Goal: Communication & Community: Answer question/provide support

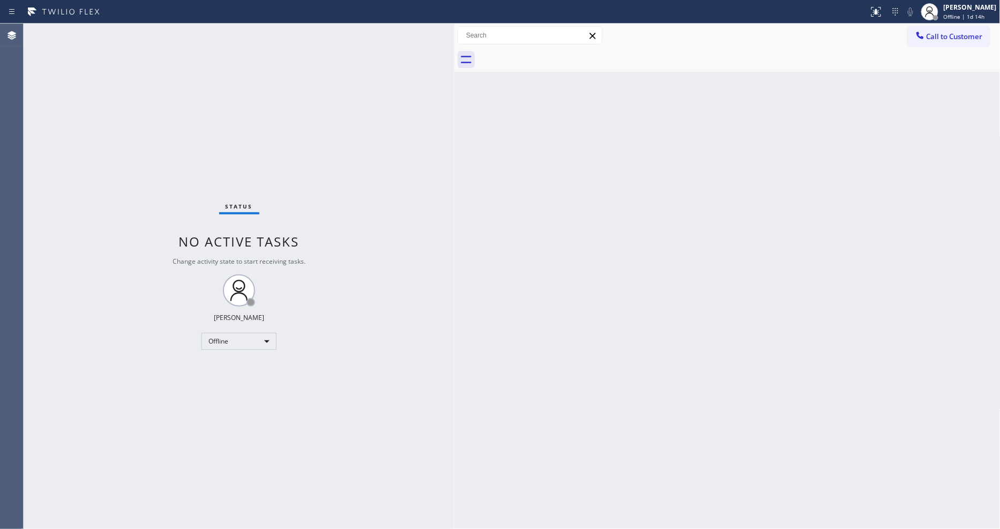
drag, startPoint x: 173, startPoint y: 74, endPoint x: 453, endPoint y: 88, distance: 281.1
click at [454, 88] on div at bounding box center [454, 276] width 0 height 505
click at [938, 9] on div at bounding box center [929, 11] width 17 height 17
click at [941, 67] on button "Unavailable" at bounding box center [946, 71] width 107 height 14
click at [492, 425] on div "Back to Dashboard Change Sender ID Customers Technicians Select a contact Outbo…" at bounding box center [727, 276] width 546 height 505
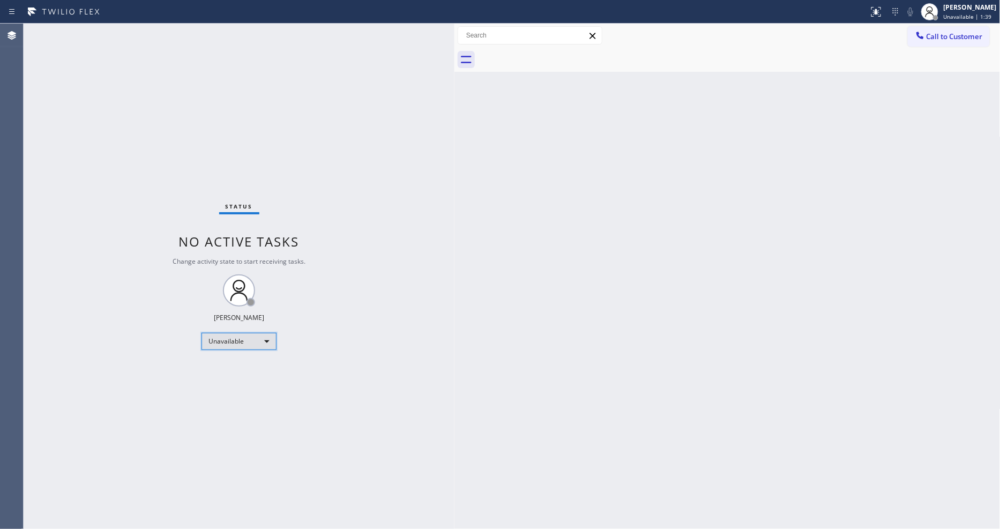
click at [270, 334] on div "Unavailable" at bounding box center [238, 341] width 75 height 17
click at [240, 370] on li "Available" at bounding box center [238, 369] width 73 height 13
click at [316, 412] on div "Status No active tasks Change activity state to start receiving tasks. Lyka Mon…" at bounding box center [239, 276] width 431 height 505
click at [135, 38] on div "Status No active tasks You are ready to start receiving tasks. [PERSON_NAME] Av…" at bounding box center [239, 276] width 431 height 505
click at [490, 298] on div "Back to Dashboard Change Sender ID Customers Technicians Select a contact Outbo…" at bounding box center [727, 276] width 546 height 505
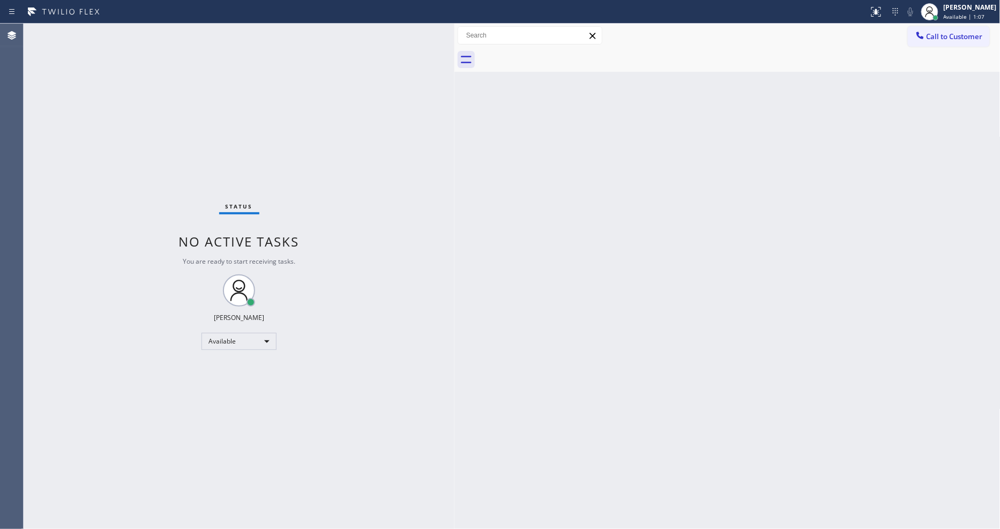
click at [791, 271] on div "Back to Dashboard Change Sender ID Customers Technicians Select a contact Outbo…" at bounding box center [727, 276] width 546 height 505
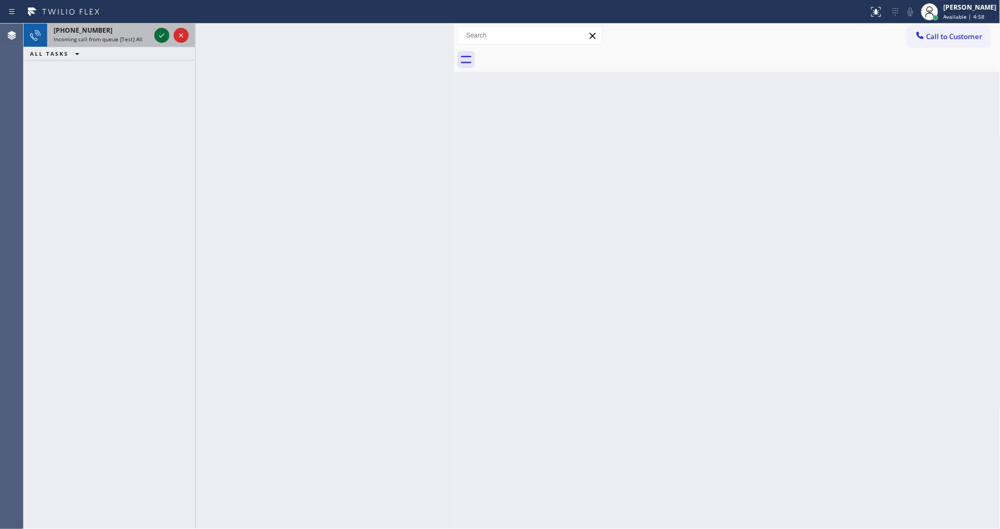
click at [159, 32] on icon at bounding box center [161, 35] width 13 height 13
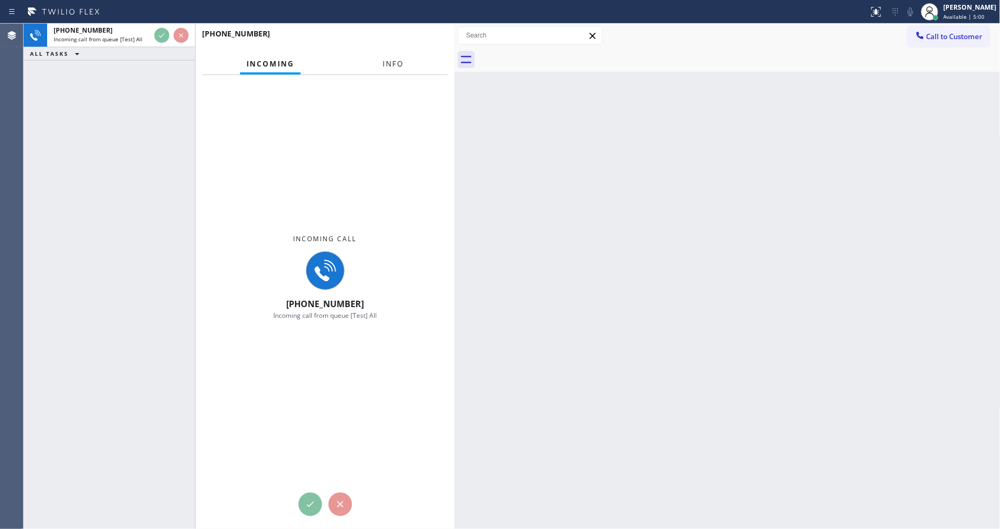
click at [403, 56] on button "Info" at bounding box center [393, 64] width 34 height 21
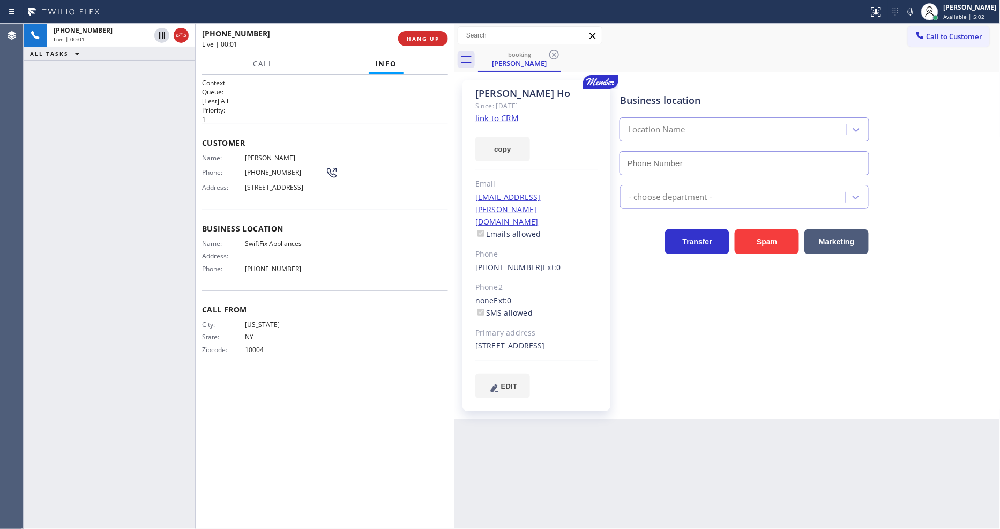
type input "(516) 550-5945"
click at [505, 119] on link "link to CRM" at bounding box center [496, 118] width 43 height 11
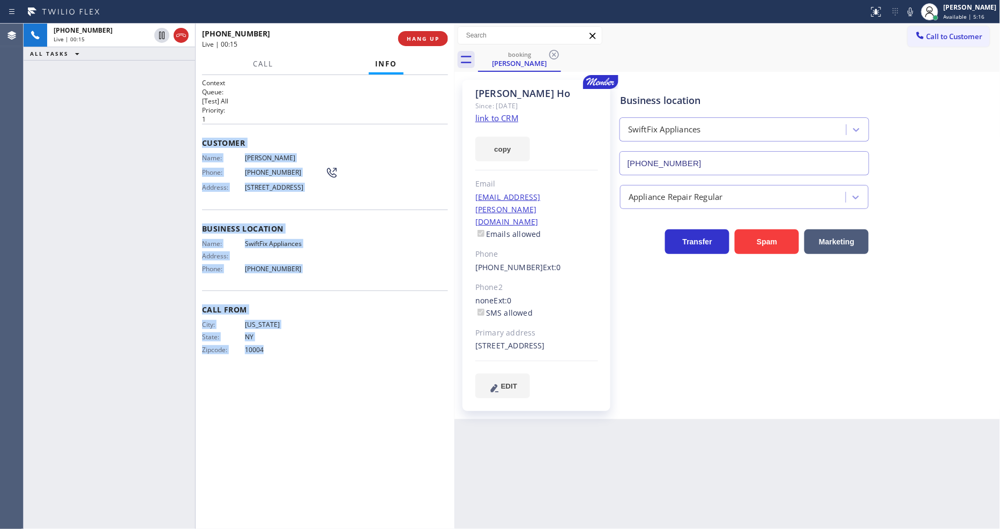
drag, startPoint x: 201, startPoint y: 140, endPoint x: 298, endPoint y: 455, distance: 329.5
click at [298, 455] on div "Context Queue: [Test] All Priority: 1 Customer Name: Jeffrey Ho Phone: (646) 34…" at bounding box center [325, 301] width 246 height 447
copy div "Customer Name: Jeffrey Ho Phone: (646) 346-0316 Address: 26 Old Country Rd, Gar…"
click at [160, 35] on icon at bounding box center [161, 35] width 13 height 13
click at [913, 12] on icon at bounding box center [910, 12] width 5 height 9
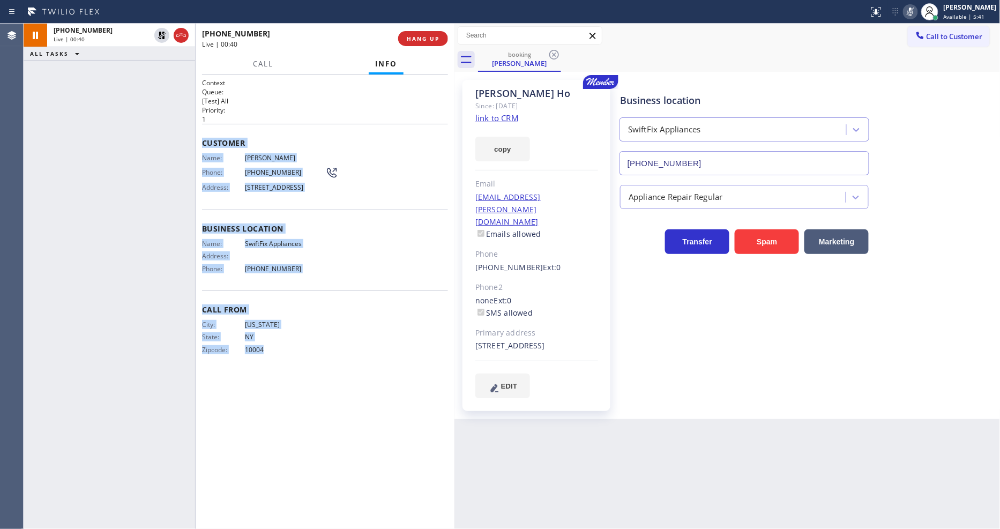
click at [493, 119] on link "link to CRM" at bounding box center [496, 118] width 43 height 11
click at [342, 216] on div "Business location Name: SwiftFix Appliances Address: Phone: (516) 550-5945" at bounding box center [325, 250] width 246 height 81
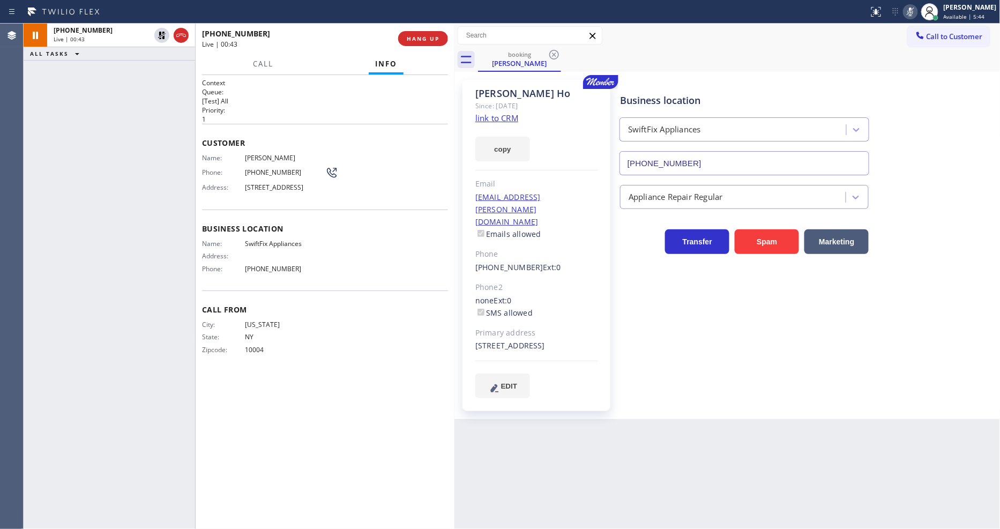
click at [266, 385] on div "Context Queue: [Test] All Priority: 1 Customer Name: Jeffrey Ho Phone: (646) 34…" at bounding box center [325, 301] width 246 height 447
click at [161, 31] on icon at bounding box center [161, 35] width 13 height 13
click at [917, 14] on icon at bounding box center [910, 11] width 13 height 13
click at [161, 33] on icon at bounding box center [161, 35] width 13 height 13
click at [915, 11] on icon at bounding box center [910, 11] width 13 height 13
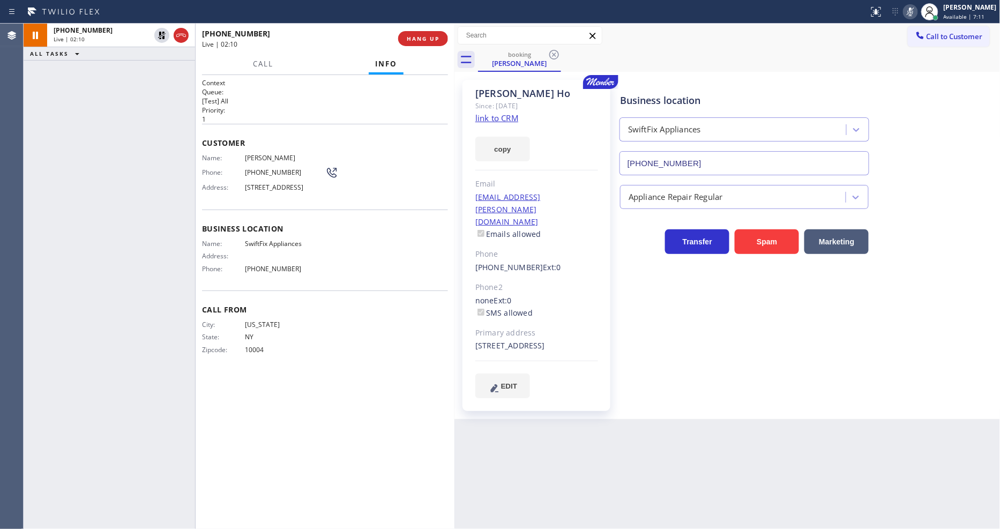
click at [657, 387] on div "Business location SwiftFix Appliances (516) 550-5945 Appliance Repair Regular T…" at bounding box center [808, 250] width 380 height 334
click at [164, 33] on icon at bounding box center [161, 35] width 13 height 13
click at [913, 8] on icon at bounding box center [910, 12] width 5 height 9
click at [368, 395] on div "Context Queue: [Test] All Priority: 1 Customer Name: Jeffrey Ho Phone: (646) 34…" at bounding box center [325, 301] width 246 height 447
click at [431, 36] on span "HANG UP" at bounding box center [423, 39] width 33 height 8
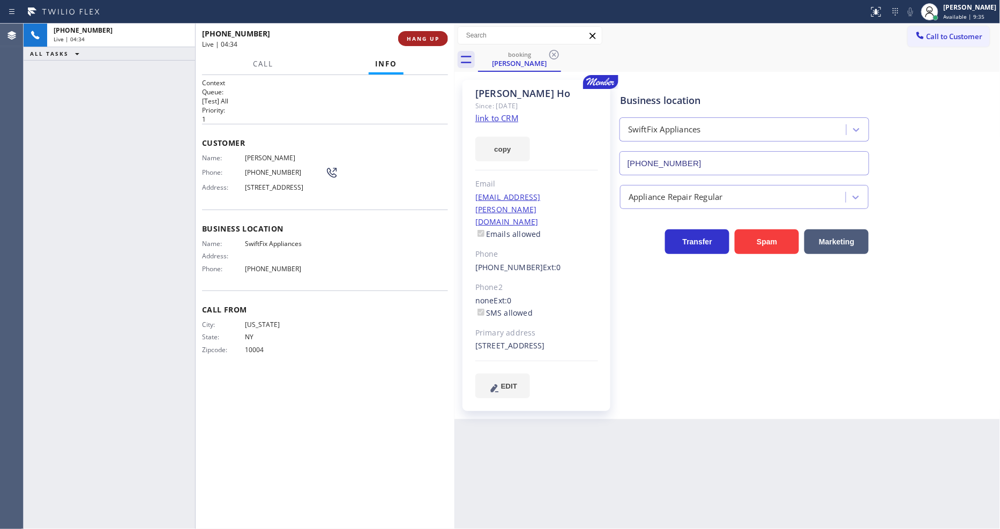
click at [431, 36] on span "HANG UP" at bounding box center [423, 39] width 33 height 8
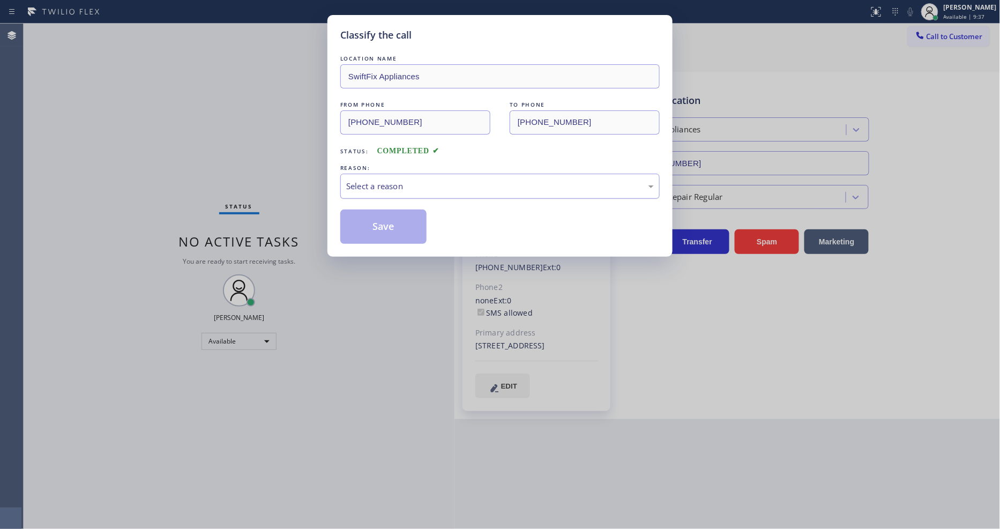
click at [423, 188] on div "Select a reason" at bounding box center [500, 186] width 308 height 12
click at [397, 223] on button "Save" at bounding box center [383, 227] width 86 height 34
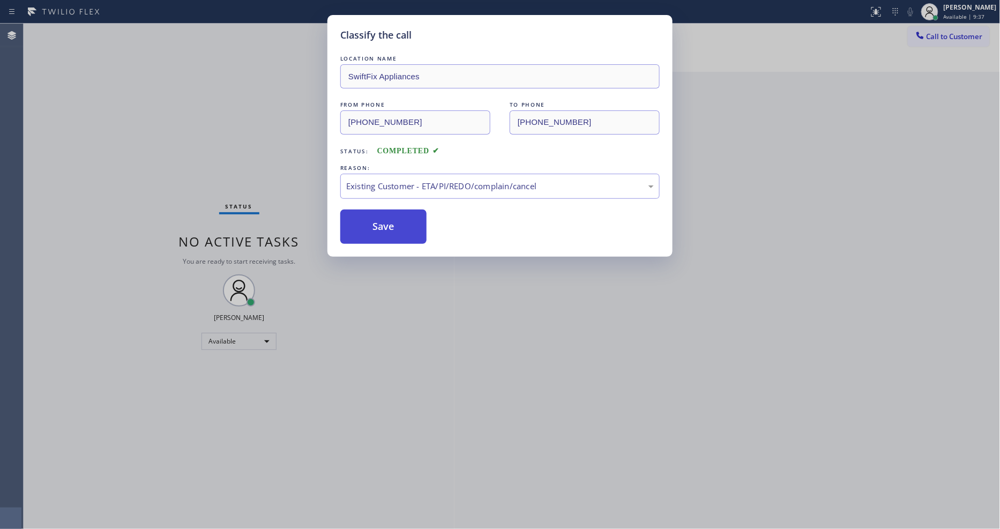
click at [397, 223] on button "Save" at bounding box center [383, 227] width 86 height 34
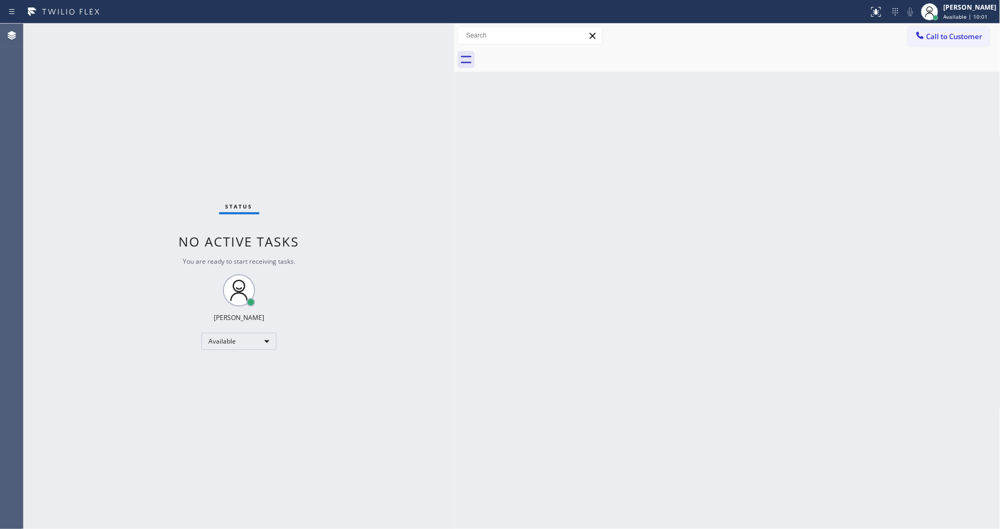
click at [239, 87] on div "Status No active tasks You are ready to start receiving tasks. [PERSON_NAME] Av…" at bounding box center [239, 276] width 431 height 505
click at [146, 32] on div "Status No active tasks You are ready to start receiving tasks. [PERSON_NAME] Av…" at bounding box center [239, 276] width 431 height 505
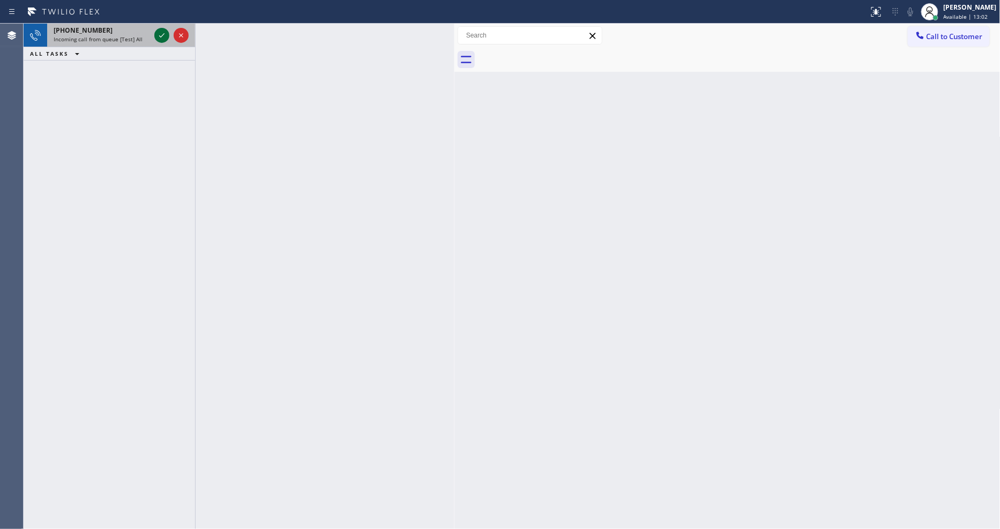
click at [163, 32] on icon at bounding box center [161, 35] width 13 height 13
click at [124, 44] on div "+13035202229 Incoming call from queue [Test] All" at bounding box center [99, 36] width 105 height 24
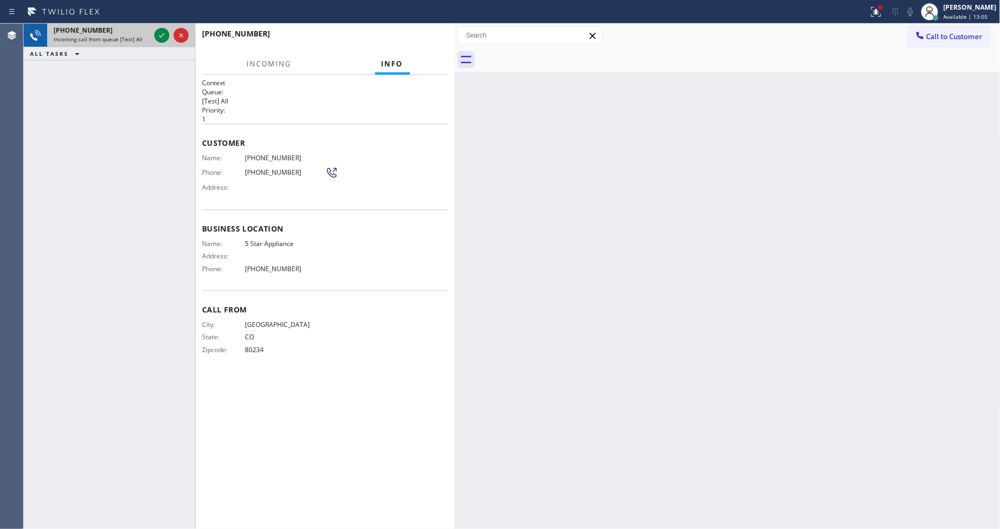
click at [150, 29] on div "+13035202229" at bounding box center [102, 30] width 96 height 9
click at [156, 35] on div at bounding box center [161, 35] width 15 height 13
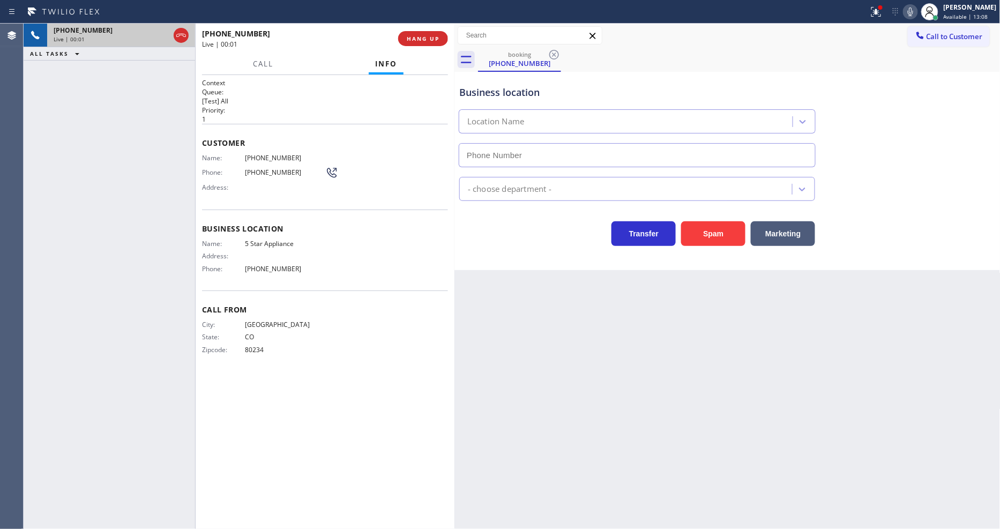
type input "(202) 933-7030"
click at [279, 240] on span "5 Star Appliance" at bounding box center [285, 244] width 80 height 8
copy span "5 Star Appliance"
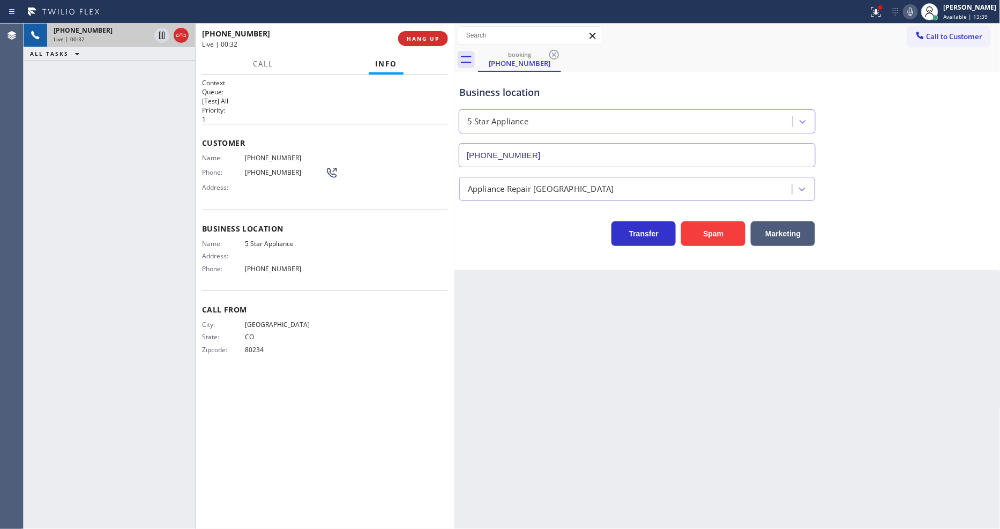
click at [256, 154] on span "(303) 520-2229" at bounding box center [285, 158] width 80 height 8
copy span "(303) 520-2229"
click at [162, 38] on icon at bounding box center [161, 35] width 13 height 13
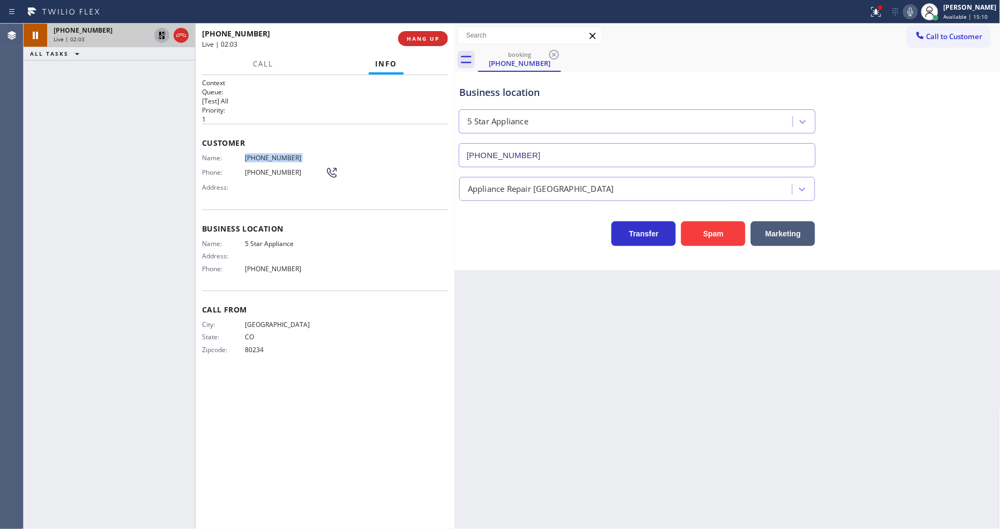
click at [917, 14] on icon at bounding box center [910, 11] width 13 height 13
click at [882, 11] on icon at bounding box center [876, 11] width 13 height 13
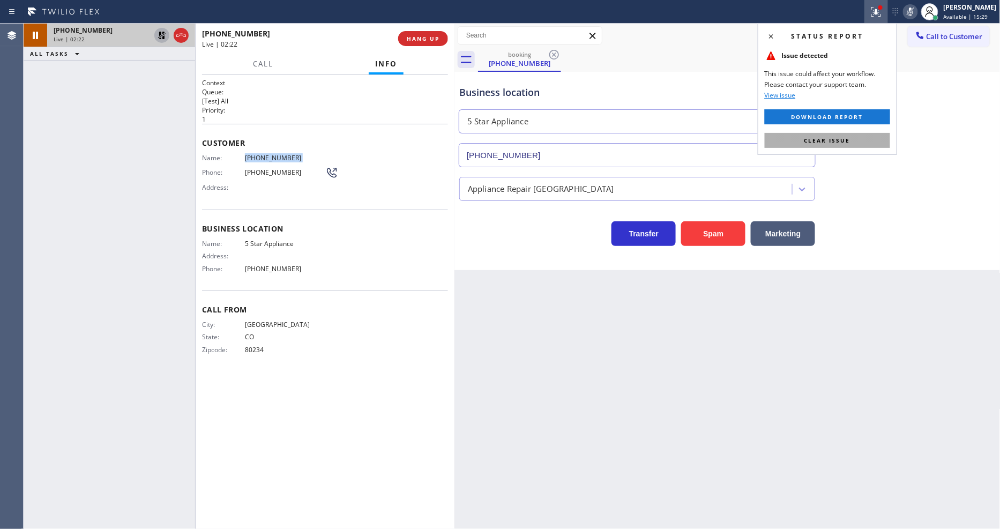
click at [854, 145] on button "Clear issue" at bounding box center [827, 140] width 125 height 15
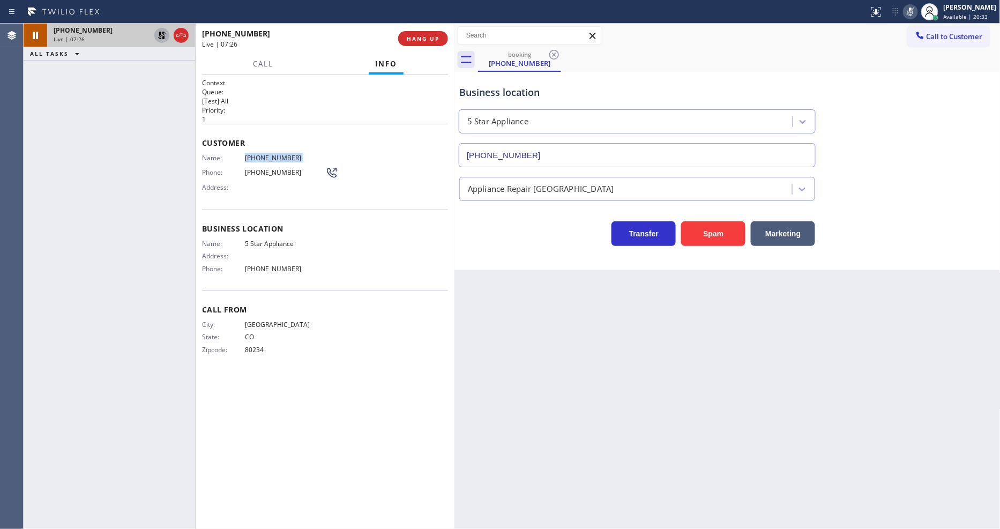
click at [162, 35] on icon at bounding box center [161, 35] width 13 height 13
click at [917, 9] on icon at bounding box center [910, 11] width 13 height 13
drag, startPoint x: 854, startPoint y: 408, endPoint x: 785, endPoint y: 381, distance: 73.8
click at [854, 408] on div "Back to Dashboard Change Sender ID Customers Technicians Select a contact Outbo…" at bounding box center [727, 276] width 546 height 505
click at [411, 29] on div "+13035202229 Live | 08:10 HANG UP" at bounding box center [325, 39] width 246 height 28
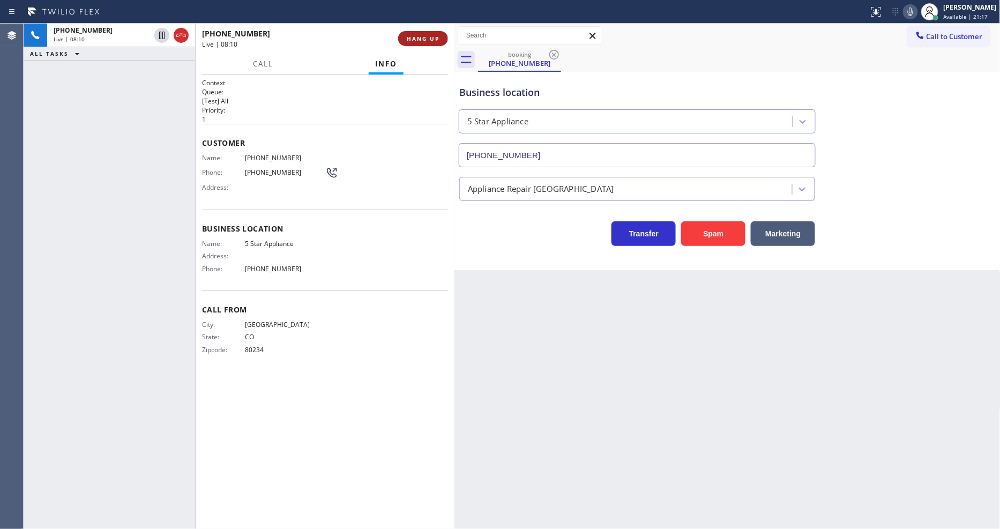
click at [408, 44] on button "HANG UP" at bounding box center [423, 38] width 50 height 15
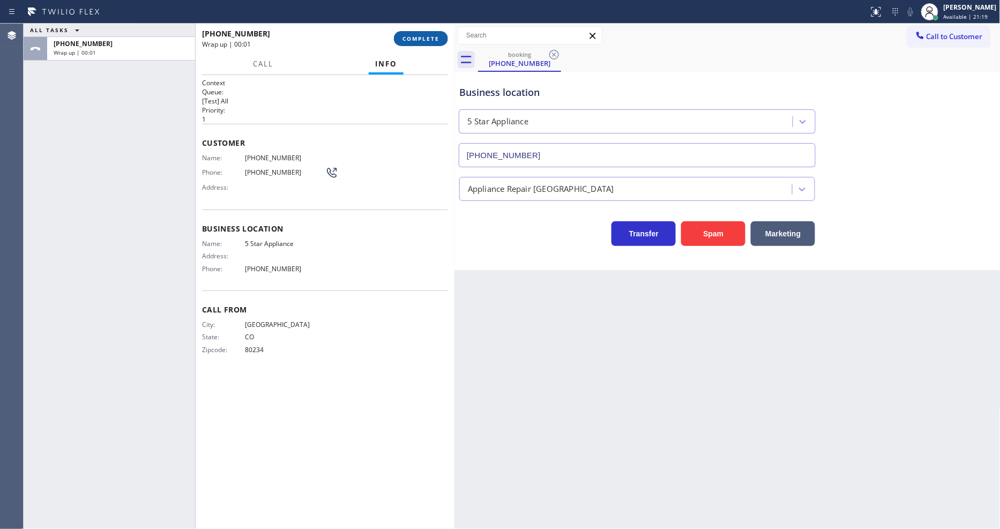
click at [410, 39] on span "COMPLETE" at bounding box center [420, 39] width 37 height 8
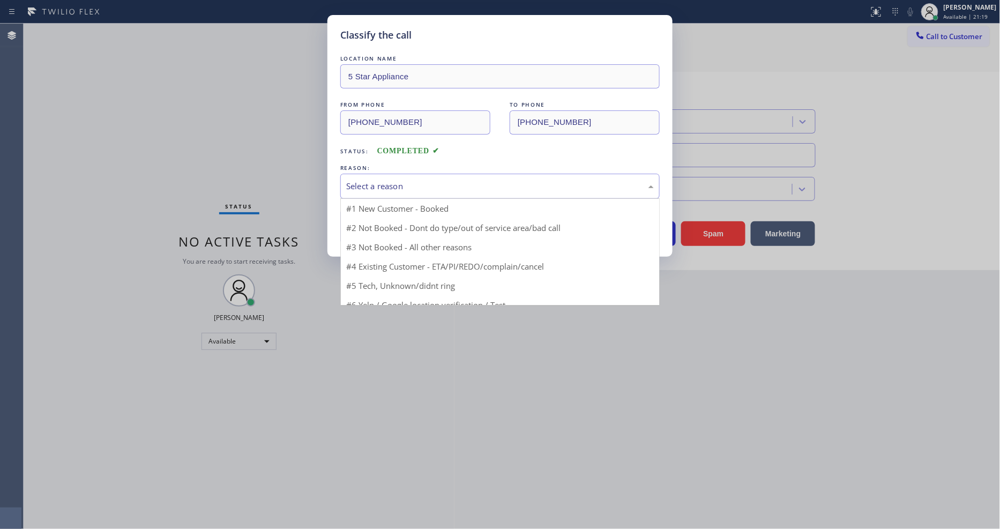
click at [386, 183] on div "Select a reason" at bounding box center [500, 186] width 308 height 12
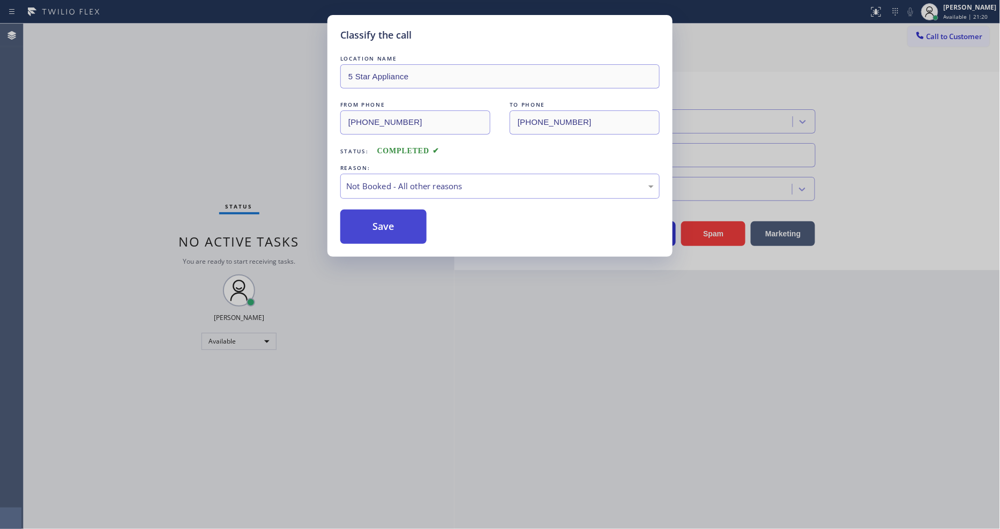
click at [380, 221] on button "Save" at bounding box center [383, 227] width 86 height 34
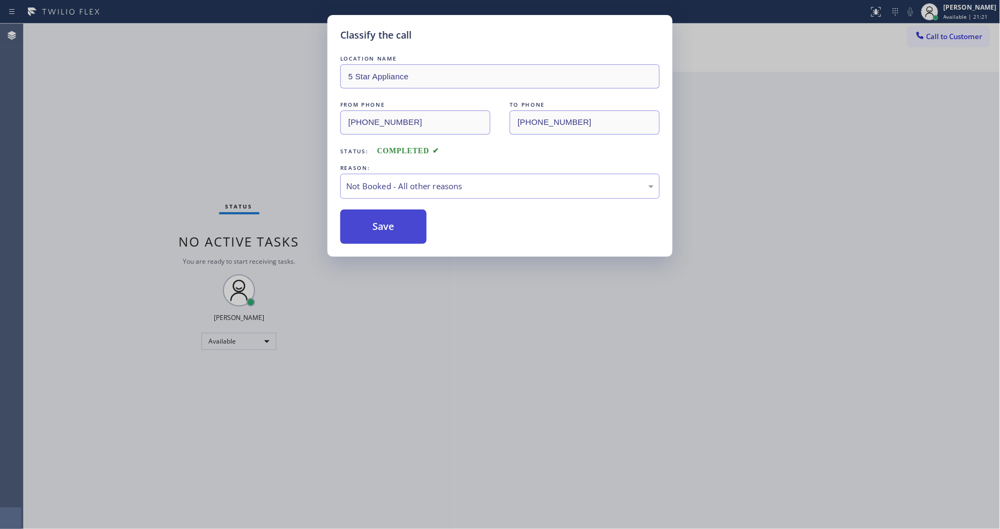
click at [380, 221] on button "Save" at bounding box center [383, 227] width 86 height 34
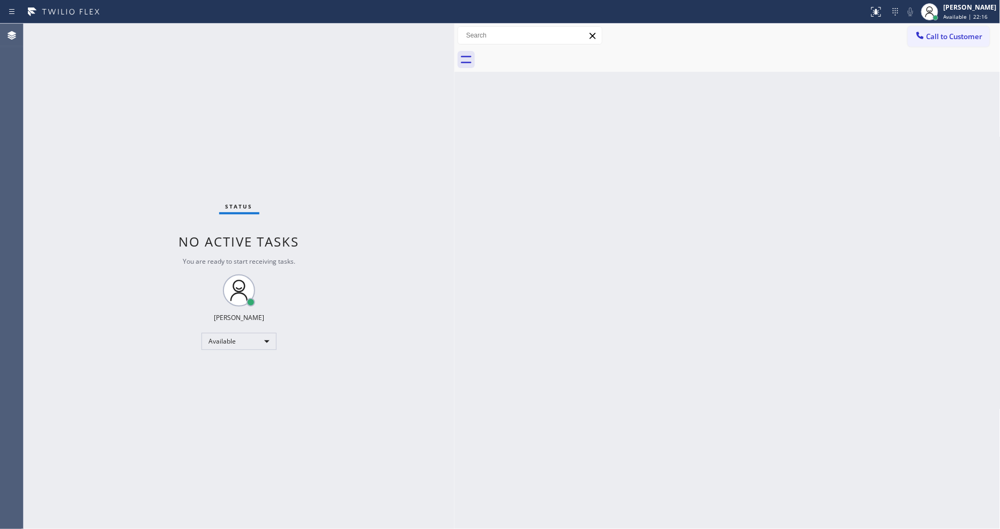
click at [125, 31] on div "Status No active tasks You are ready to start receiving tasks. [PERSON_NAME] Av…" at bounding box center [239, 276] width 431 height 505
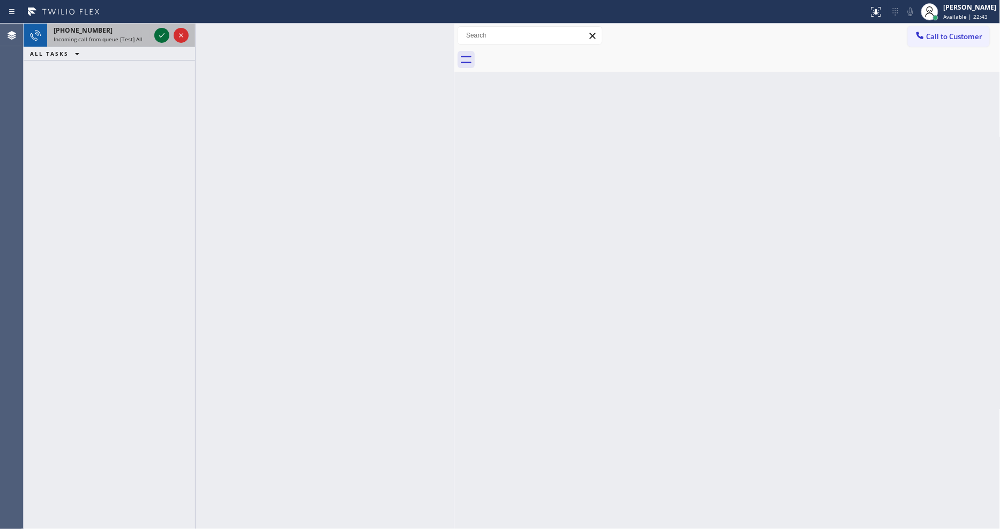
click at [161, 33] on icon at bounding box center [161, 35] width 13 height 13
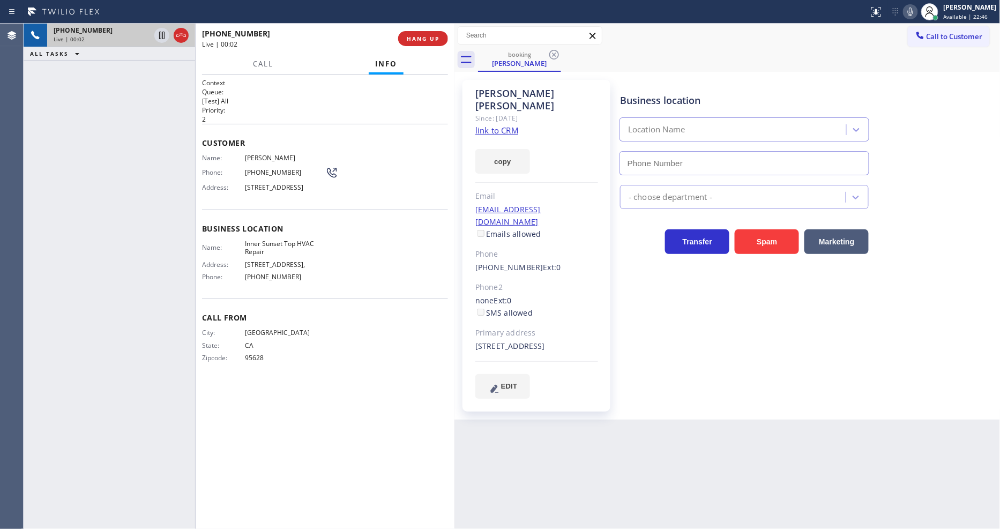
type input "(415) 592-6313"
click at [505, 125] on link "link to CRM" at bounding box center [496, 130] width 43 height 11
click at [915, 17] on icon at bounding box center [910, 11] width 13 height 13
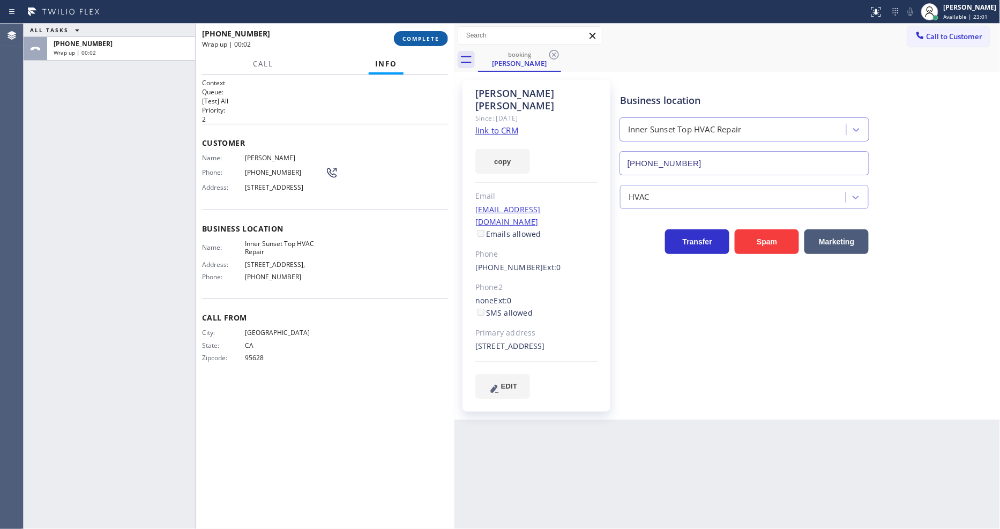
click at [408, 45] on button "COMPLETE" at bounding box center [421, 38] width 54 height 15
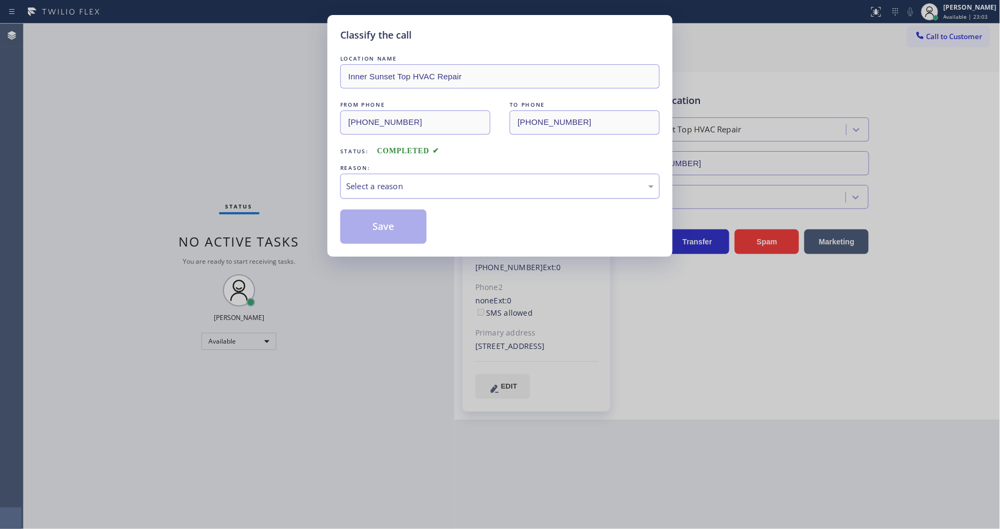
click at [392, 190] on div "Select a reason" at bounding box center [499, 186] width 319 height 25
click at [387, 231] on button "Save" at bounding box center [383, 227] width 86 height 34
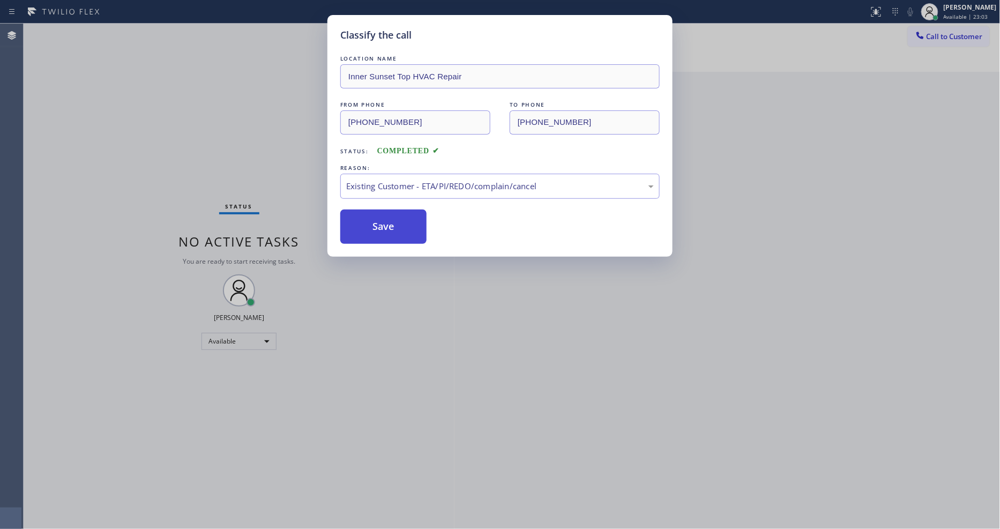
click at [387, 231] on button "Save" at bounding box center [383, 227] width 86 height 34
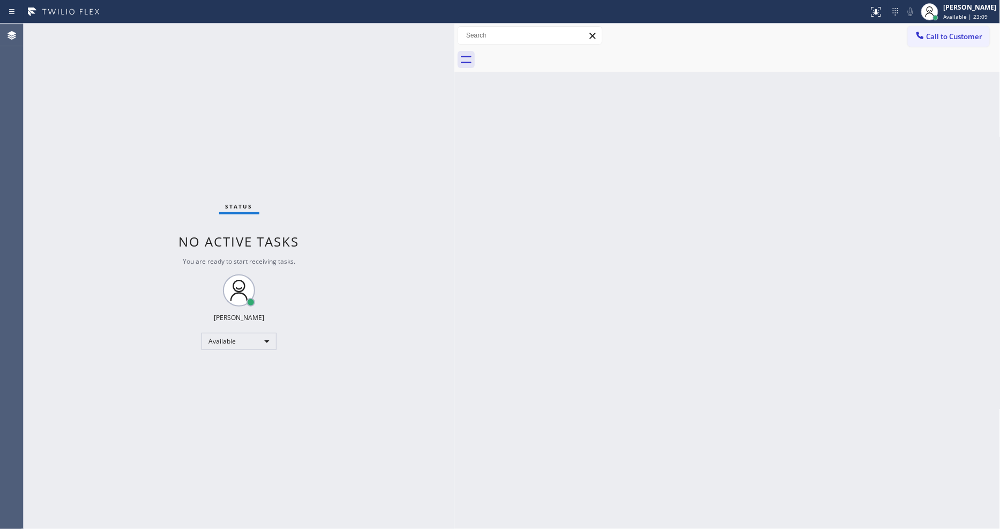
click at [137, 31] on div "Status No active tasks You are ready to start receiving tasks. [PERSON_NAME] Av…" at bounding box center [239, 276] width 431 height 505
click at [512, 368] on div "Back to Dashboard Change Sender ID Customers Technicians Select a contact Outbo…" at bounding box center [727, 276] width 546 height 505
click at [119, 28] on div "Status No active tasks You are ready to start receiving tasks. [PERSON_NAME] Av…" at bounding box center [239, 276] width 431 height 505
click at [458, 339] on div "Back to Dashboard Change Sender ID Customers Technicians Select a contact Outbo…" at bounding box center [727, 276] width 546 height 505
click at [122, 31] on div "Status No active tasks You are ready to start receiving tasks. [PERSON_NAME] Av…" at bounding box center [239, 276] width 431 height 505
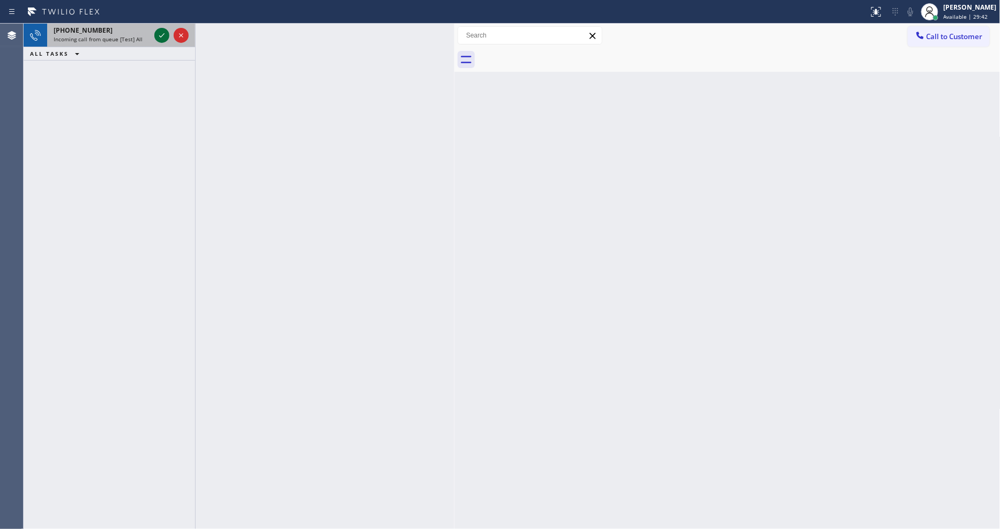
click at [163, 36] on div at bounding box center [171, 36] width 39 height 24
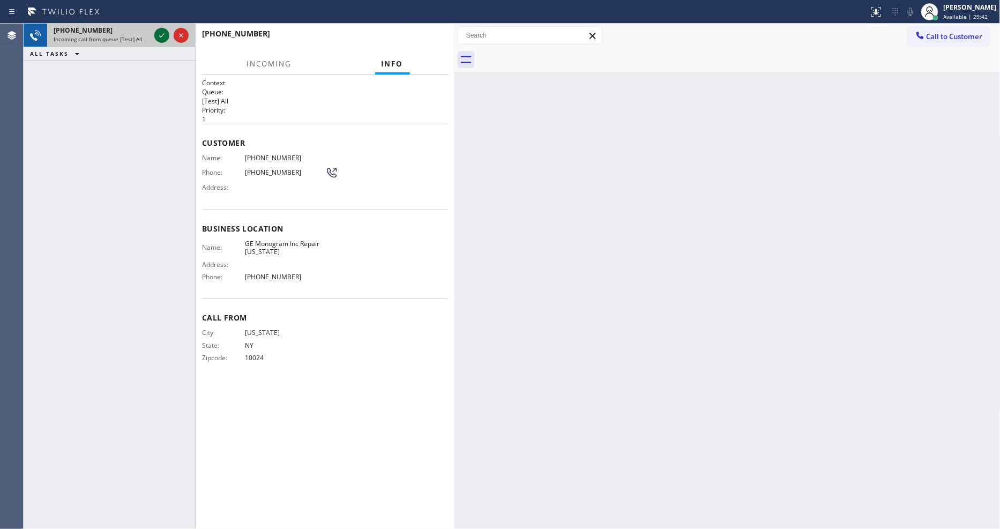
click at [163, 36] on icon at bounding box center [161, 35] width 13 height 13
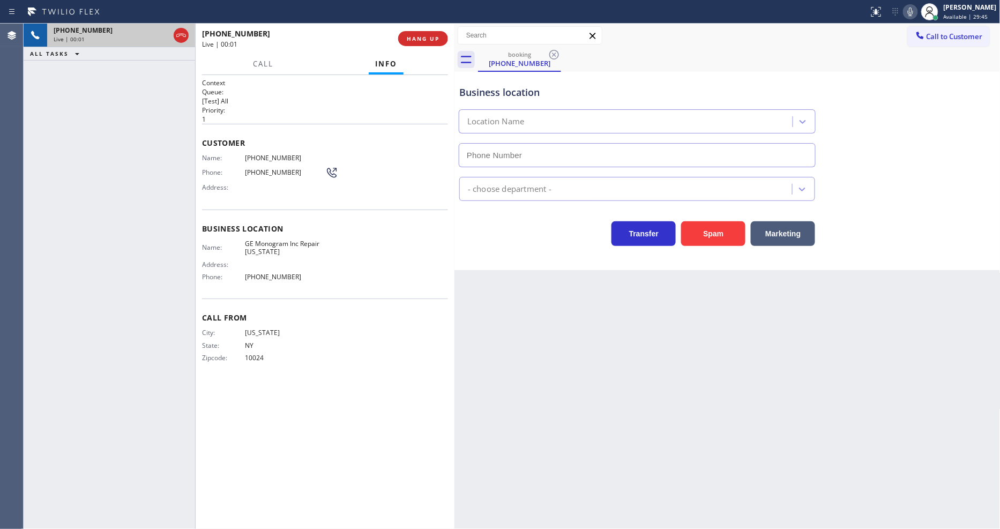
type input "(332) 456-0495"
drag, startPoint x: 695, startPoint y: 338, endPoint x: 504, endPoint y: 275, distance: 200.8
click at [695, 338] on div "Back to Dashboard Change Sender ID Customers Technicians Select a contact Outbo…" at bounding box center [727, 276] width 546 height 505
click at [270, 246] on span "GE Monogram Inc Repair New York" at bounding box center [285, 248] width 80 height 17
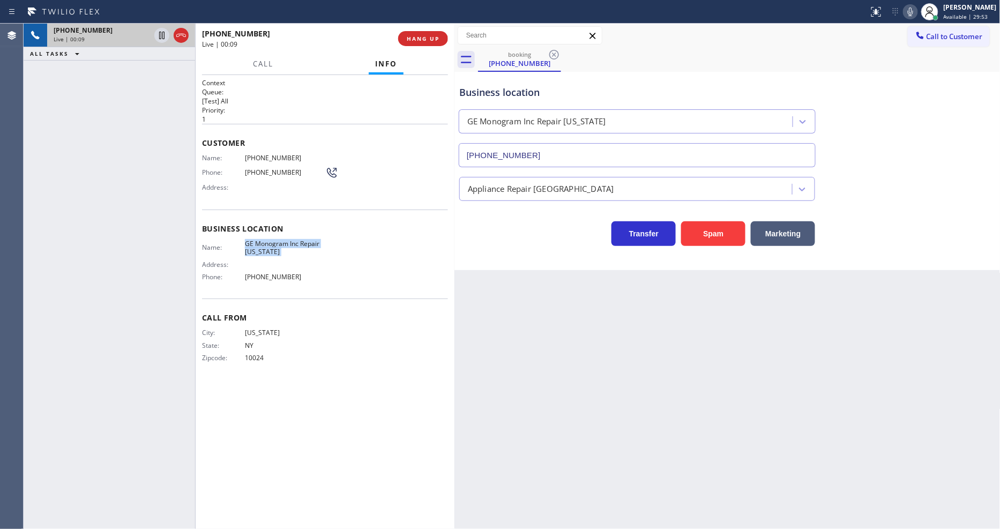
click at [270, 246] on span "GE Monogram Inc Repair New York" at bounding box center [285, 248] width 80 height 17
copy span "GE Monogram Inc Repair New York"
click at [751, 442] on div "Back to Dashboard Change Sender ID Customers Technicians Select a contact Outbo…" at bounding box center [727, 276] width 546 height 505
click at [427, 35] on span "HANG UP" at bounding box center [423, 39] width 33 height 8
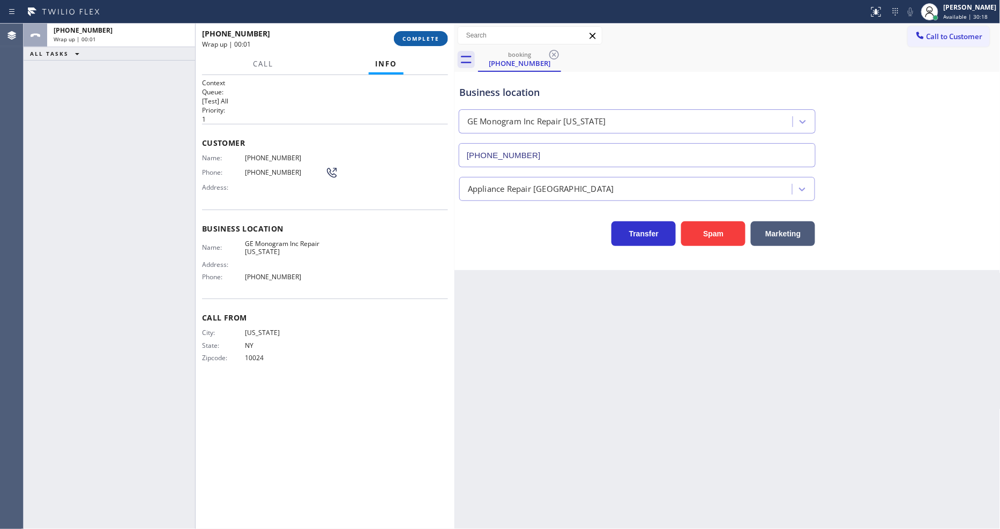
click at [427, 35] on span "COMPLETE" at bounding box center [420, 39] width 37 height 8
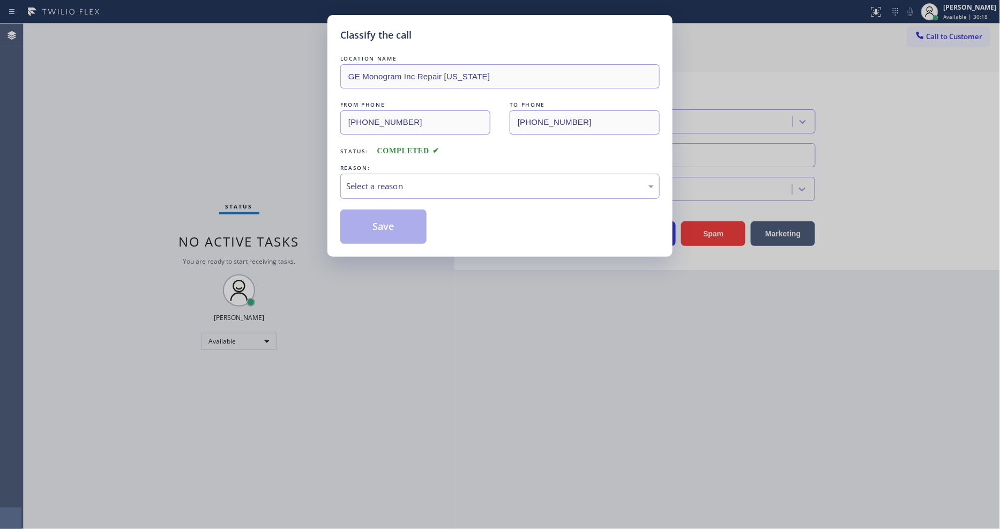
click at [373, 180] on div "Select a reason" at bounding box center [500, 186] width 308 height 12
click at [387, 221] on button "Save" at bounding box center [383, 227] width 86 height 34
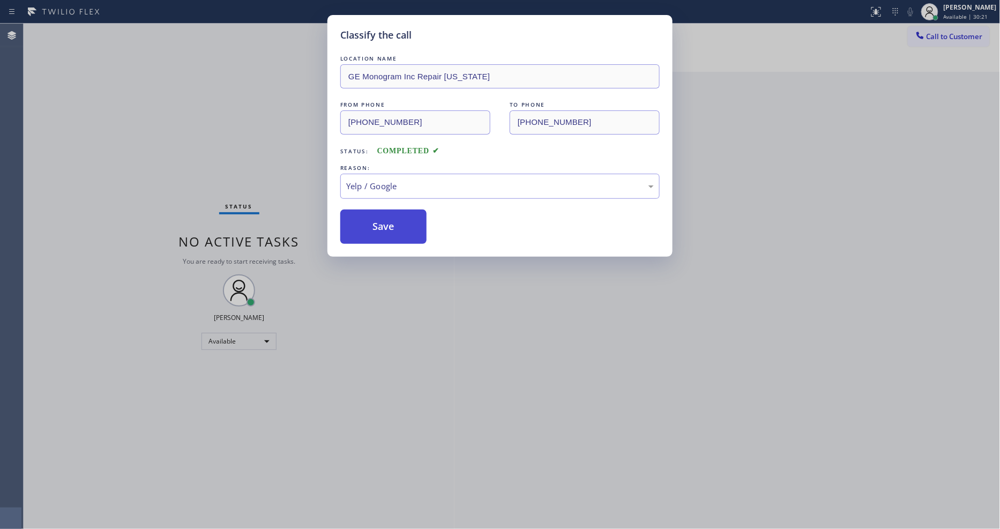
click at [387, 221] on button "Save" at bounding box center [383, 227] width 86 height 34
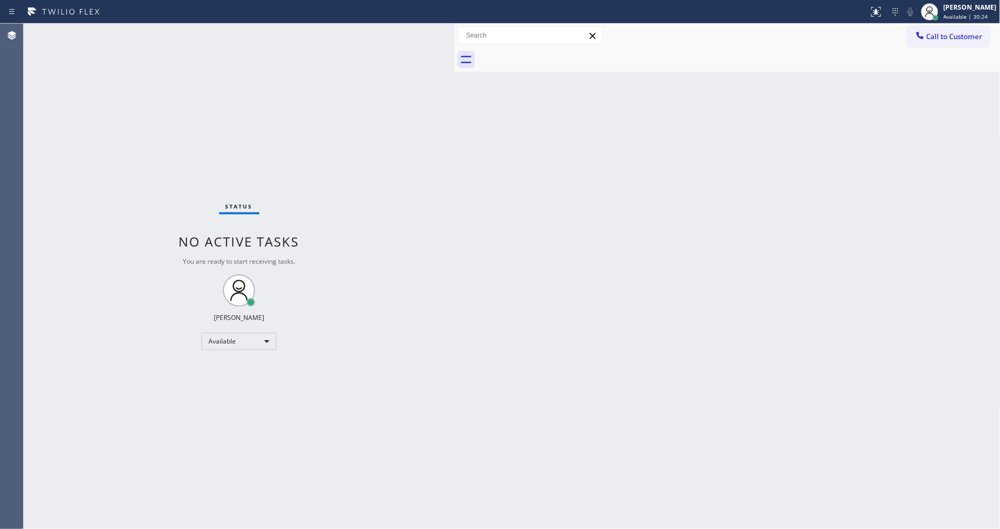
click at [121, 27] on div "Status No active tasks You are ready to start receiving tasks. [PERSON_NAME] Av…" at bounding box center [239, 276] width 431 height 505
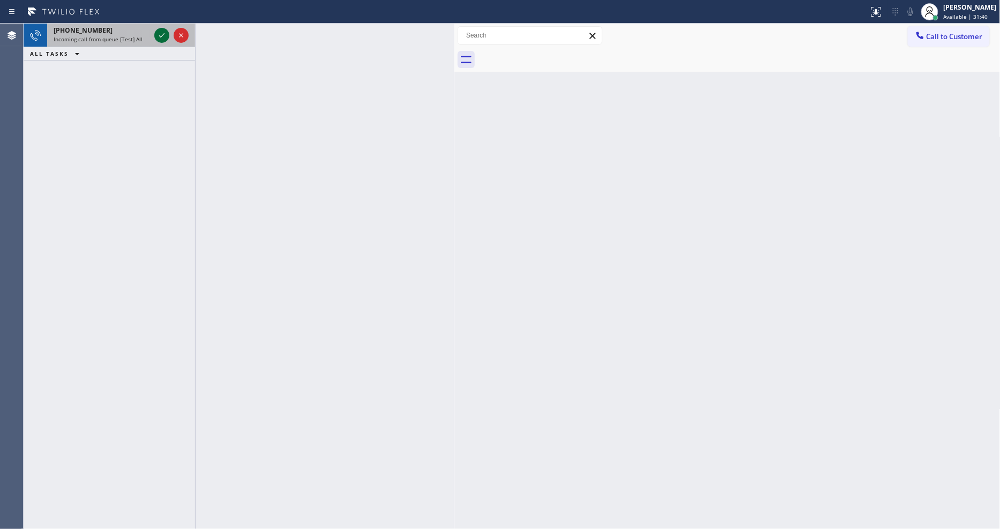
click at [162, 34] on icon at bounding box center [161, 35] width 13 height 13
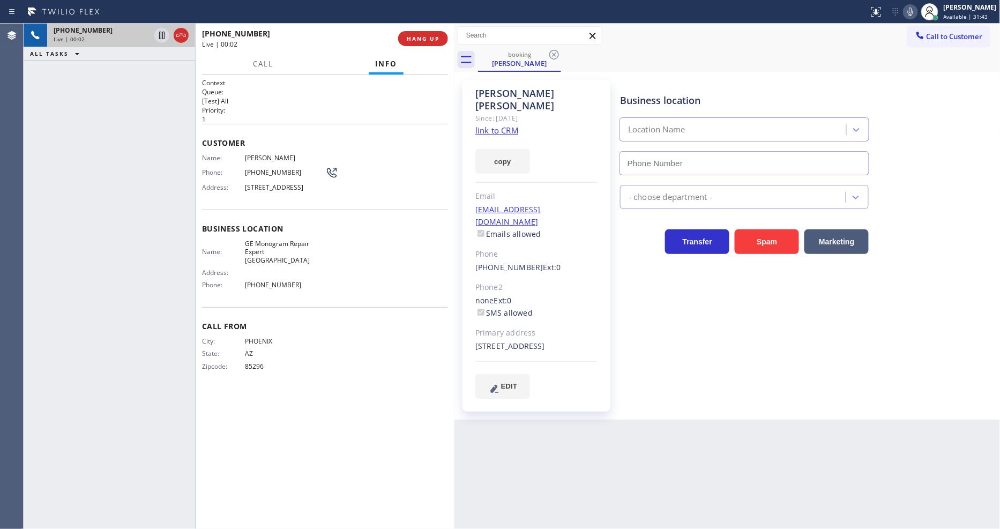
type input "(623) 323-7393"
click at [510, 125] on link "link to CRM" at bounding box center [496, 130] width 43 height 11
click at [440, 36] on button "HANG UP" at bounding box center [423, 38] width 50 height 15
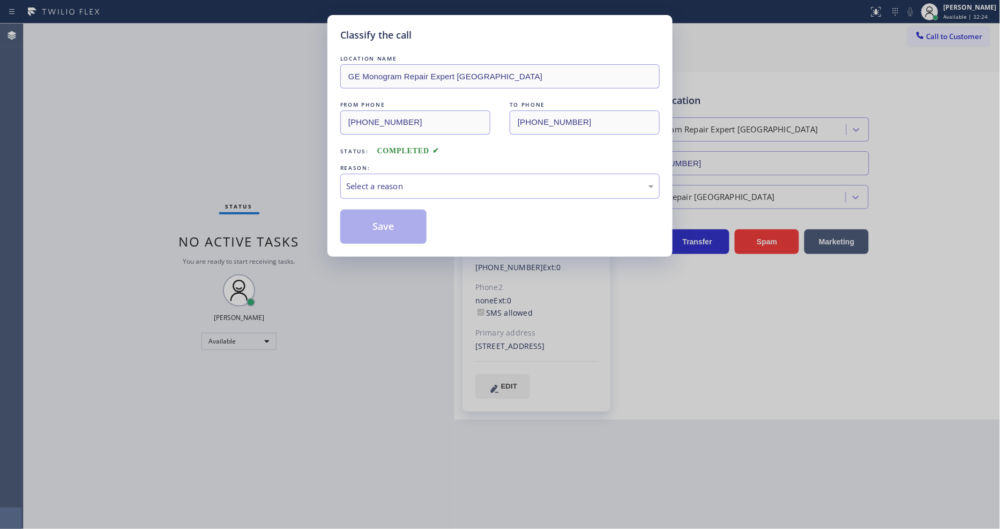
click at [361, 196] on div "LOCATION NAME GE Monogram Repair Expert Glendale FROM PHONE (480) 330-7470 TO P…" at bounding box center [499, 148] width 319 height 191
click at [361, 189] on div "Select a reason" at bounding box center [500, 186] width 308 height 12
click at [371, 220] on button "Save" at bounding box center [383, 227] width 86 height 34
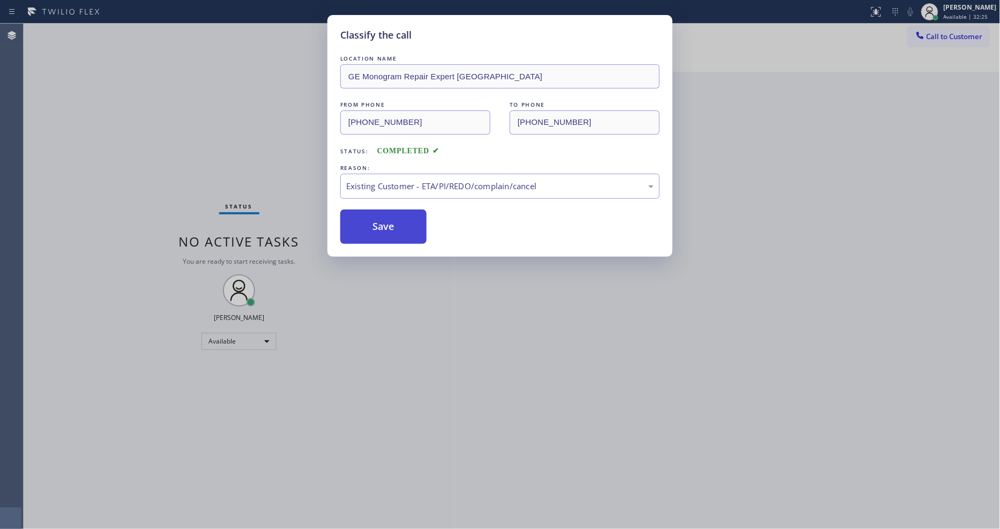
click at [371, 220] on button "Save" at bounding box center [383, 227] width 86 height 34
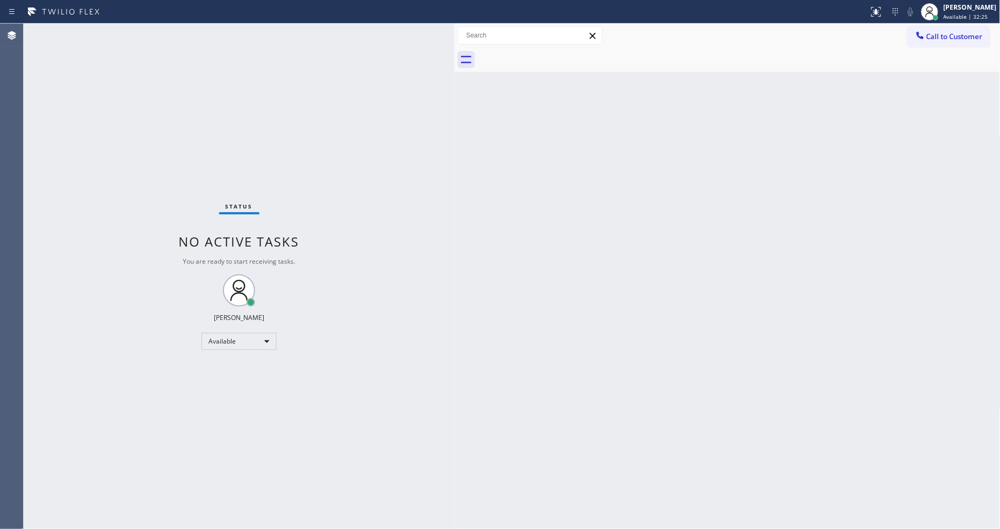
click at [131, 28] on div "Status No active tasks You are ready to start receiving tasks. [PERSON_NAME] Av…" at bounding box center [239, 276] width 431 height 505
click at [132, 39] on div "Status No active tasks You are ready to start receiving tasks. [PERSON_NAME] Av…" at bounding box center [239, 276] width 431 height 505
click at [892, 283] on div "Back to Dashboard Change Sender ID Customers Technicians Select a contact Outbo…" at bounding box center [727, 276] width 546 height 505
click at [132, 35] on div "Status No active tasks You are ready to start receiving tasks. [PERSON_NAME] Av…" at bounding box center [239, 276] width 431 height 505
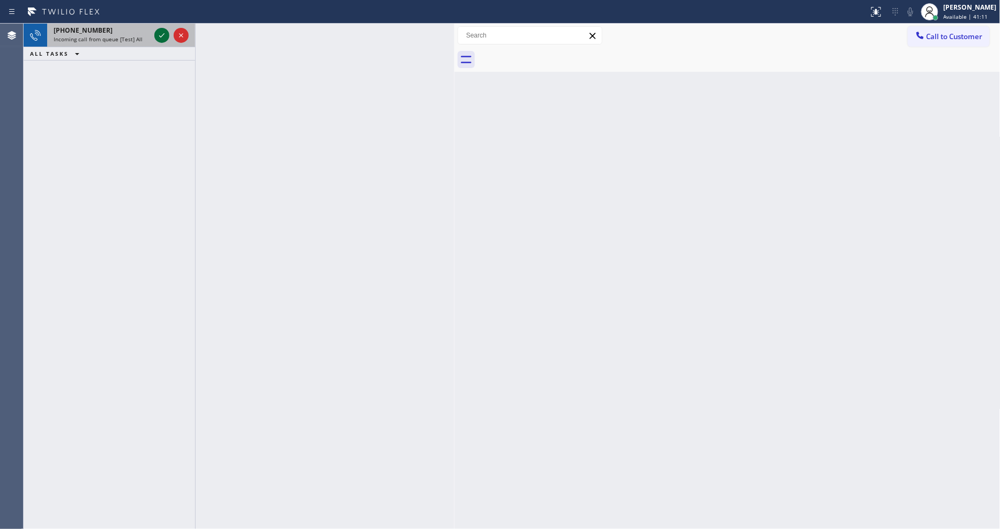
click at [157, 32] on icon at bounding box center [161, 35] width 13 height 13
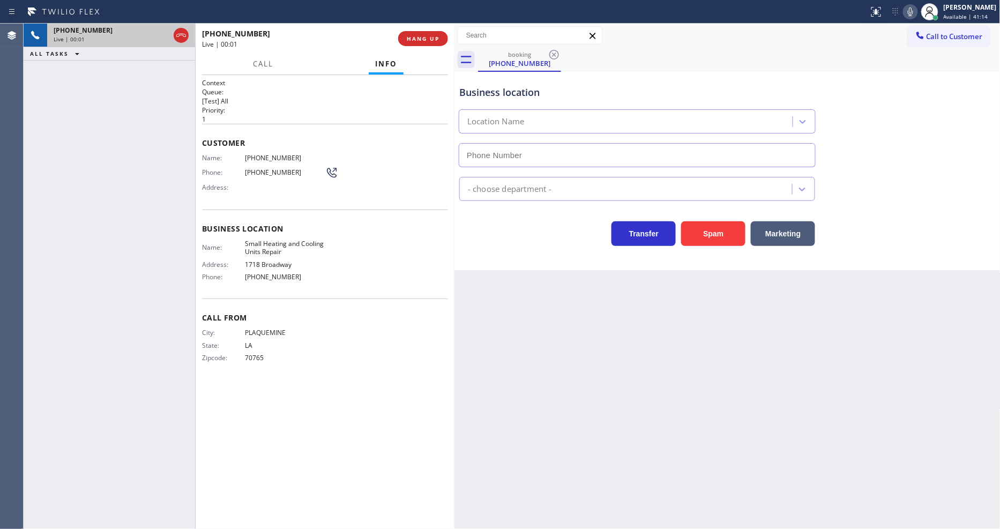
type input "(917) 983-3506"
click at [430, 33] on button "HANG UP" at bounding box center [423, 38] width 50 height 15
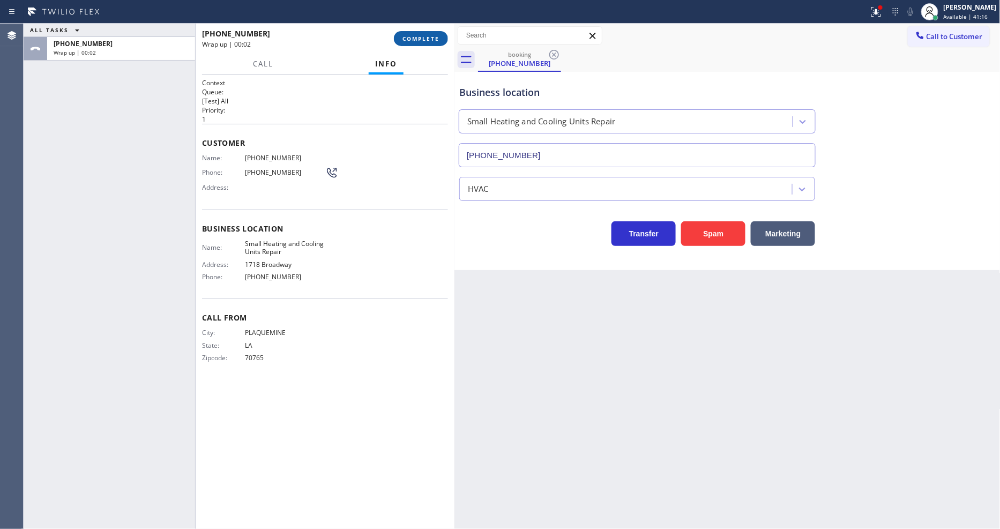
click at [413, 43] on button "COMPLETE" at bounding box center [421, 38] width 54 height 15
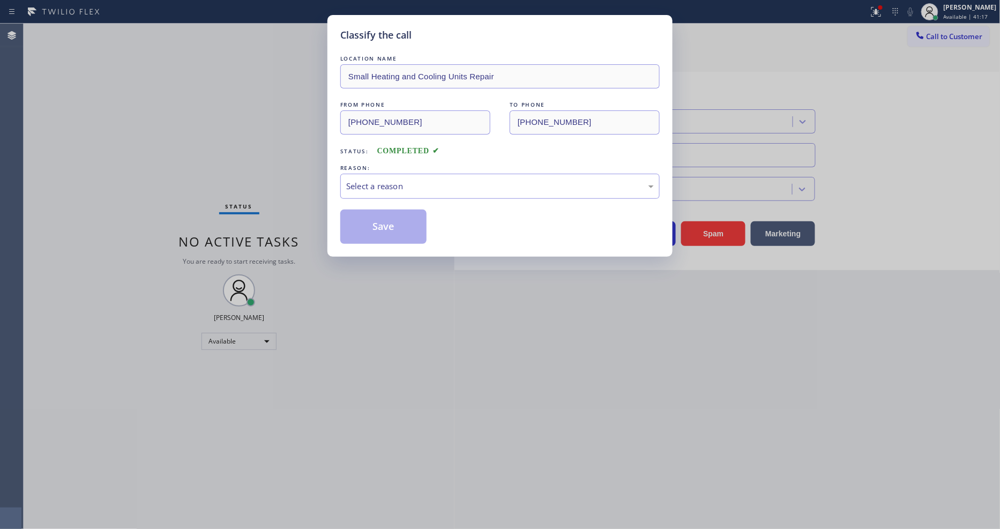
click at [379, 180] on div "Select a reason" at bounding box center [500, 186] width 308 height 12
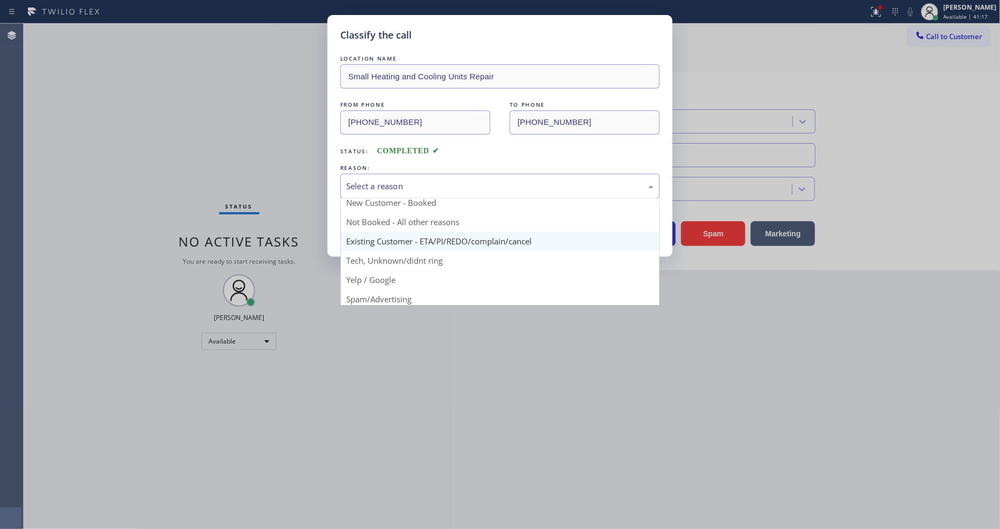
scroll to position [9, 0]
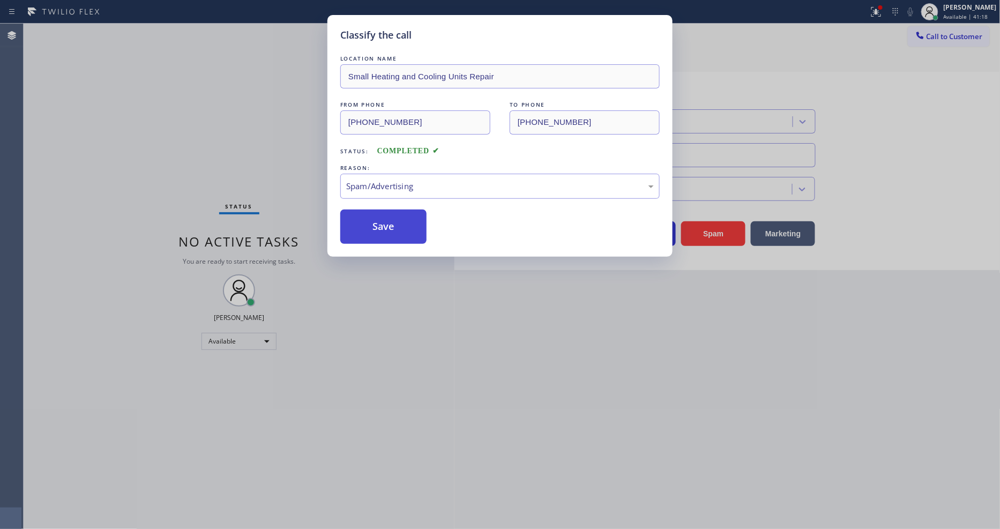
click at [386, 221] on button "Save" at bounding box center [383, 227] width 86 height 34
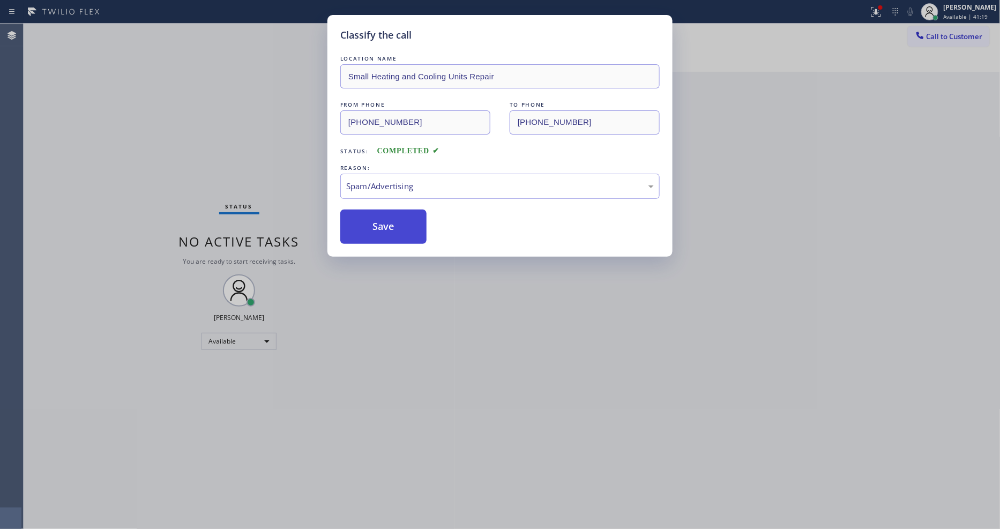
click at [386, 221] on button "Save" at bounding box center [383, 227] width 86 height 34
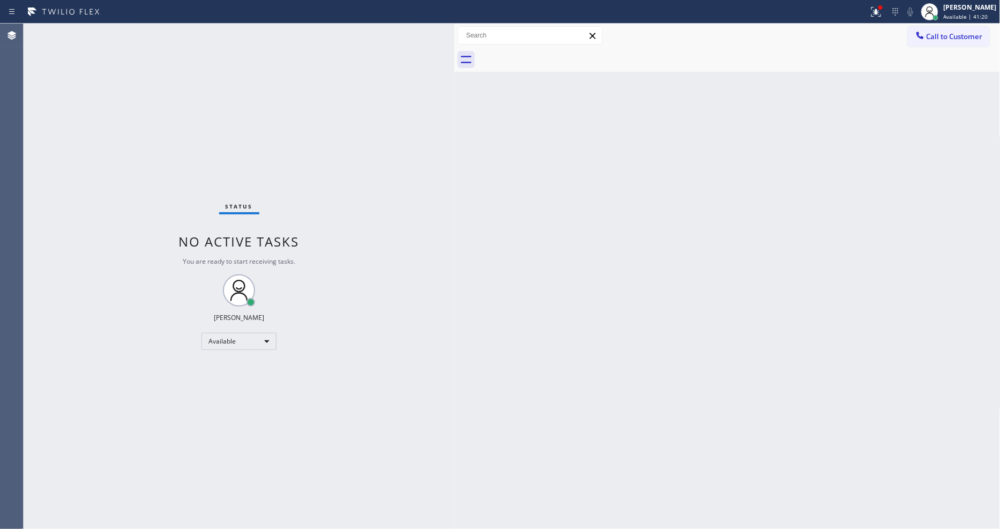
click at [125, 28] on div "Status No active tasks You are ready to start receiving tasks. [PERSON_NAME] Av…" at bounding box center [239, 276] width 431 height 505
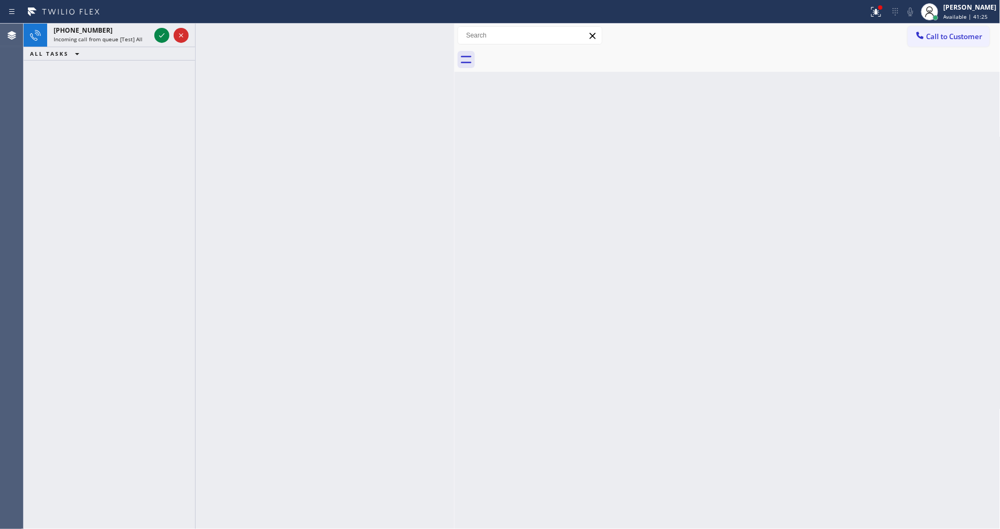
click at [125, 28] on div "+12253852333" at bounding box center [102, 30] width 96 height 9
click at [120, 35] on span "Incoming call from queue [Test] All" at bounding box center [98, 39] width 89 height 8
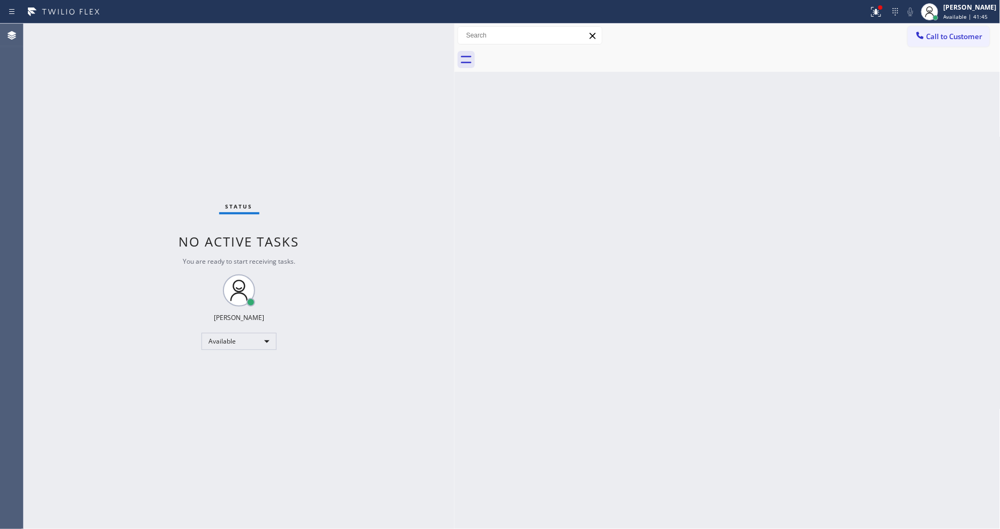
click at [324, 405] on div "Status No active tasks You are ready to start receiving tasks. [PERSON_NAME] Av…" at bounding box center [239, 276] width 431 height 505
click at [132, 34] on div "Status No active tasks You are ready to start receiving tasks. [PERSON_NAME] Av…" at bounding box center [239, 276] width 431 height 505
click at [882, 13] on icon at bounding box center [876, 11] width 13 height 13
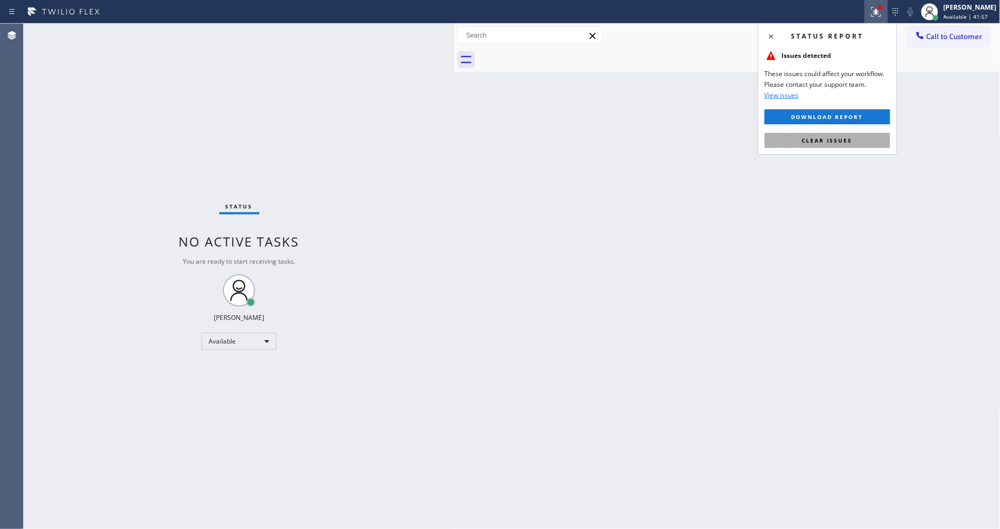
click at [859, 136] on button "Clear issues" at bounding box center [827, 140] width 125 height 15
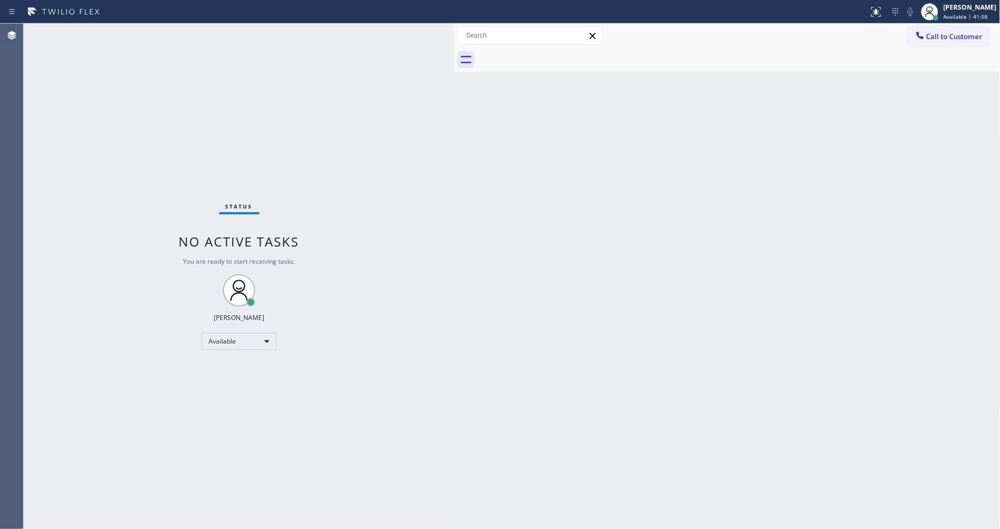
click at [126, 28] on div "Status No active tasks You are ready to start receiving tasks. [PERSON_NAME] Av…" at bounding box center [239, 276] width 431 height 505
click at [963, 17] on span "Available | 43:13" at bounding box center [966, 17] width 44 height 8
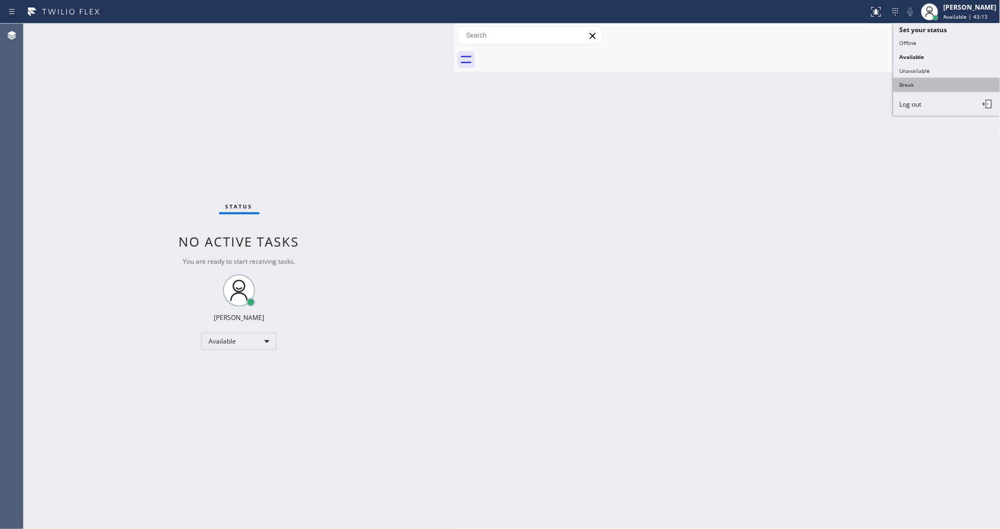
click at [936, 89] on button "Break" at bounding box center [946, 85] width 107 height 14
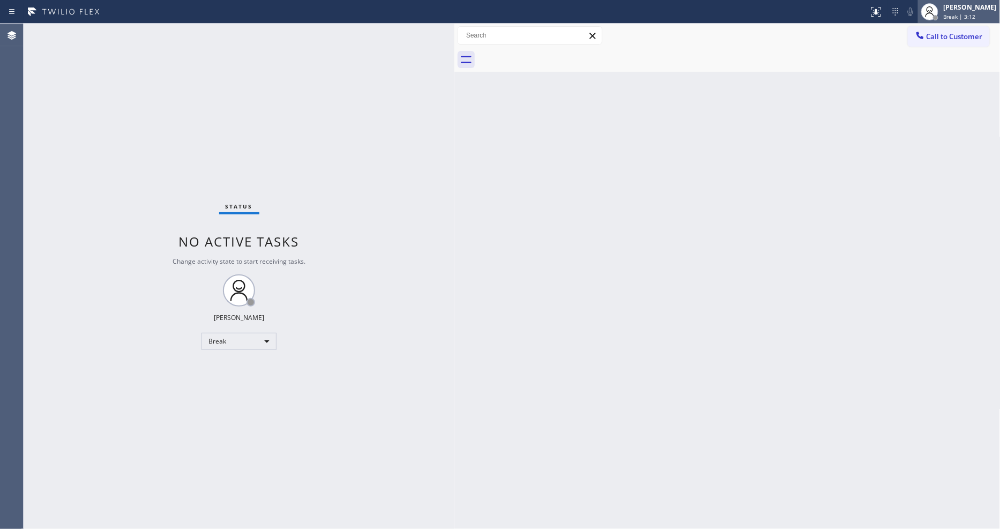
click at [938, 15] on div at bounding box center [935, 17] width 5 height 5
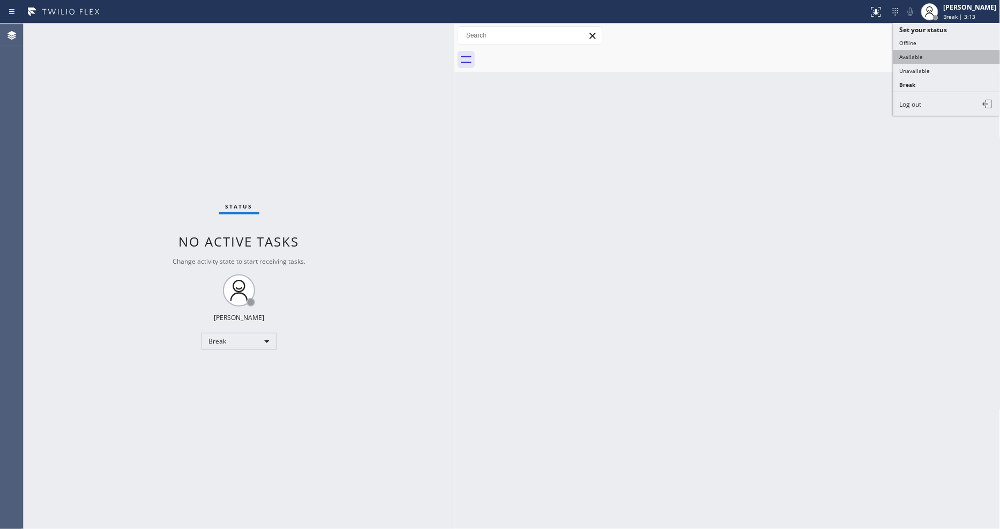
click at [939, 54] on button "Available" at bounding box center [946, 57] width 107 height 14
click at [472, 455] on div "Back to Dashboard Change Sender ID Customers Technicians Select a contact Outbo…" at bounding box center [727, 276] width 546 height 505
click at [129, 29] on div "Status No active tasks You are ready to start receiving tasks. [PERSON_NAME] Av…" at bounding box center [239, 276] width 431 height 505
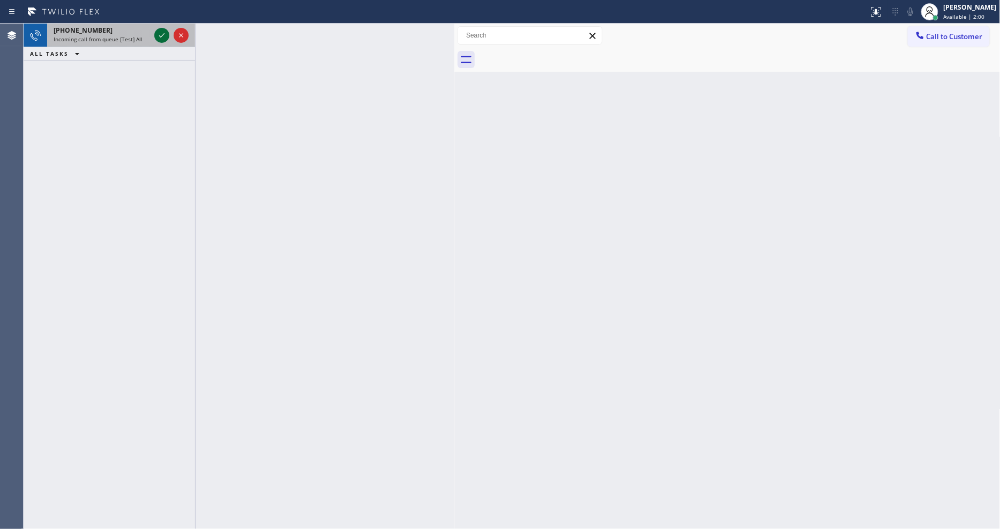
click at [163, 33] on icon at bounding box center [161, 35] width 13 height 13
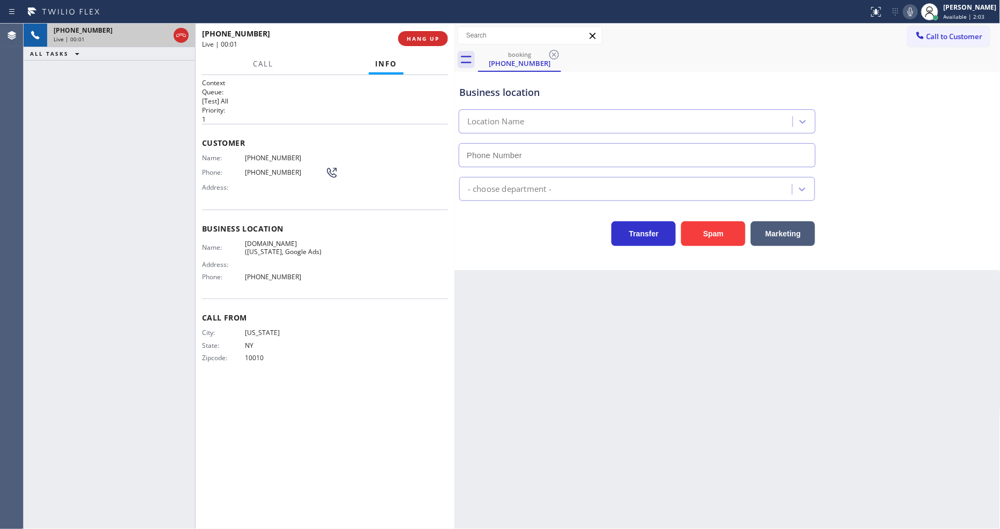
type input "(315) 284-2925"
click at [255, 248] on span "SubzeroExperts.online (New York, Google Ads)" at bounding box center [285, 248] width 80 height 17
copy span "SubzeroExperts.online (New York, Google Ads)"
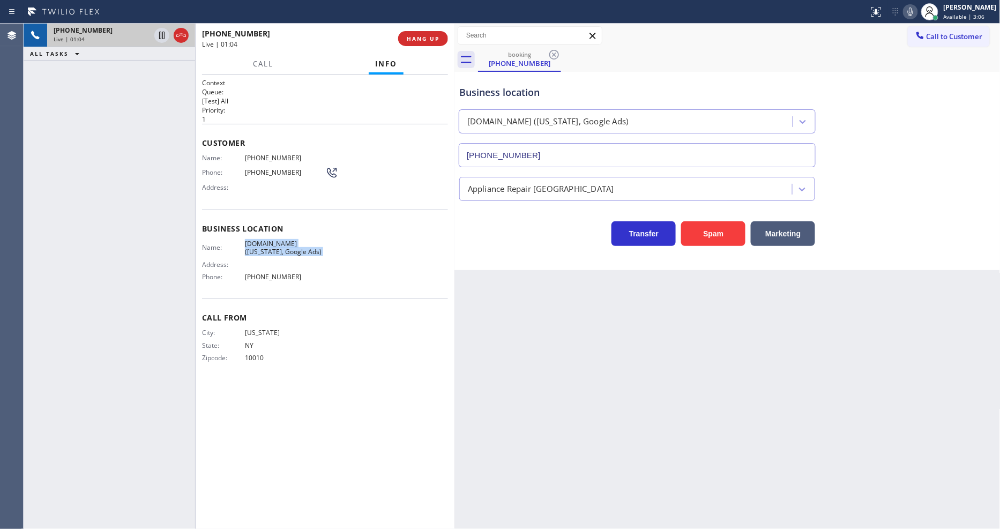
click at [268, 155] on span "(917) 318-8630" at bounding box center [285, 158] width 80 height 8
copy span "(917) 318-8630"
click at [163, 35] on icon at bounding box center [161, 35] width 13 height 13
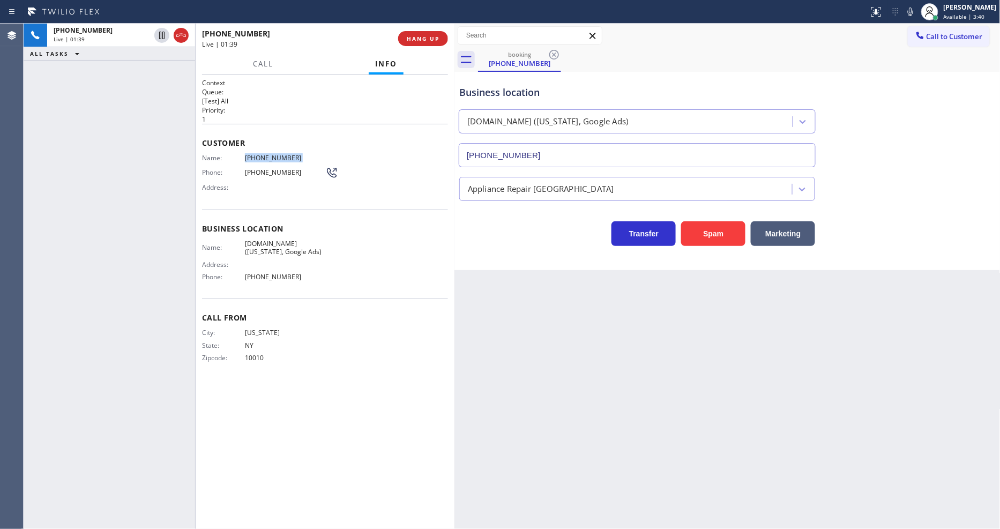
drag, startPoint x: 918, startPoint y: 13, endPoint x: 752, endPoint y: 162, distance: 223.5
click at [917, 13] on icon at bounding box center [910, 11] width 13 height 13
click at [161, 31] on icon at bounding box center [161, 35] width 13 height 13
click at [917, 8] on icon at bounding box center [910, 11] width 13 height 13
click at [160, 34] on icon at bounding box center [162, 36] width 8 height 8
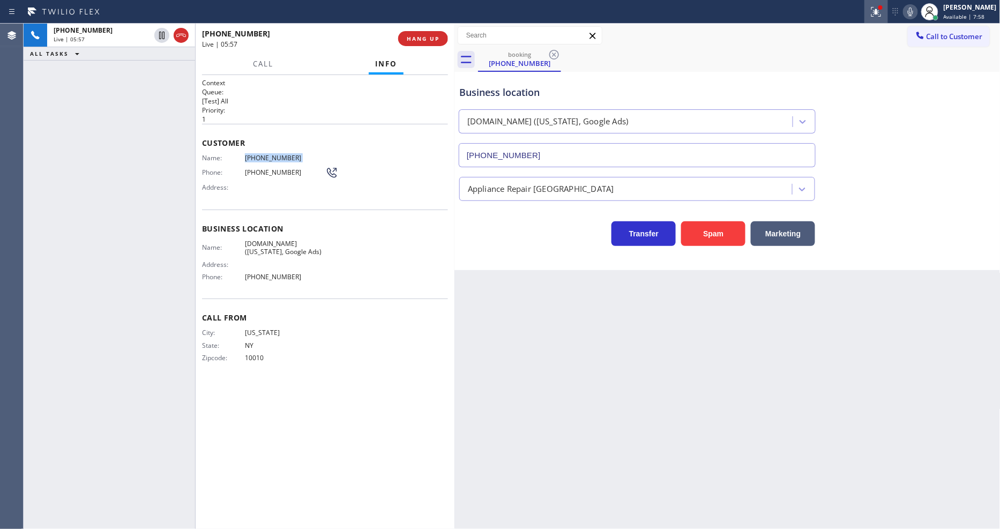
click at [879, 17] on icon at bounding box center [876, 11] width 13 height 13
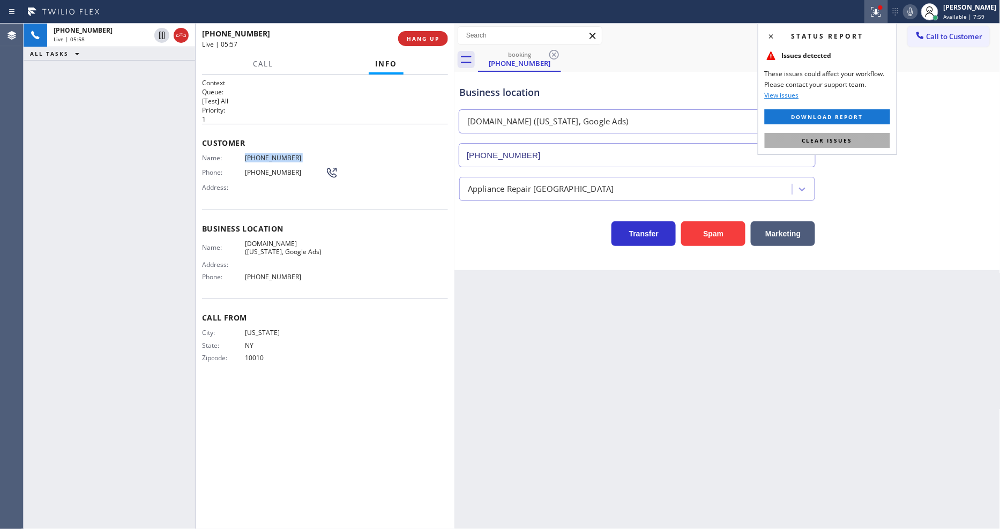
click at [832, 141] on span "Clear issues" at bounding box center [827, 141] width 50 height 8
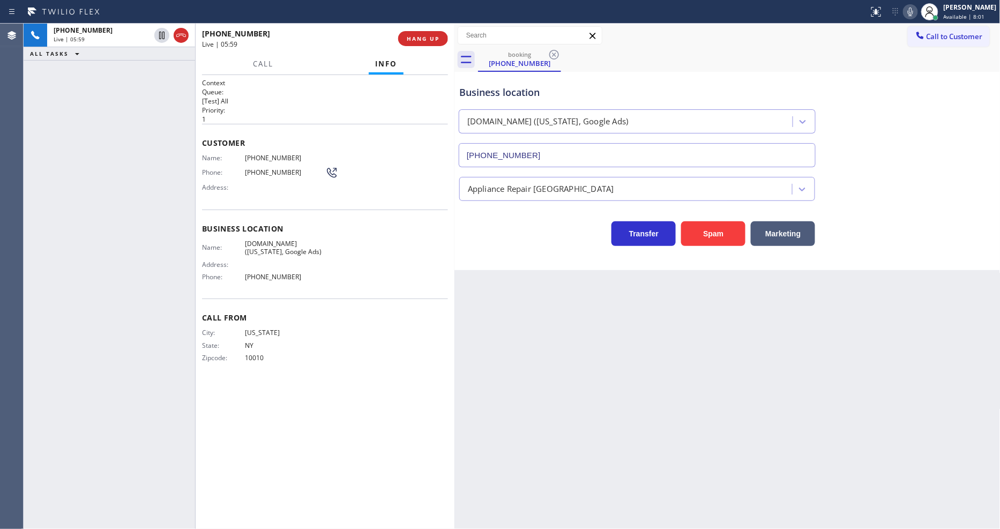
click at [364, 265] on div "Name: SubzeroExperts.online (New York, Google Ads) Address: Phone: (315) 284-29…" at bounding box center [325, 263] width 246 height 46
click at [271, 234] on div "Business location Name: SubzeroExperts.online (New York, Google Ads) Address: P…" at bounding box center [325, 254] width 246 height 89
click at [410, 38] on span "HANG UP" at bounding box center [423, 39] width 33 height 8
click at [287, 248] on span "SubzeroExperts.online (New York, Google Ads)" at bounding box center [285, 248] width 80 height 17
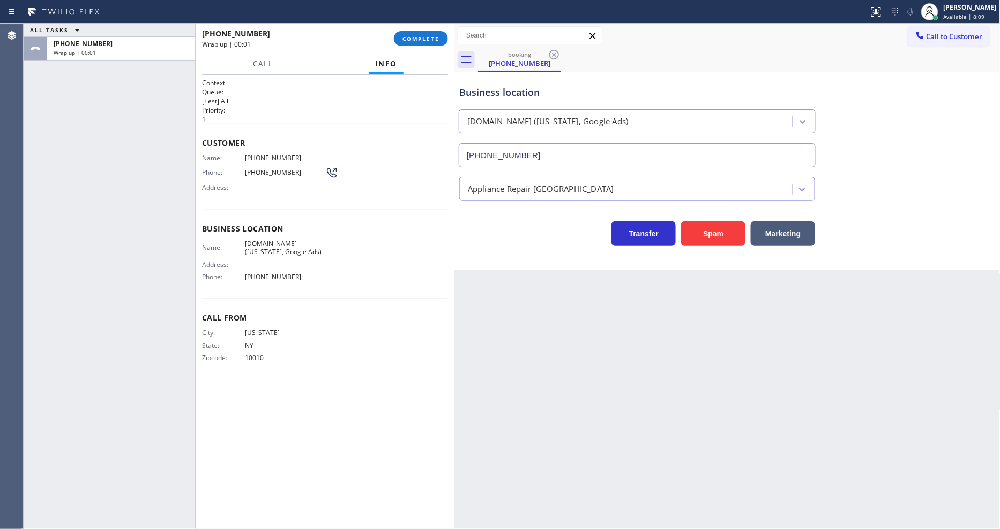
click at [287, 248] on span "SubzeroExperts.online (New York, Google Ads)" at bounding box center [285, 248] width 80 height 17
copy span "SubzeroExperts.online (New York, Google Ads)"
click at [419, 39] on span "COMPLETE" at bounding box center [420, 39] width 37 height 8
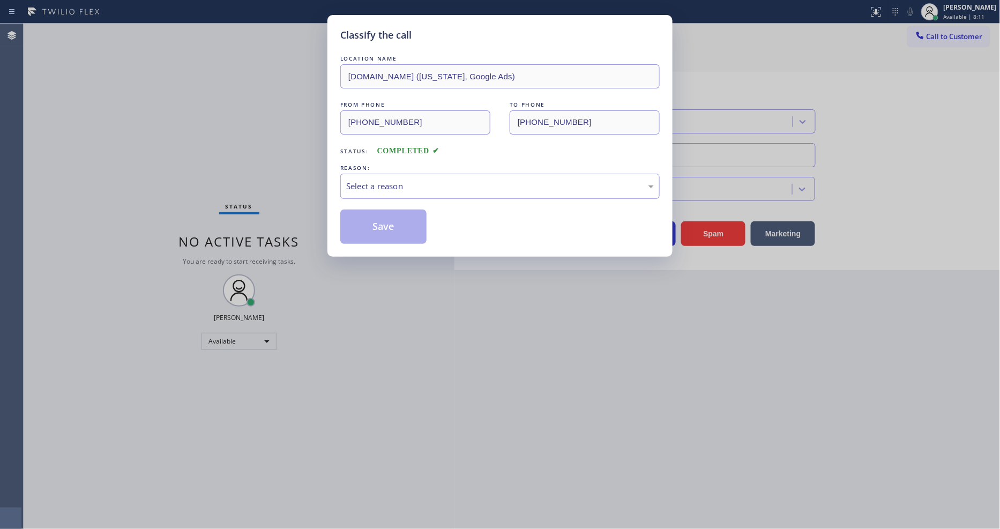
click at [359, 174] on div "Select a reason" at bounding box center [499, 186] width 319 height 25
click at [351, 229] on button "Save" at bounding box center [383, 227] width 86 height 34
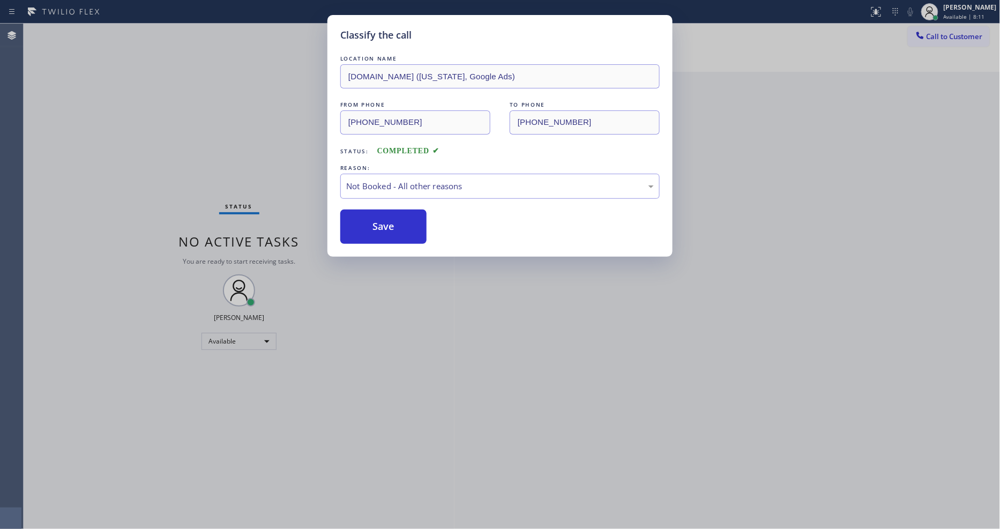
click at [351, 229] on button "Save" at bounding box center [383, 227] width 86 height 34
click at [965, 39] on span "Call to Customer" at bounding box center [954, 37] width 56 height 10
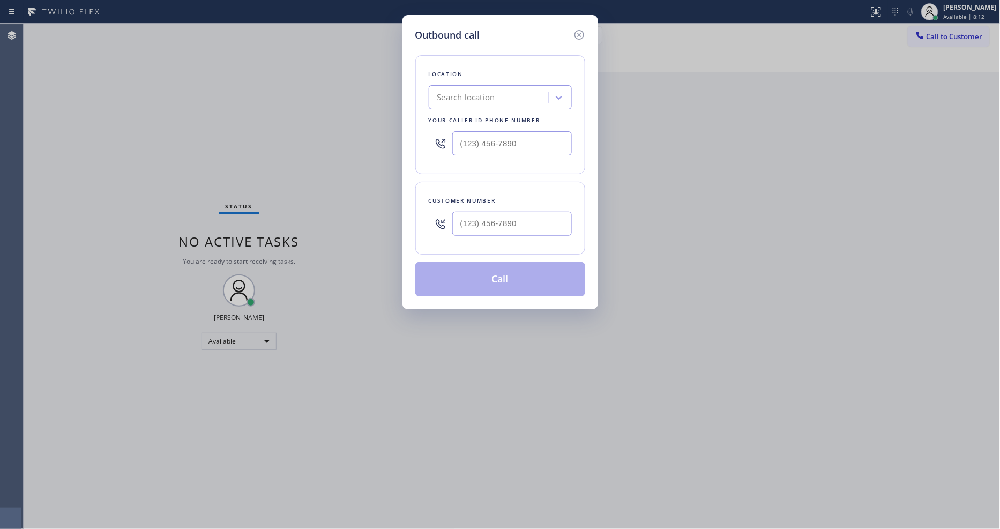
click at [449, 96] on div "Search location" at bounding box center [466, 98] width 58 height 12
paste input "SubzeroExperts.online (New York, Google Ads)"
type input "SubzeroExperts.online (New York, Google Ads)"
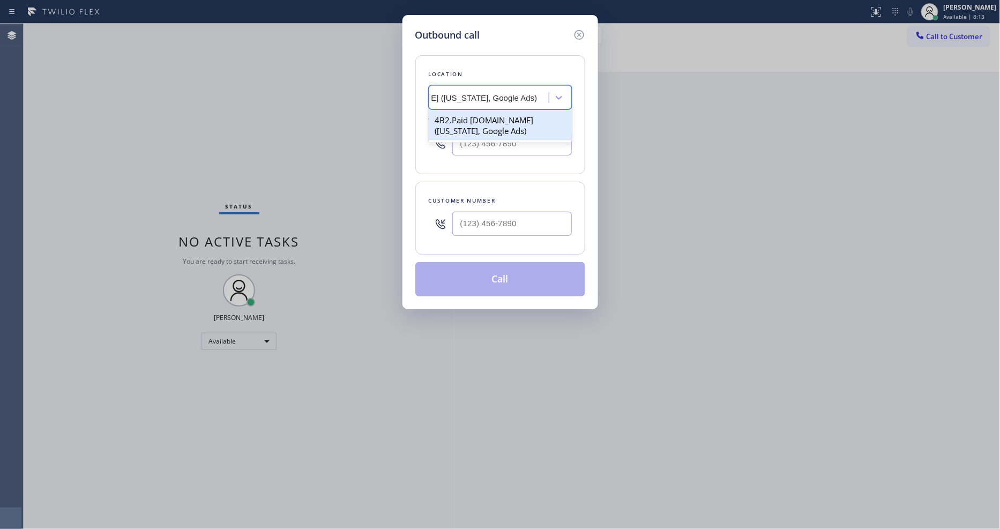
click at [450, 119] on div "4B2.Paid SubzeroExperts.online (New York, Google Ads)" at bounding box center [500, 125] width 143 height 30
type input "(315) 284-2925"
drag, startPoint x: 279, startPoint y: 90, endPoint x: 477, endPoint y: 149, distance: 206.8
click at [279, 90] on div "Outbound call Location 4B2.Paid SubzeroExperts.online (New York, Google Ads) Yo…" at bounding box center [500, 264] width 1000 height 529
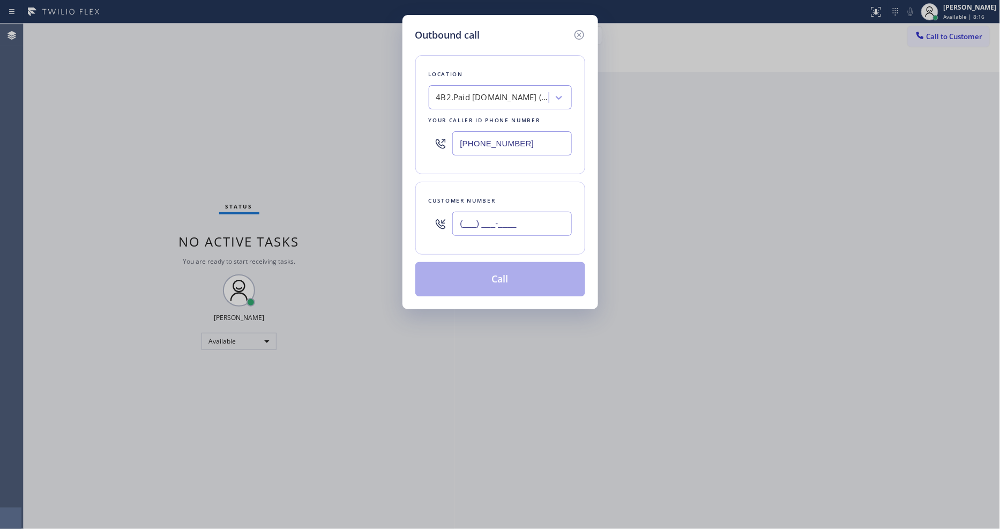
click at [490, 223] on input "(___) ___-____" at bounding box center [511, 224] width 119 height 24
paste input "917) 318-8630"
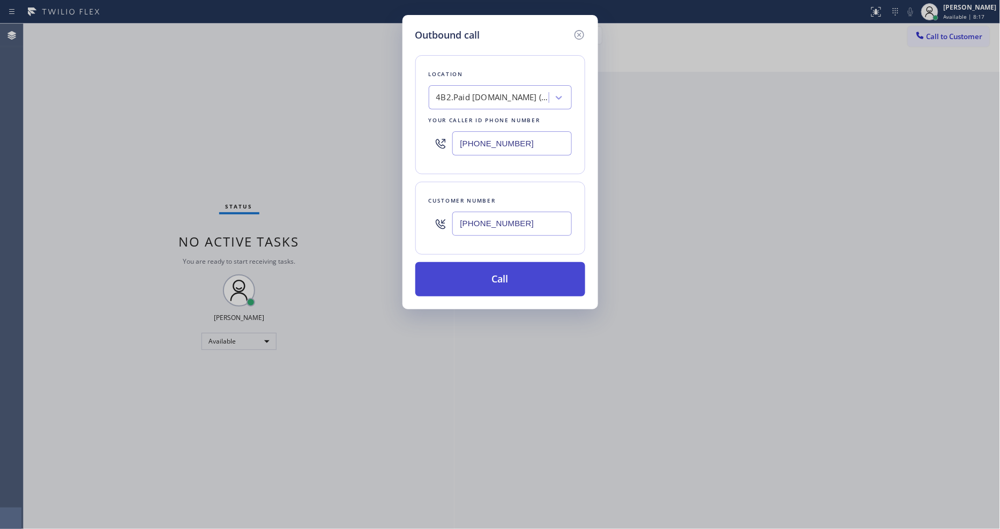
type input "(917) 318-8630"
drag, startPoint x: 468, startPoint y: 290, endPoint x: 467, endPoint y: 300, distance: 10.2
click at [467, 290] on button "Call" at bounding box center [500, 279] width 170 height 34
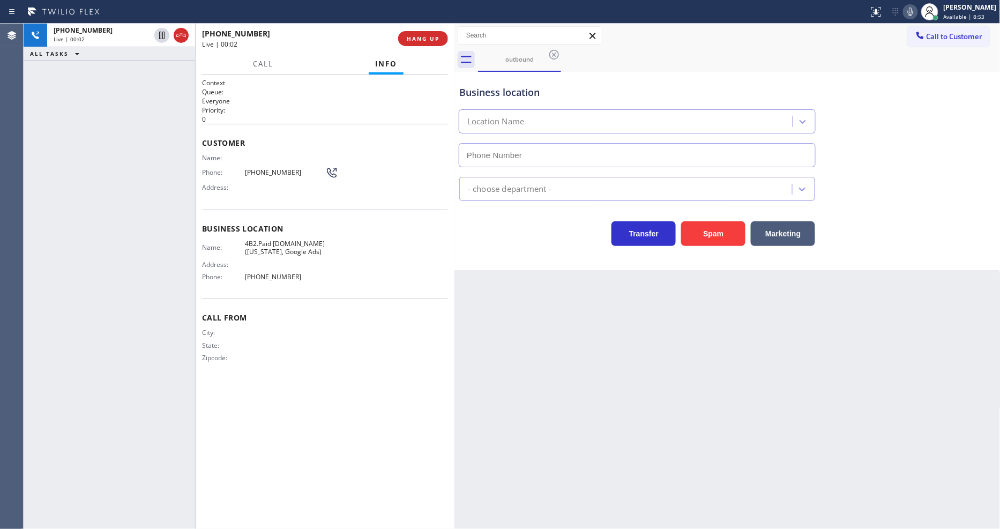
type input "(315) 284-2925"
drag, startPoint x: 700, startPoint y: 306, endPoint x: 670, endPoint y: 274, distance: 43.6
click at [700, 306] on div "Back to Dashboard Change Sender ID Customers Technicians Select a contact Outbo…" at bounding box center [727, 276] width 546 height 505
click at [255, 168] on span "(917) 318-8630" at bounding box center [285, 172] width 80 height 8
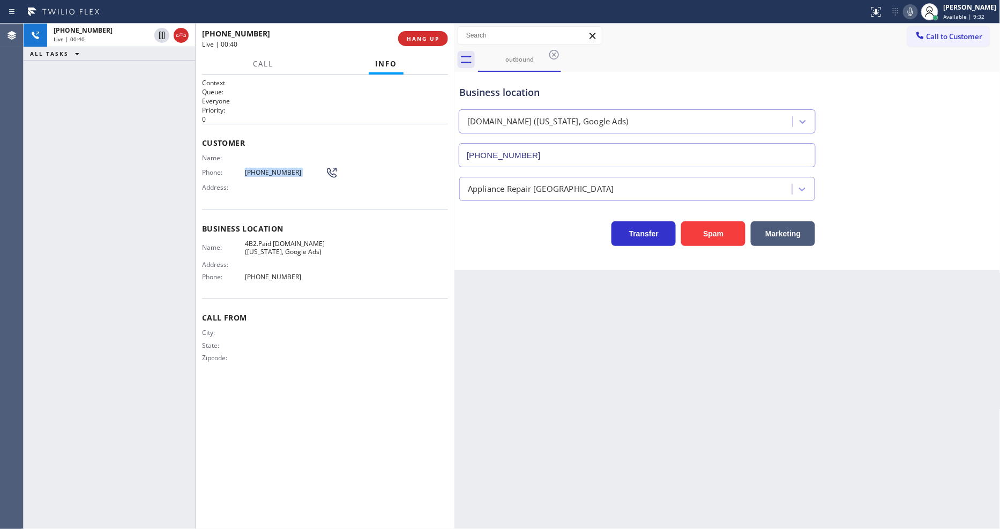
click at [255, 168] on span "(917) 318-8630" at bounding box center [285, 172] width 80 height 8
copy div "(917) 318-8630"
click at [413, 40] on span "HANG UP" at bounding box center [423, 39] width 33 height 8
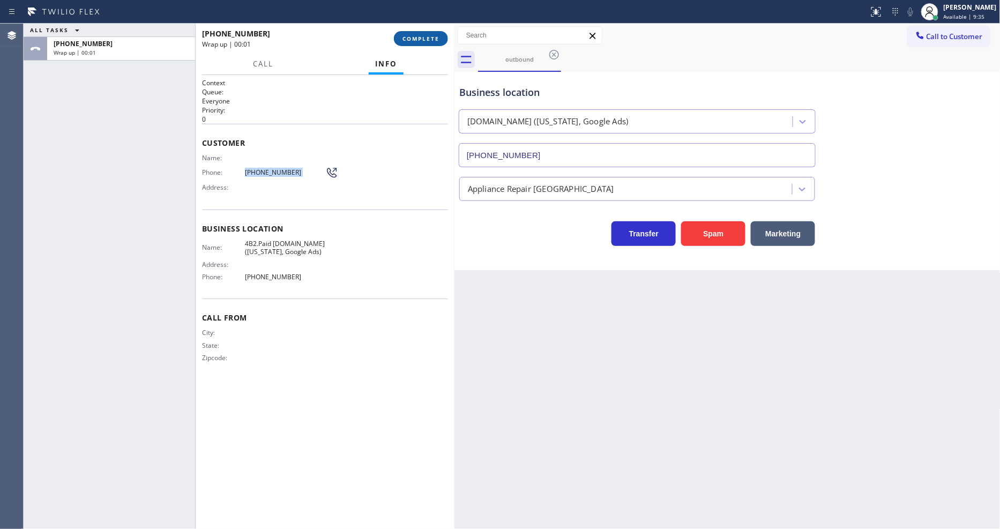
click at [413, 40] on span "COMPLETE" at bounding box center [420, 39] width 37 height 8
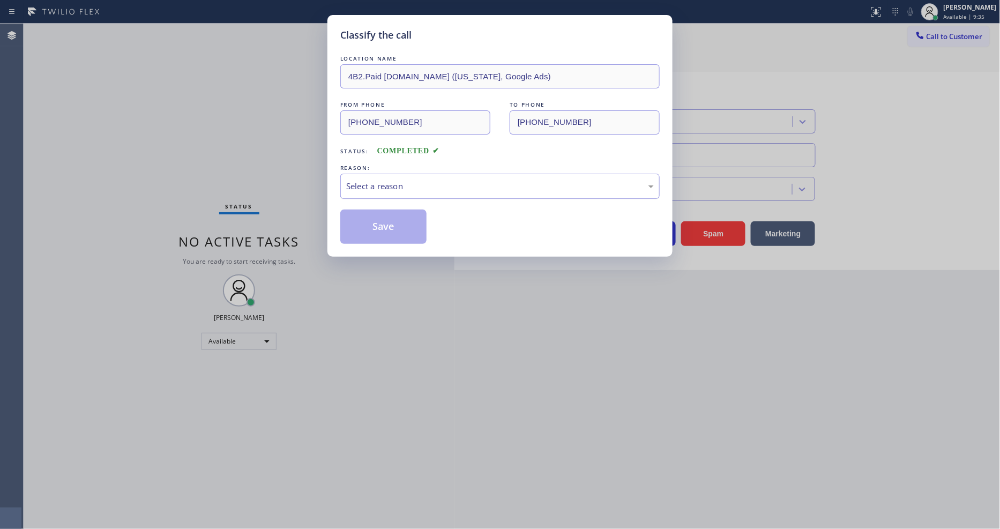
click at [347, 186] on div "Select a reason" at bounding box center [500, 186] width 308 height 12
click at [350, 228] on button "Save" at bounding box center [383, 227] width 86 height 34
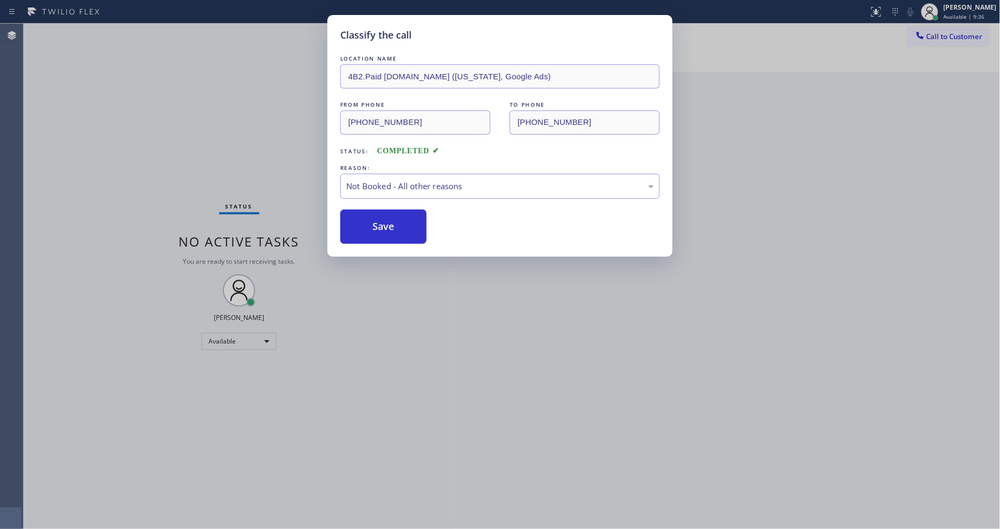
click at [350, 228] on button "Save" at bounding box center [383, 227] width 86 height 34
click at [350, 227] on button "Save" at bounding box center [383, 227] width 86 height 34
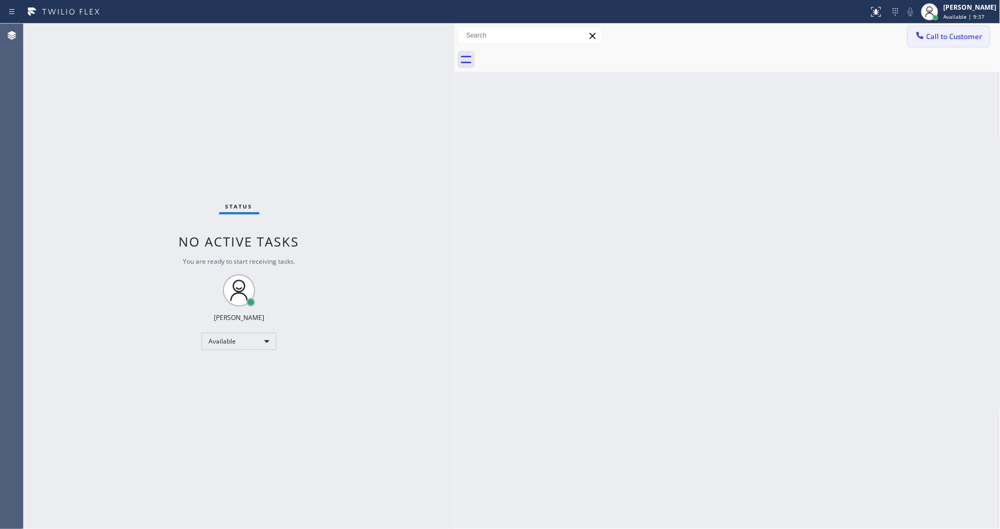
click at [922, 41] on div at bounding box center [920, 36] width 13 height 13
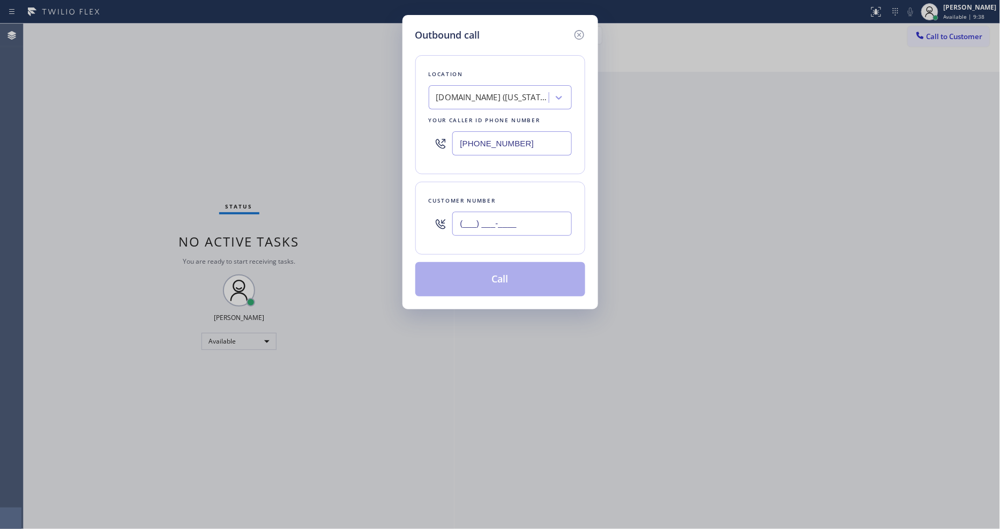
click at [480, 222] on input "(___) ___-____" at bounding box center [511, 224] width 119 height 24
paste input "917) 318-8630"
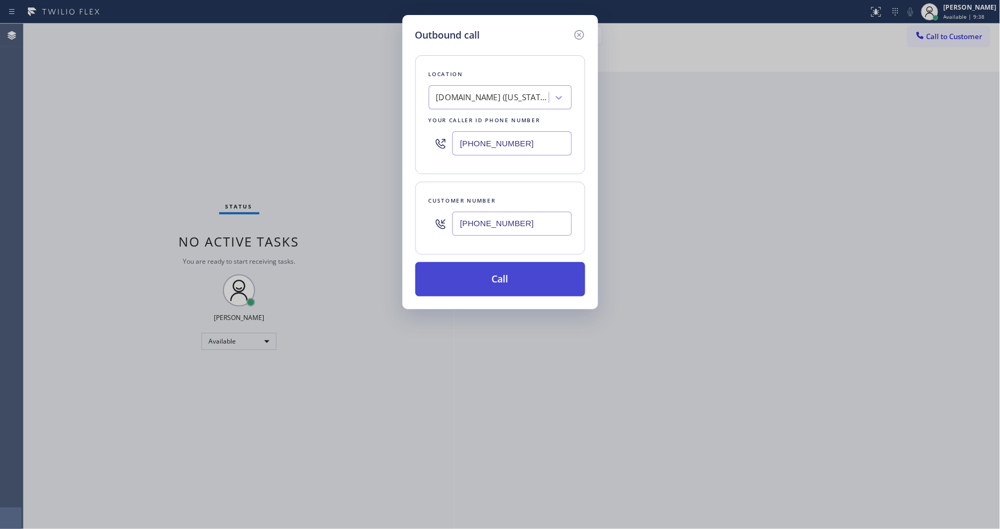
type input "(917) 318-8630"
click at [475, 271] on button "Call" at bounding box center [500, 279] width 170 height 34
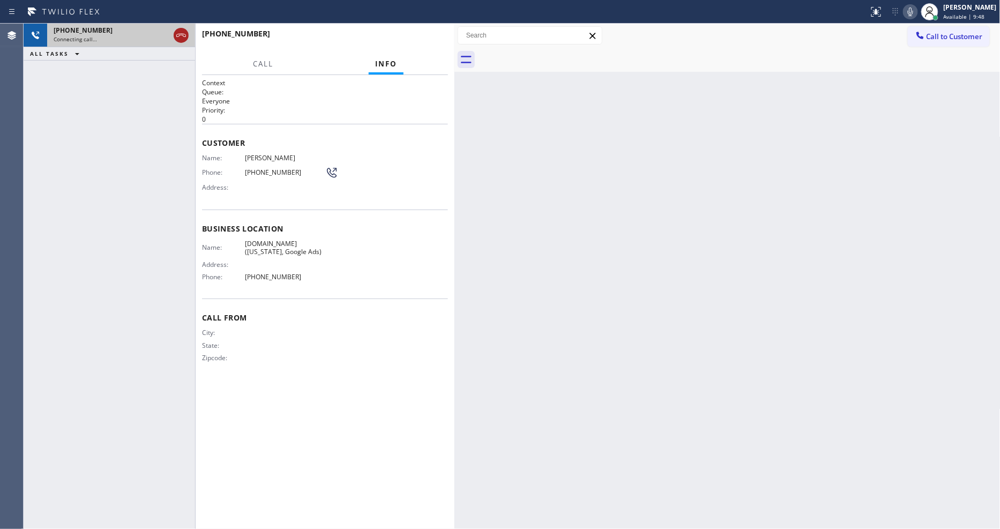
click at [175, 33] on icon at bounding box center [181, 35] width 13 height 13
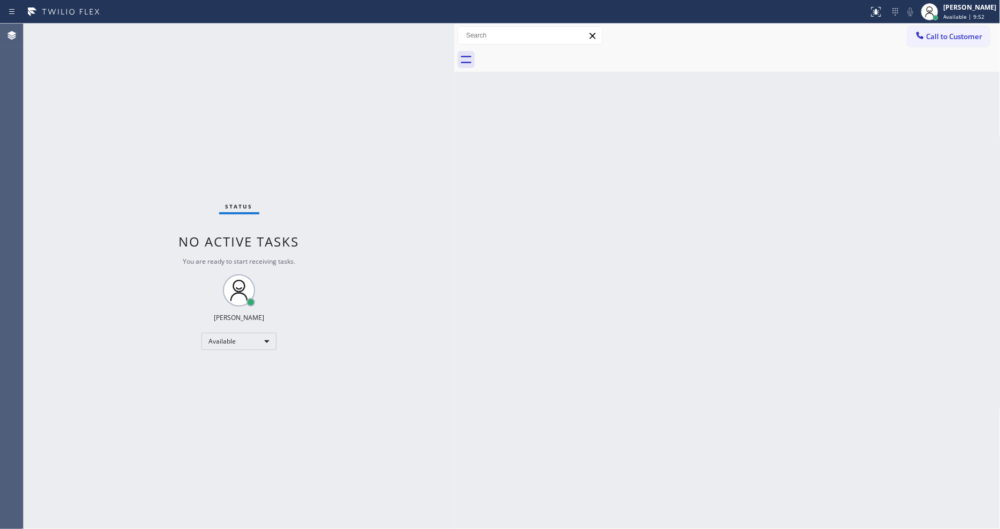
click at [388, 360] on div "Status No active tasks You are ready to start receiving tasks. [PERSON_NAME] Av…" at bounding box center [239, 276] width 431 height 505
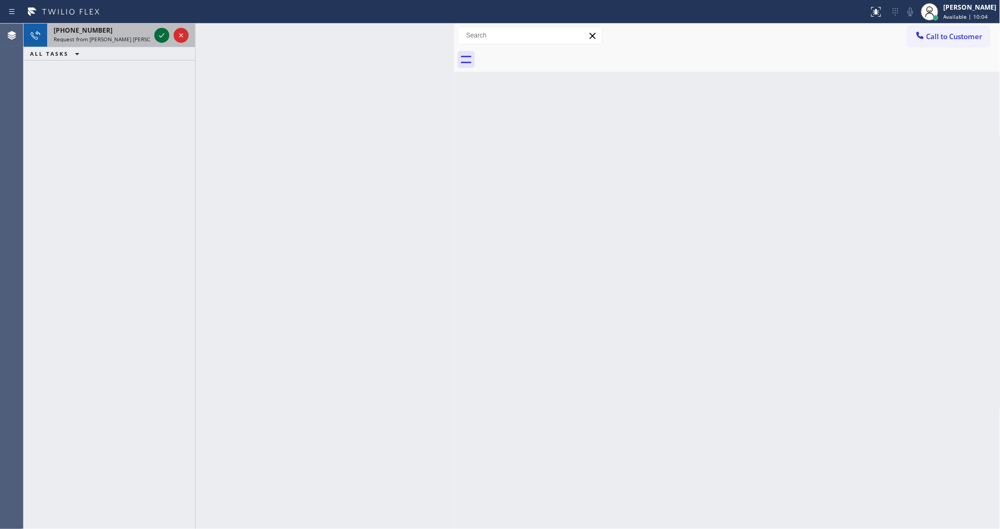
click at [161, 34] on icon at bounding box center [161, 35] width 13 height 13
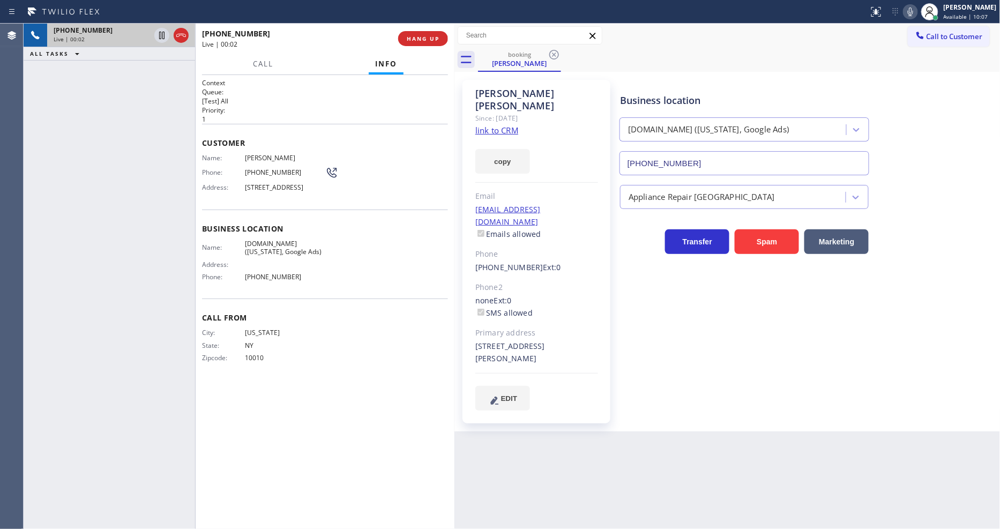
type input "(315) 284-2925"
click at [427, 40] on span "HANG UP" at bounding box center [423, 39] width 33 height 8
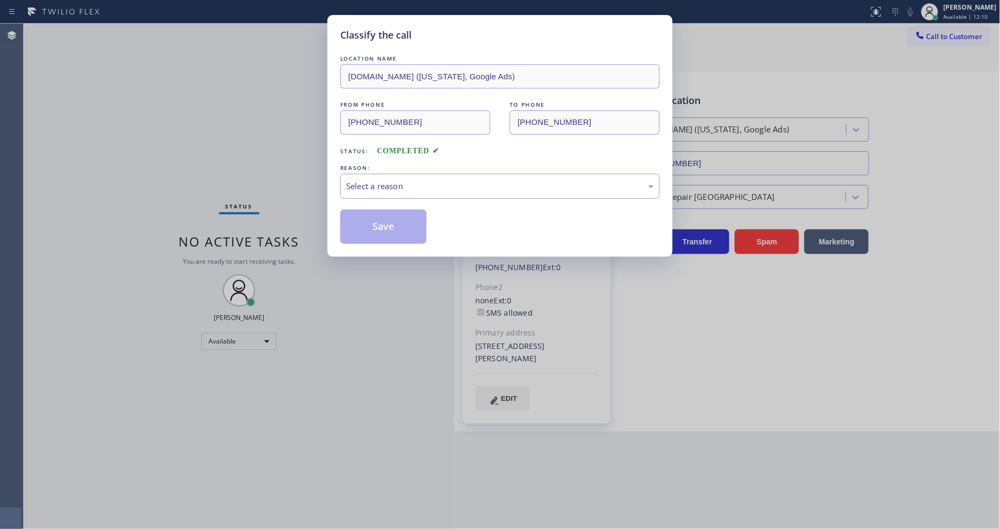
click at [390, 181] on div "Select a reason" at bounding box center [500, 186] width 308 height 12
click at [387, 216] on button "Save" at bounding box center [383, 227] width 86 height 34
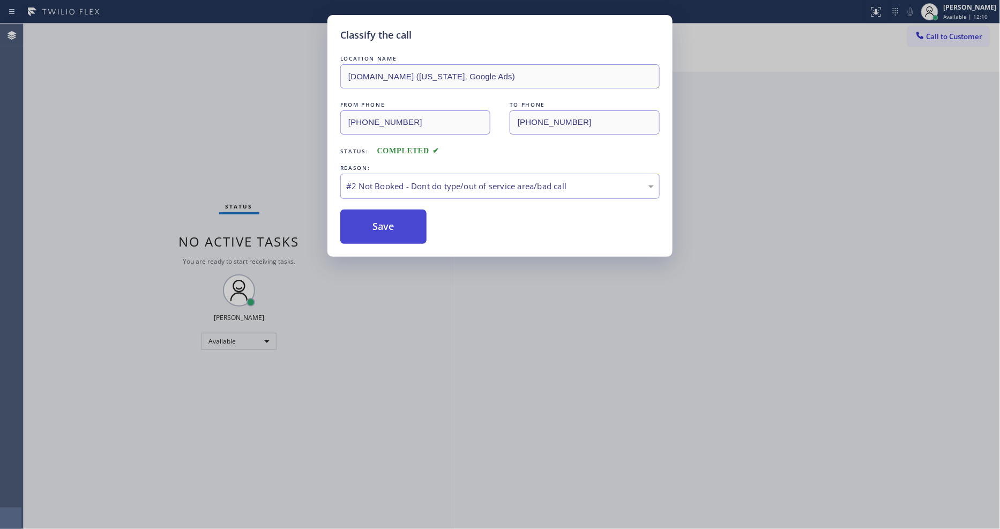
click at [387, 216] on button "Save" at bounding box center [383, 227] width 86 height 34
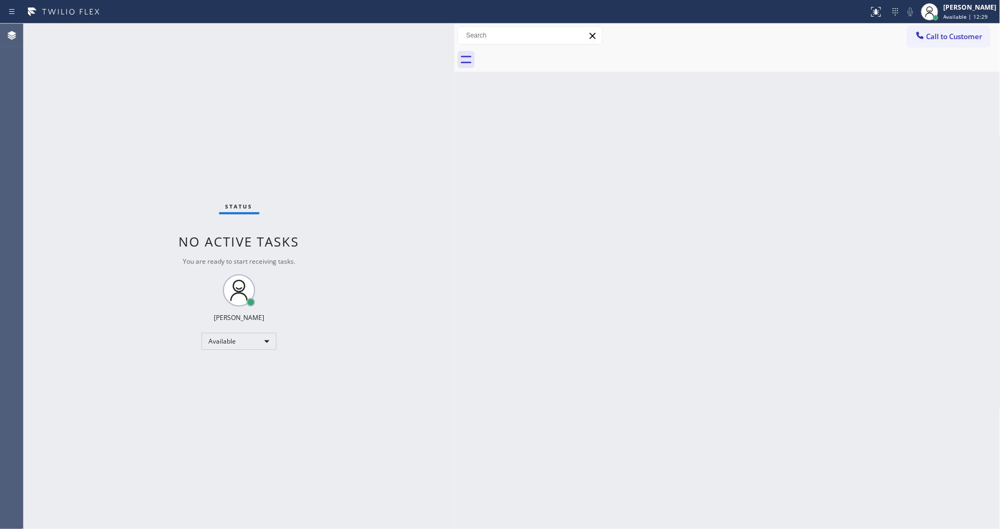
drag, startPoint x: 867, startPoint y: 171, endPoint x: 835, endPoint y: 130, distance: 52.7
click at [867, 168] on div "Back to Dashboard Change Sender ID Customers Technicians Select a contact Outbo…" at bounding box center [727, 276] width 546 height 505
drag, startPoint x: 136, startPoint y: 30, endPoint x: 130, endPoint y: 32, distance: 6.3
click at [130, 32] on div "Status No active tasks You are ready to start receiving tasks. [PERSON_NAME] Av…" at bounding box center [239, 276] width 431 height 505
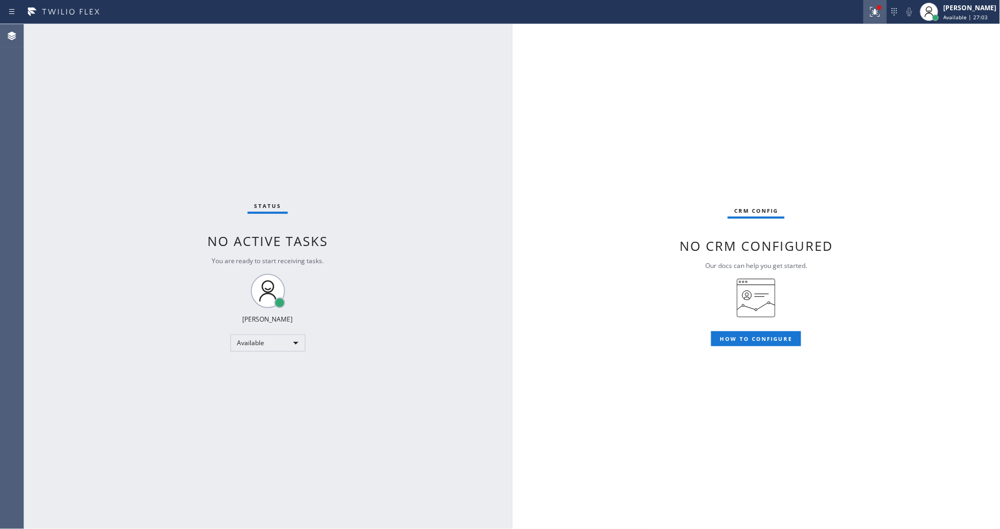
click at [887, 12] on div at bounding box center [875, 11] width 24 height 13
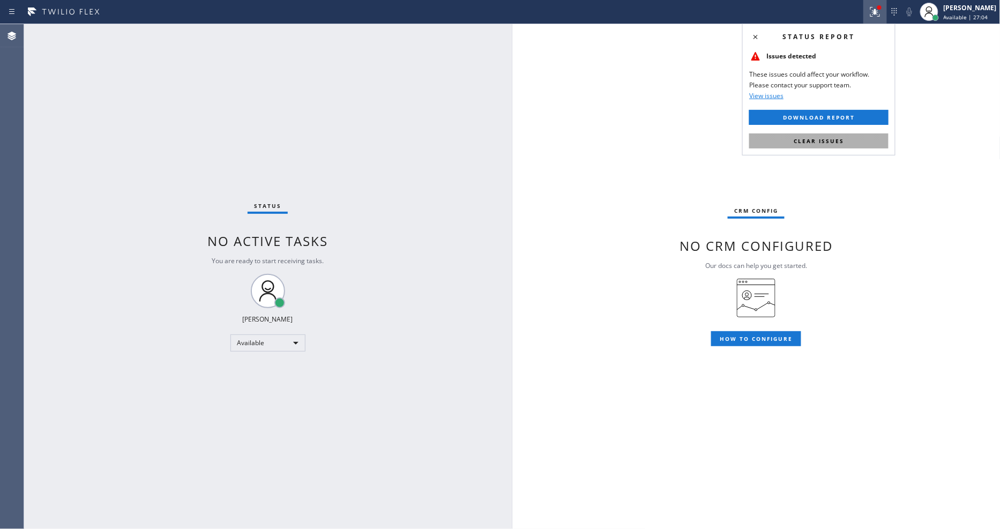
click at [865, 141] on button "Clear issues" at bounding box center [818, 140] width 139 height 15
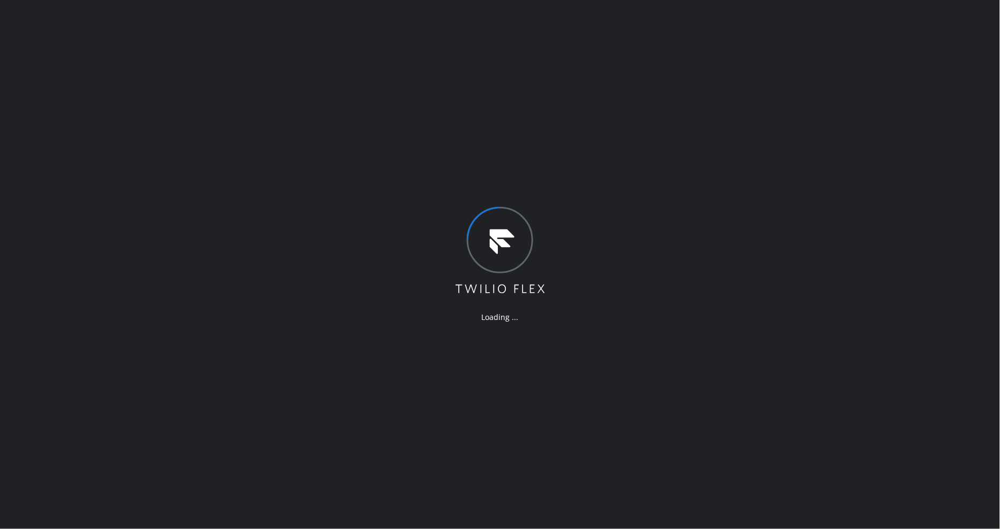
click at [222, 38] on div "Loading ..." at bounding box center [500, 264] width 1000 height 529
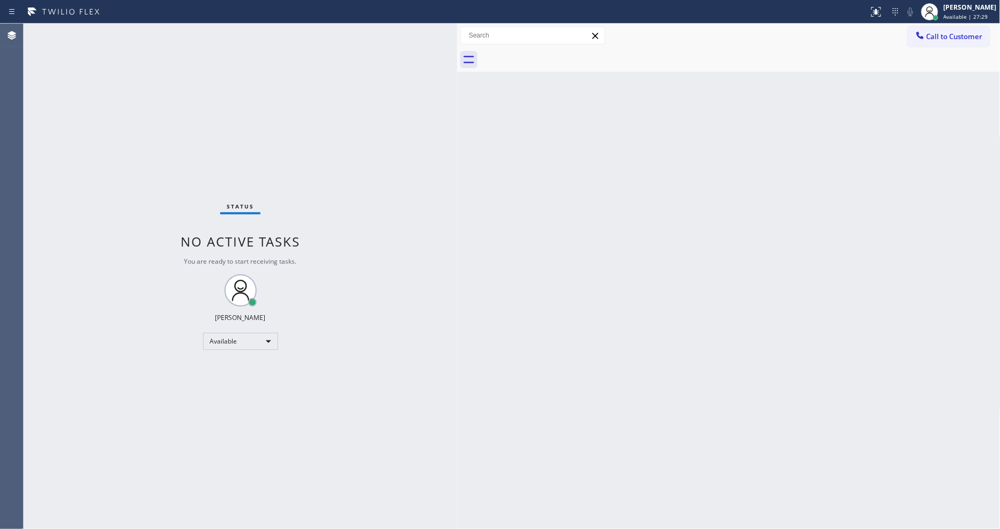
drag, startPoint x: 173, startPoint y: 47, endPoint x: 457, endPoint y: 61, distance: 283.8
click at [457, 61] on div at bounding box center [457, 276] width 0 height 505
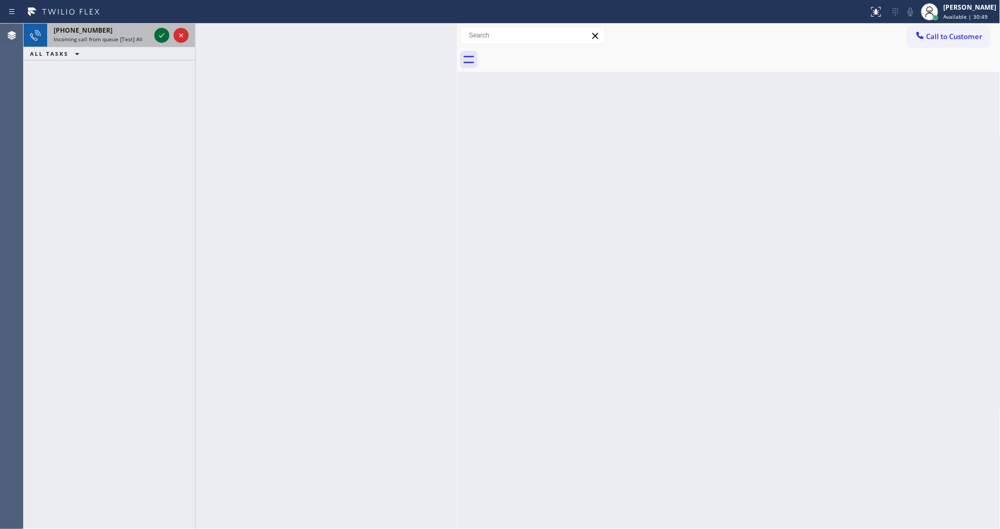
click at [161, 36] on icon at bounding box center [161, 35] width 13 height 13
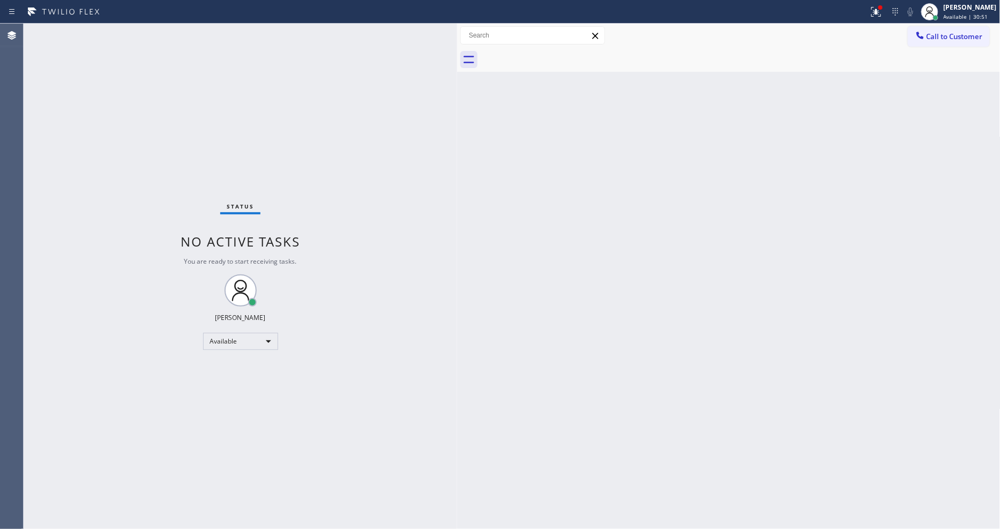
click at [151, 28] on div "Status No active tasks You are ready to start receiving tasks. [PERSON_NAME] Av…" at bounding box center [240, 276] width 433 height 505
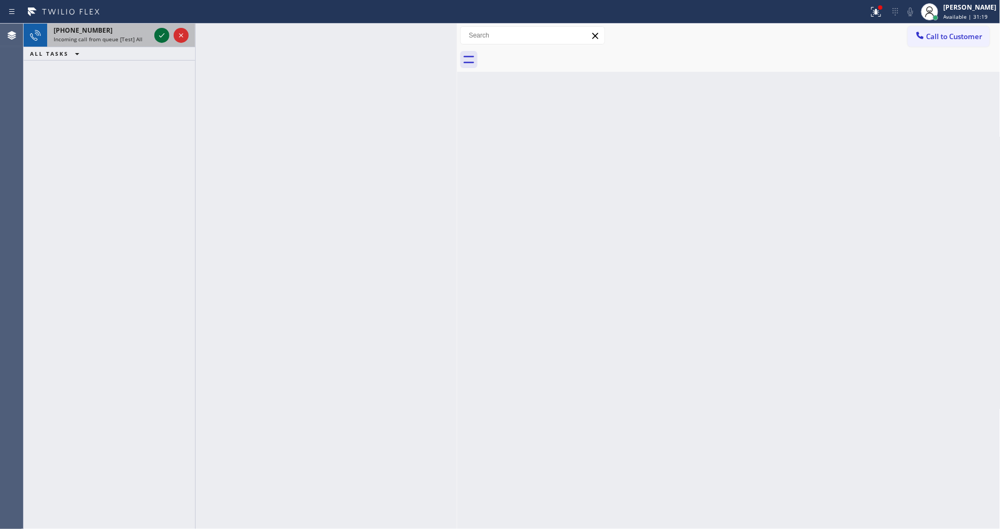
click at [162, 33] on icon at bounding box center [161, 35] width 13 height 13
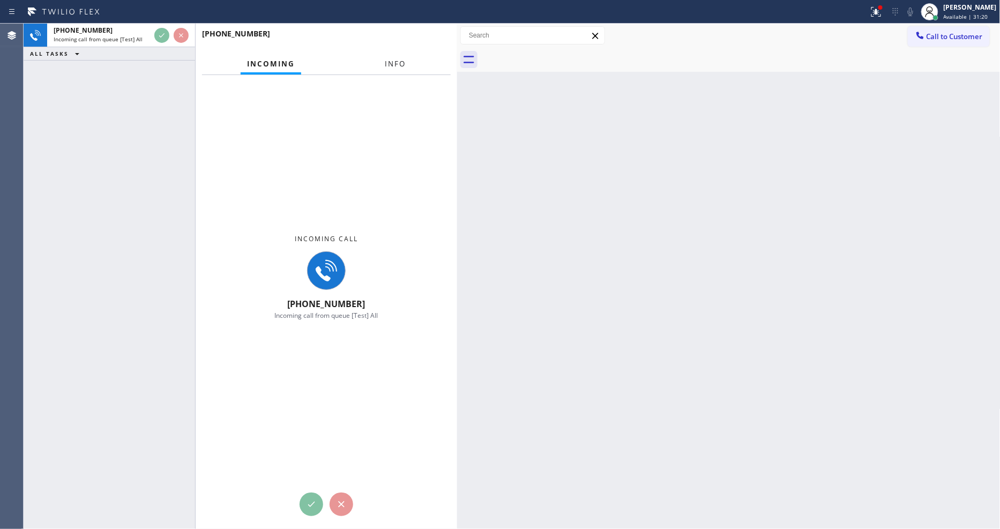
click at [394, 61] on span "Info" at bounding box center [395, 64] width 21 height 10
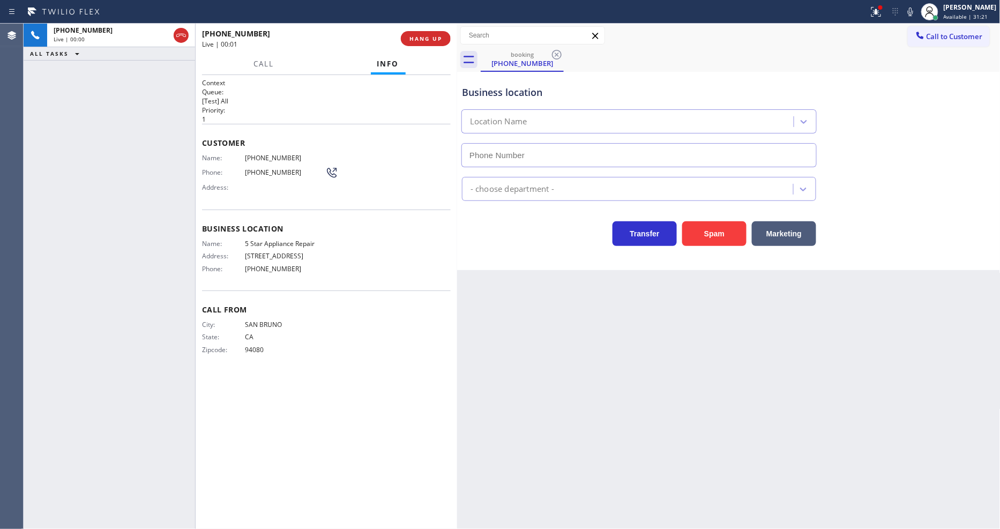
type input "[PHONE_NUMBER]"
click at [472, 399] on div "Back to Dashboard Change Sender ID Customers Technicians Select a contact Outbo…" at bounding box center [728, 276] width 543 height 505
click at [882, 11] on icon at bounding box center [876, 11] width 13 height 13
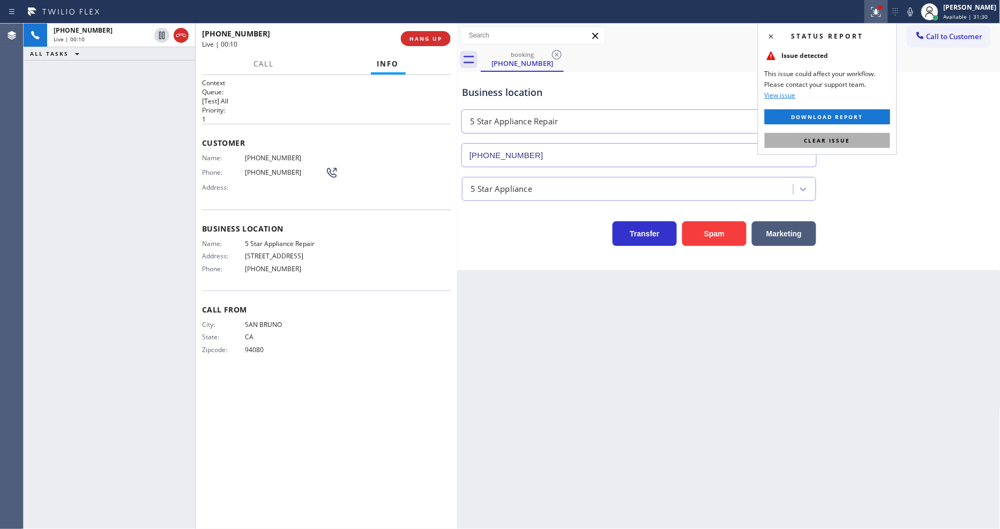
click at [867, 137] on button "Clear issue" at bounding box center [827, 140] width 125 height 15
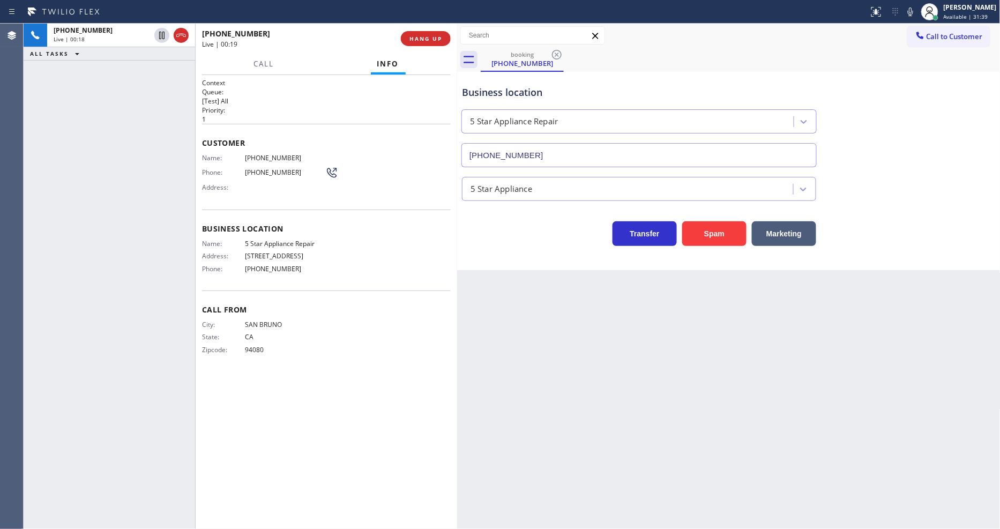
drag, startPoint x: 809, startPoint y: 333, endPoint x: 513, endPoint y: 303, distance: 297.3
click at [808, 333] on div "Back to Dashboard Change Sender ID Customers Technicians Select a contact Outbo…" at bounding box center [728, 276] width 543 height 505
click at [291, 240] on span "5 Star Appliance Repair" at bounding box center [285, 244] width 80 height 8
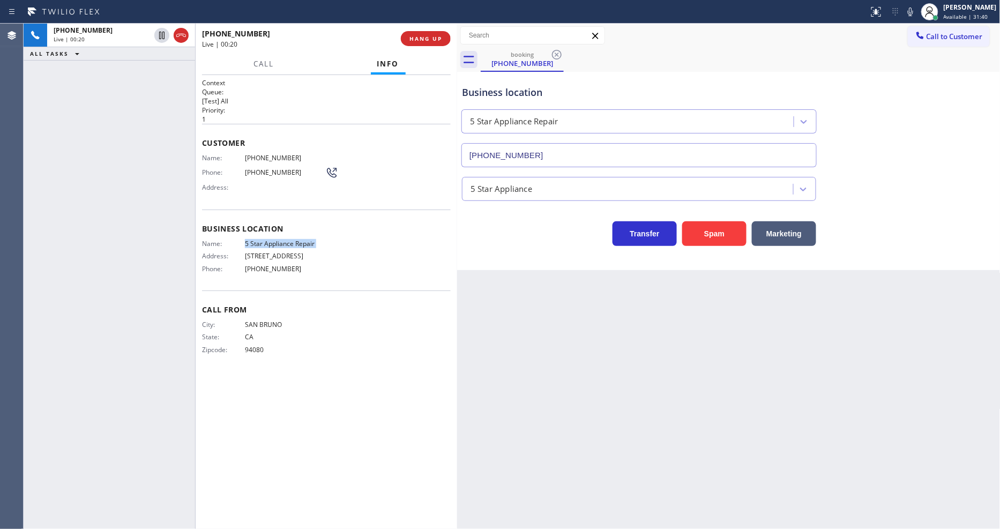
copy span "5 Star Appliance Repair"
click at [160, 38] on icon at bounding box center [161, 35] width 13 height 13
click at [913, 11] on icon at bounding box center [910, 11] width 13 height 13
click at [258, 159] on div "Name: (650) 291-4178 Phone: (650) 291-4178 Address:" at bounding box center [270, 175] width 136 height 42
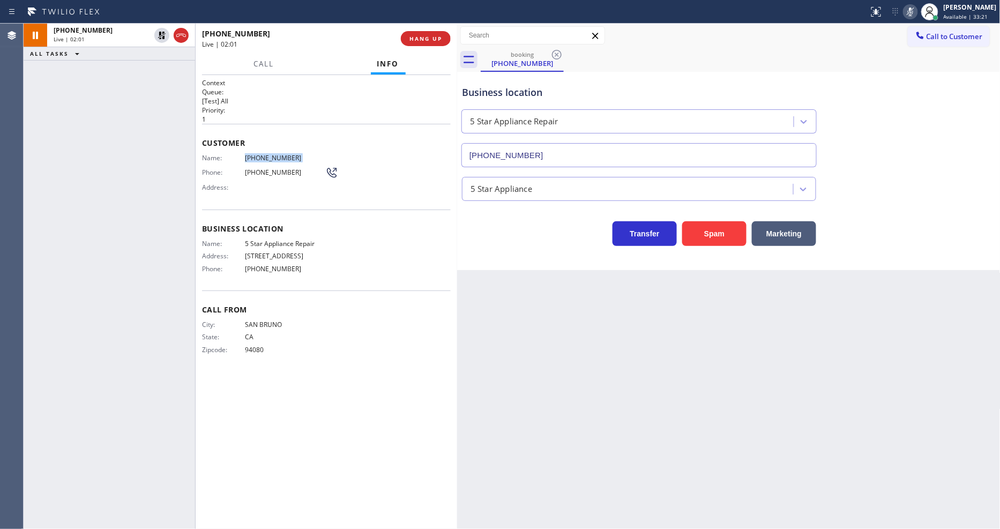
click at [258, 159] on div "Name: (650) 291-4178 Phone: (650) 291-4178 Address:" at bounding box center [270, 175] width 136 height 42
copy span "(650) 291-4178"
click at [161, 36] on icon at bounding box center [161, 35] width 13 height 13
click at [917, 11] on icon at bounding box center [910, 11] width 13 height 13
click at [373, 272] on div "Name: 5 Star Appliance Repair Address: 510 Foothill Rd Phone: (855) 731-4952" at bounding box center [326, 259] width 249 height 38
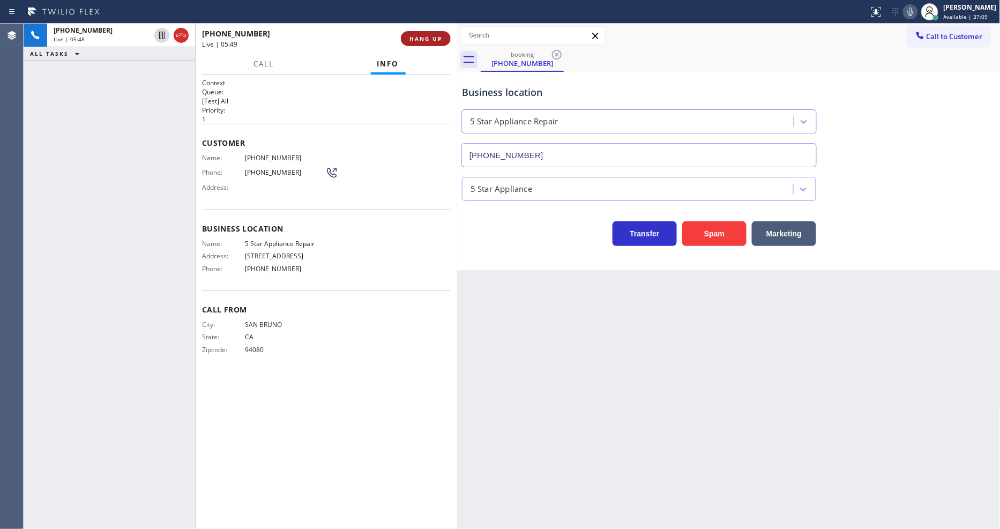
click at [428, 38] on span "HANG UP" at bounding box center [425, 39] width 33 height 8
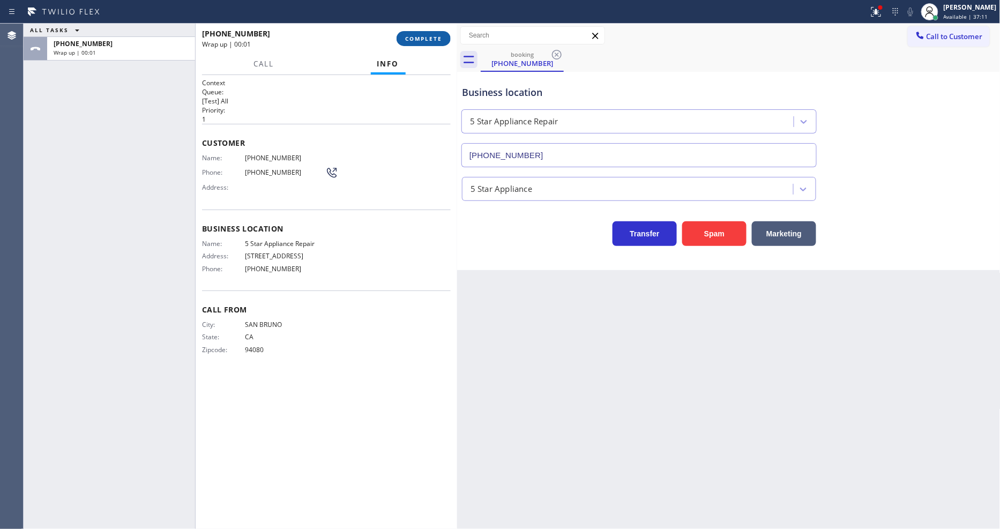
click at [442, 35] on button "COMPLETE" at bounding box center [424, 38] width 54 height 15
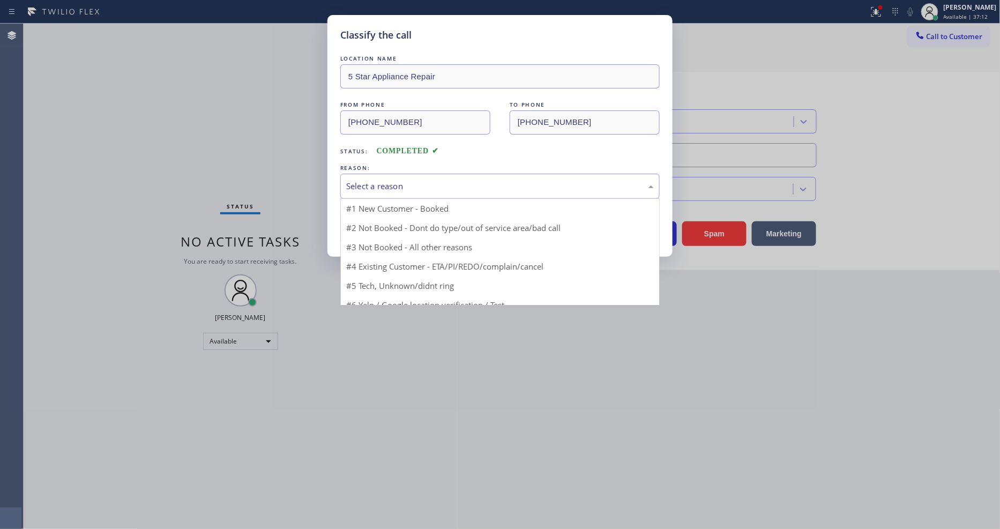
click at [358, 182] on div "Select a reason" at bounding box center [500, 186] width 308 height 12
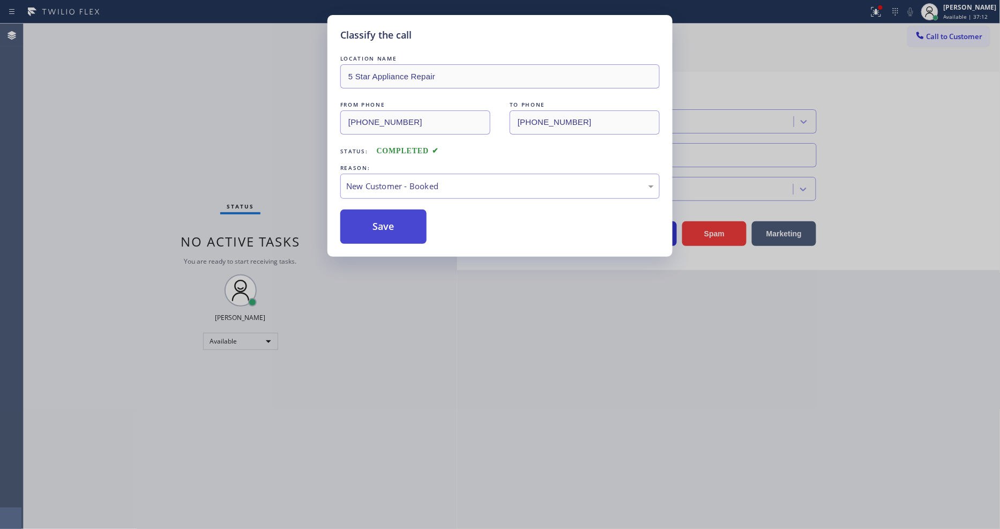
click at [359, 227] on button "Save" at bounding box center [383, 227] width 86 height 34
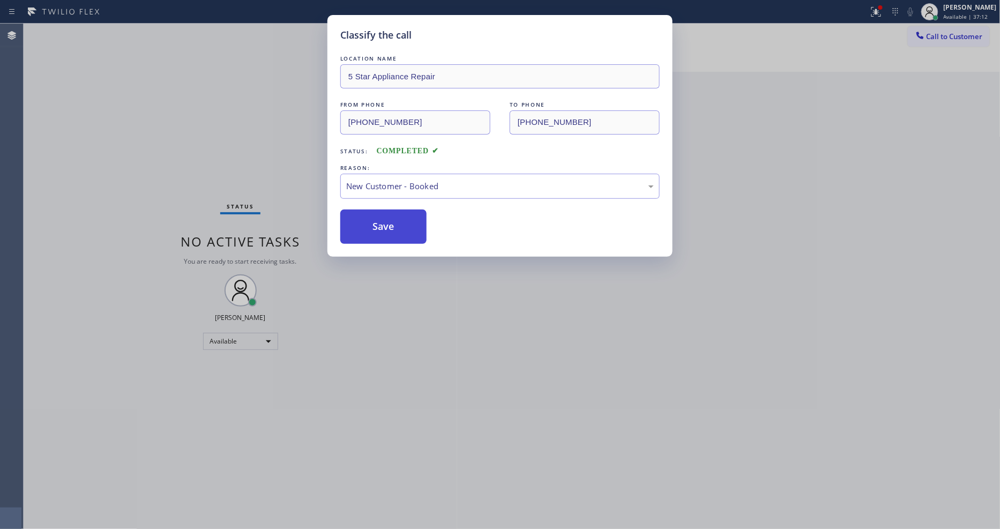
click at [359, 227] on button "Save" at bounding box center [383, 227] width 86 height 34
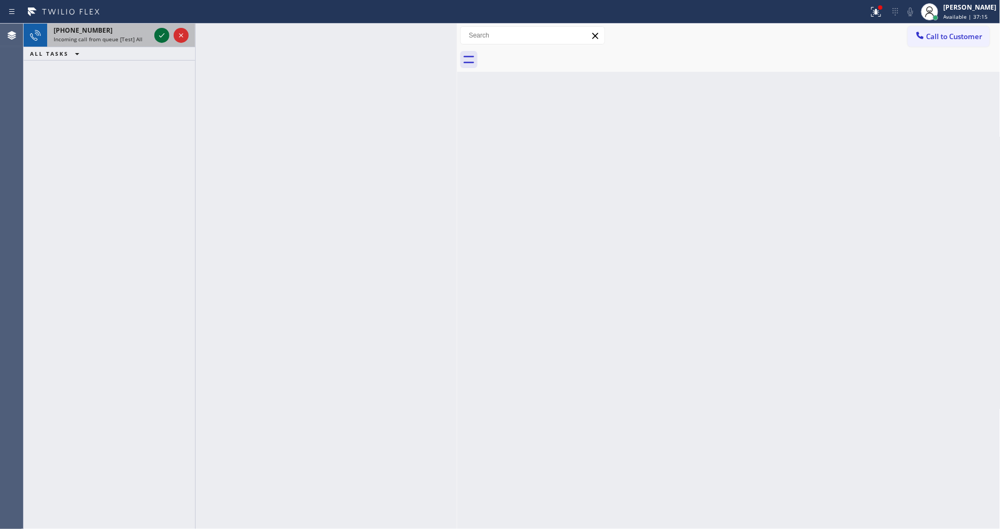
click at [160, 31] on icon at bounding box center [161, 35] width 13 height 13
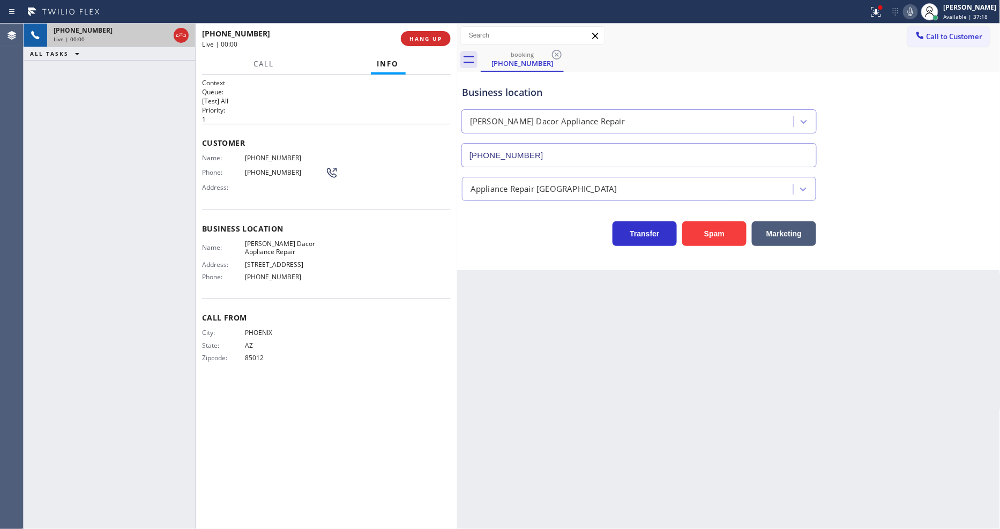
type input "[PHONE_NUMBER]"
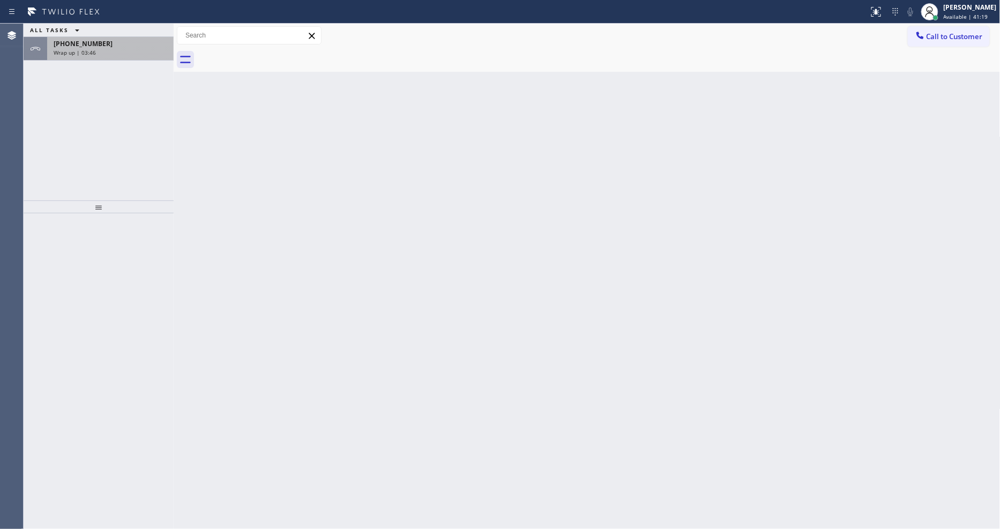
click at [109, 42] on div "[PHONE_NUMBER]" at bounding box center [111, 43] width 114 height 9
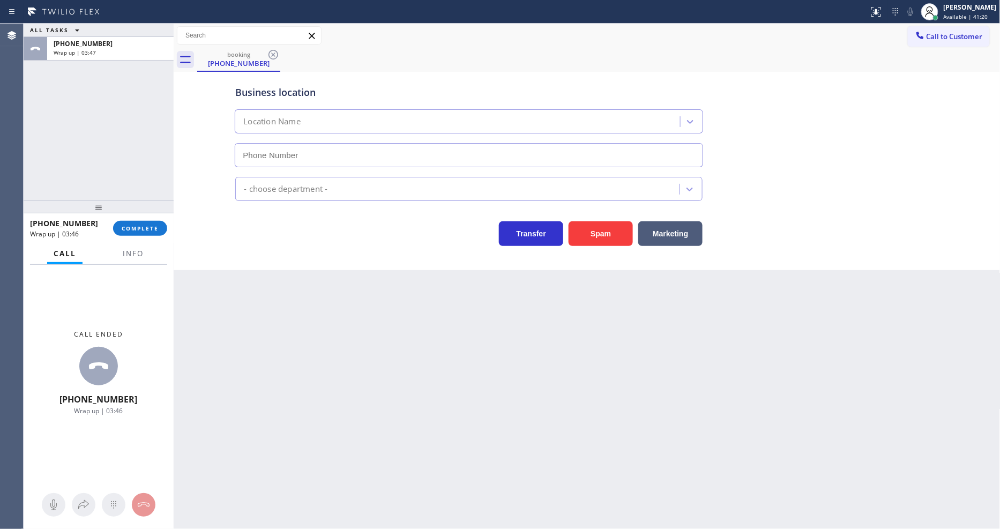
type input "[PHONE_NUMBER]"
click at [130, 252] on span "Info" at bounding box center [133, 254] width 21 height 10
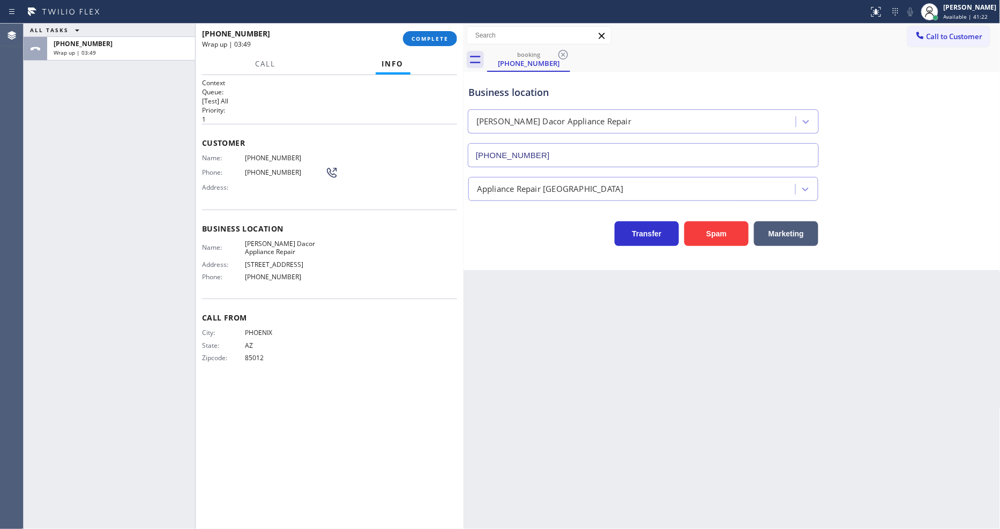
drag, startPoint x: 173, startPoint y: 130, endPoint x: 462, endPoint y: 152, distance: 290.7
click at [463, 152] on div at bounding box center [463, 276] width 0 height 505
click at [447, 40] on span "COMPLETE" at bounding box center [430, 39] width 37 height 8
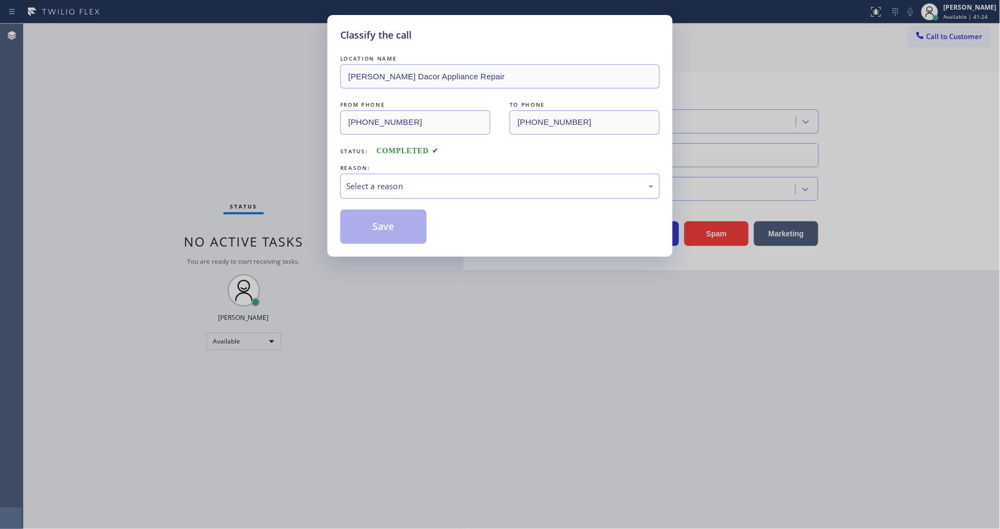
click at [414, 180] on div "Select a reason" at bounding box center [500, 186] width 308 height 12
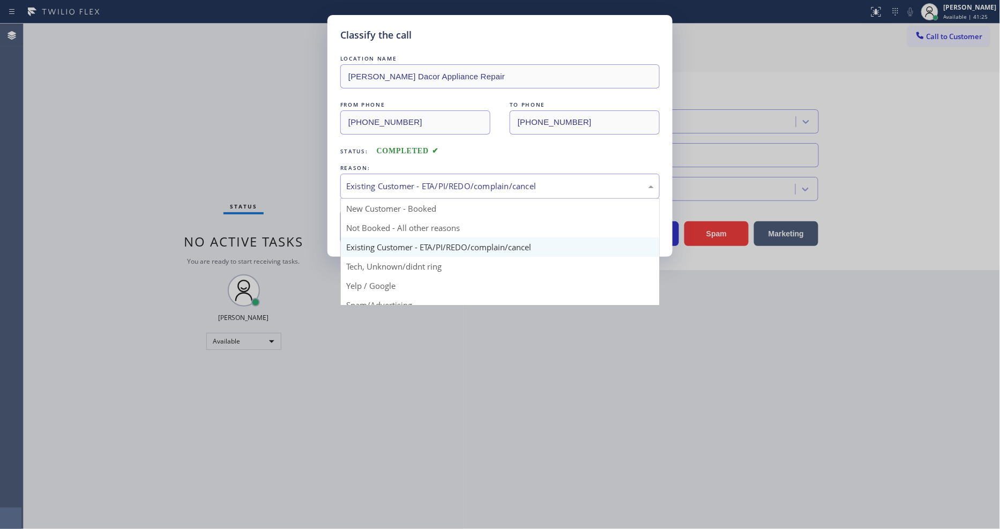
click at [383, 184] on div "Existing Customer - ETA/PI/REDO/complain/cancel" at bounding box center [500, 186] width 308 height 12
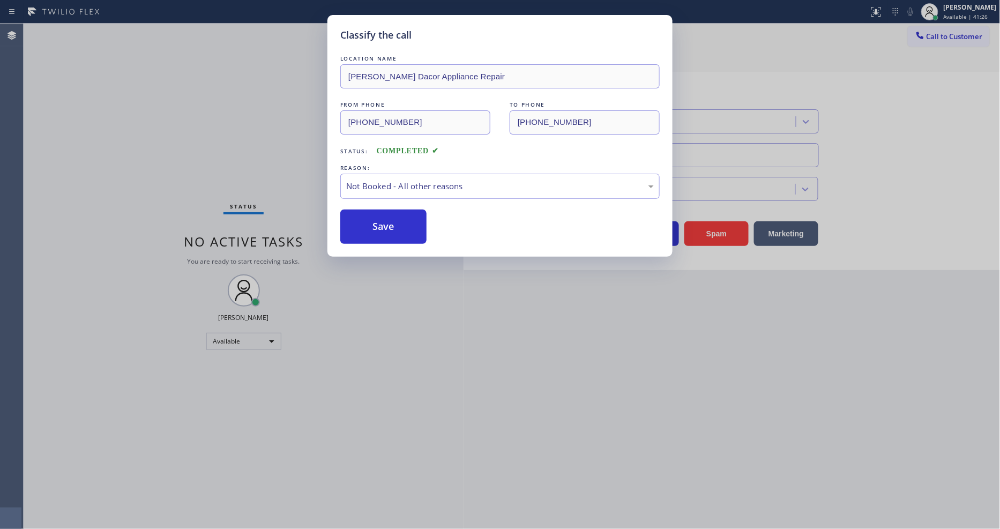
click at [362, 228] on button "Save" at bounding box center [383, 227] width 86 height 34
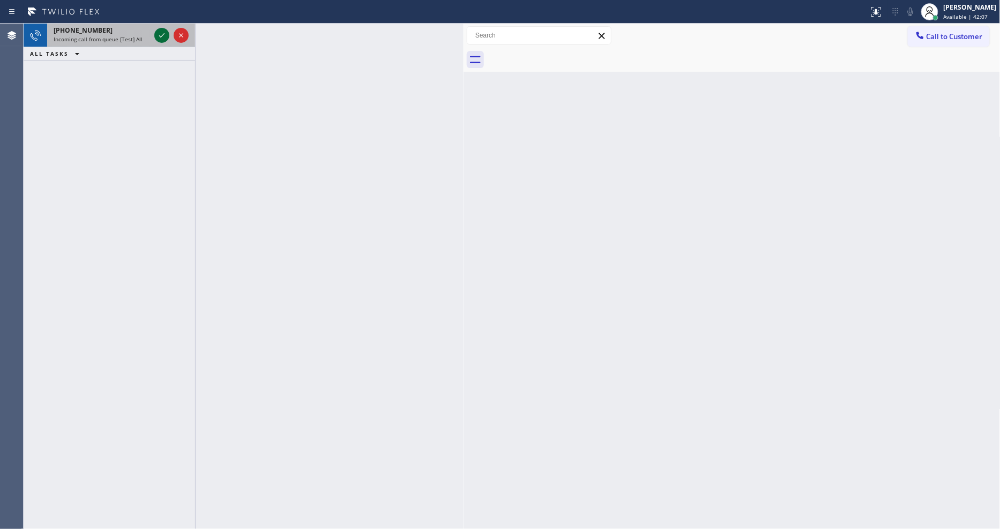
drag, startPoint x: 163, startPoint y: 38, endPoint x: 186, endPoint y: 46, distance: 24.4
click at [163, 36] on icon at bounding box center [161, 35] width 13 height 13
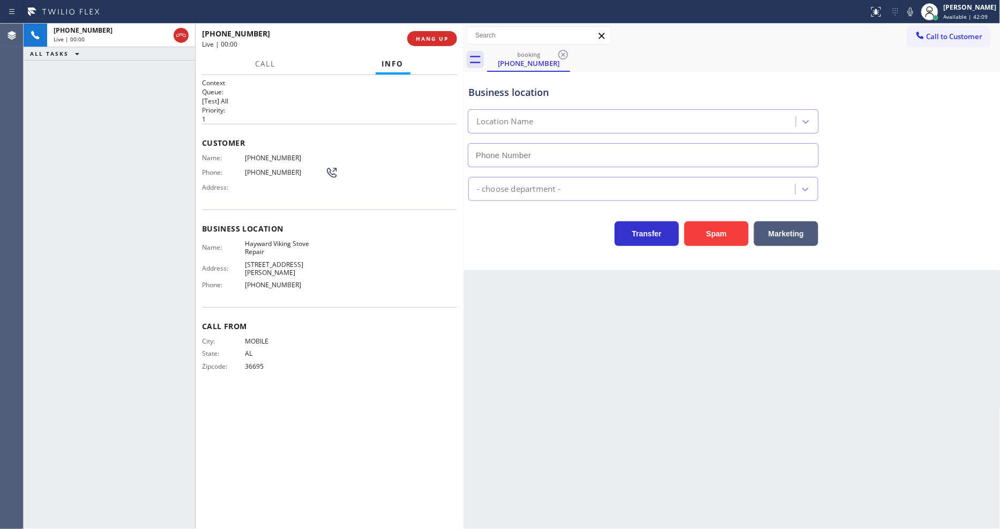
type input "[PHONE_NUMBER]"
click at [253, 243] on span "Hayward Viking Stove Repair" at bounding box center [285, 248] width 80 height 17
copy span "Hayward Viking Stove Repair"
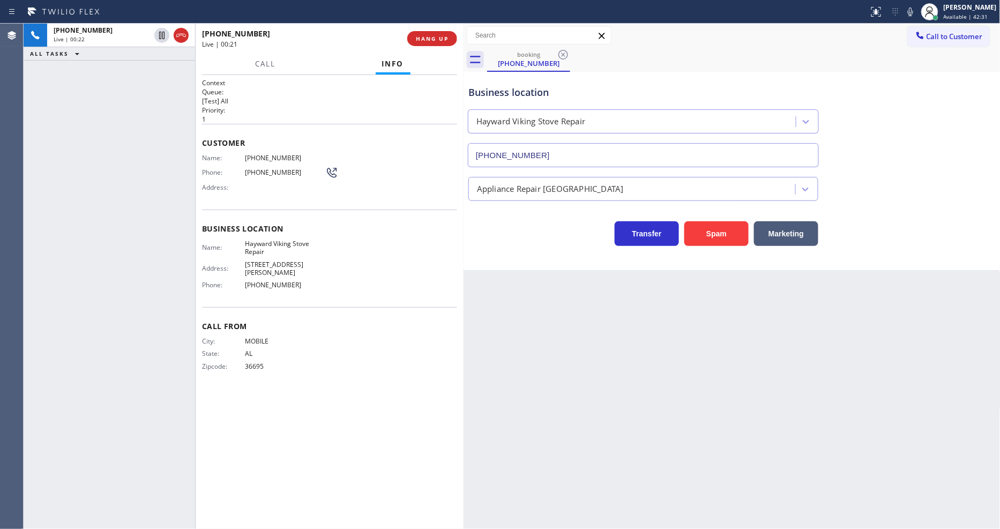
click at [103, 126] on div "[PHONE_NUMBER] Live | 00:22 ALL TASKS ALL TASKS ACTIVE TASKS TASKS IN WRAP UP" at bounding box center [109, 276] width 171 height 505
click at [917, 13] on icon at bounding box center [910, 11] width 13 height 13
click at [261, 62] on span "Call" at bounding box center [265, 64] width 20 height 10
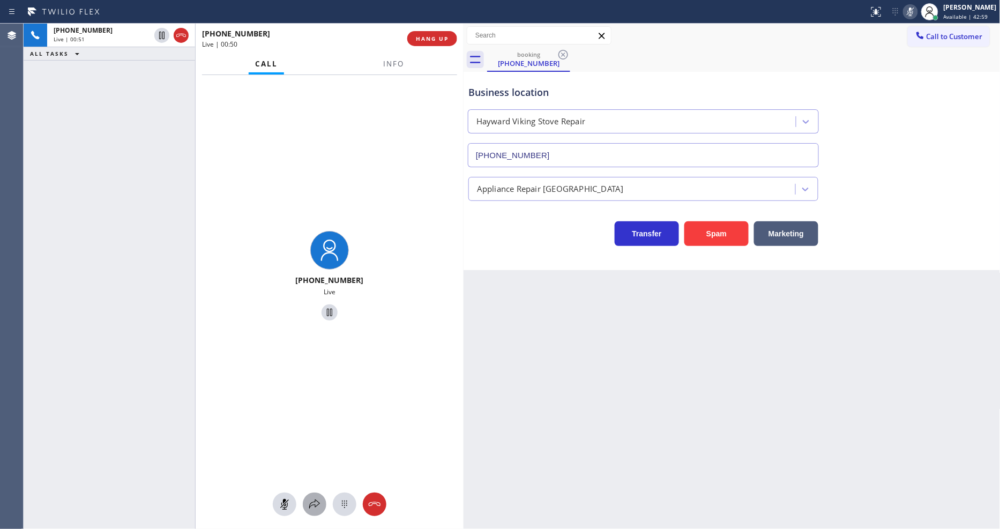
click at [315, 506] on icon at bounding box center [314, 504] width 13 height 13
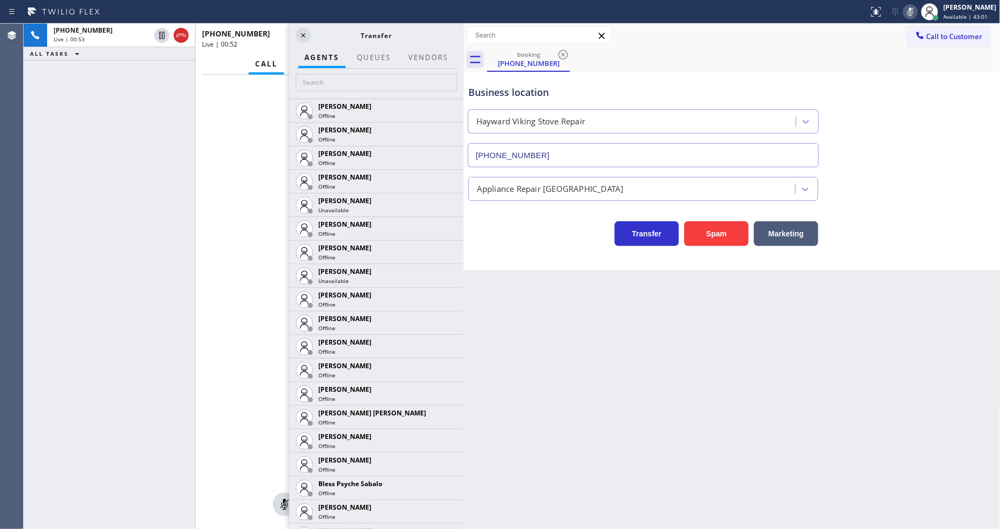
click at [265, 98] on div "[PHONE_NUMBER] Live" at bounding box center [330, 277] width 268 height 405
click at [317, 81] on input "text" at bounding box center [376, 82] width 161 height 17
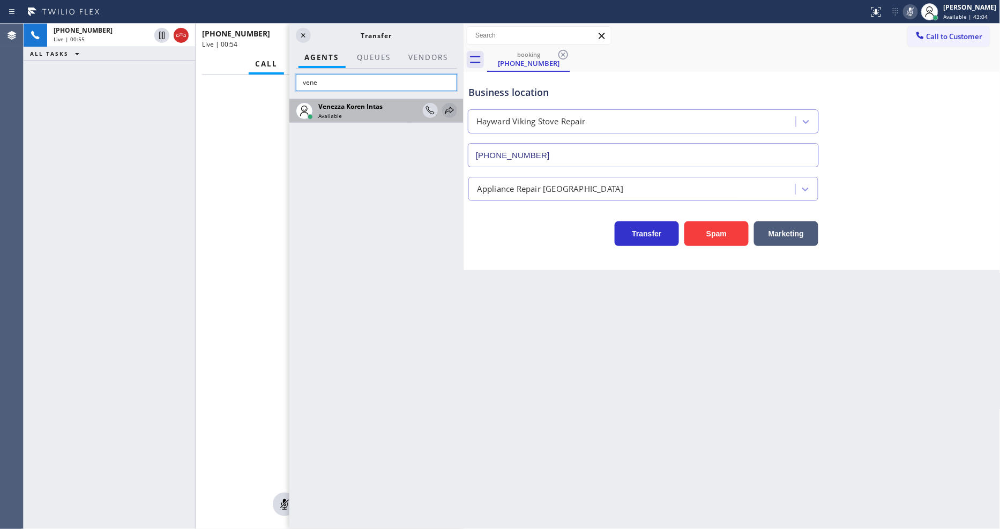
type input "vene"
click at [447, 104] on icon at bounding box center [449, 110] width 13 height 13
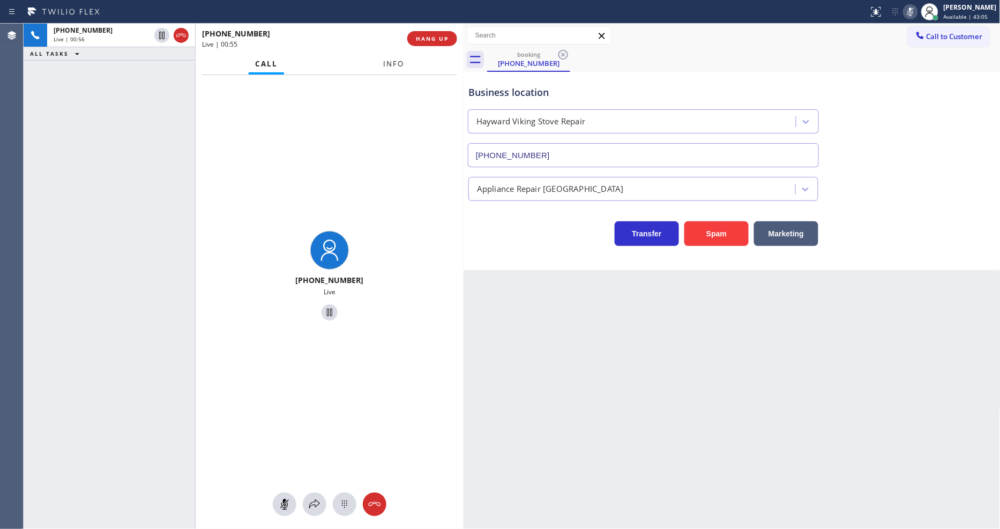
click at [400, 62] on span "Info" at bounding box center [393, 64] width 21 height 10
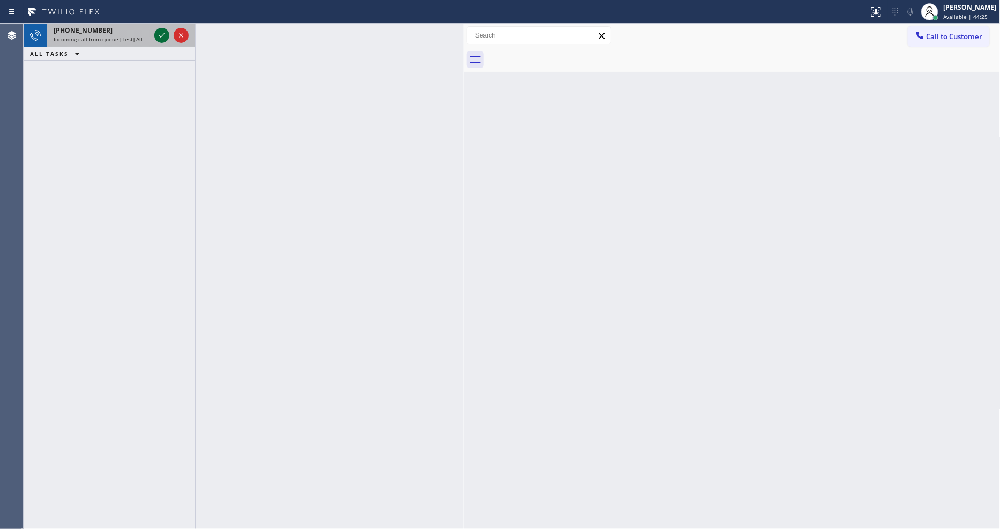
click at [158, 39] on icon at bounding box center [161, 35] width 13 height 13
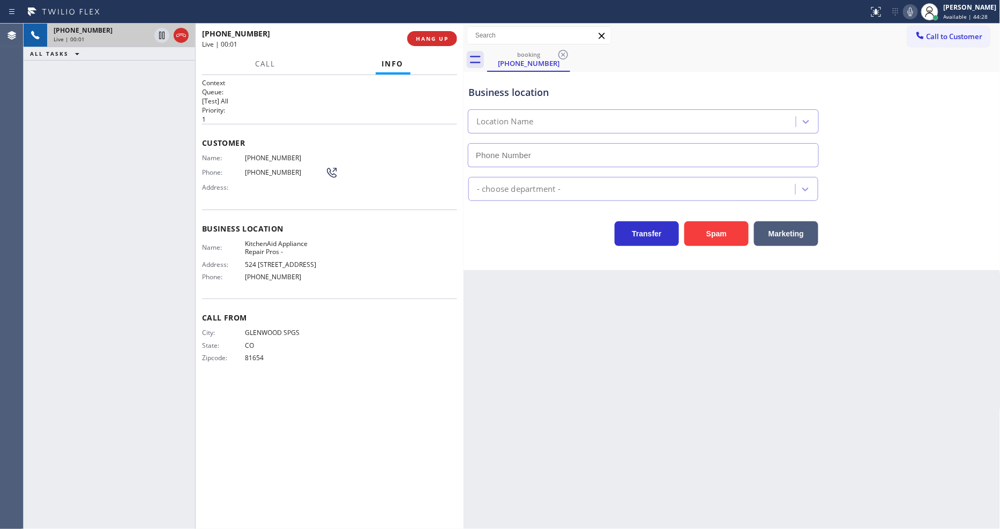
type input "[PHONE_NUMBER]"
drag, startPoint x: 694, startPoint y: 429, endPoint x: 671, endPoint y: 421, distance: 24.4
click at [694, 429] on div "Back to Dashboard Change Sender ID Customers Technicians Select a contact Outbo…" at bounding box center [731, 276] width 537 height 505
click at [271, 242] on span "KitchenAid Appliance Repair Pros -" at bounding box center [285, 248] width 80 height 17
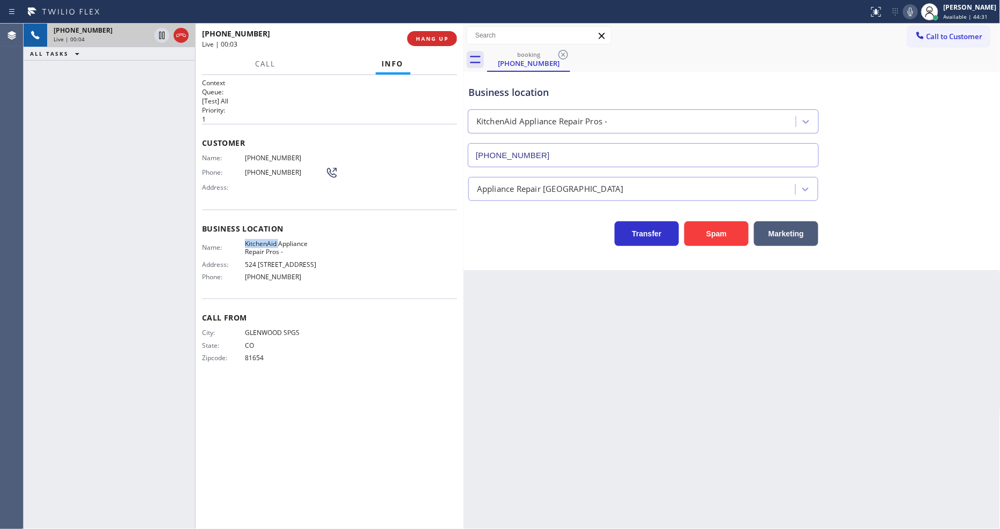
click at [271, 242] on span "KitchenAid Appliance Repair Pros -" at bounding box center [285, 248] width 80 height 17
copy span "KitchenAid Appliance Repair Pros -"
click at [266, 157] on span "[PHONE_NUMBER]" at bounding box center [285, 158] width 80 height 8
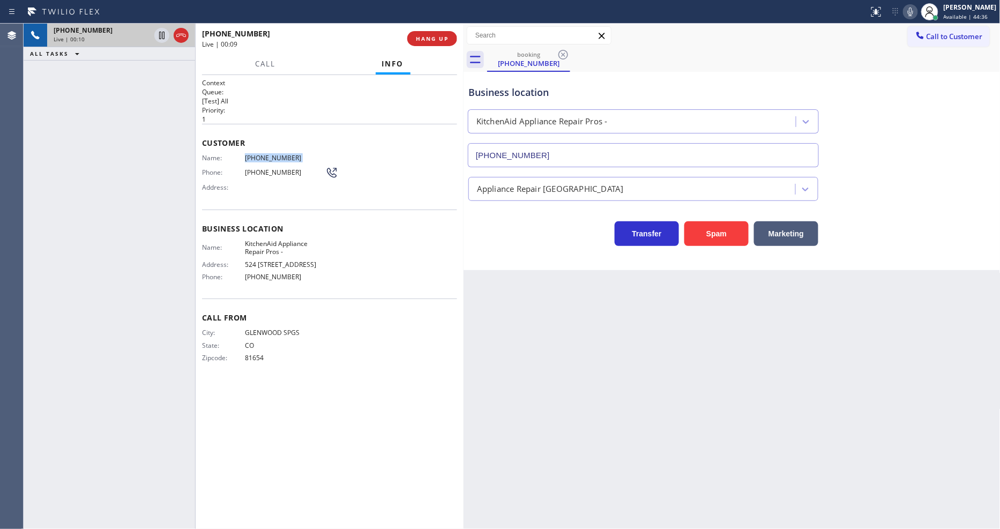
copy span "[PHONE_NUMBER]"
drag, startPoint x: 161, startPoint y: 36, endPoint x: 196, endPoint y: 35, distance: 35.4
click at [161, 36] on icon at bounding box center [161, 35] width 13 height 13
click at [917, 13] on icon at bounding box center [910, 11] width 13 height 13
click at [163, 34] on icon at bounding box center [161, 35] width 13 height 13
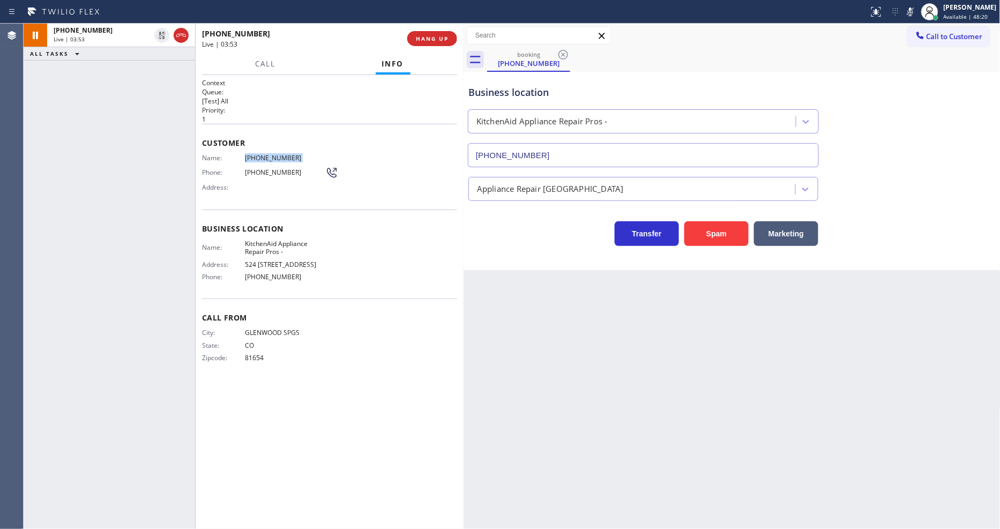
drag, startPoint x: 919, startPoint y: 9, endPoint x: 565, endPoint y: 277, distance: 444.1
click at [913, 9] on icon at bounding box center [910, 12] width 5 height 9
click at [159, 34] on icon at bounding box center [161, 35] width 13 height 13
drag, startPoint x: 913, startPoint y: 7, endPoint x: 969, endPoint y: 6, distance: 55.7
click at [913, 8] on icon at bounding box center [910, 11] width 13 height 13
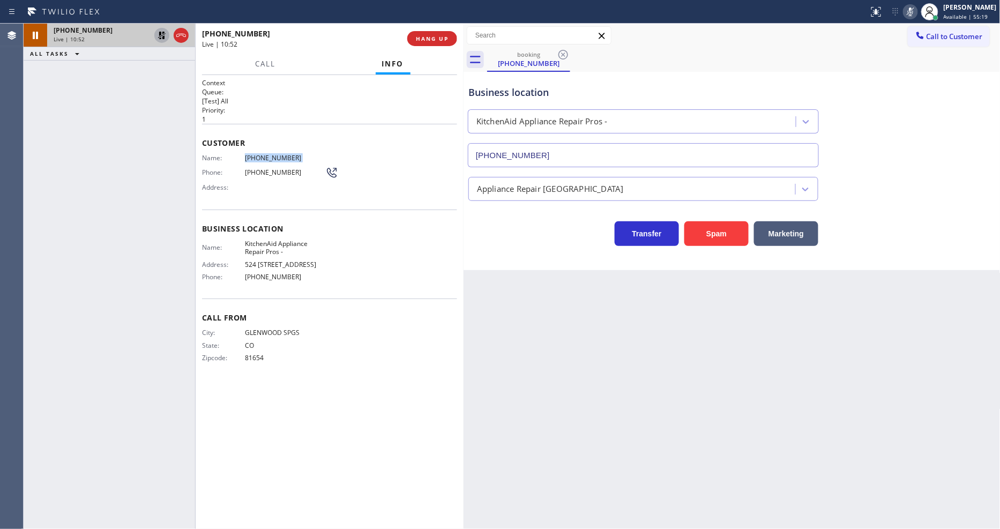
click at [161, 31] on icon at bounding box center [161, 35] width 13 height 13
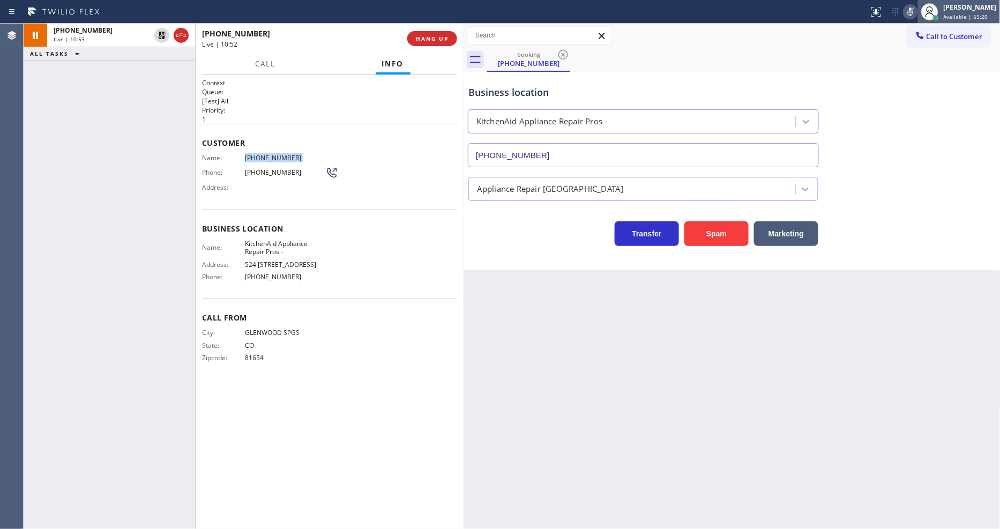
click at [930, 13] on div at bounding box center [929, 11] width 17 height 17
click at [913, 12] on icon at bounding box center [910, 12] width 5 height 9
click at [427, 40] on span "HANG UP" at bounding box center [432, 39] width 33 height 8
click at [427, 40] on span "COMPLETE" at bounding box center [430, 39] width 37 height 8
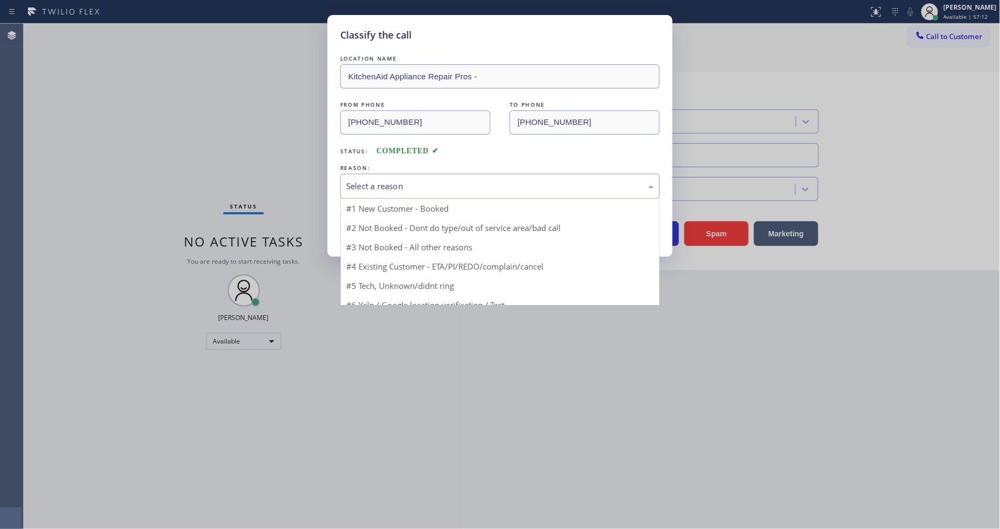
click at [378, 185] on div "Select a reason" at bounding box center [500, 186] width 308 height 12
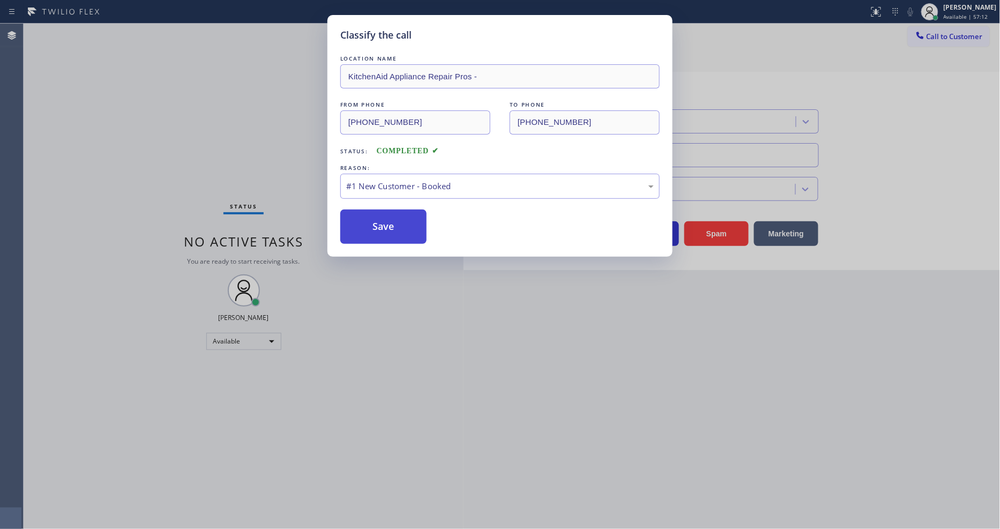
click at [376, 222] on button "Save" at bounding box center [383, 227] width 86 height 34
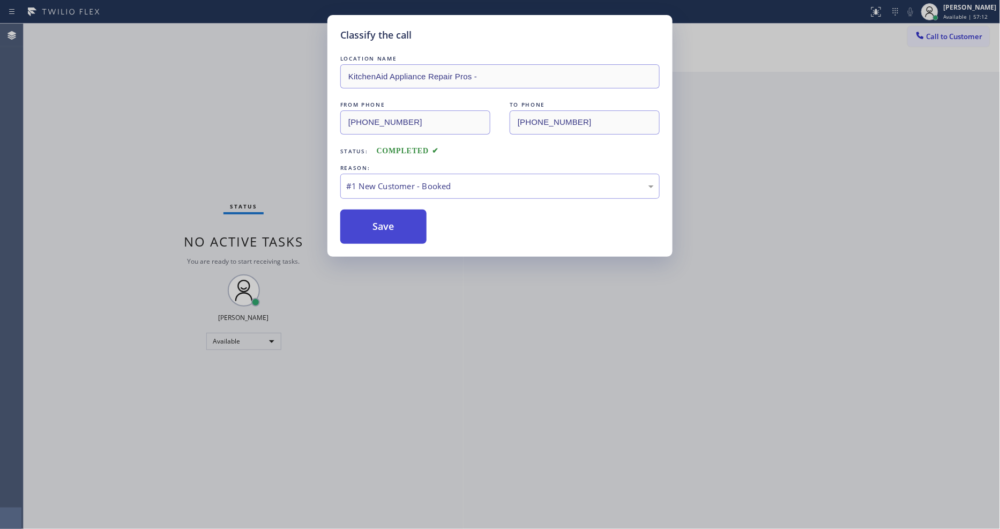
click at [376, 222] on button "Save" at bounding box center [383, 227] width 86 height 34
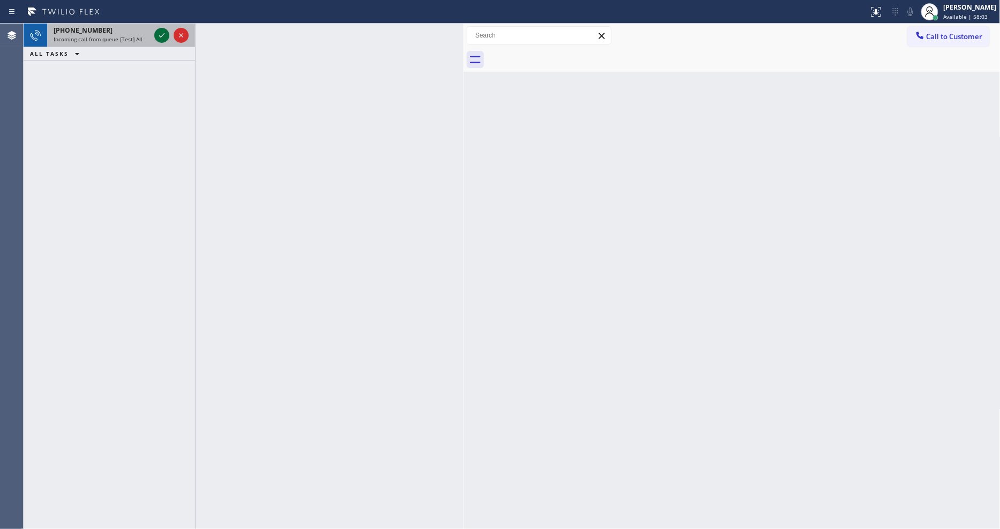
click at [162, 29] on icon at bounding box center [161, 35] width 13 height 13
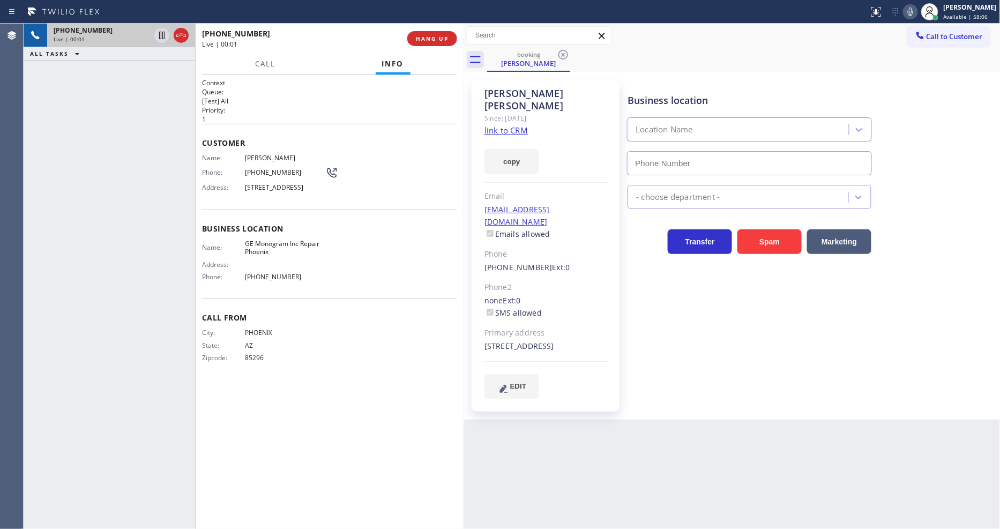
type input "[PHONE_NUMBER]"
click at [501, 125] on link "link to CRM" at bounding box center [505, 130] width 43 height 11
click at [415, 41] on button "HANG UP" at bounding box center [432, 38] width 50 height 15
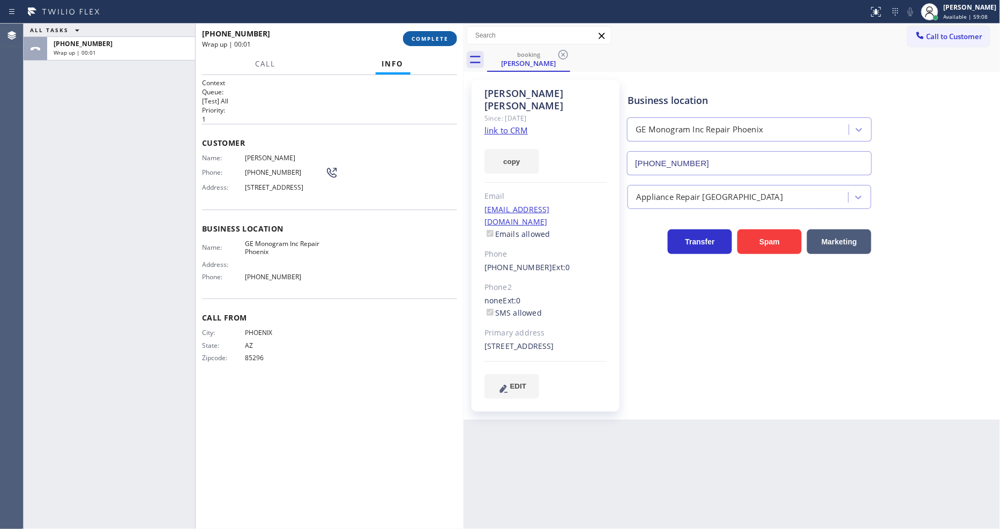
click at [420, 39] on span "COMPLETE" at bounding box center [430, 39] width 37 height 8
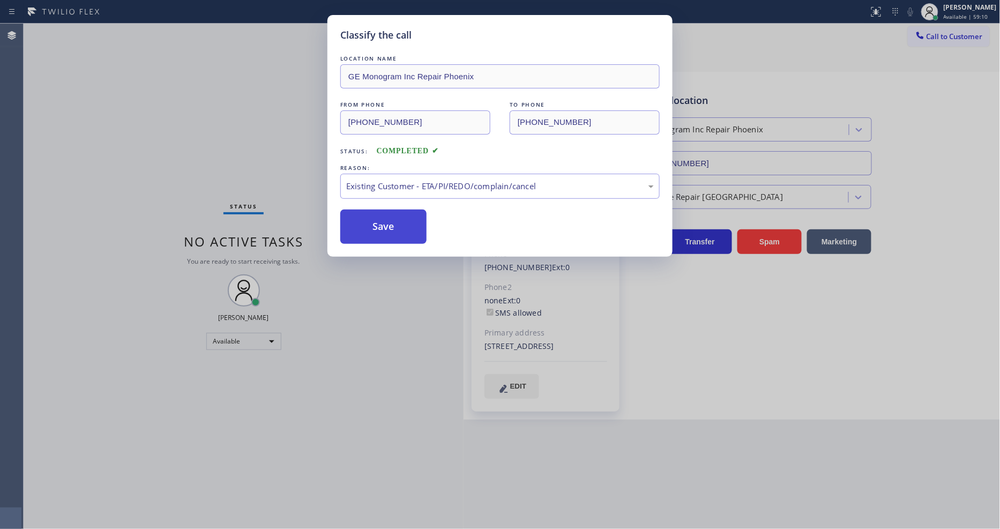
click at [376, 229] on button "Save" at bounding box center [383, 227] width 86 height 34
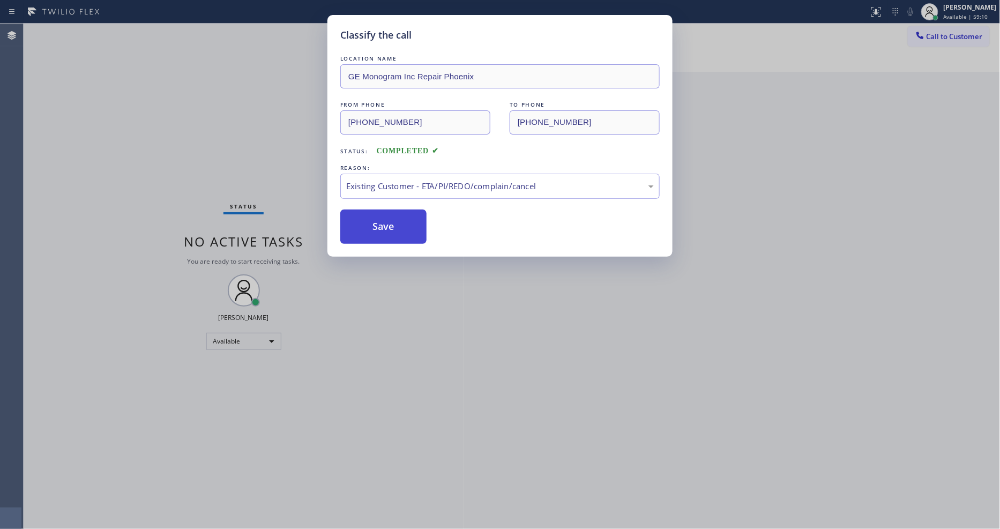
click at [376, 229] on button "Save" at bounding box center [383, 227] width 86 height 34
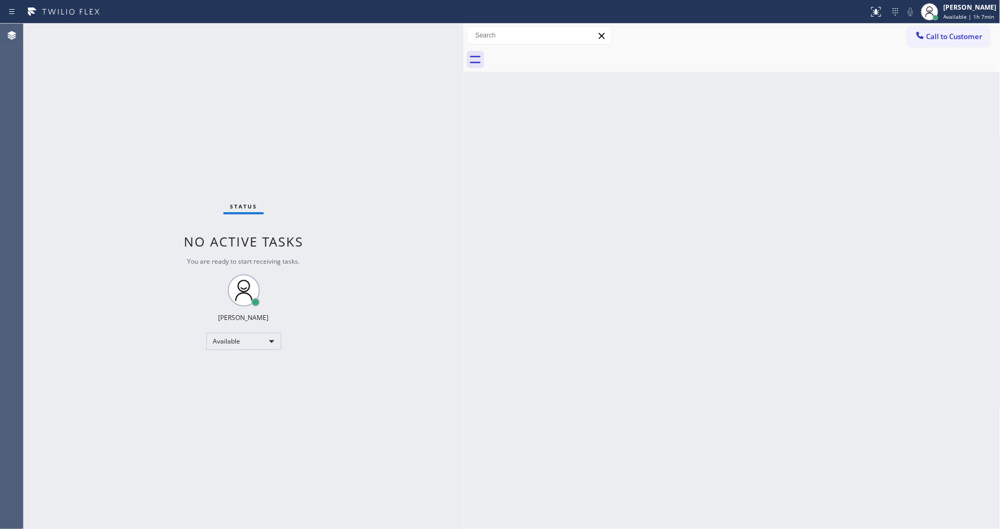
click at [144, 25] on div "Status No active tasks You are ready to start receiving tasks. [PERSON_NAME] Av…" at bounding box center [244, 276] width 440 height 505
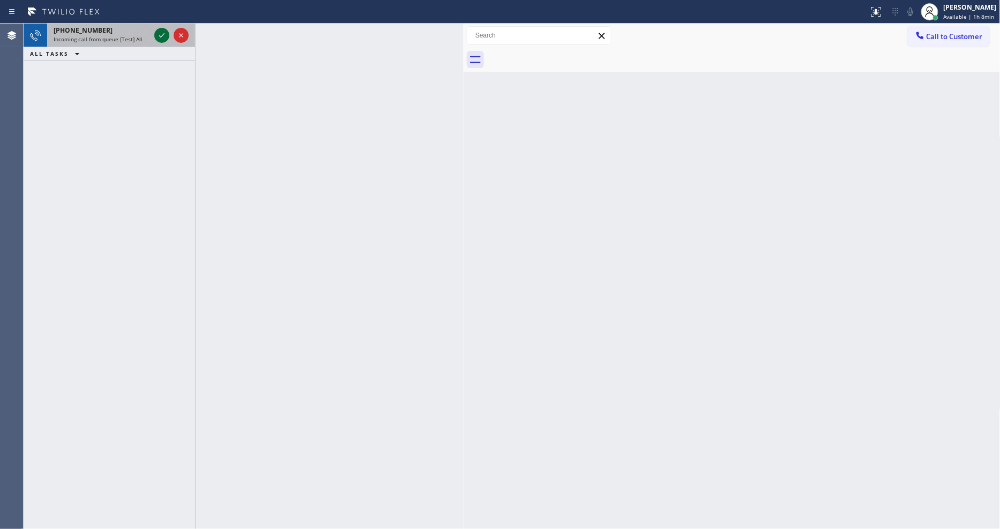
click at [161, 33] on icon at bounding box center [161, 35] width 13 height 13
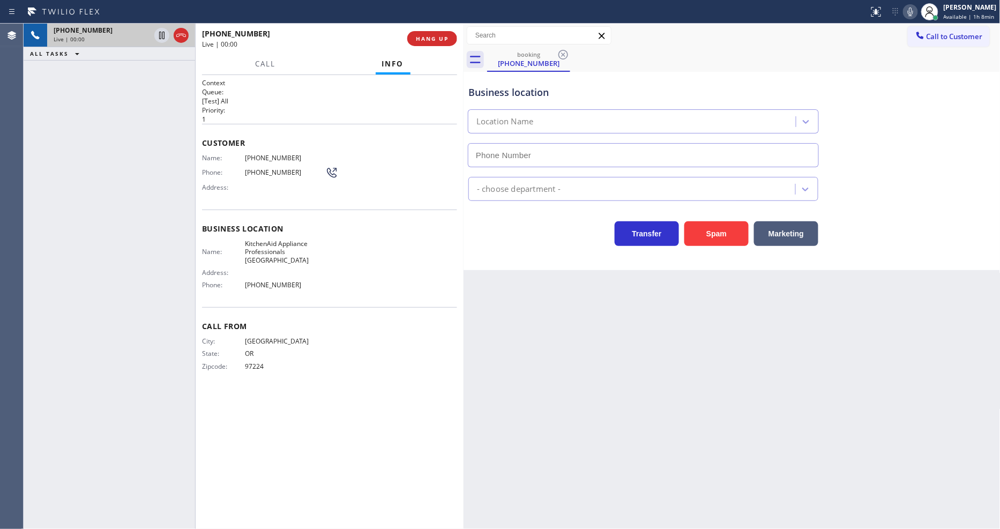
type input "[PHONE_NUMBER]"
click at [273, 247] on span "KitchenAid Appliance Professionals [GEOGRAPHIC_DATA]" at bounding box center [285, 252] width 80 height 25
copy span "KitchenAid Appliance Professionals [GEOGRAPHIC_DATA]"
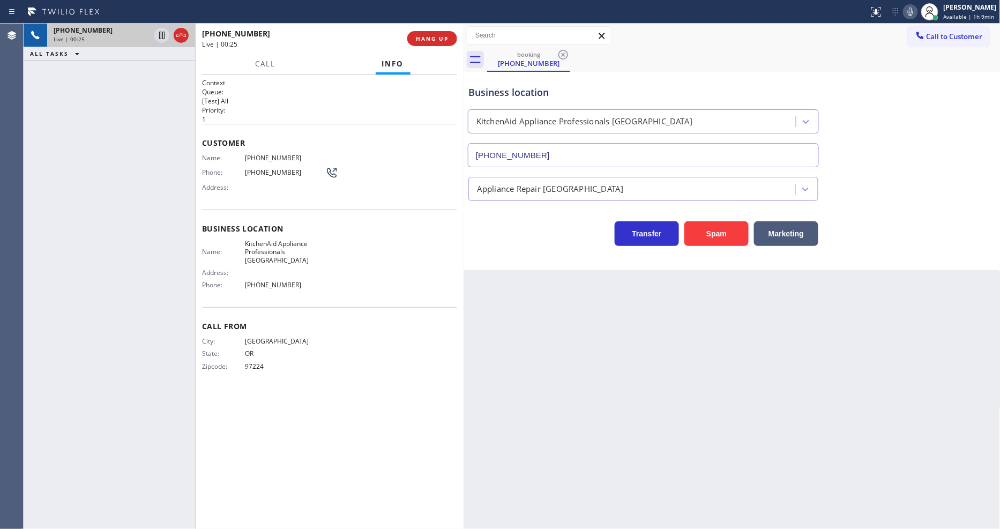
click at [210, 257] on div "Name: KitchenAid Appliance Professionals [GEOGRAPHIC_DATA]" at bounding box center [263, 252] width 123 height 25
click at [103, 127] on div "[PHONE_NUMBER] Live | 02:47 ALL TASKS ALL TASKS ACTIVE TASKS TASKS IN WRAP UP" at bounding box center [109, 276] width 171 height 505
click at [420, 35] on span "HANG UP" at bounding box center [432, 39] width 33 height 8
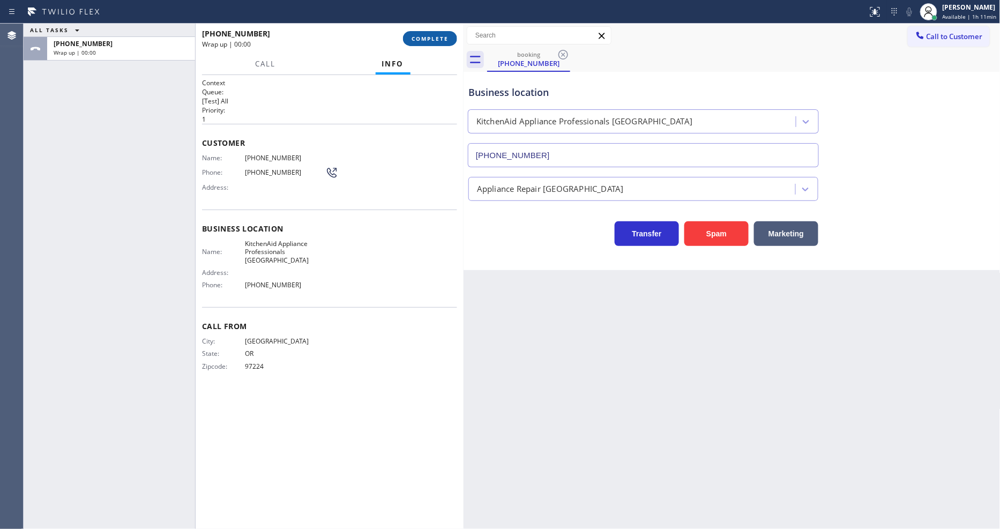
click at [420, 35] on span "COMPLETE" at bounding box center [430, 39] width 37 height 8
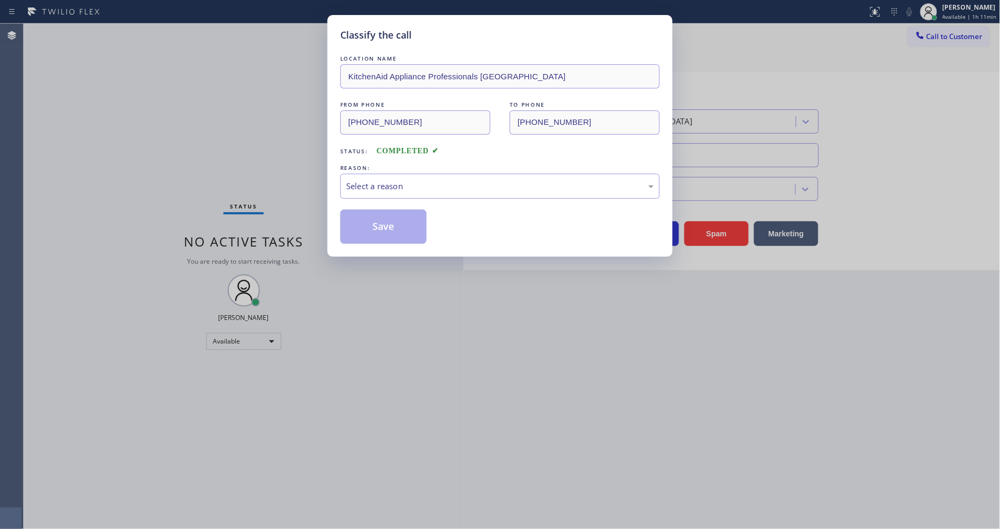
click at [369, 183] on div "Select a reason" at bounding box center [500, 186] width 308 height 12
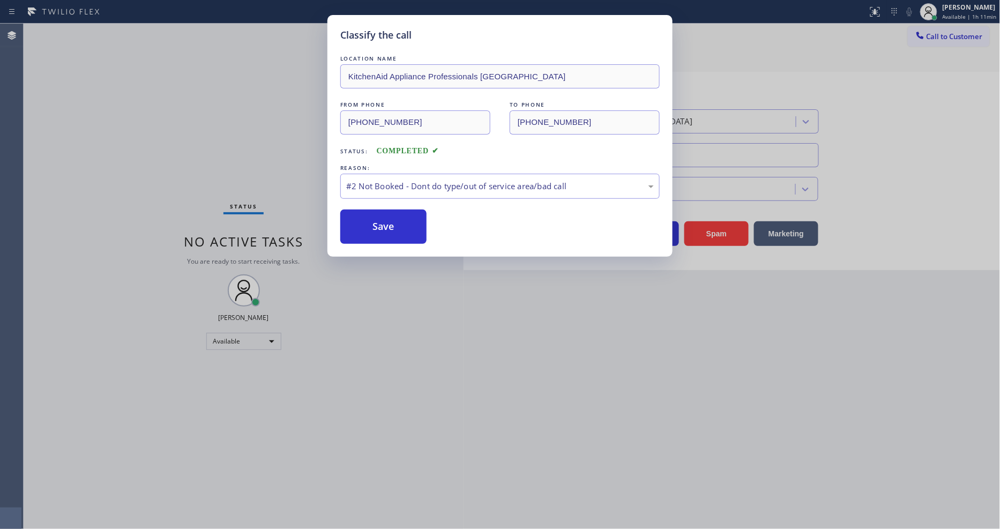
click at [368, 219] on button "Save" at bounding box center [383, 227] width 86 height 34
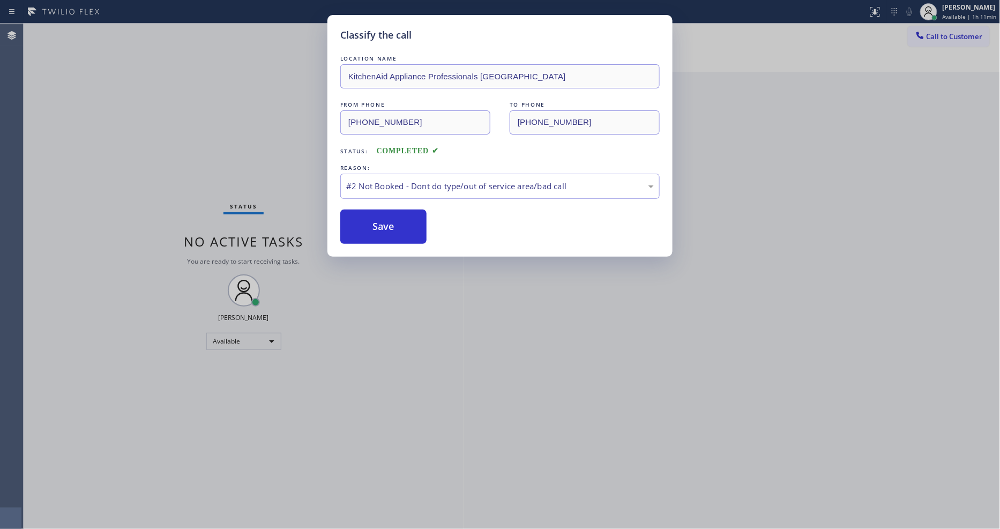
click at [368, 219] on button "Save" at bounding box center [383, 227] width 86 height 34
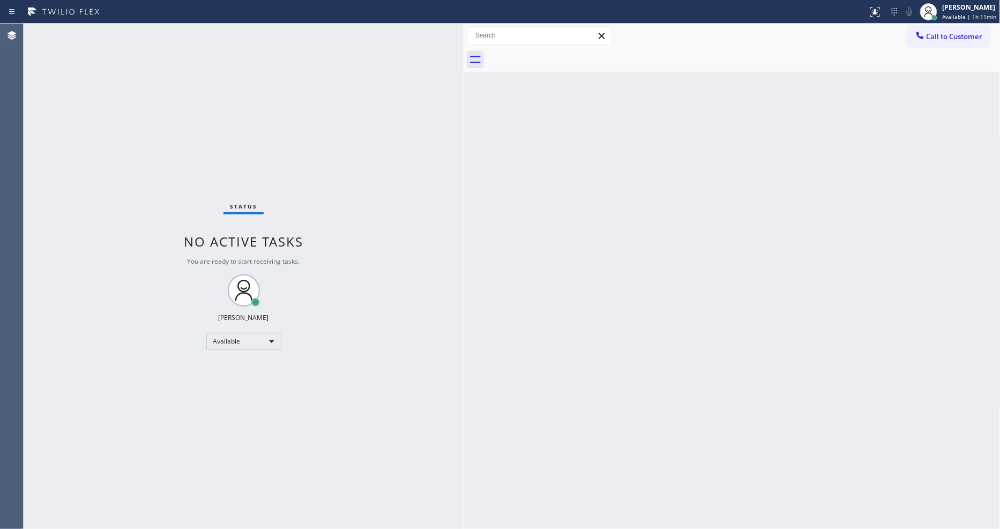
click at [143, 43] on div "Status No active tasks You are ready to start receiving tasks. [PERSON_NAME] Av…" at bounding box center [244, 276] width 440 height 505
click at [145, 35] on div "Status No active tasks You are ready to start receiving tasks. [PERSON_NAME] Av…" at bounding box center [244, 276] width 440 height 505
click at [365, 319] on div "Status No active tasks You are ready to start receiving tasks. [PERSON_NAME] Av…" at bounding box center [244, 276] width 440 height 505
click at [137, 32] on div "Status No active tasks You are ready to start receiving tasks. [PERSON_NAME] Av…" at bounding box center [244, 276] width 440 height 505
click at [324, 279] on div "Status No active tasks You are ready to start receiving tasks. [PERSON_NAME] Av…" at bounding box center [244, 276] width 440 height 505
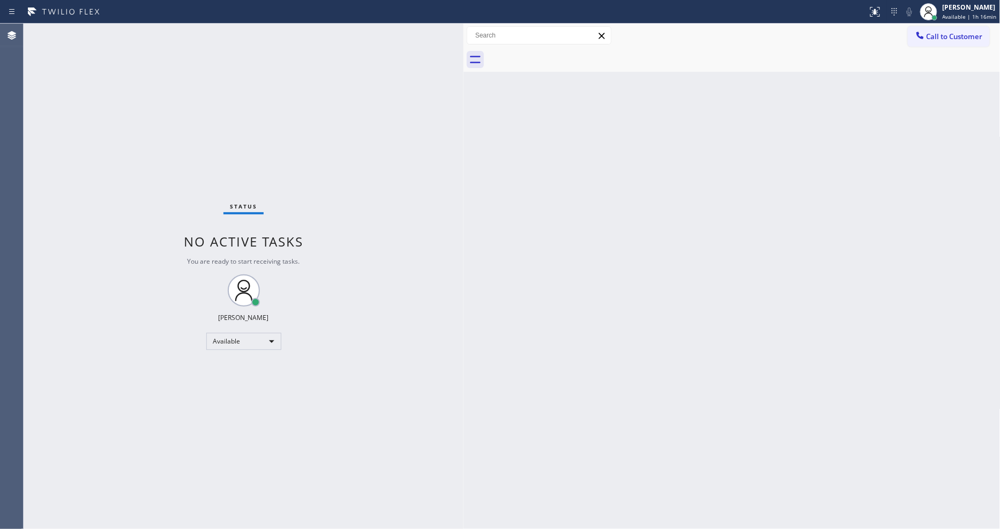
click at [132, 28] on div "Status No active tasks You are ready to start receiving tasks. [PERSON_NAME] Av…" at bounding box center [244, 276] width 440 height 505
drag, startPoint x: 472, startPoint y: 351, endPoint x: 425, endPoint y: 474, distance: 130.8
click at [470, 351] on div "Back to Dashboard Change Sender ID Customers Technicians Select a contact Outbo…" at bounding box center [731, 276] width 537 height 505
click at [143, 33] on div "Status No active tasks You are ready to start receiving tasks. [PERSON_NAME] Av…" at bounding box center [244, 276] width 440 height 505
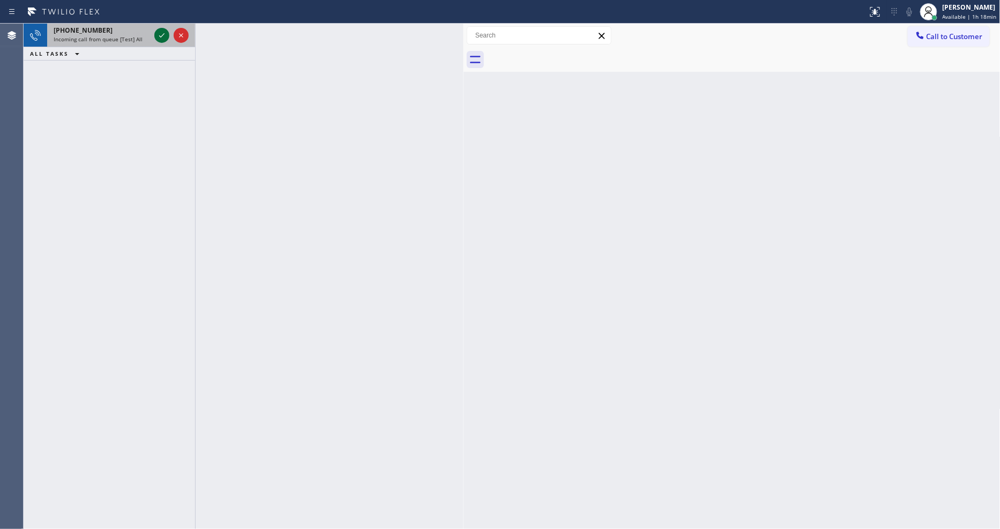
click at [167, 34] on icon at bounding box center [161, 35] width 13 height 13
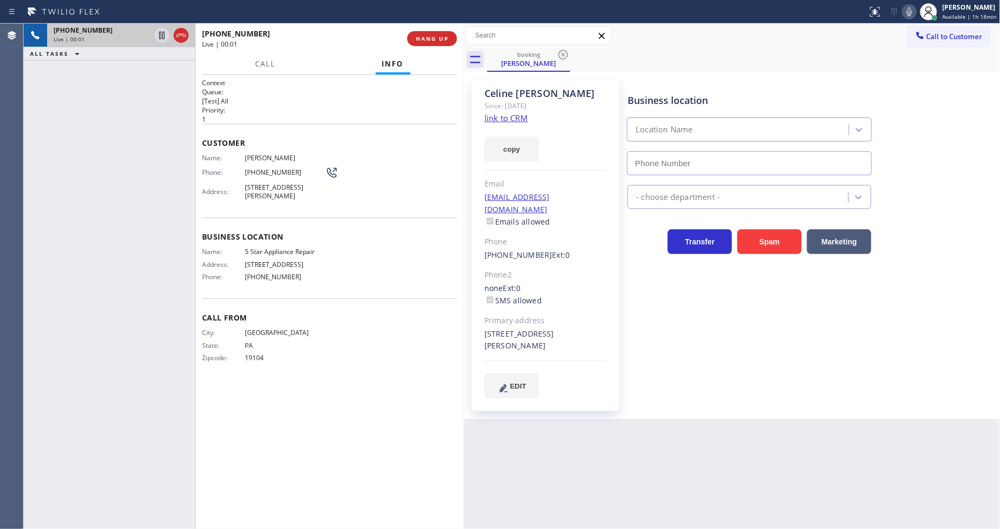
type input "[PHONE_NUMBER]"
click at [507, 111] on div "Since: [DATE]" at bounding box center [545, 106] width 123 height 12
click at [507, 115] on link "link to CRM" at bounding box center [505, 118] width 43 height 11
drag, startPoint x: 162, startPoint y: 35, endPoint x: 255, endPoint y: 38, distance: 93.3
click at [162, 35] on icon at bounding box center [161, 35] width 13 height 13
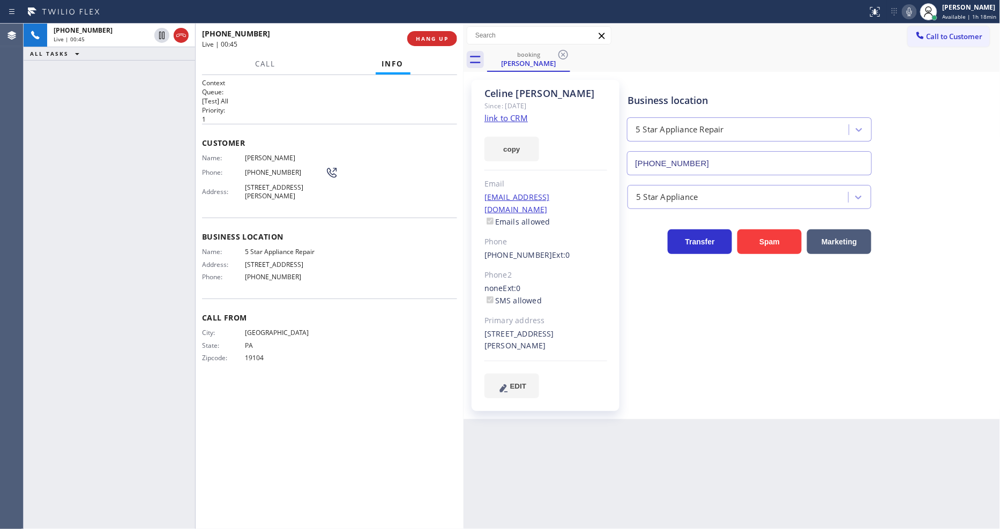
click at [907, 14] on icon at bounding box center [909, 11] width 13 height 13
drag, startPoint x: 156, startPoint y: 36, endPoint x: 517, endPoint y: 41, distance: 360.6
click at [158, 36] on icon at bounding box center [161, 35] width 13 height 13
click at [912, 13] on icon at bounding box center [909, 11] width 13 height 13
click at [432, 38] on span "HANG UP" at bounding box center [432, 39] width 33 height 8
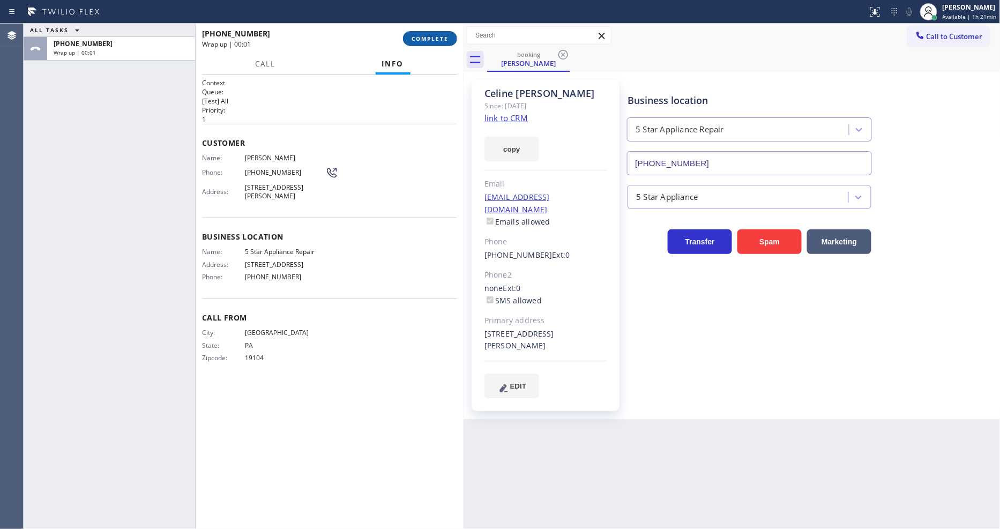
click at [432, 38] on span "COMPLETE" at bounding box center [430, 39] width 37 height 8
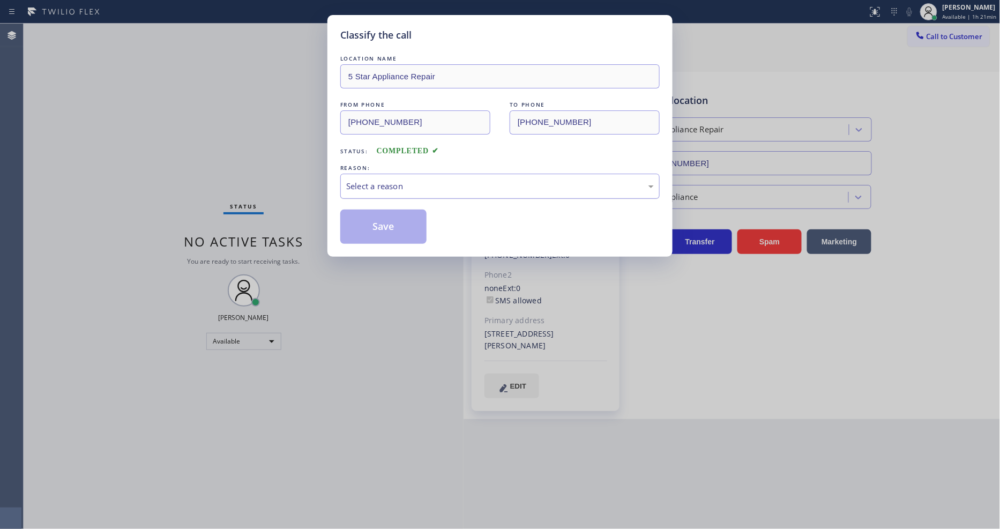
click at [373, 181] on div "Select a reason" at bounding box center [500, 186] width 308 height 12
click at [370, 225] on button "Save" at bounding box center [383, 227] width 86 height 34
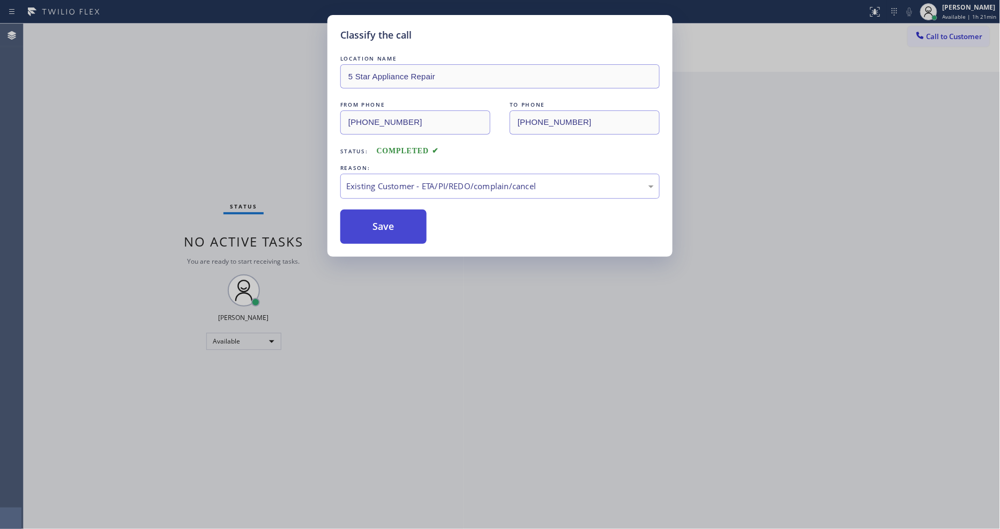
click at [370, 225] on button "Save" at bounding box center [383, 227] width 86 height 34
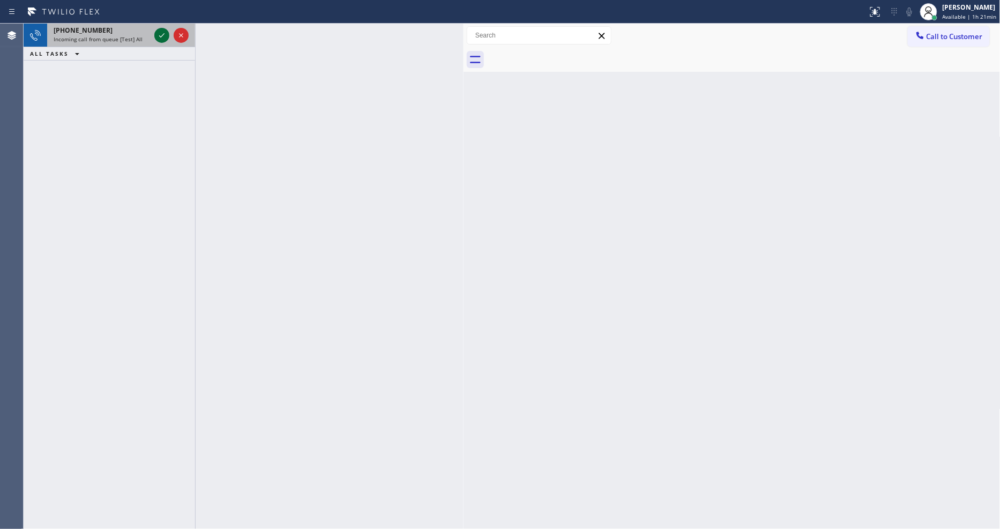
click at [159, 33] on icon at bounding box center [161, 35] width 13 height 13
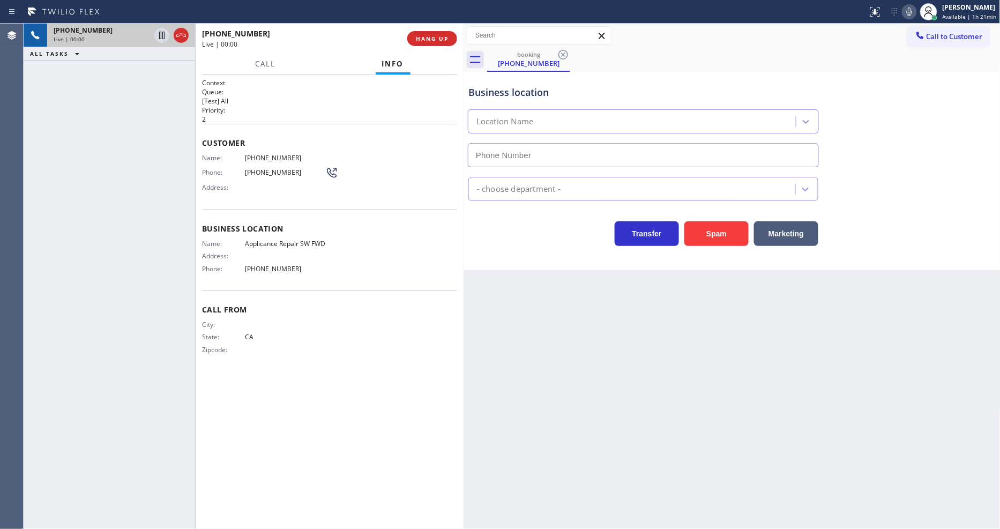
type input "[PHONE_NUMBER]"
click at [338, 40] on div "Live | 00:10" at bounding box center [301, 44] width 198 height 9
click at [268, 240] on span "Applicance Repair SW FWD" at bounding box center [285, 244] width 80 height 8
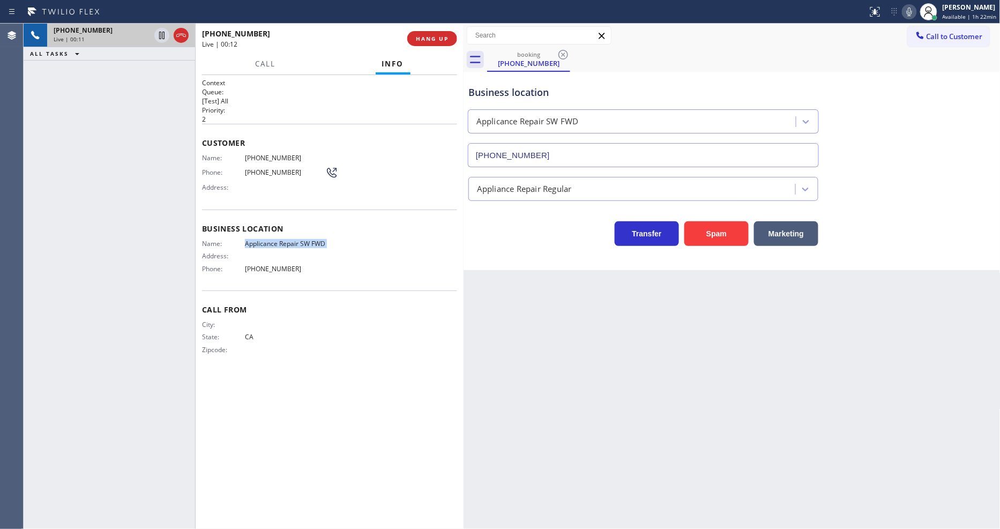
copy span "Applicance Repair SW FWD"
click at [279, 147] on div "Customer Name: [PHONE_NUMBER] Phone: [PHONE_NUMBER] Address:" at bounding box center [329, 167] width 255 height 86
copy span "[PHONE_NUMBER]"
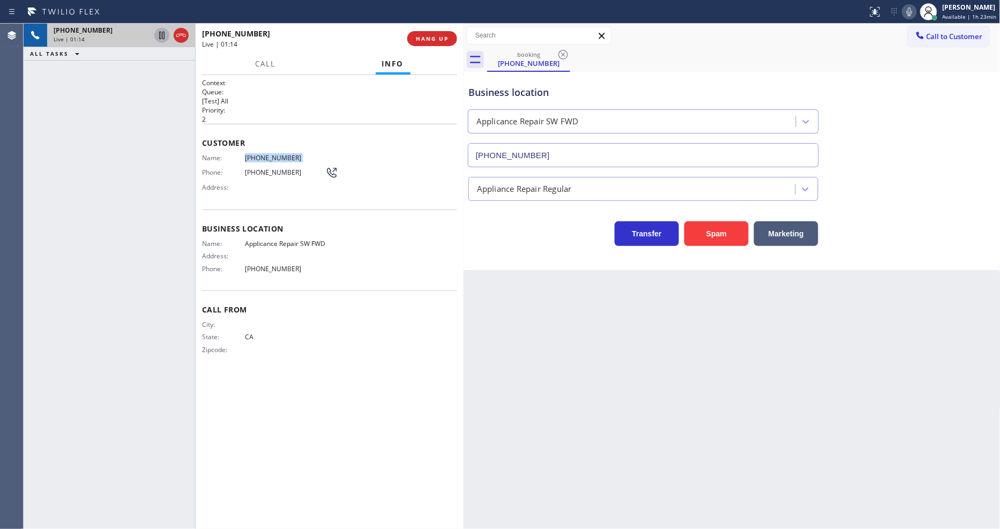
click at [163, 36] on icon at bounding box center [161, 35] width 13 height 13
click at [915, 11] on icon at bounding box center [909, 11] width 13 height 13
click at [158, 32] on icon at bounding box center [161, 35] width 13 height 13
click at [916, 11] on icon at bounding box center [909, 11] width 13 height 13
click at [656, 366] on div "Back to Dashboard Change Sender ID Customers Technicians Select a contact Outbo…" at bounding box center [731, 276] width 537 height 505
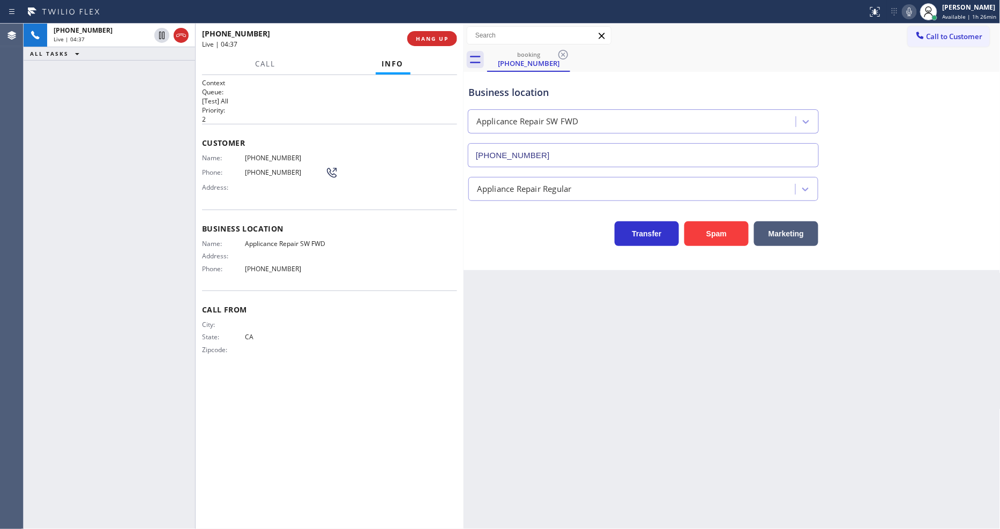
drag, startPoint x: 745, startPoint y: 275, endPoint x: 735, endPoint y: 507, distance: 232.2
click at [744, 275] on div "Back to Dashboard Change Sender ID Customers Technicians Select a contact Outbo…" at bounding box center [731, 276] width 537 height 505
click at [420, 30] on div "[PHONE_NUMBER] Live | 12:29 HANG UP" at bounding box center [329, 39] width 255 height 28
click at [436, 36] on span "HANG UP" at bounding box center [432, 39] width 33 height 8
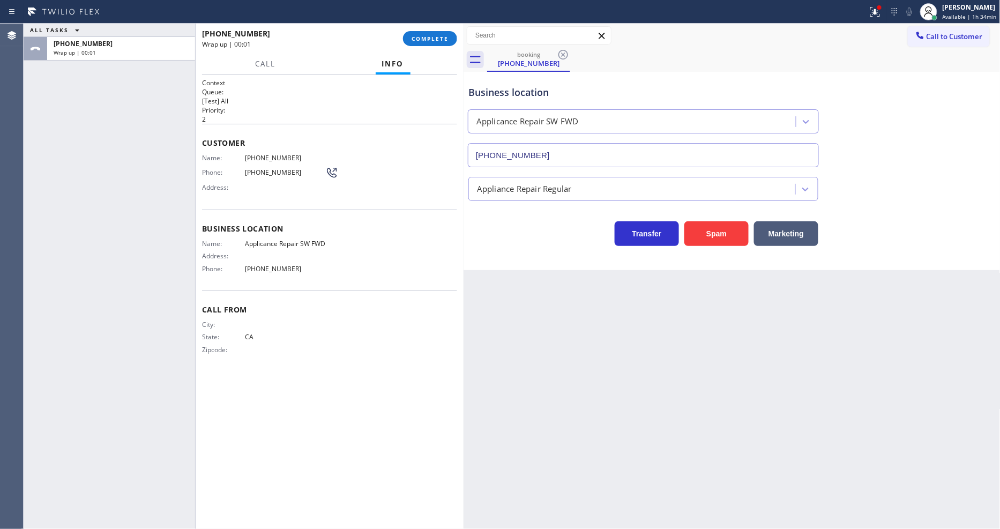
drag, startPoint x: 421, startPoint y: 41, endPoint x: 483, endPoint y: 114, distance: 95.4
click at [421, 41] on span "COMPLETE" at bounding box center [430, 39] width 37 height 8
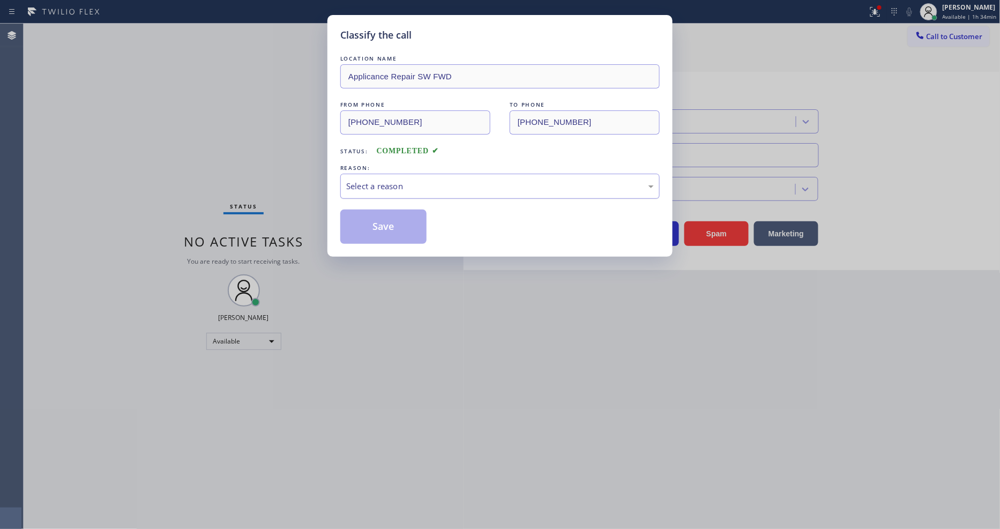
click at [369, 180] on div "Select a reason" at bounding box center [500, 186] width 308 height 12
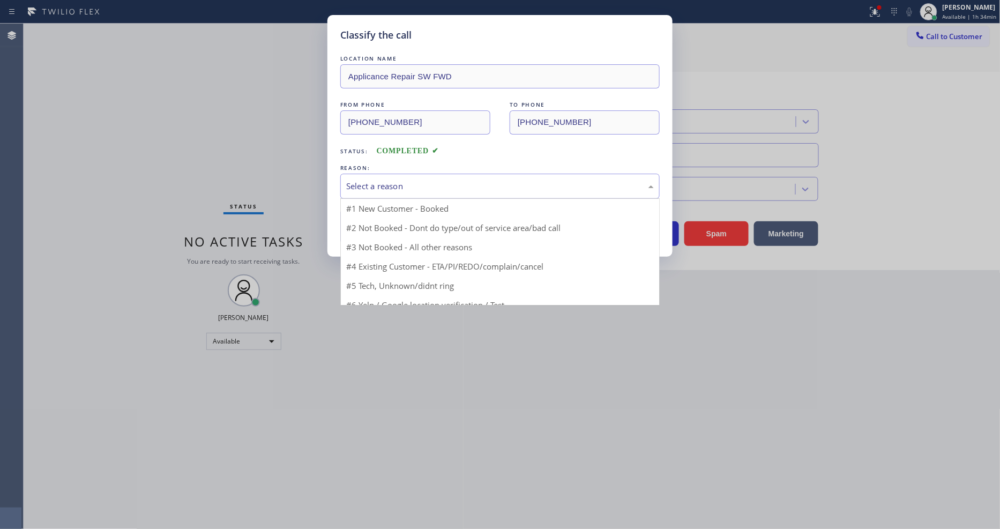
drag, startPoint x: 369, startPoint y: 197, endPoint x: 368, endPoint y: 216, distance: 19.3
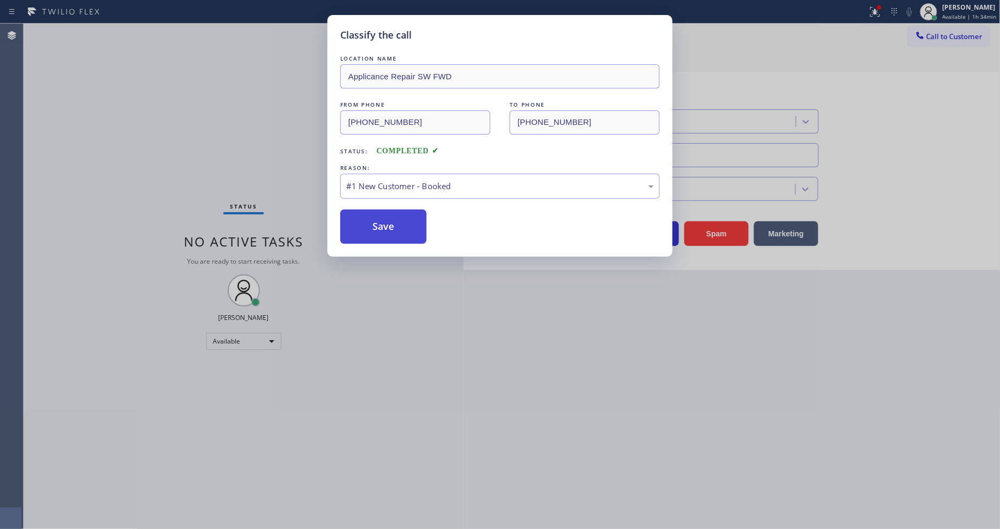
click at [368, 218] on button "Save" at bounding box center [383, 227] width 86 height 34
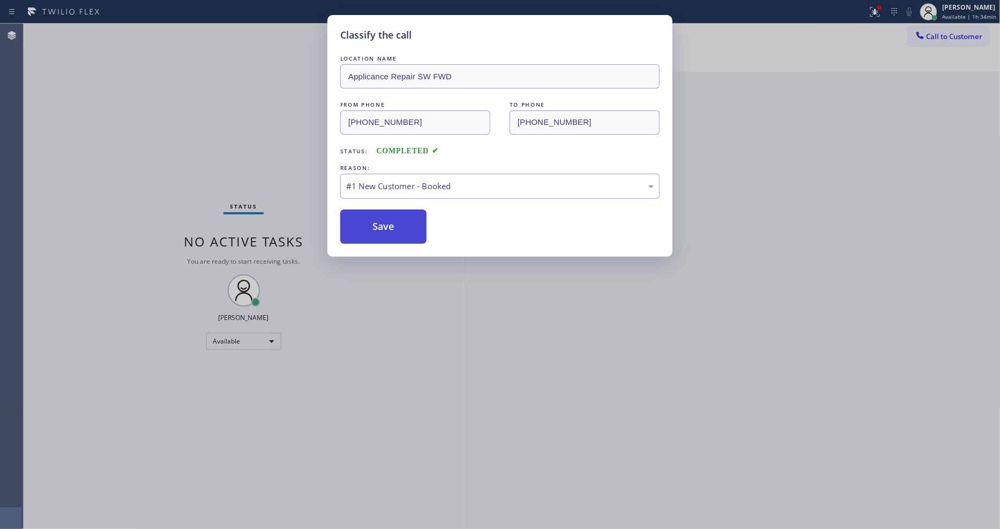
click at [367, 218] on button "Save" at bounding box center [383, 227] width 86 height 34
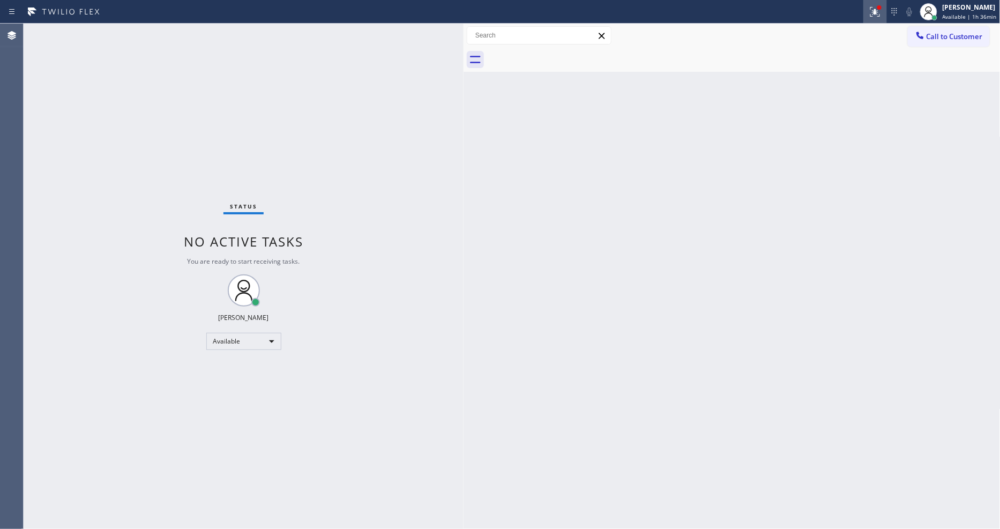
click at [880, 20] on button at bounding box center [875, 12] width 24 height 24
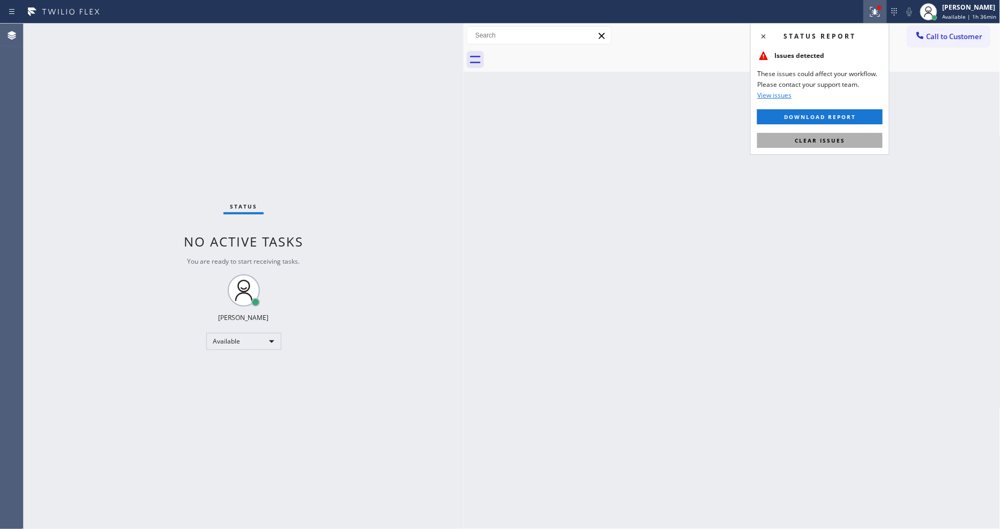
click at [846, 145] on button "Clear issues" at bounding box center [819, 140] width 125 height 15
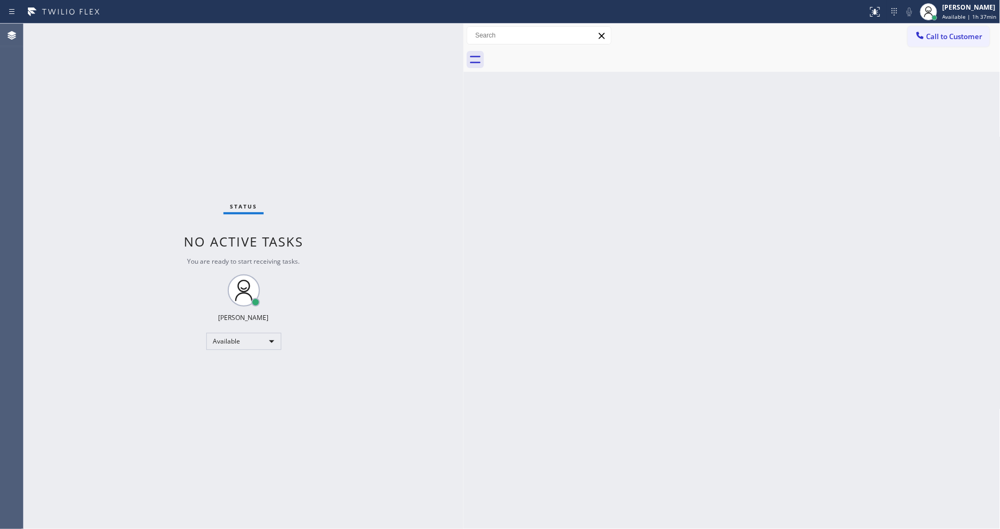
drag, startPoint x: 274, startPoint y: 47, endPoint x: 276, endPoint y: 210, distance: 163.4
click at [274, 47] on div "Status No active tasks You are ready to start receiving tasks. [PERSON_NAME] Av…" at bounding box center [244, 276] width 440 height 505
click at [118, 31] on div "Status No active tasks You are ready to start receiving tasks. [PERSON_NAME] Av…" at bounding box center [244, 276] width 440 height 505
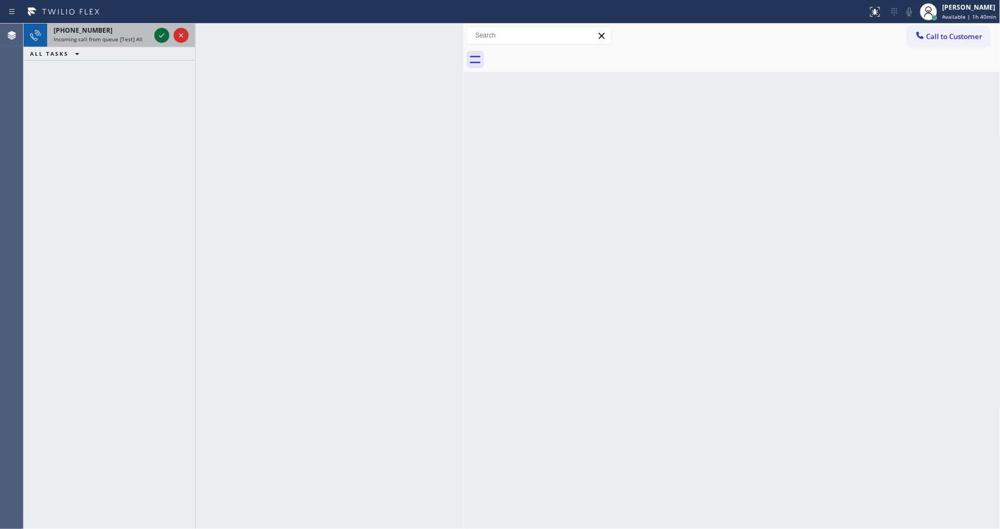
click at [162, 35] on icon at bounding box center [161, 35] width 5 height 4
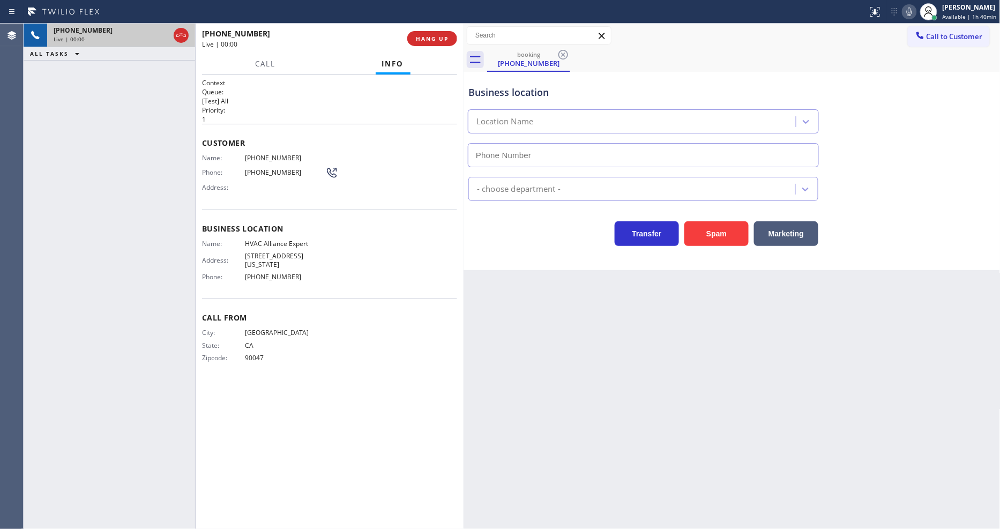
type input "[PHONE_NUMBER]"
click at [263, 240] on span "HVAC Alliance Expert" at bounding box center [285, 244] width 80 height 8
copy span "HVAC Alliance Expert"
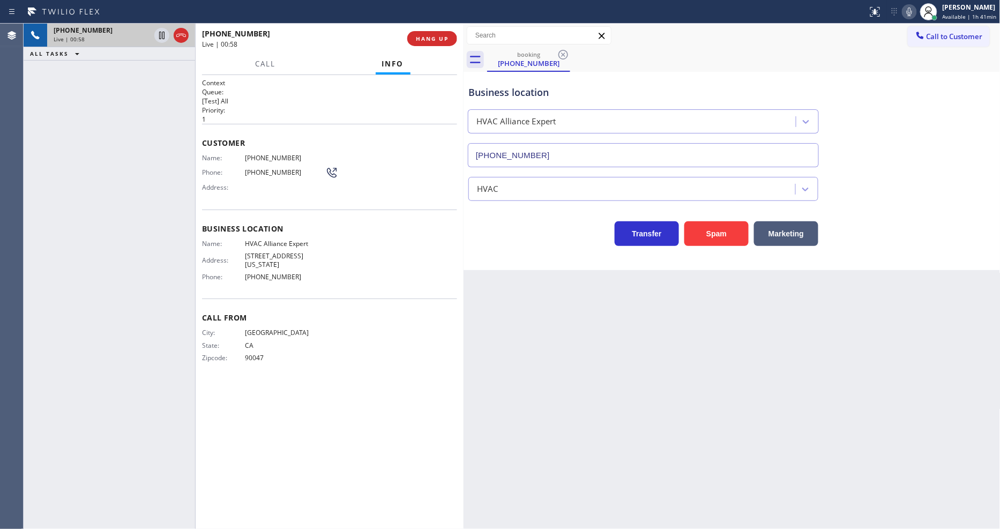
click at [256, 154] on span "[PHONE_NUMBER]" at bounding box center [285, 158] width 80 height 8
copy span "[PHONE_NUMBER]"
click at [640, 413] on div "Back to Dashboard Change Sender ID Customers Technicians Select a contact Outbo…" at bounding box center [731, 276] width 537 height 505
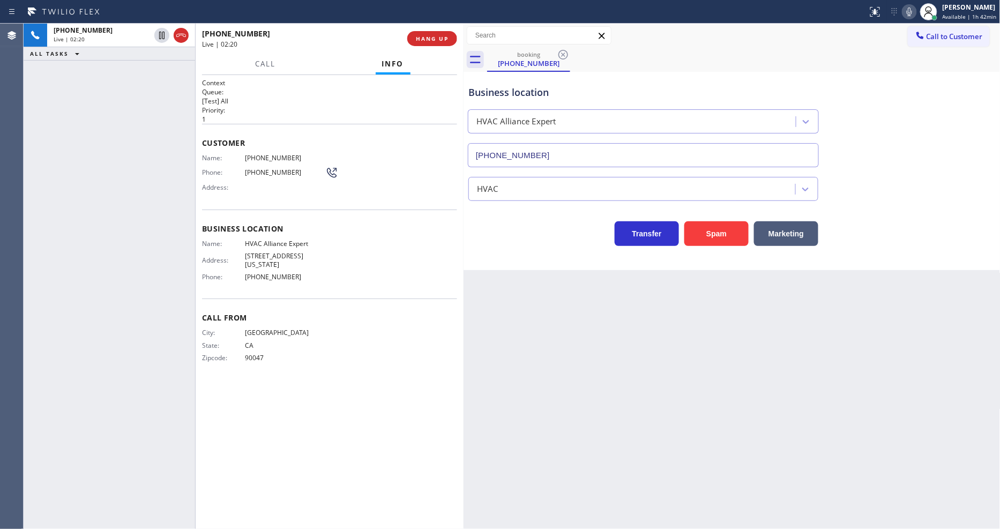
drag, startPoint x: 160, startPoint y: 33, endPoint x: 429, endPoint y: 53, distance: 270.2
click at [160, 33] on icon at bounding box center [161, 35] width 13 height 13
click at [907, 8] on icon at bounding box center [909, 11] width 13 height 13
click at [159, 34] on icon at bounding box center [161, 35] width 13 height 13
drag, startPoint x: 913, startPoint y: 17, endPoint x: 902, endPoint y: 21, distance: 12.2
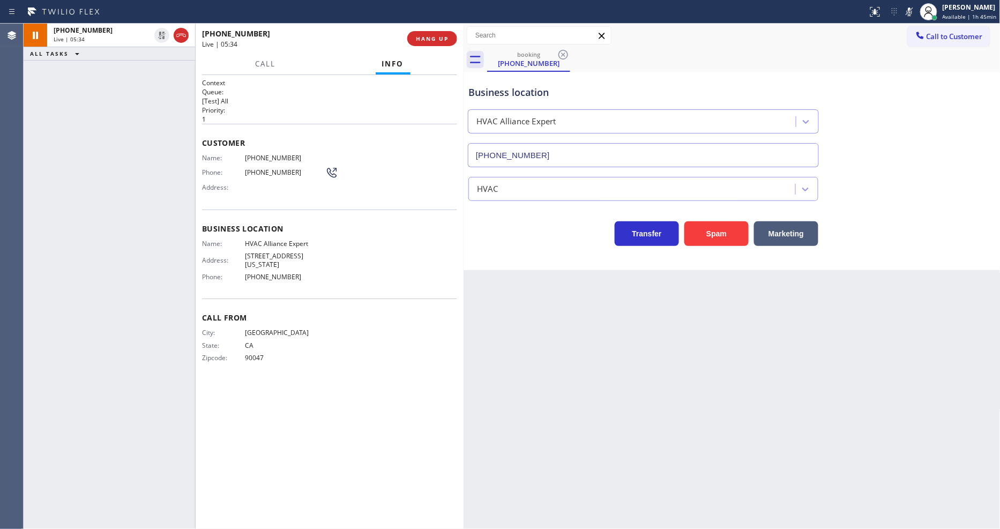
click at [913, 14] on icon at bounding box center [909, 11] width 13 height 13
drag, startPoint x: 162, startPoint y: 39, endPoint x: 563, endPoint y: 1, distance: 403.1
click at [161, 39] on icon at bounding box center [161, 35] width 13 height 13
click at [912, 15] on icon at bounding box center [909, 12] width 5 height 9
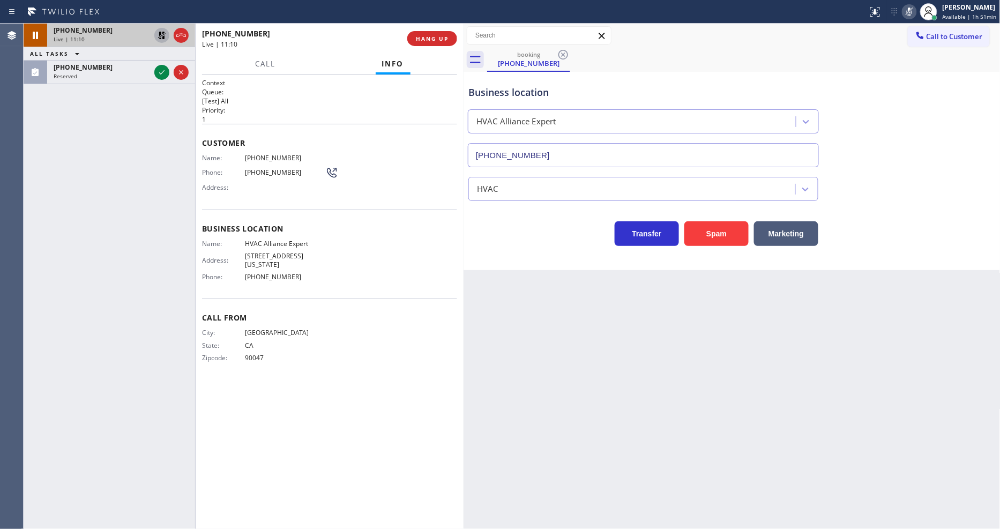
click at [159, 34] on icon at bounding box center [162, 36] width 8 height 8
click at [914, 11] on icon at bounding box center [909, 11] width 13 height 13
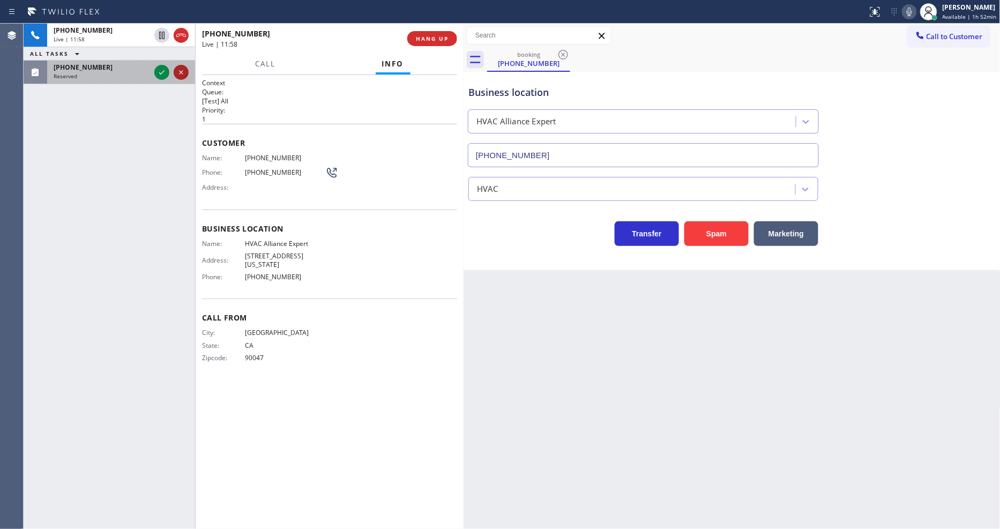
click at [161, 71] on icon at bounding box center [161, 72] width 13 height 13
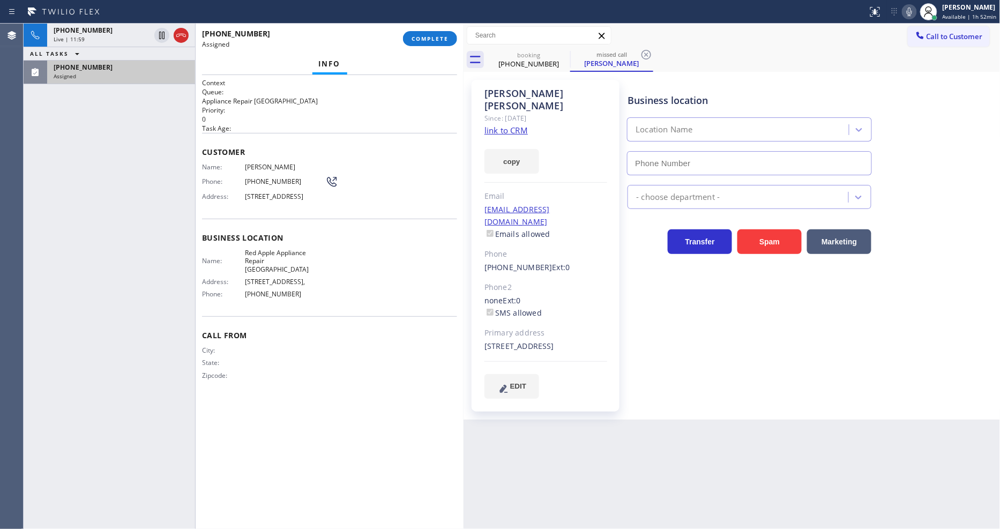
click at [493, 125] on link "link to CRM" at bounding box center [505, 130] width 43 height 11
type input "[PHONE_NUMBER]"
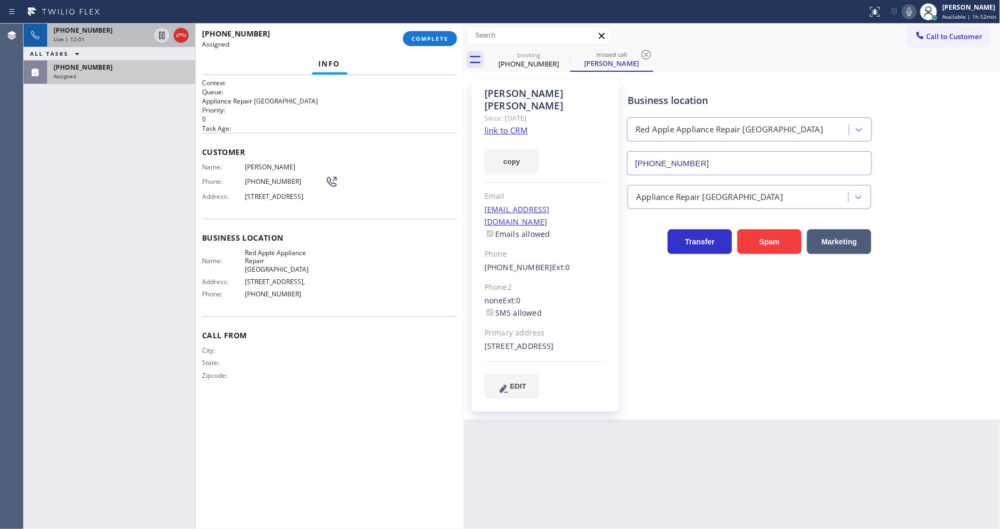
click at [132, 34] on div "[PHONE_NUMBER]" at bounding box center [102, 30] width 96 height 9
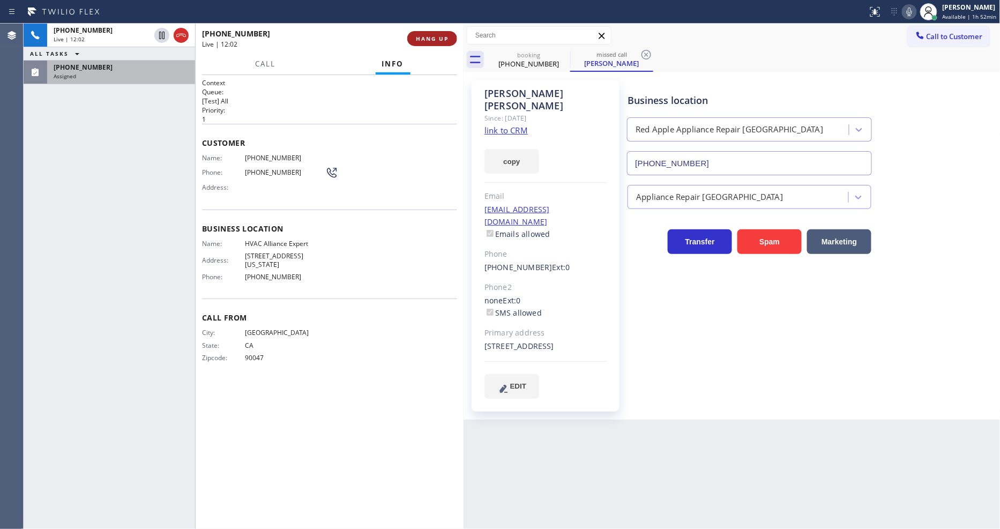
click at [431, 36] on span "HANG UP" at bounding box center [432, 39] width 33 height 8
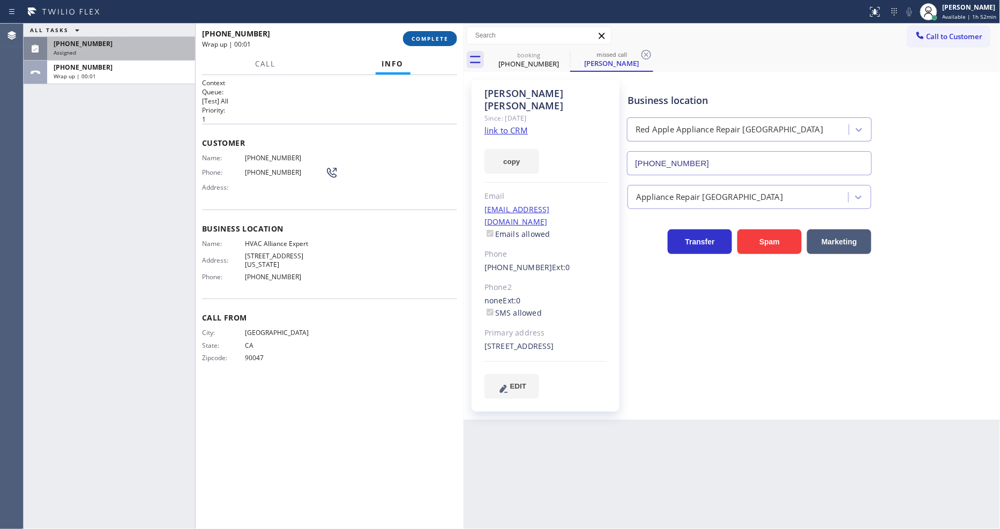
click at [431, 36] on span "COMPLETE" at bounding box center [430, 39] width 37 height 8
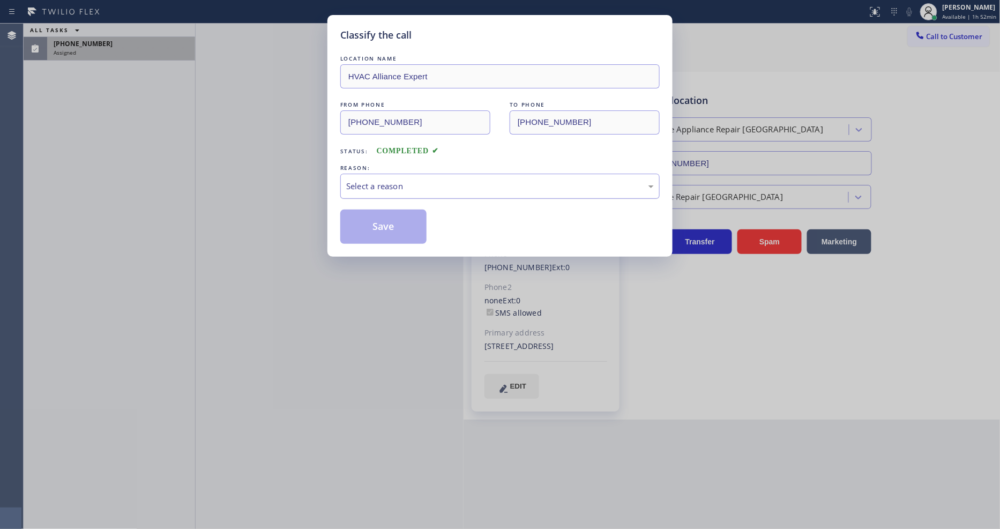
click at [393, 186] on div "Select a reason" at bounding box center [500, 186] width 308 height 12
click at [386, 227] on button "Save" at bounding box center [383, 227] width 86 height 34
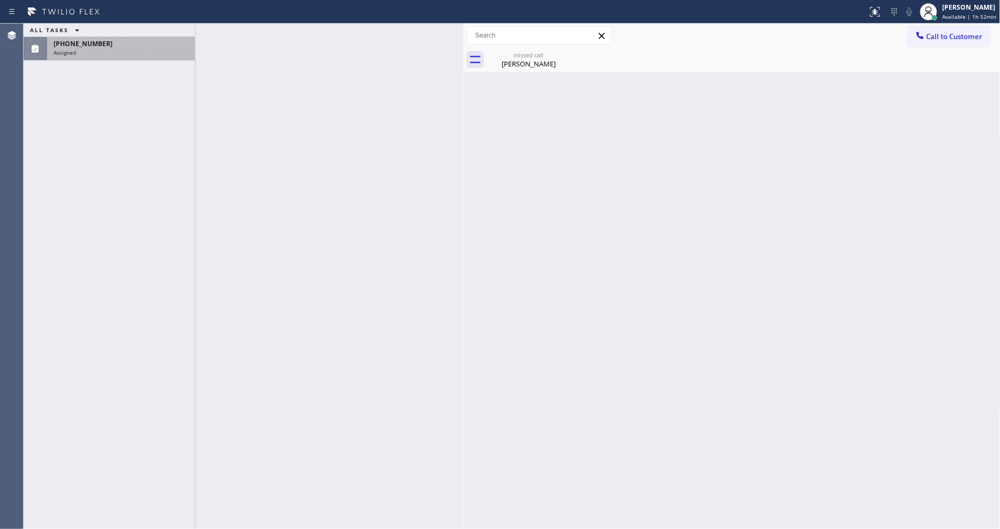
click at [132, 61] on div "ALL TASKS ALL TASKS ACTIVE TASKS TASKS IN WRAP UP [PHONE_NUMBER] Assigned" at bounding box center [109, 276] width 171 height 505
click at [108, 11] on div at bounding box center [433, 11] width 859 height 17
click at [106, 43] on div "[PHONE_NUMBER]" at bounding box center [121, 43] width 135 height 9
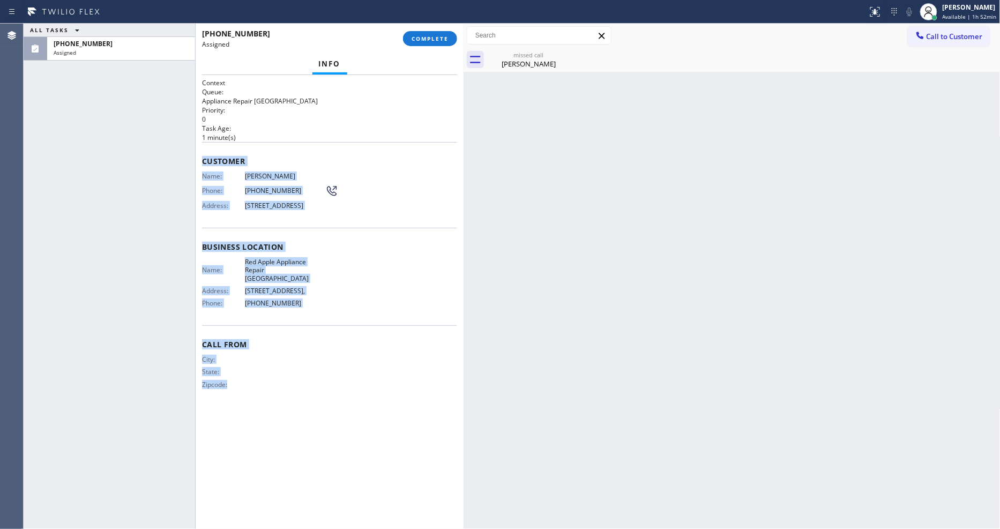
drag, startPoint x: 204, startPoint y: 168, endPoint x: 331, endPoint y: 485, distance: 341.0
click at [325, 528] on html "Status report No issues detected If you experience an issue, please download th…" at bounding box center [500, 264] width 1000 height 529
copy div "Customer Name: [PERSON_NAME] Phone: [PHONE_NUMBER] Address: [STREET_ADDRESS] Bu…"
click at [427, 45] on button "COMPLETE" at bounding box center [430, 38] width 54 height 15
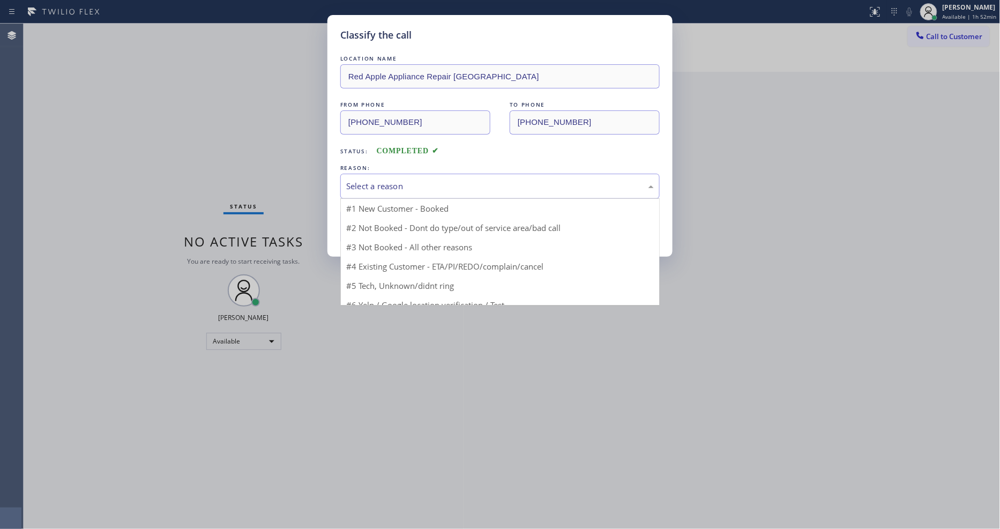
click at [397, 191] on div "Select a reason" at bounding box center [499, 186] width 319 height 25
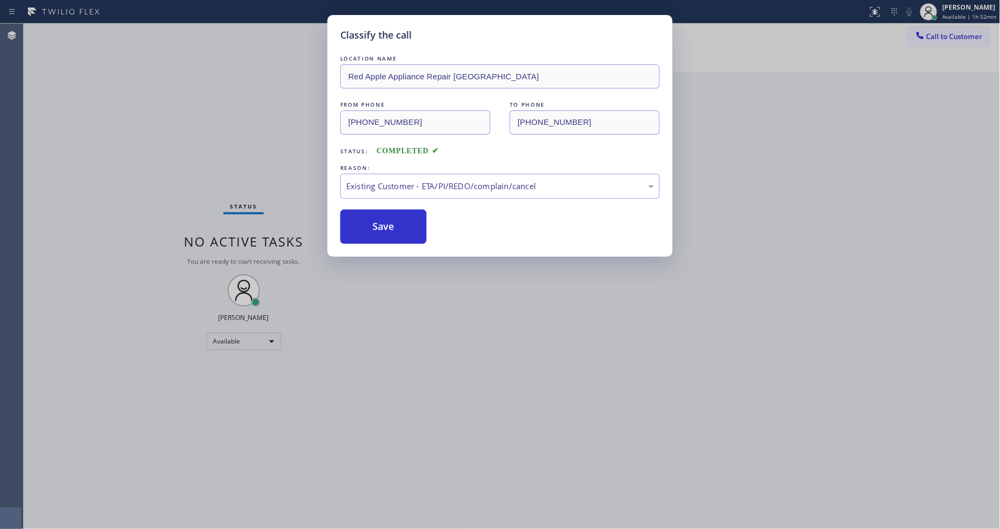
click at [381, 214] on button "Save" at bounding box center [383, 227] width 86 height 34
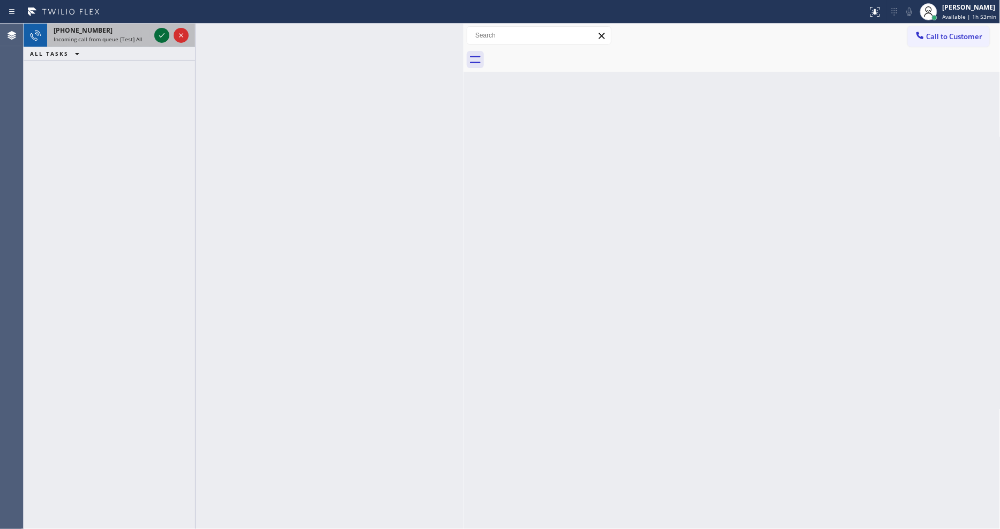
click at [159, 34] on icon at bounding box center [161, 35] width 13 height 13
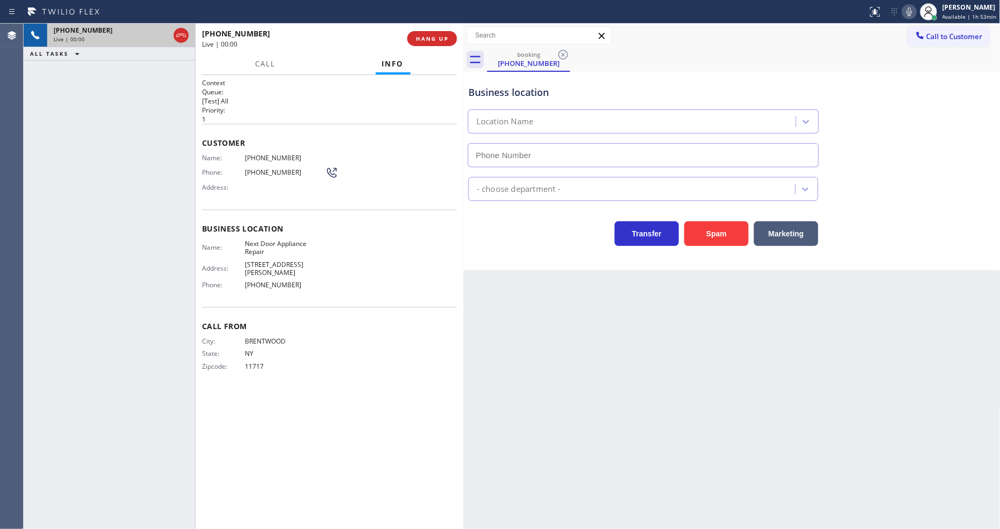
type input "[PHONE_NUMBER]"
click at [670, 332] on div "Back to Dashboard Change Sender ID Customers Technicians Select a contact Outbo…" at bounding box center [731, 276] width 537 height 505
drag, startPoint x: 727, startPoint y: 356, endPoint x: 711, endPoint y: 350, distance: 16.6
click at [727, 356] on div "Back to Dashboard Change Sender ID Customers Technicians Select a contact Outbo…" at bounding box center [731, 276] width 537 height 505
click at [273, 240] on span "Next Door Appliance Repair" at bounding box center [285, 248] width 80 height 17
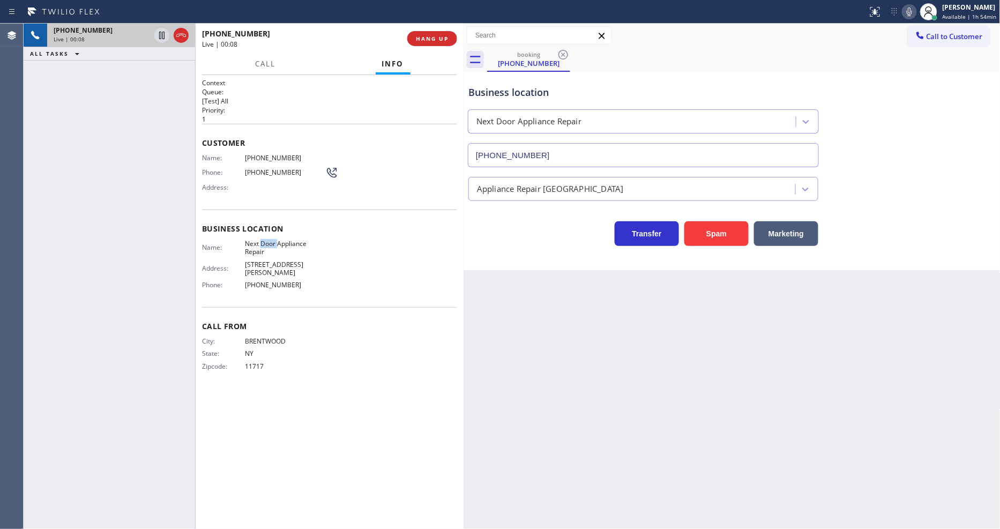
click at [273, 240] on span "Next Door Appliance Repair" at bounding box center [285, 248] width 80 height 17
copy span "Next Door Appliance Repair"
click at [253, 156] on span "[PHONE_NUMBER]" at bounding box center [285, 158] width 80 height 8
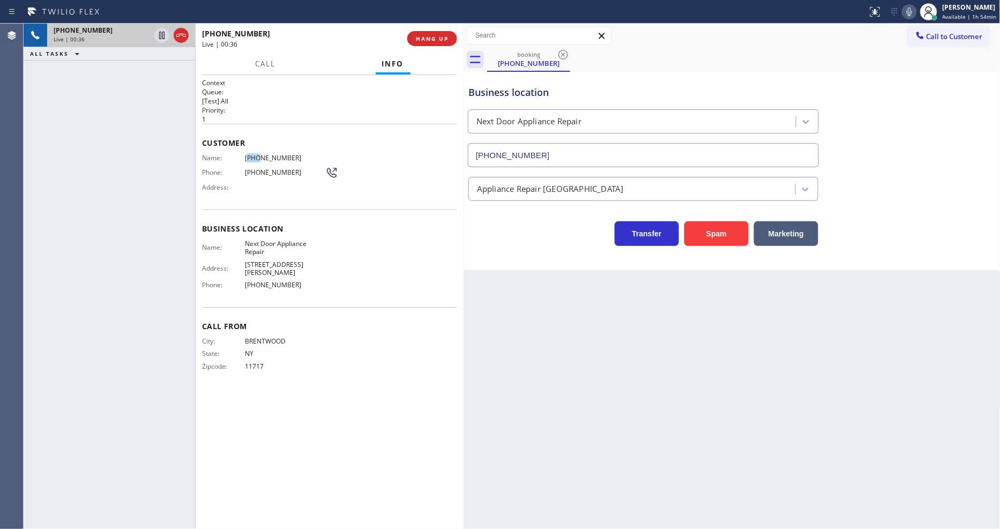
click at [253, 156] on span "[PHONE_NUMBER]" at bounding box center [285, 158] width 80 height 8
drag, startPoint x: 161, startPoint y: 33, endPoint x: 178, endPoint y: 34, distance: 17.2
click at [161, 33] on icon at bounding box center [161, 35] width 13 height 13
click at [908, 17] on icon at bounding box center [909, 11] width 13 height 13
click at [159, 33] on icon at bounding box center [161, 35] width 13 height 13
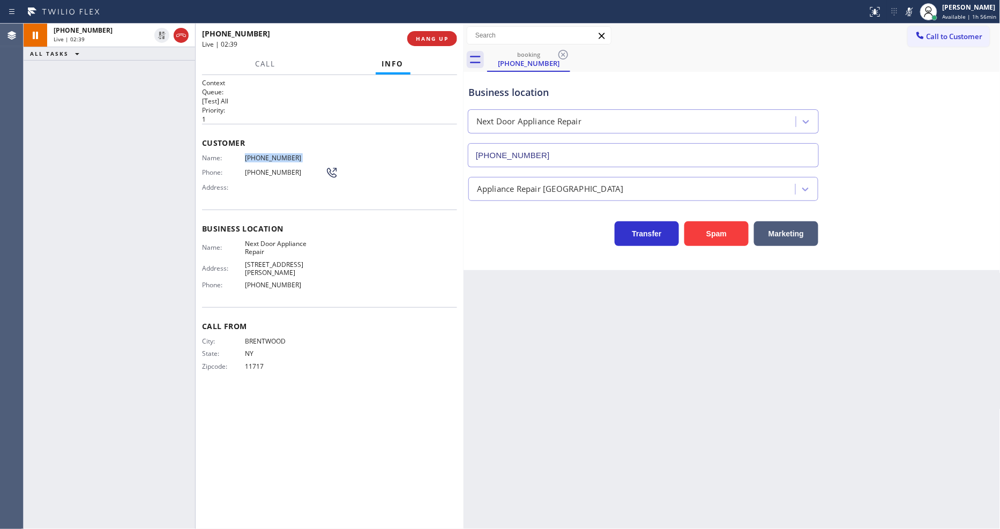
drag, startPoint x: 910, startPoint y: 7, endPoint x: 861, endPoint y: 44, distance: 61.6
click at [910, 8] on icon at bounding box center [909, 11] width 13 height 13
click at [416, 40] on span "HANG UP" at bounding box center [432, 39] width 33 height 8
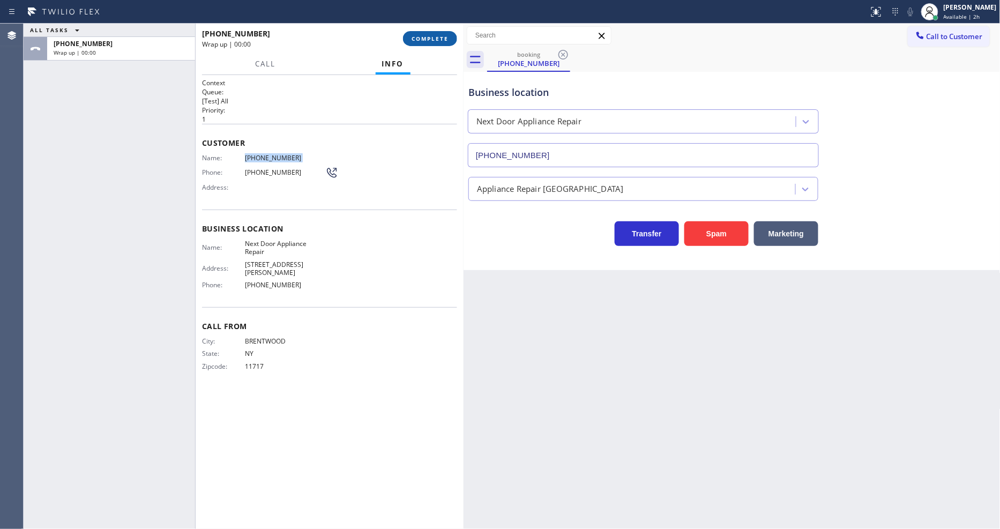
click at [416, 40] on span "COMPLETE" at bounding box center [430, 39] width 37 height 8
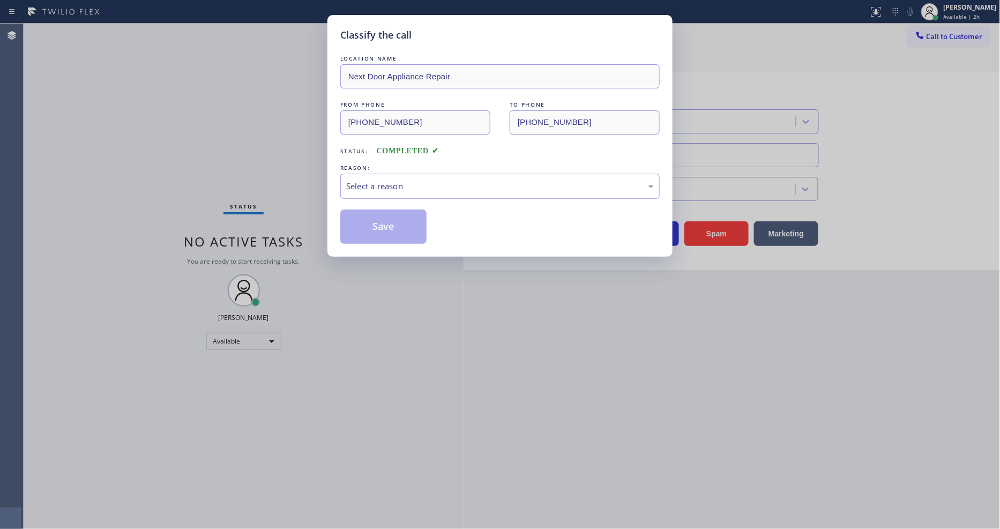
click at [390, 181] on div "Select a reason" at bounding box center [500, 186] width 308 height 12
click at [385, 218] on button "Save" at bounding box center [383, 227] width 86 height 34
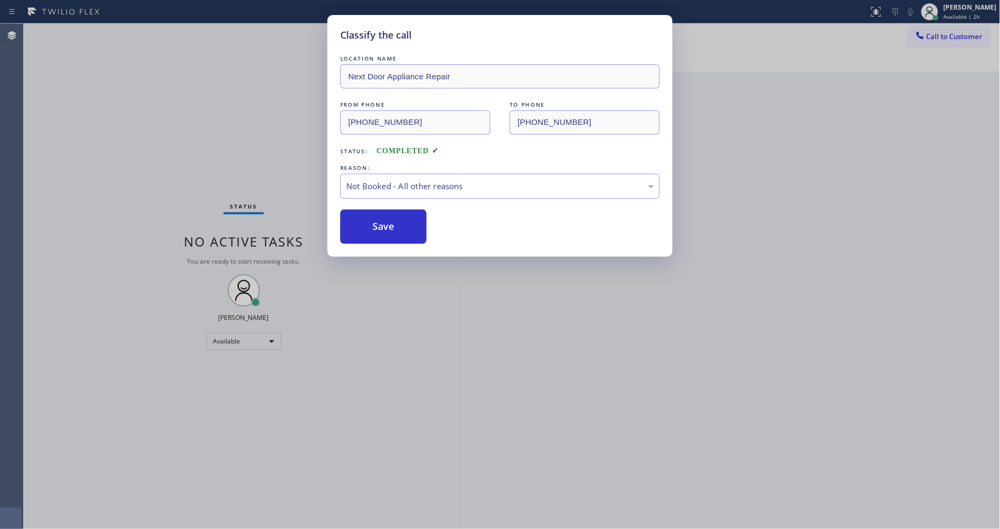
click at [385, 218] on button "Save" at bounding box center [383, 227] width 86 height 34
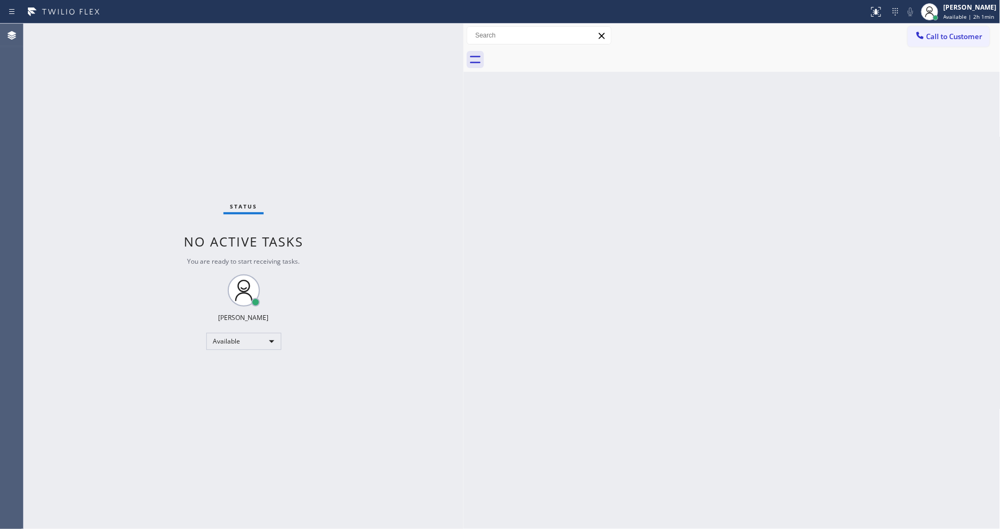
click at [126, 38] on div "Status No active tasks You are ready to start receiving tasks. [PERSON_NAME] Av…" at bounding box center [244, 276] width 440 height 505
click at [138, 31] on div "Status No active tasks You are ready to start receiving tasks. [PERSON_NAME] Av…" at bounding box center [244, 276] width 440 height 505
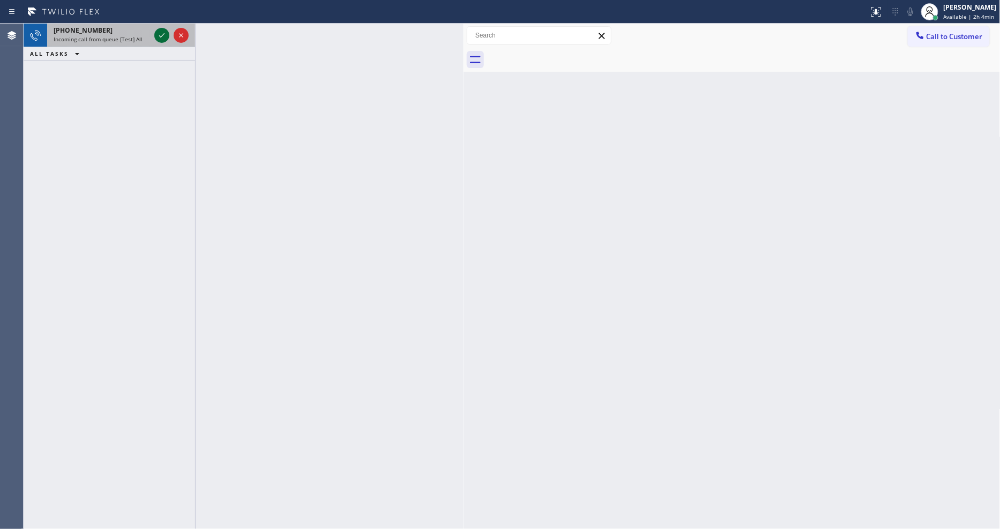
click at [157, 35] on div at bounding box center [161, 35] width 15 height 13
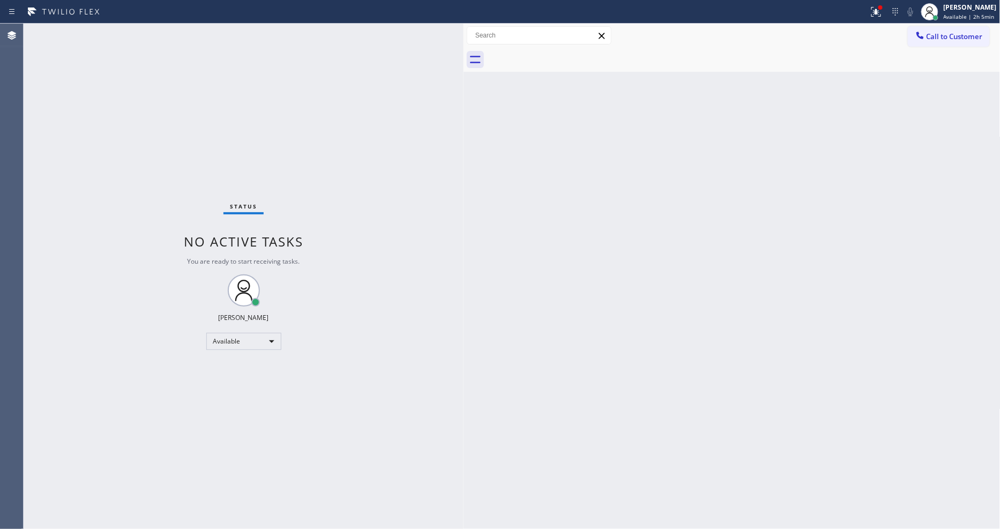
click at [128, 27] on div "Status No active tasks You are ready to start receiving tasks. [PERSON_NAME] Av…" at bounding box center [244, 276] width 440 height 505
click at [161, 34] on div "Status No active tasks You are ready to start receiving tasks. [PERSON_NAME] Av…" at bounding box center [244, 276] width 440 height 505
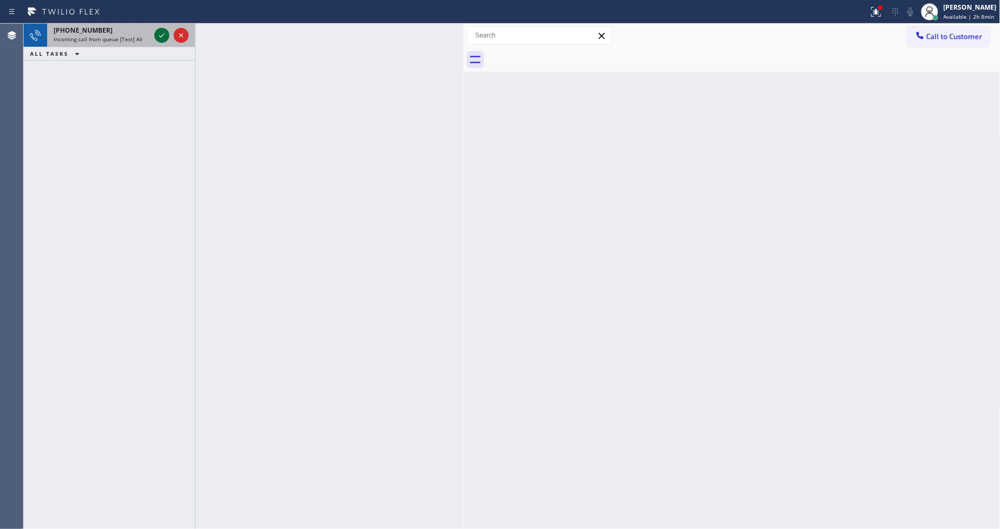
drag, startPoint x: 166, startPoint y: 43, endPoint x: 161, endPoint y: 34, distance: 10.1
click at [161, 34] on icon at bounding box center [161, 35] width 13 height 13
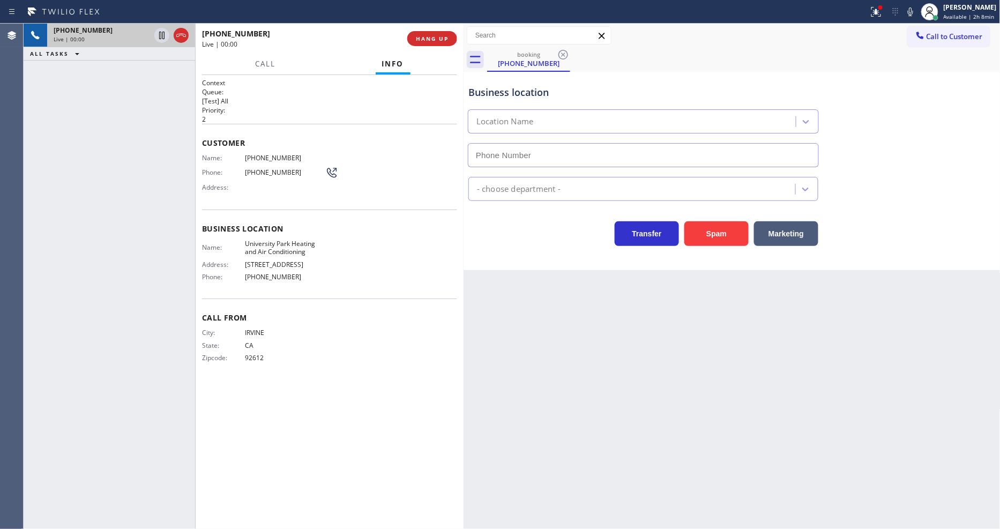
type input "[PHONE_NUMBER]"
click at [300, 240] on span "University Park Heating and Air Conditioning" at bounding box center [285, 248] width 80 height 17
click at [268, 154] on span "[PHONE_NUMBER]" at bounding box center [285, 158] width 80 height 8
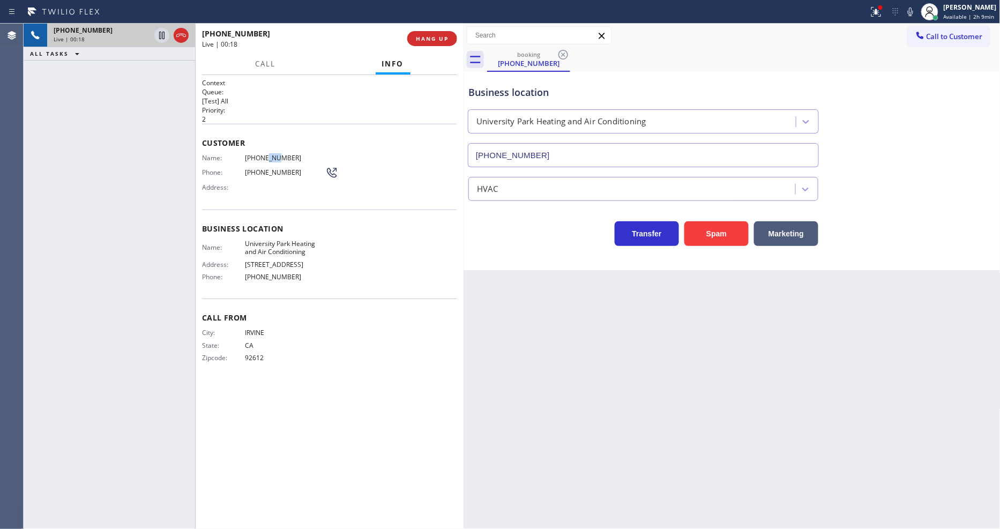
click at [268, 154] on span "[PHONE_NUMBER]" at bounding box center [285, 158] width 80 height 8
click at [244, 174] on div "Name: [PHONE_NUMBER] Phone: [PHONE_NUMBER] Address:" at bounding box center [270, 175] width 136 height 42
click at [429, 44] on button "HANG UP" at bounding box center [432, 38] width 50 height 15
click at [429, 42] on span "COMPLETE" at bounding box center [430, 39] width 37 height 8
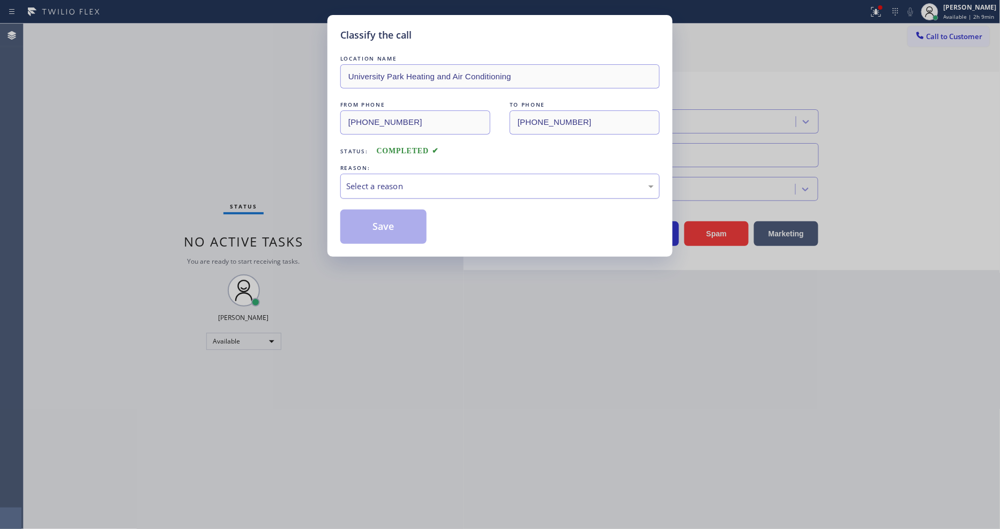
click at [405, 180] on div "Select a reason" at bounding box center [500, 186] width 308 height 12
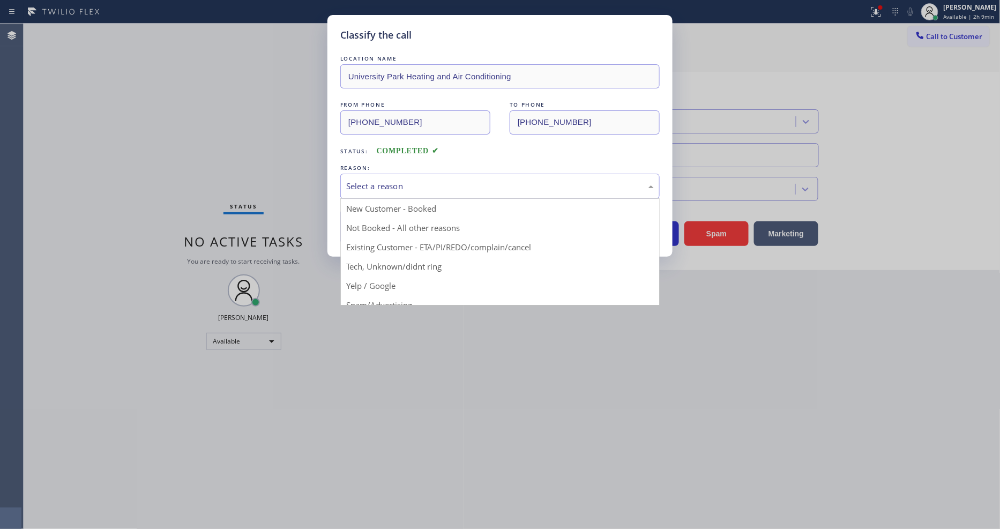
click at [394, 221] on button "Save" at bounding box center [383, 227] width 86 height 34
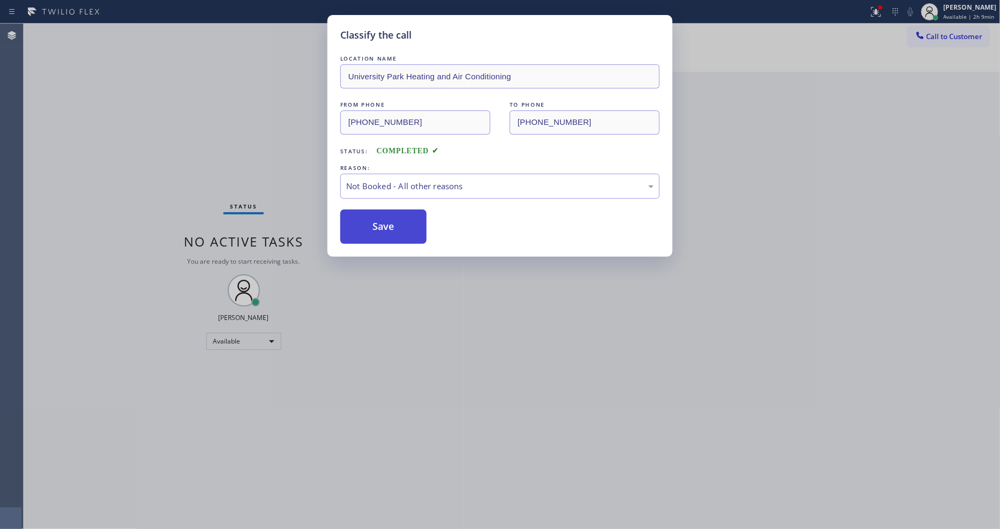
click at [394, 221] on button "Save" at bounding box center [383, 227] width 86 height 34
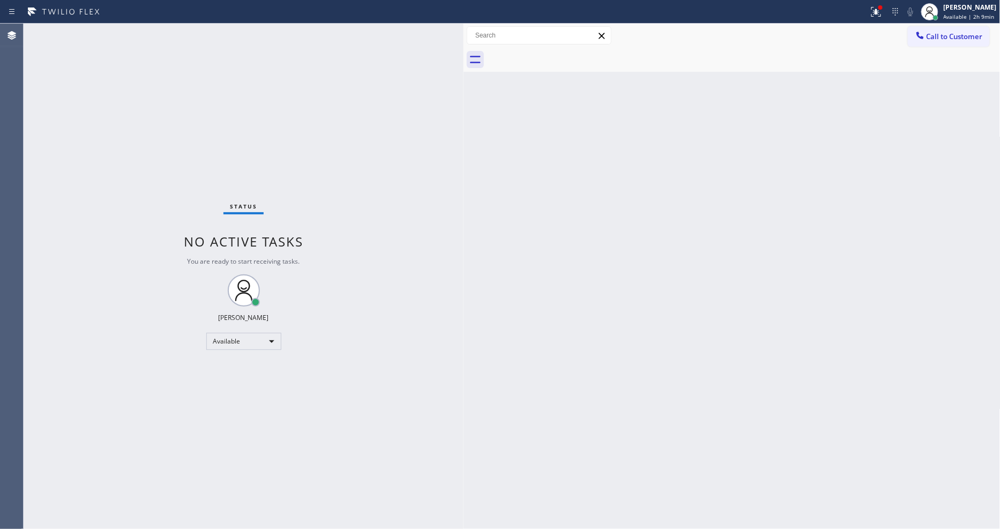
click at [121, 32] on div "Status No active tasks You are ready to start receiving tasks. [PERSON_NAME] Av…" at bounding box center [244, 276] width 440 height 505
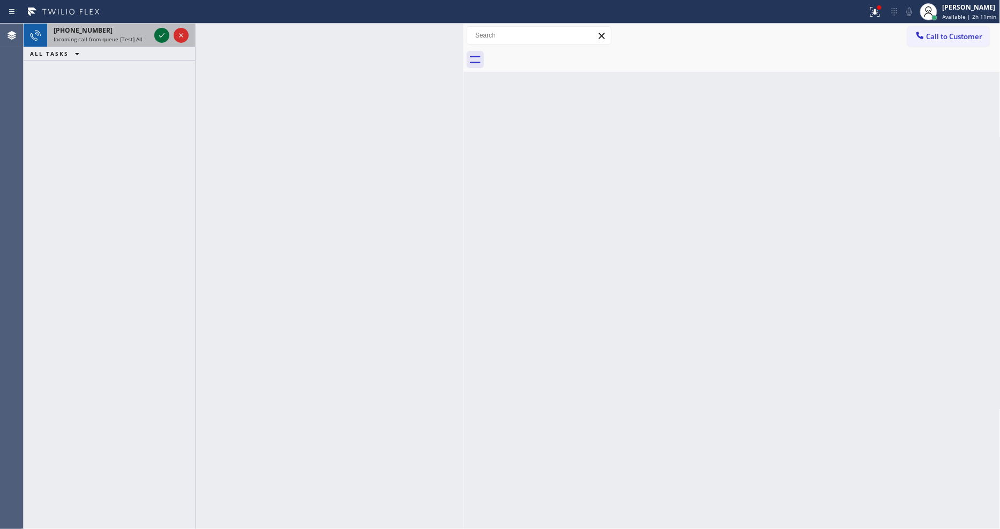
click at [163, 32] on icon at bounding box center [161, 35] width 13 height 13
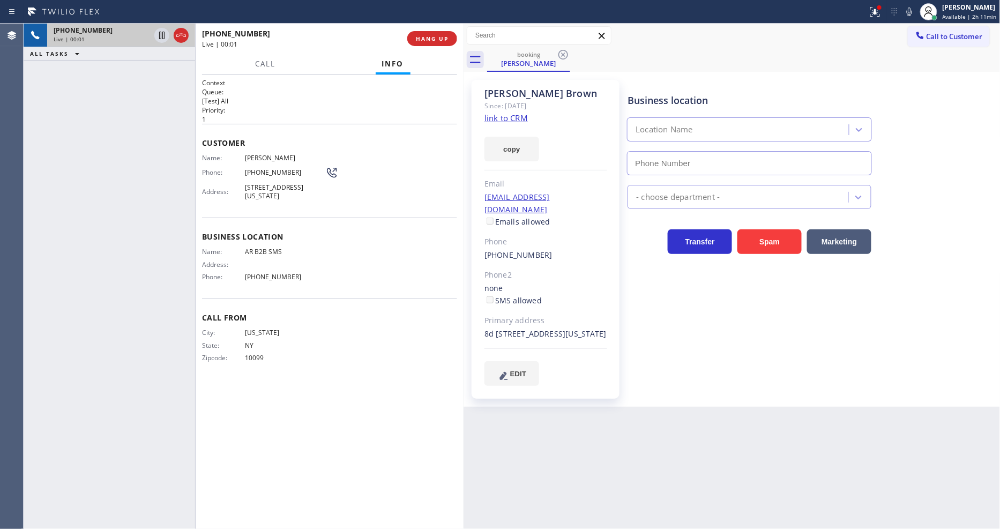
type input "[PHONE_NUMBER]"
click at [500, 116] on link "link to CRM" at bounding box center [505, 118] width 43 height 11
click at [159, 34] on icon at bounding box center [161, 36] width 5 height 8
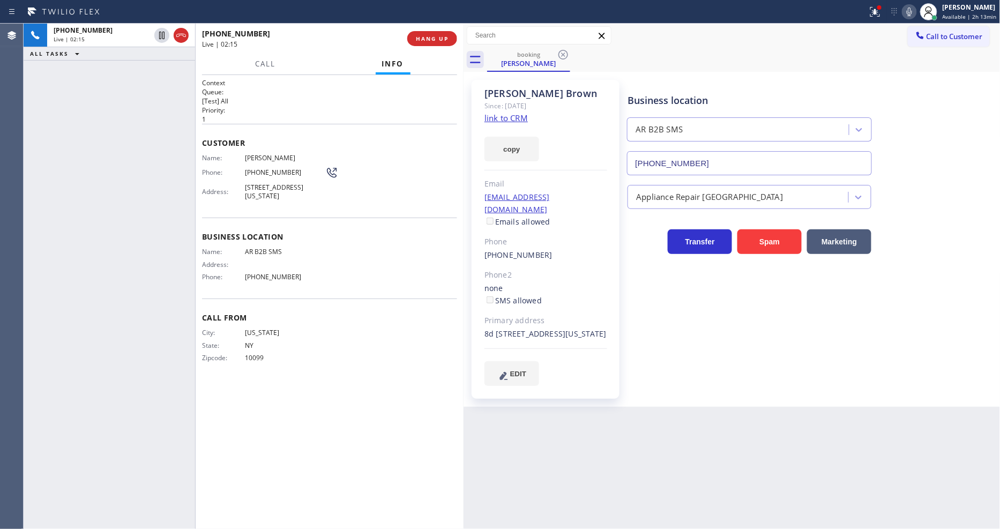
click at [910, 12] on icon at bounding box center [909, 11] width 13 height 13
click at [164, 38] on icon at bounding box center [162, 36] width 8 height 8
click at [917, 9] on div at bounding box center [909, 11] width 15 height 13
click at [857, 10] on div at bounding box center [433, 11] width 859 height 17
click at [887, 7] on div at bounding box center [875, 11] width 24 height 13
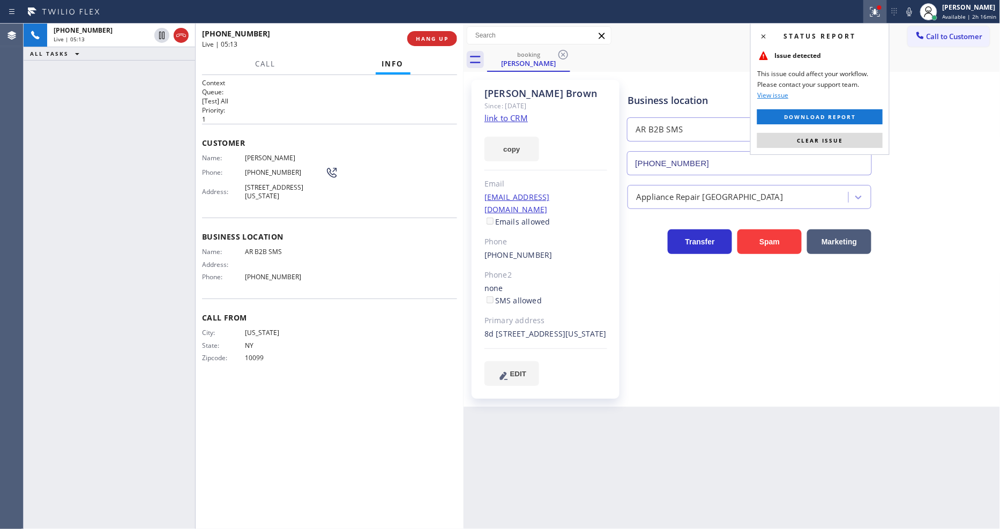
click at [842, 135] on button "Clear issue" at bounding box center [819, 140] width 125 height 15
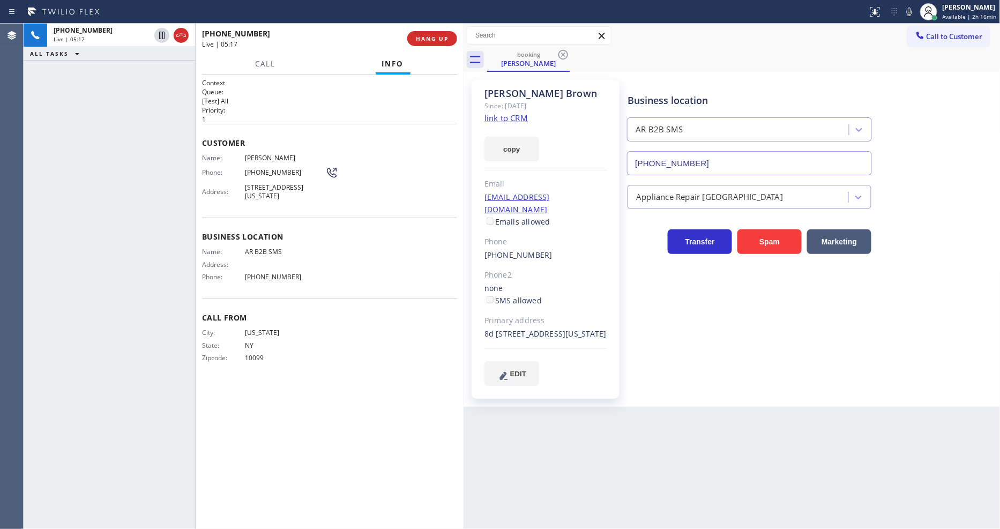
drag, startPoint x: 167, startPoint y: 148, endPoint x: 218, endPoint y: 4, distance: 153.0
click at [166, 148] on div "[PHONE_NUMBER] Live | 05:17 ALL TASKS ALL TASKS ACTIVE TASKS TASKS IN WRAP UP" at bounding box center [109, 276] width 171 height 505
click at [261, 248] on span "AR B2B SMS" at bounding box center [285, 252] width 80 height 8
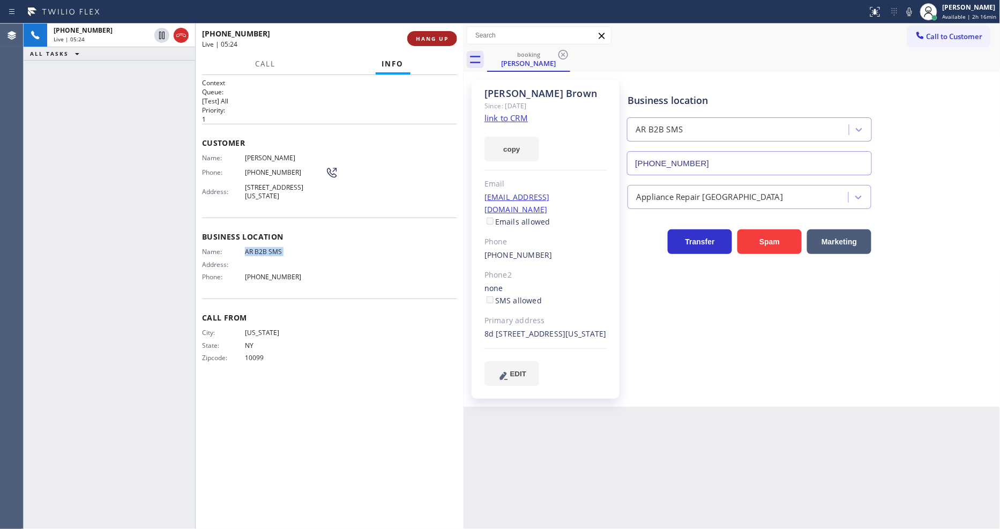
click at [439, 43] on button "HANG UP" at bounding box center [432, 38] width 50 height 15
click at [441, 32] on button "COMPLETE" at bounding box center [430, 38] width 54 height 15
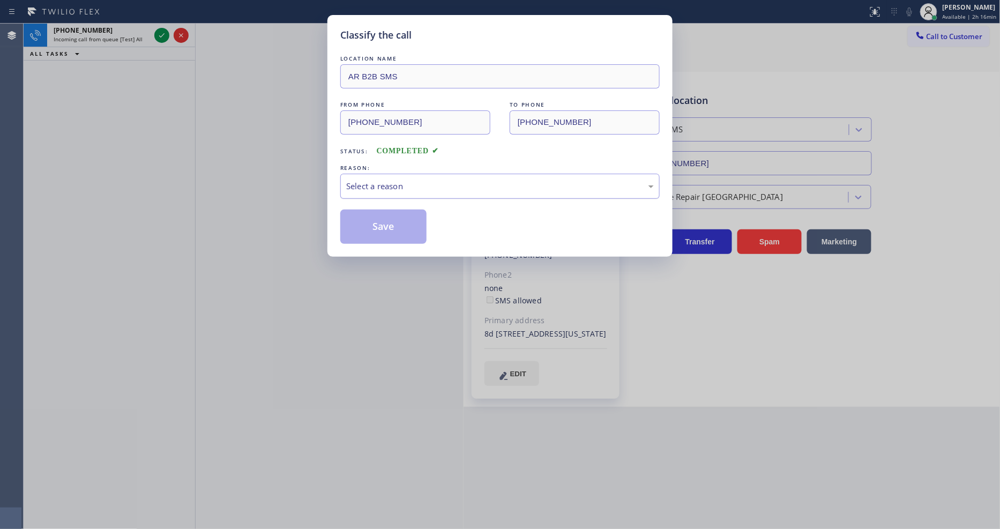
click at [394, 174] on div "Select a reason" at bounding box center [499, 186] width 319 height 25
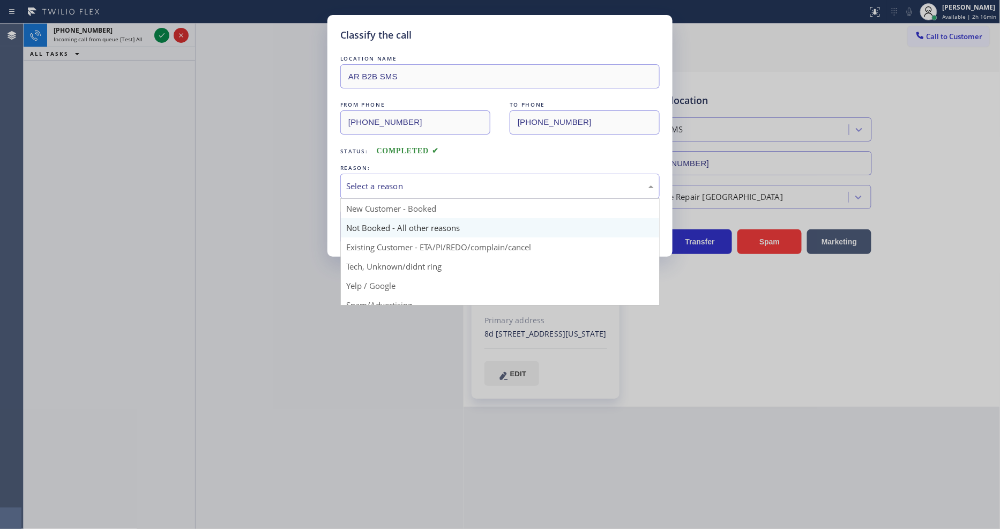
click at [389, 222] on button "Save" at bounding box center [383, 227] width 86 height 34
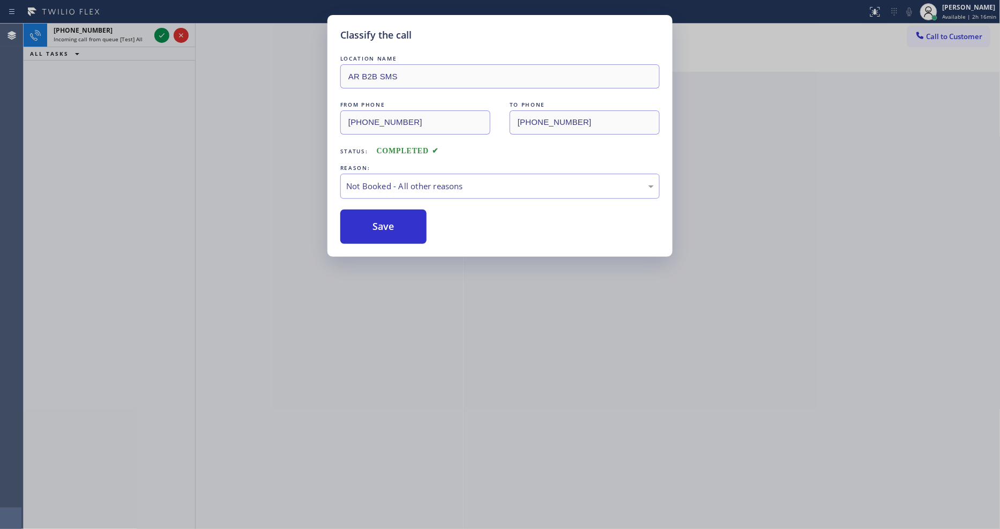
click at [389, 222] on button "Save" at bounding box center [383, 227] width 86 height 34
click at [159, 36] on icon at bounding box center [161, 35] width 5 height 4
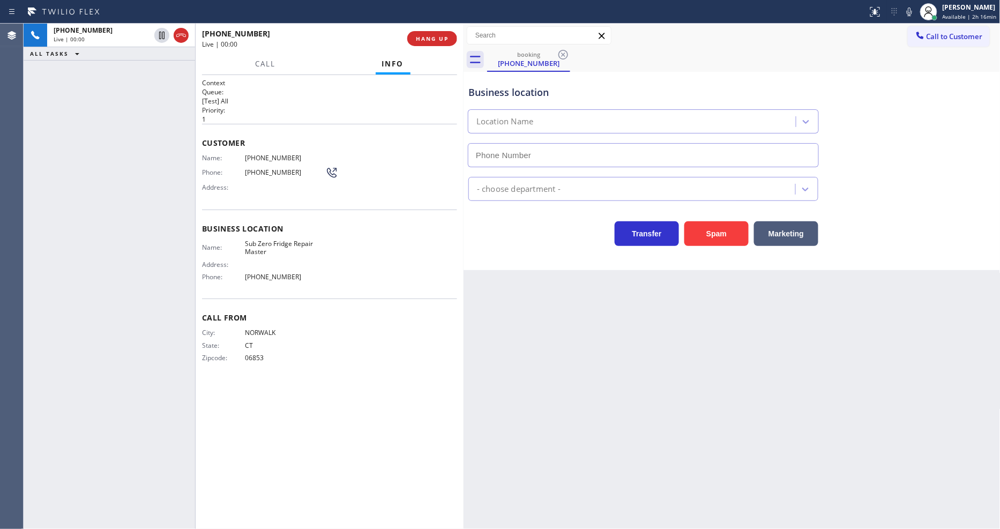
type input "[PHONE_NUMBER]"
drag, startPoint x: 435, startPoint y: 47, endPoint x: 437, endPoint y: 39, distance: 8.8
click at [435, 47] on div "[PHONE_NUMBER] Live | 00:00 HANG UP" at bounding box center [329, 39] width 255 height 28
click at [437, 39] on span "HANG UP" at bounding box center [432, 39] width 33 height 8
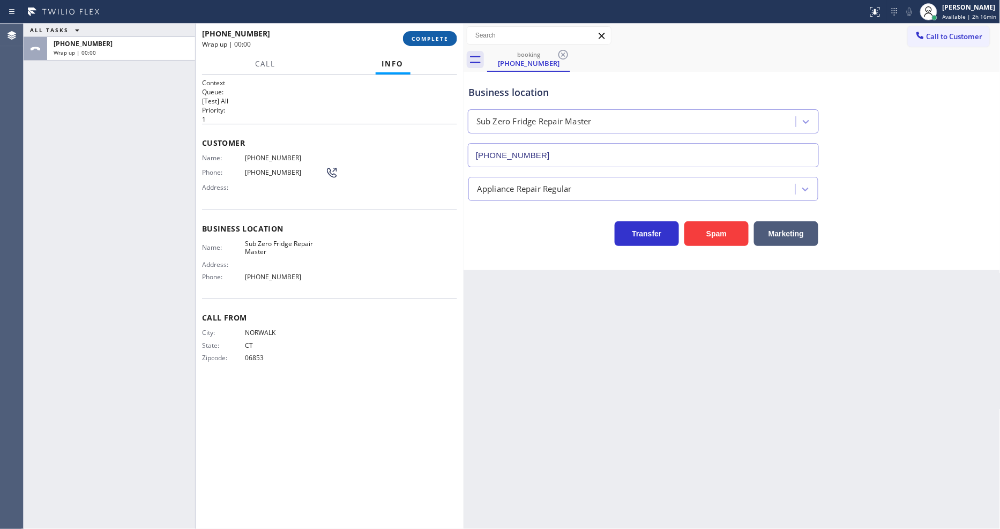
click at [437, 39] on span "COMPLETE" at bounding box center [430, 39] width 37 height 8
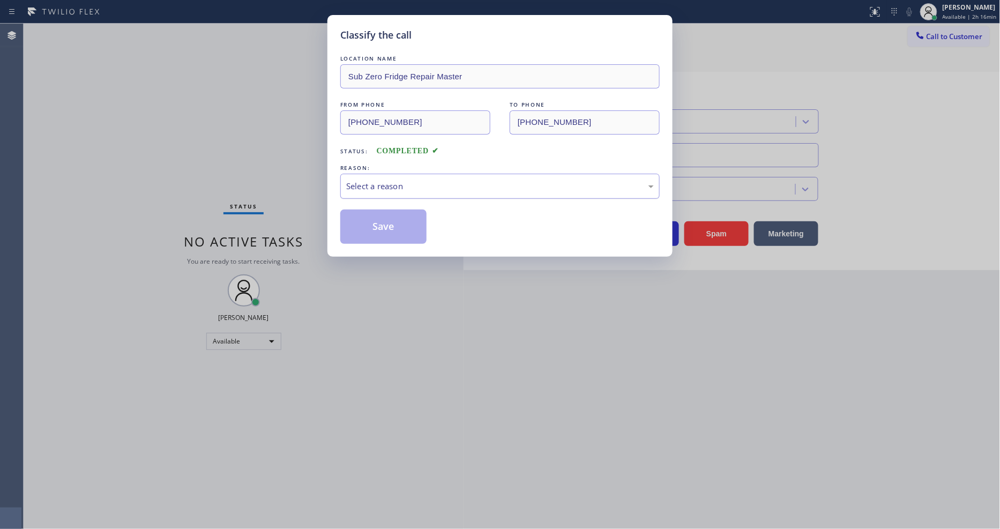
click at [368, 184] on div "Select a reason" at bounding box center [500, 186] width 308 height 12
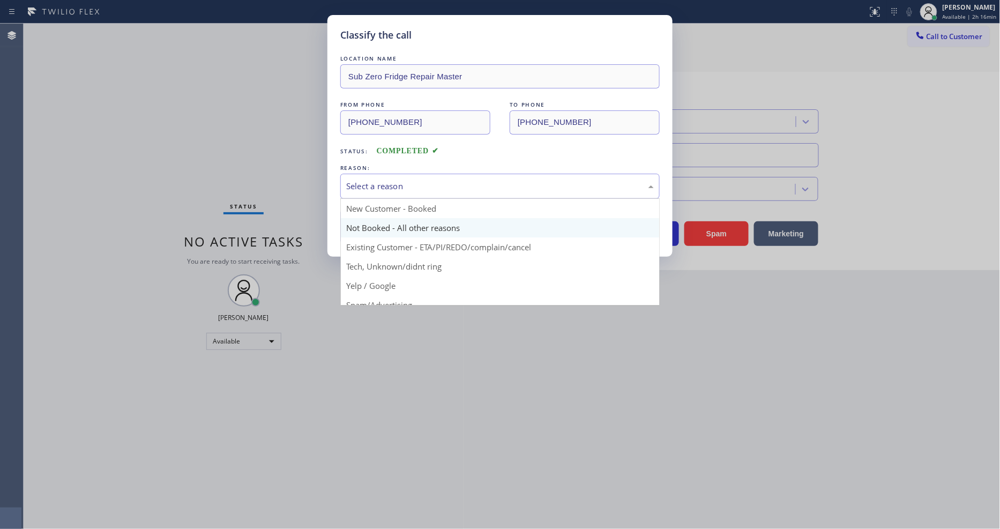
click at [365, 221] on button "Save" at bounding box center [383, 227] width 86 height 34
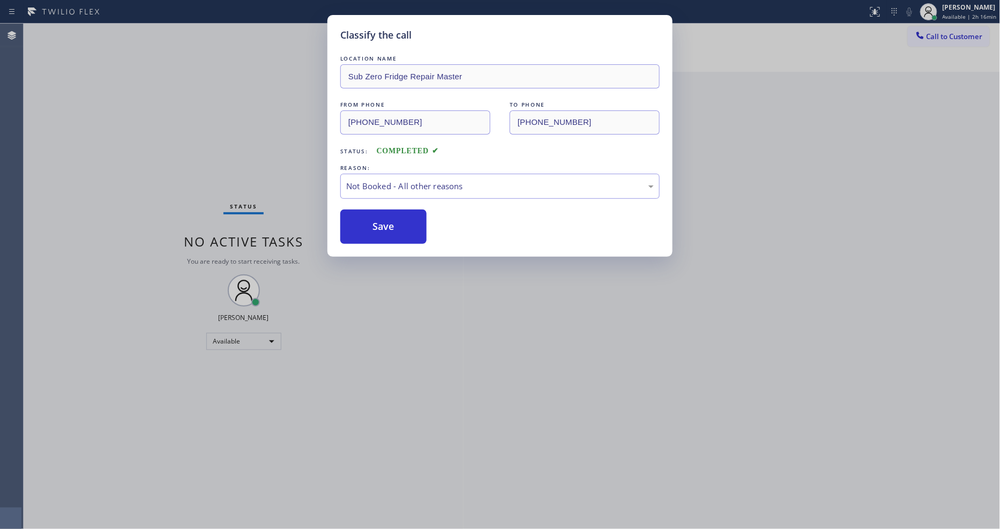
drag, startPoint x: 365, startPoint y: 221, endPoint x: 854, endPoint y: 44, distance: 520.2
click at [365, 222] on button "Save" at bounding box center [383, 227] width 86 height 34
click at [929, 33] on span "Call to Customer" at bounding box center [954, 37] width 56 height 10
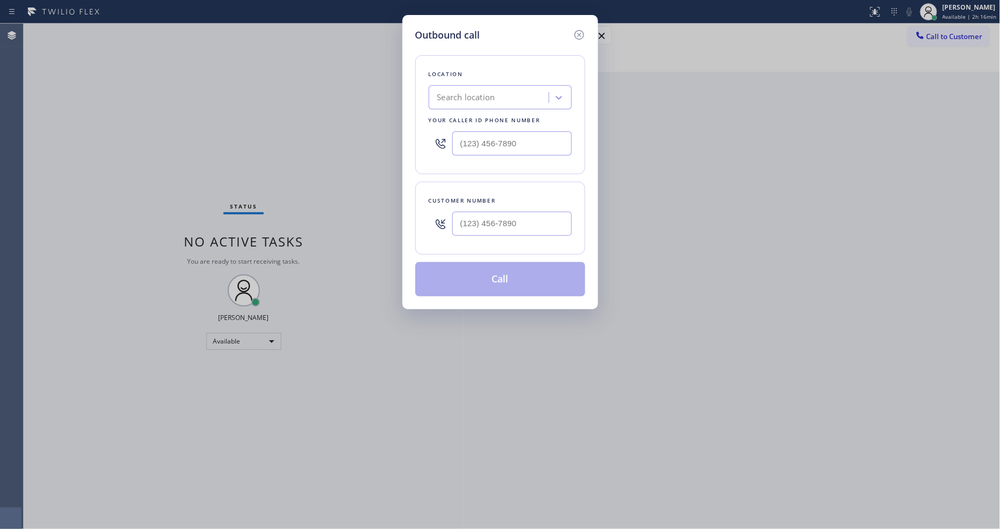
click at [458, 94] on div "Search location" at bounding box center [466, 98] width 58 height 12
paste input "AR B2B SMS"
type input "AR B2B SMS"
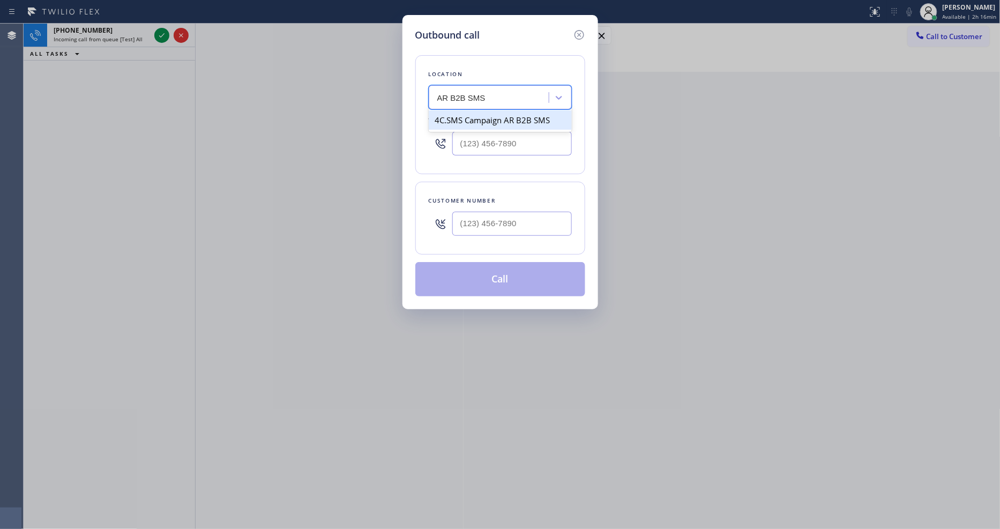
click at [458, 119] on div "4C.SMS Campaign AR B2B SMS" at bounding box center [500, 119] width 143 height 19
type input "[PHONE_NUMBER]"
click at [492, 225] on input "(___) ___-____" at bounding box center [511, 224] width 119 height 24
paste input "646) 421-0544"
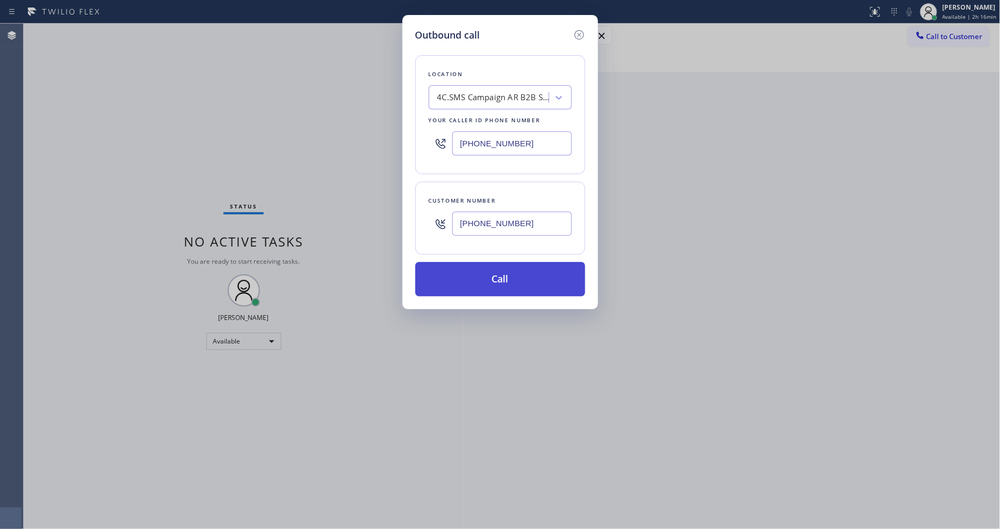
type input "[PHONE_NUMBER]"
click at [479, 277] on button "Call" at bounding box center [500, 279] width 170 height 34
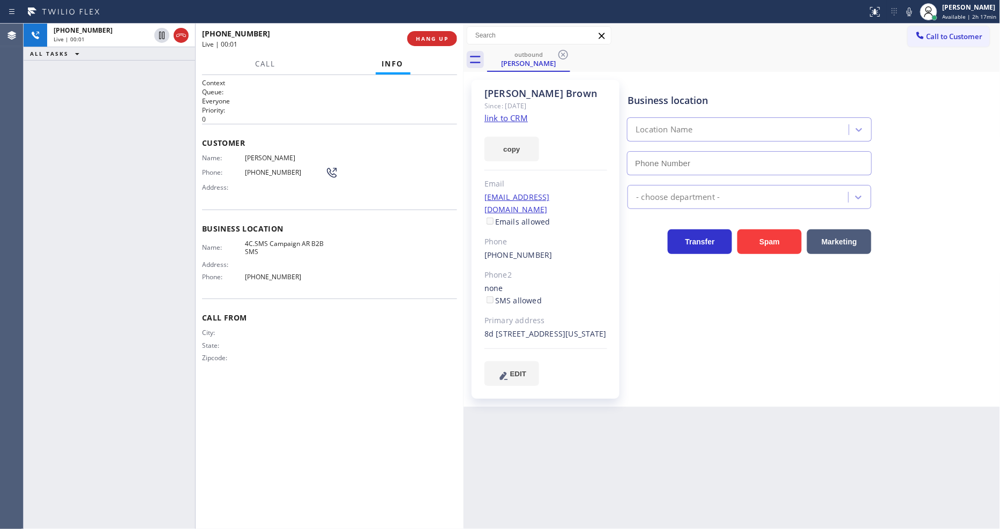
type input "[PHONE_NUMBER]"
click at [255, 240] on span "4C.SMS Campaign AR B2B SMS" at bounding box center [285, 248] width 80 height 17
drag, startPoint x: 302, startPoint y: 242, endPoint x: 312, endPoint y: 248, distance: 11.8
click at [312, 248] on span "4C.SMS Campaign AR B2B SMS" at bounding box center [285, 248] width 80 height 17
click at [260, 154] on span "[PERSON_NAME]" at bounding box center [285, 158] width 80 height 8
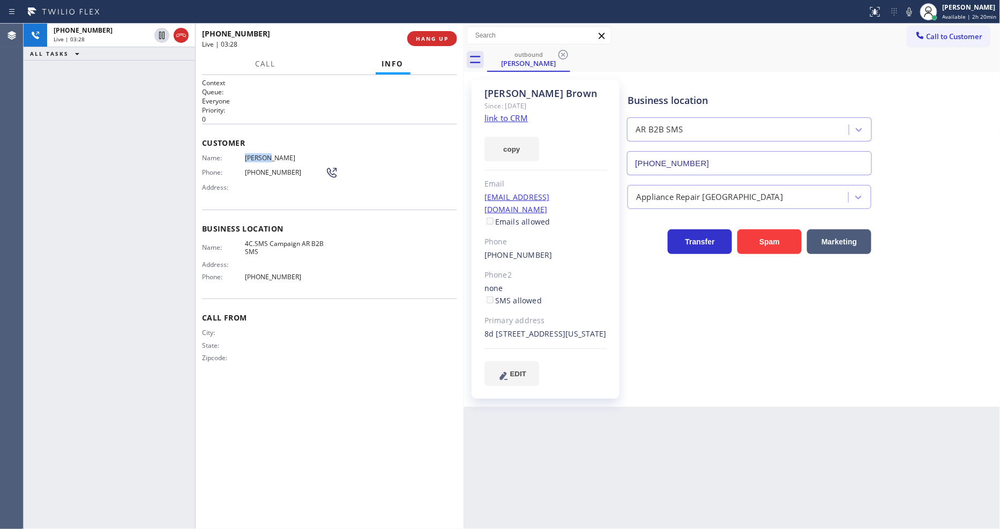
click at [260, 154] on span "[PERSON_NAME]" at bounding box center [285, 158] width 80 height 8
click at [265, 170] on span "[PHONE_NUMBER]" at bounding box center [285, 172] width 80 height 8
click at [264, 170] on span "[PHONE_NUMBER]" at bounding box center [285, 172] width 80 height 8
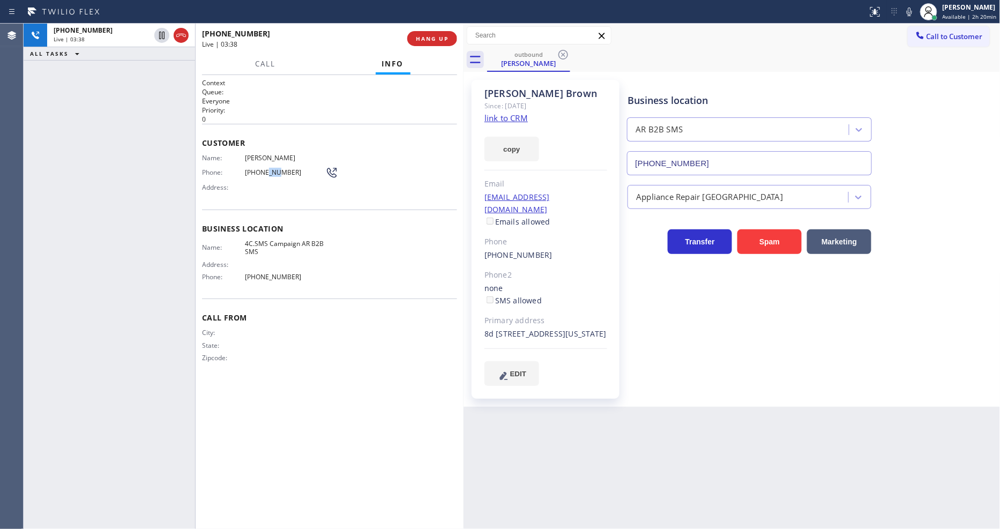
click at [264, 170] on span "[PHONE_NUMBER]" at bounding box center [285, 172] width 80 height 8
click at [220, 260] on span "Address:" at bounding box center [223, 264] width 43 height 8
click at [591, 195] on div "[EMAIL_ADDRESS][DOMAIN_NAME] Emails allowed" at bounding box center [545, 209] width 123 height 37
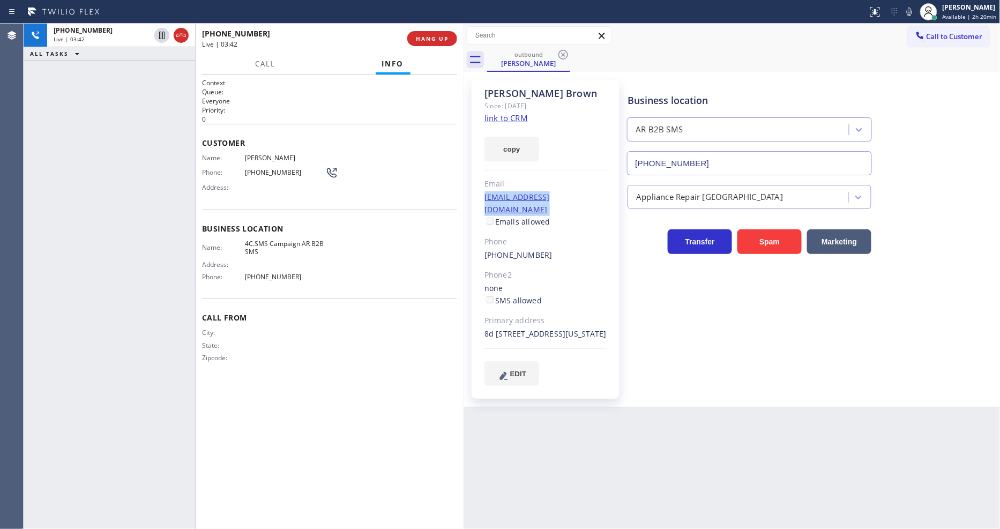
click at [591, 195] on div "[EMAIL_ADDRESS][DOMAIN_NAME] Emails allowed" at bounding box center [545, 209] width 123 height 37
click at [436, 36] on span "HANG UP" at bounding box center [432, 39] width 33 height 8
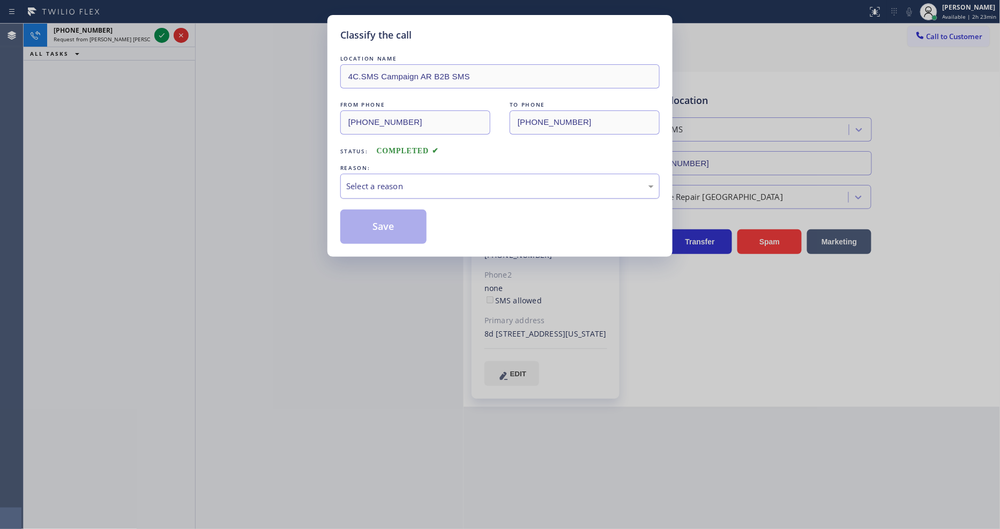
click at [371, 183] on div "Select a reason" at bounding box center [500, 186] width 308 height 12
click at [372, 216] on button "Save" at bounding box center [383, 227] width 86 height 34
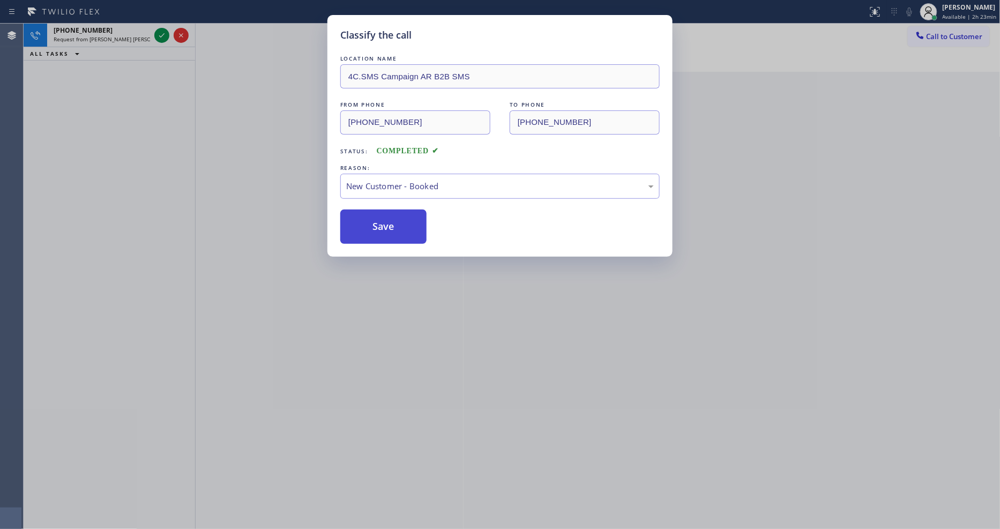
click at [372, 216] on button "Save" at bounding box center [383, 227] width 86 height 34
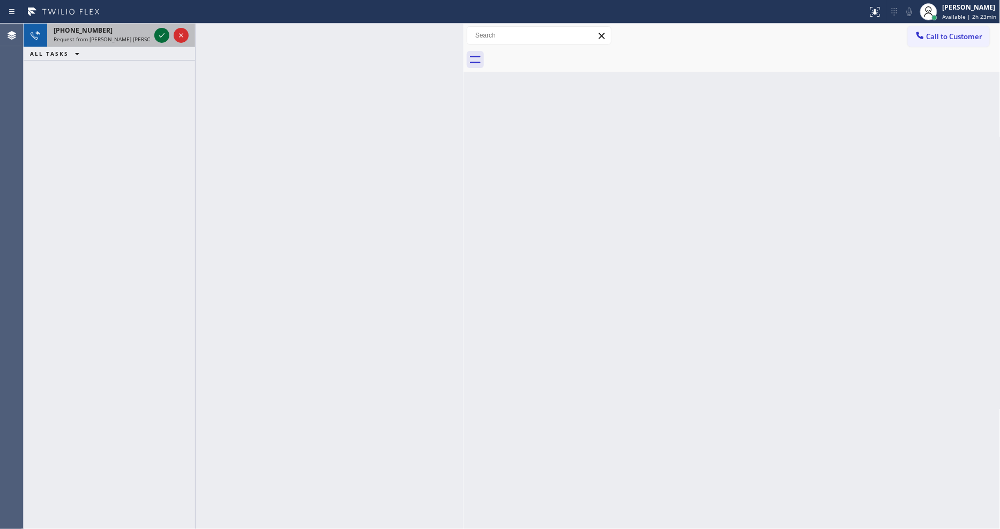
click at [160, 35] on icon at bounding box center [161, 35] width 13 height 13
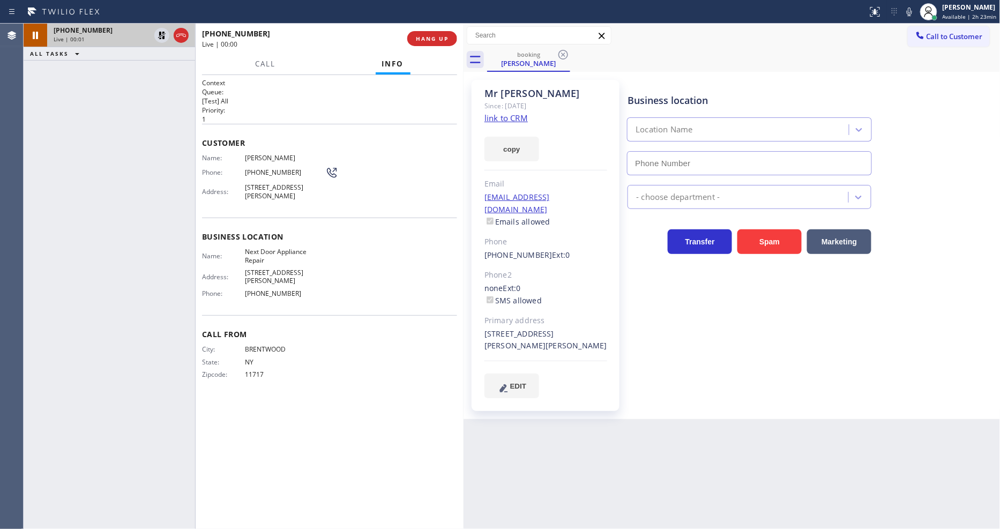
type input "[PHONE_NUMBER]"
click at [253, 248] on span "Next Door Appliance Repair" at bounding box center [285, 256] width 80 height 17
click at [250, 172] on span "[PHONE_NUMBER]" at bounding box center [285, 172] width 80 height 8
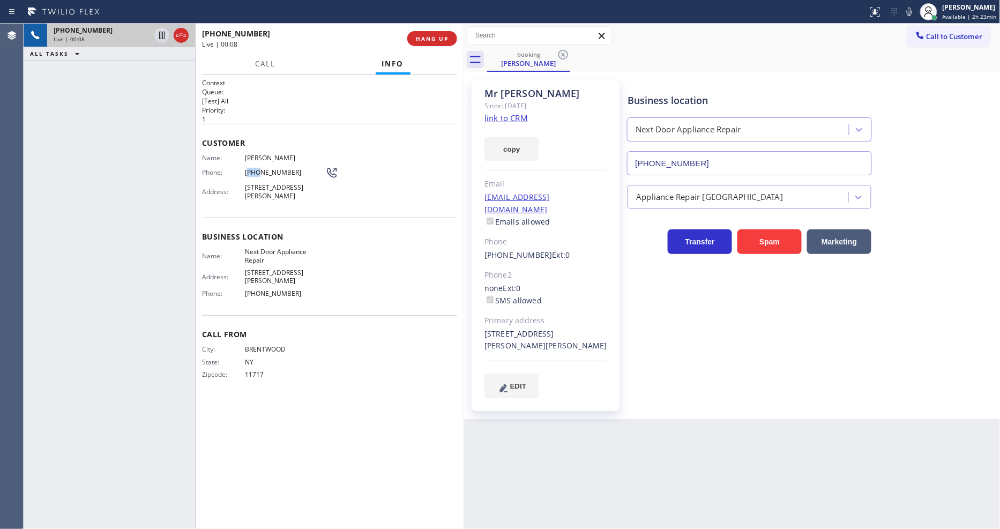
click at [250, 172] on span "[PHONE_NUMBER]" at bounding box center [285, 172] width 80 height 8
click at [271, 190] on span "[STREET_ADDRESS][PERSON_NAME]" at bounding box center [285, 191] width 80 height 17
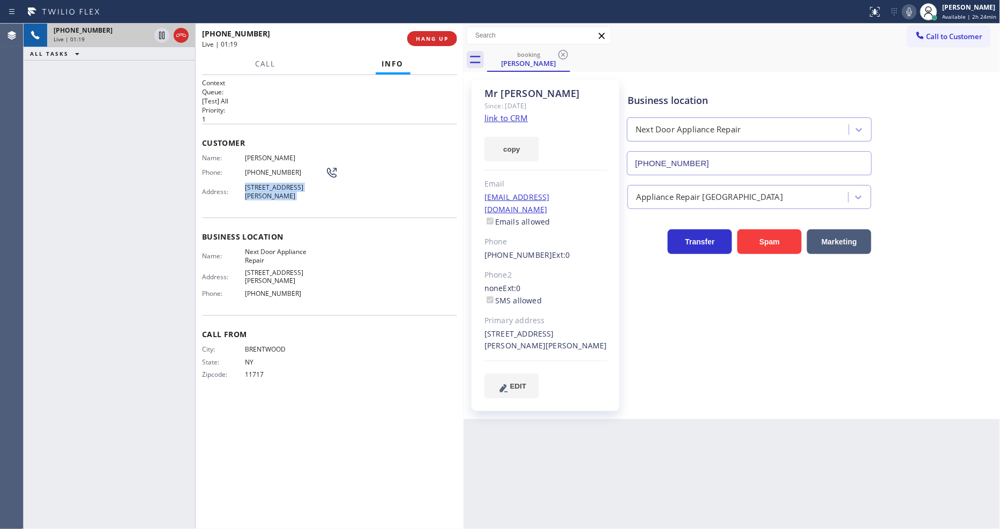
click at [908, 12] on icon at bounding box center [909, 11] width 13 height 13
click at [392, 382] on div "Call From City: [GEOGRAPHIC_DATA]: [US_STATE] Zipcode: 11717" at bounding box center [329, 355] width 255 height 81
drag, startPoint x: 827, startPoint y: 385, endPoint x: 792, endPoint y: 489, distance: 110.3
click at [827, 385] on div "Business location Next Door Appliance Repair [PHONE_NUMBER] Appliance Repair Hi…" at bounding box center [811, 250] width 372 height 334
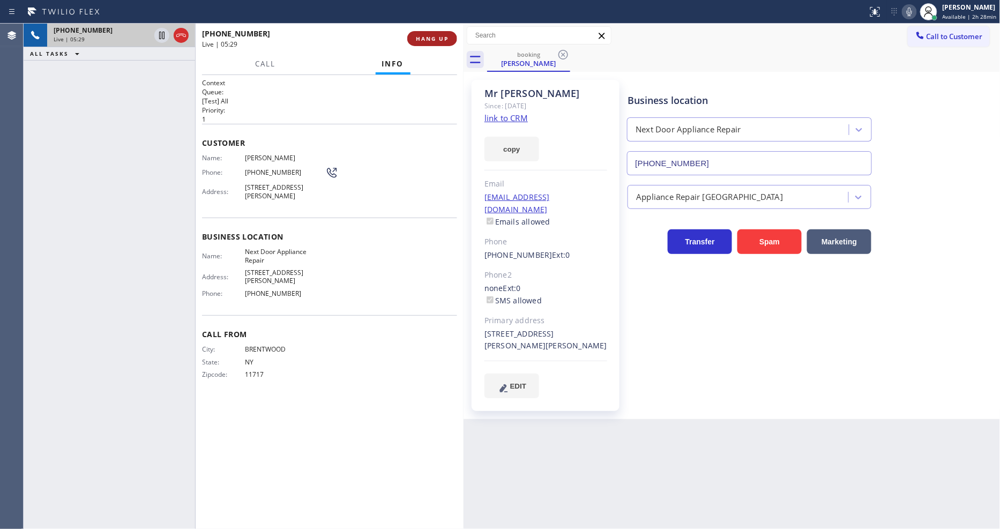
click at [422, 38] on span "HANG UP" at bounding box center [432, 39] width 33 height 8
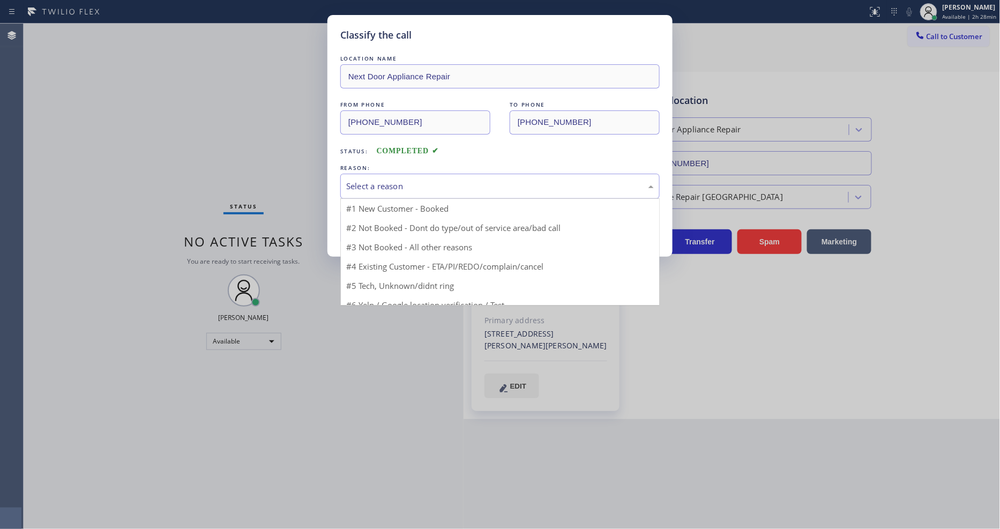
click at [404, 186] on div "Select a reason" at bounding box center [500, 186] width 308 height 12
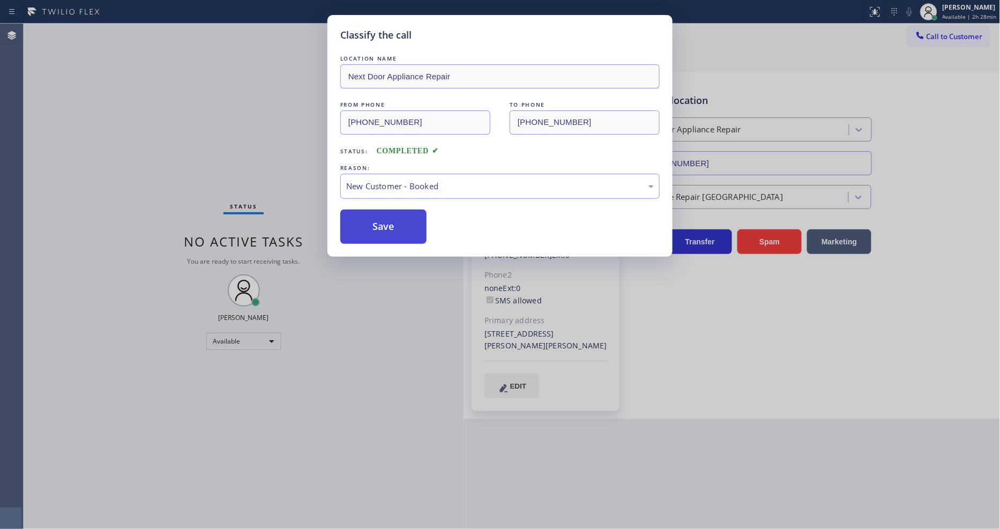
click at [395, 221] on button "Save" at bounding box center [383, 227] width 86 height 34
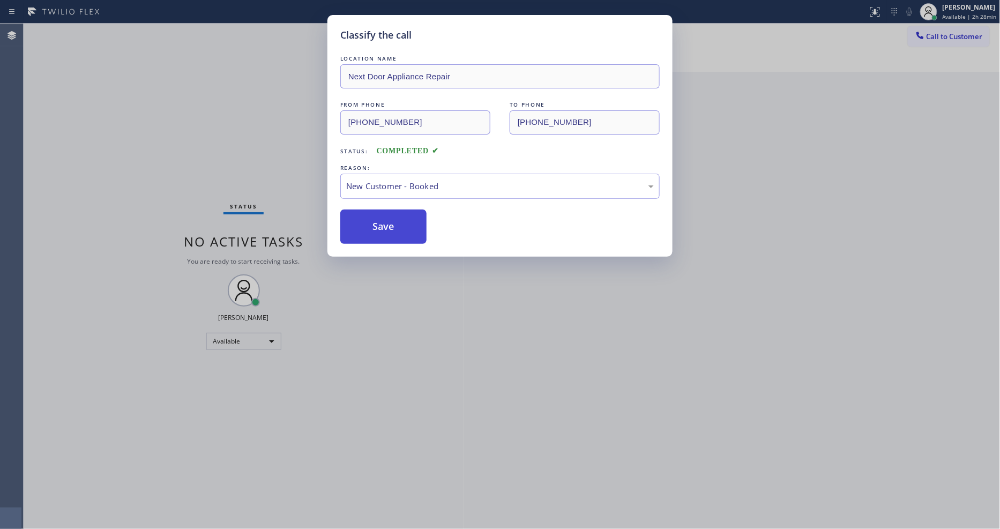
click at [395, 221] on button "Save" at bounding box center [383, 227] width 86 height 34
drag, startPoint x: 395, startPoint y: 221, endPoint x: 389, endPoint y: 219, distance: 6.3
click at [393, 221] on button "Save" at bounding box center [383, 227] width 86 height 34
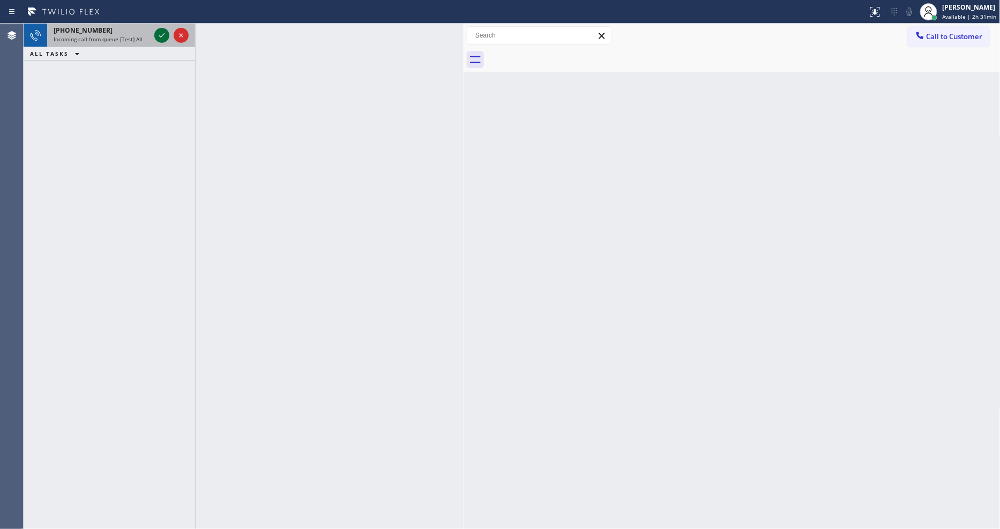
click at [158, 36] on icon at bounding box center [161, 35] width 13 height 13
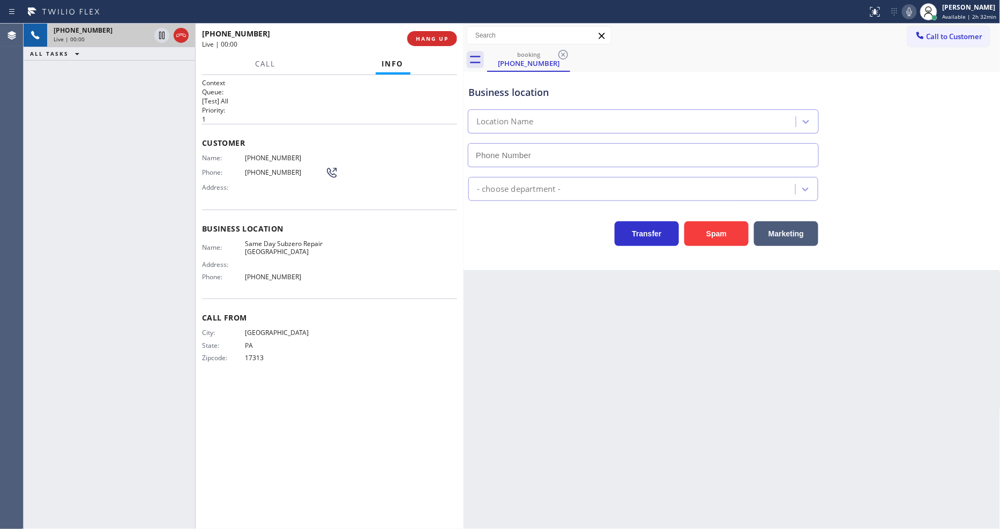
type input "[PHONE_NUMBER]"
click at [279, 240] on span "Same Day Subzero Repair [GEOGRAPHIC_DATA]" at bounding box center [285, 248] width 80 height 17
click at [270, 157] on span "[PHONE_NUMBER]" at bounding box center [285, 158] width 80 height 8
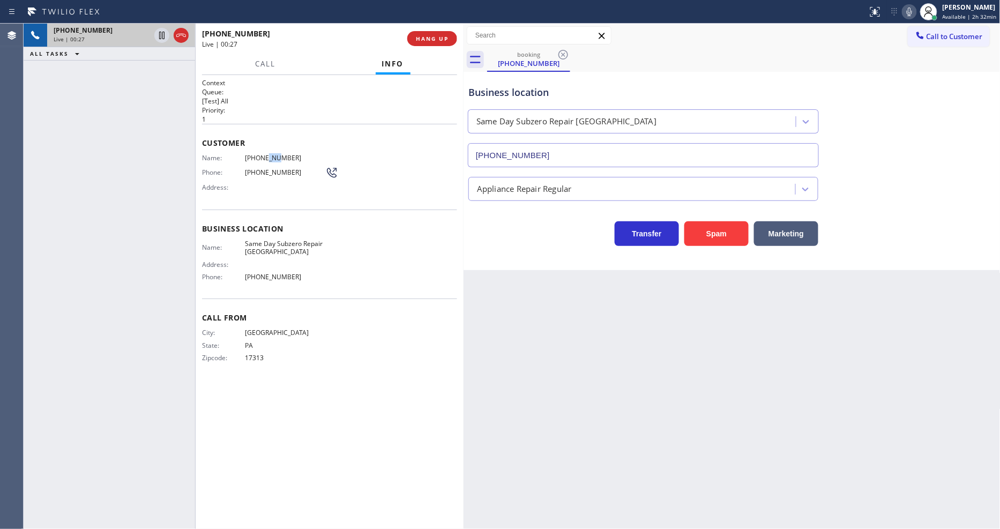
click at [270, 157] on span "[PHONE_NUMBER]" at bounding box center [285, 158] width 80 height 8
drag, startPoint x: 842, startPoint y: 412, endPoint x: 833, endPoint y: 413, distance: 9.2
click at [840, 410] on div "Back to Dashboard Change Sender ID Customers Technicians Select a contact Outbo…" at bounding box center [731, 276] width 537 height 505
click at [158, 35] on icon at bounding box center [161, 35] width 13 height 13
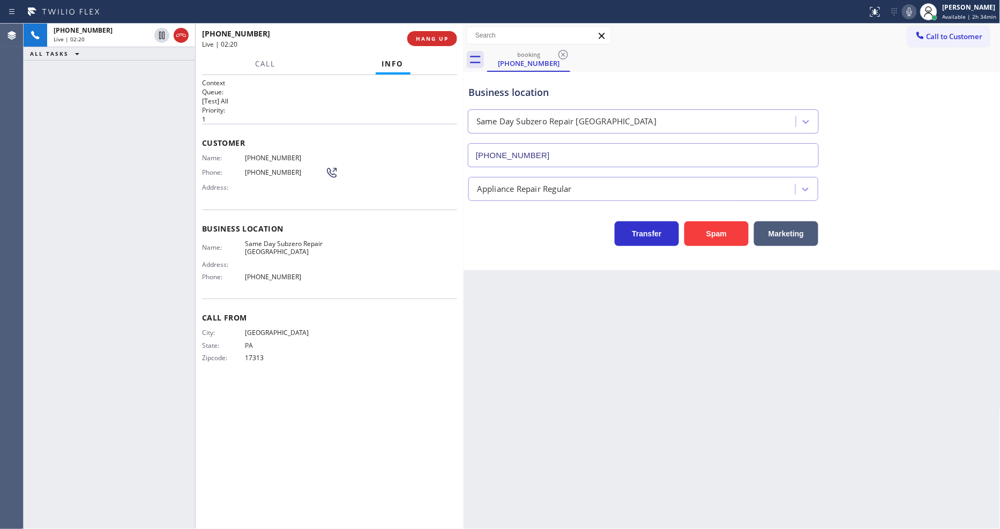
click at [912, 11] on icon at bounding box center [909, 12] width 5 height 9
click at [158, 31] on icon at bounding box center [161, 35] width 13 height 13
click at [908, 16] on icon at bounding box center [909, 11] width 13 height 13
click at [442, 41] on span "HANG UP" at bounding box center [432, 39] width 33 height 8
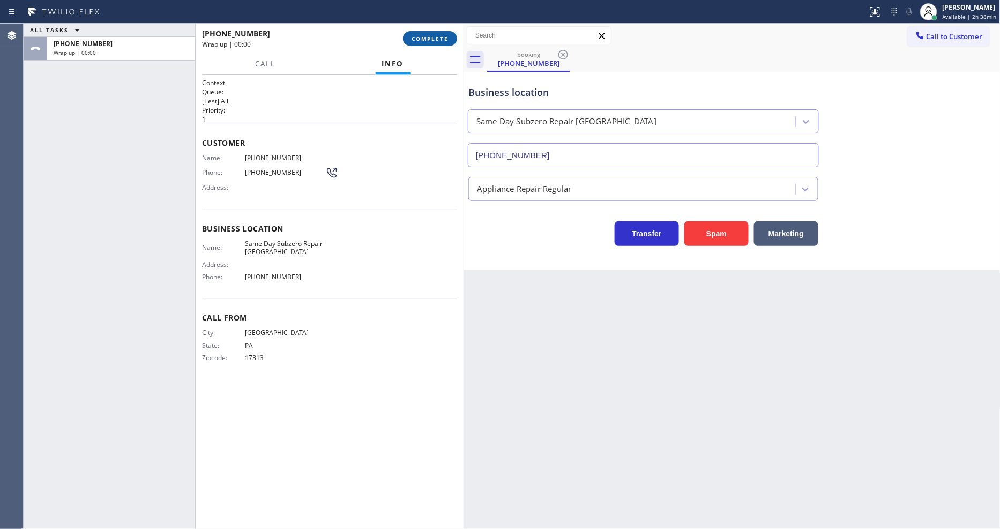
click at [441, 39] on span "COMPLETE" at bounding box center [430, 39] width 37 height 8
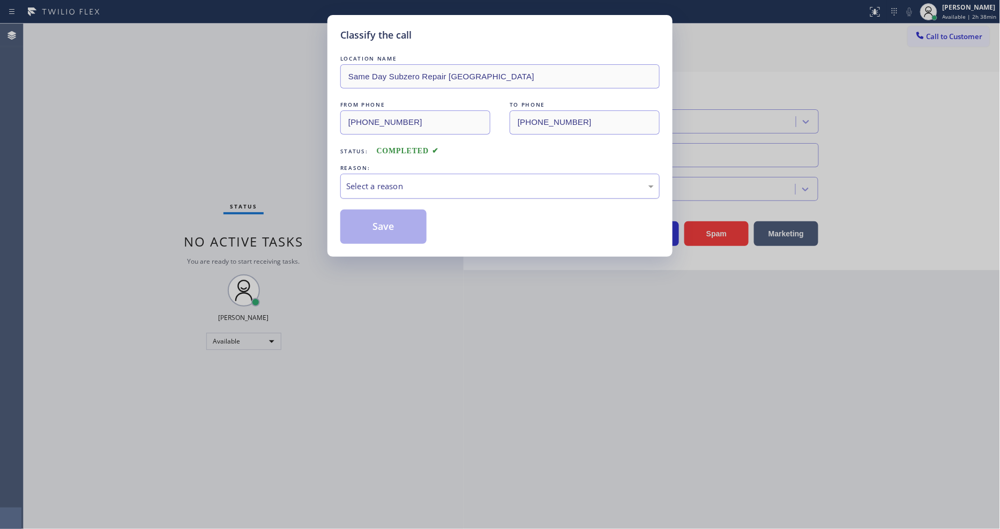
click at [404, 186] on div "Select a reason" at bounding box center [500, 186] width 308 height 12
click at [393, 233] on button "Save" at bounding box center [383, 227] width 86 height 34
click at [393, 232] on button "Save" at bounding box center [383, 227] width 86 height 34
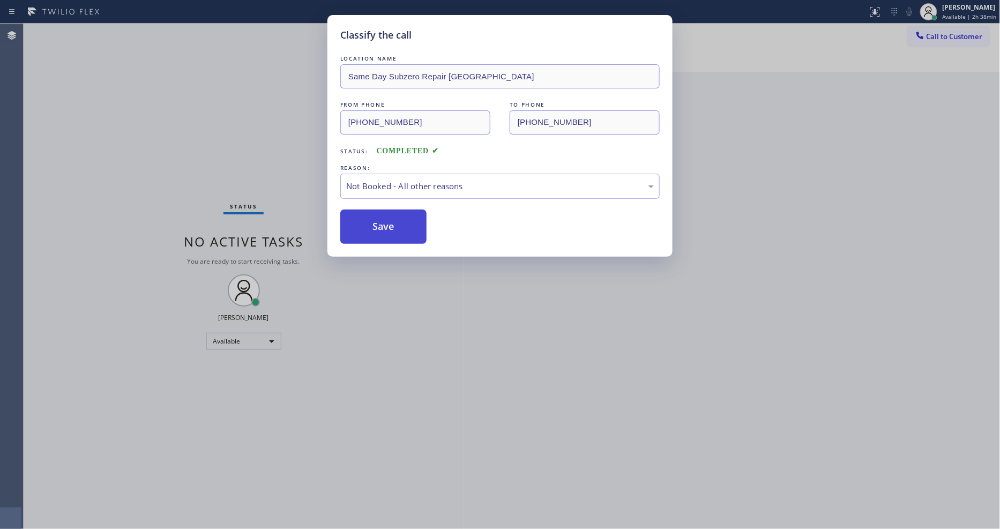
click at [393, 232] on button "Save" at bounding box center [383, 227] width 86 height 34
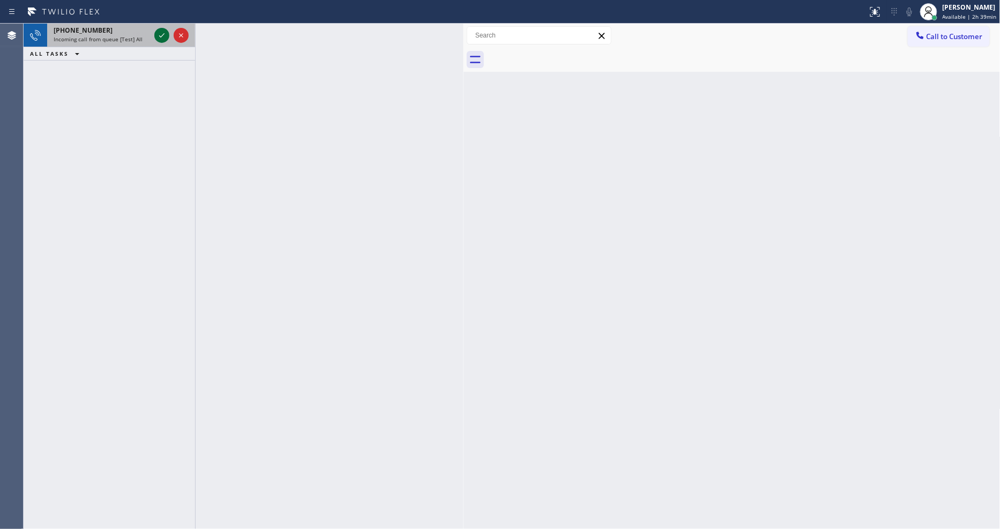
click at [158, 35] on icon at bounding box center [161, 35] width 13 height 13
click at [163, 36] on icon at bounding box center [161, 35] width 13 height 13
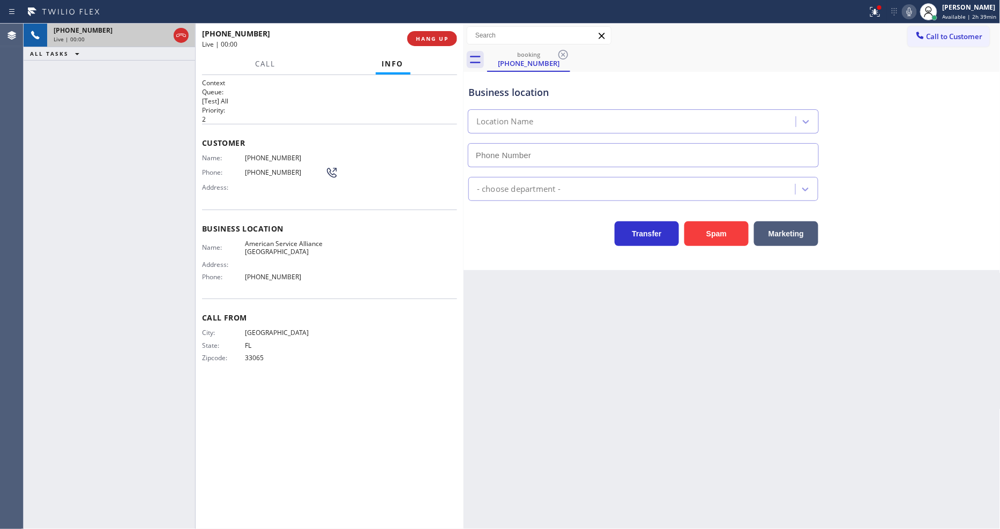
type input "[PHONE_NUMBER]"
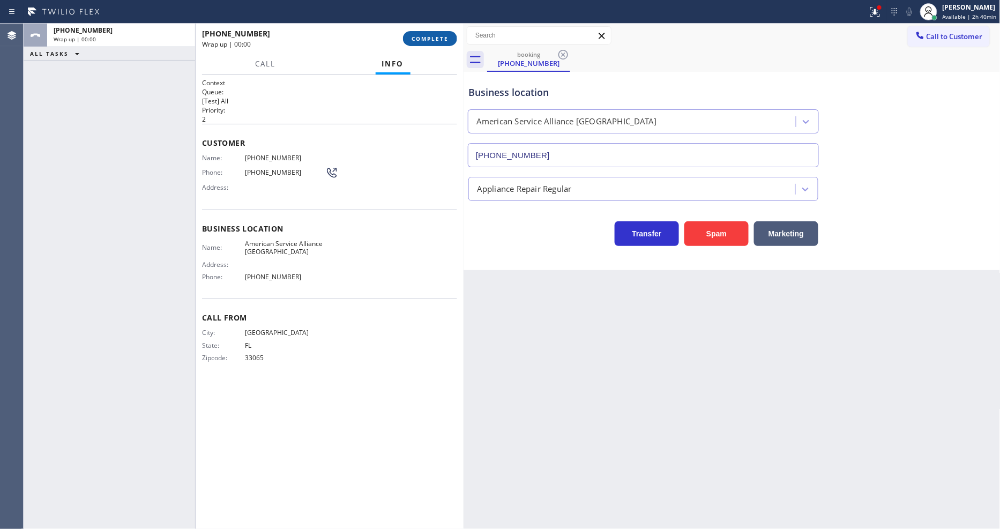
click at [435, 41] on span "COMPLETE" at bounding box center [430, 39] width 37 height 8
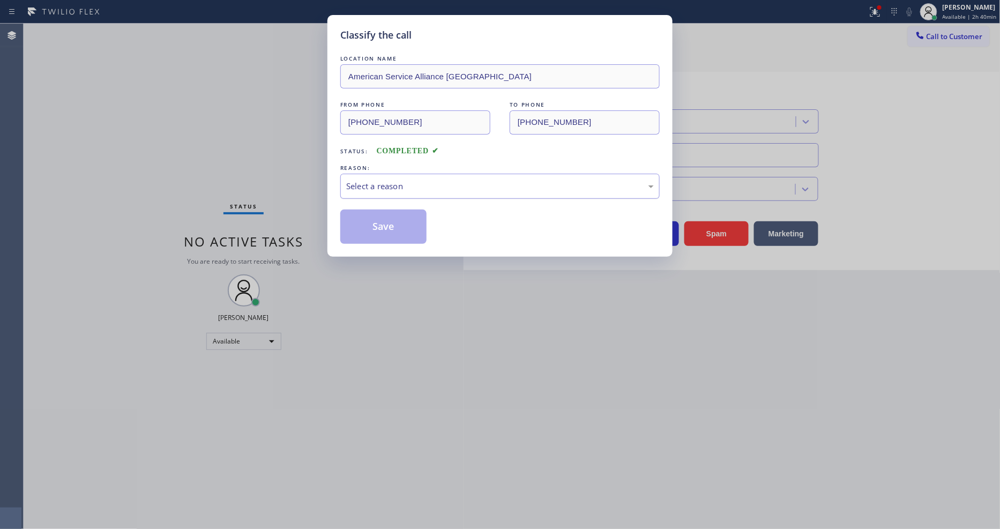
click at [407, 183] on div "Select a reason" at bounding box center [500, 186] width 308 height 12
click at [397, 180] on div "New Customer - Booked" at bounding box center [500, 186] width 308 height 12
click at [383, 226] on button "Save" at bounding box center [383, 227] width 86 height 34
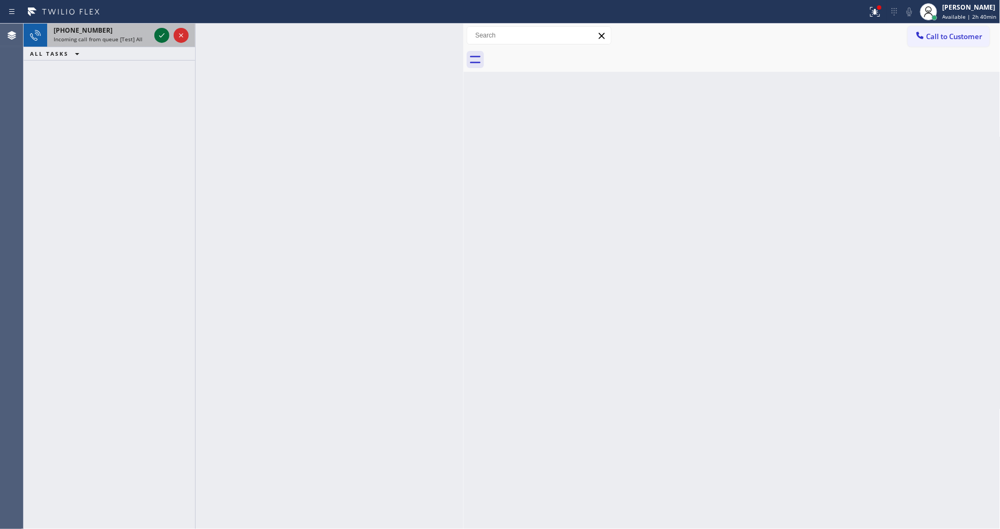
click at [163, 33] on icon at bounding box center [161, 35] width 13 height 13
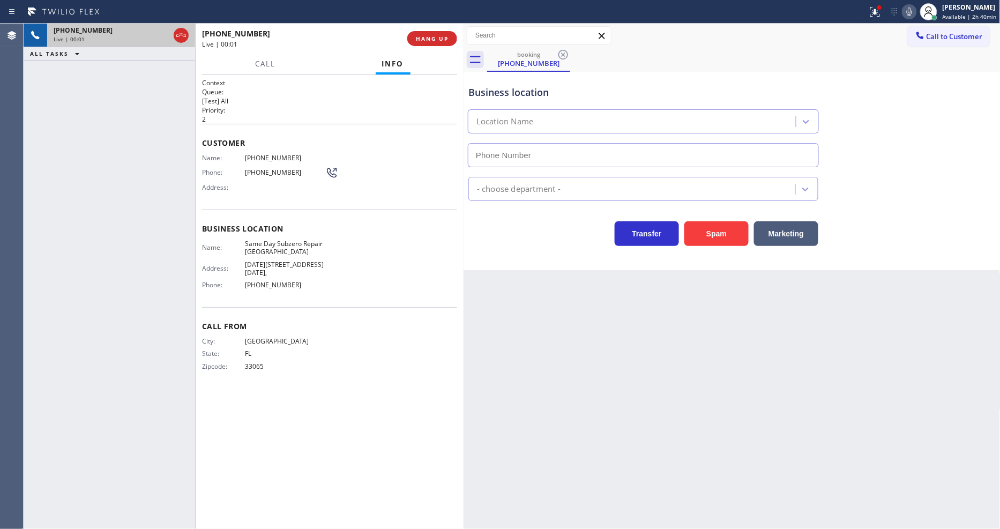
type input "[PHONE_NUMBER]"
click at [877, 10] on icon at bounding box center [875, 11] width 6 height 4
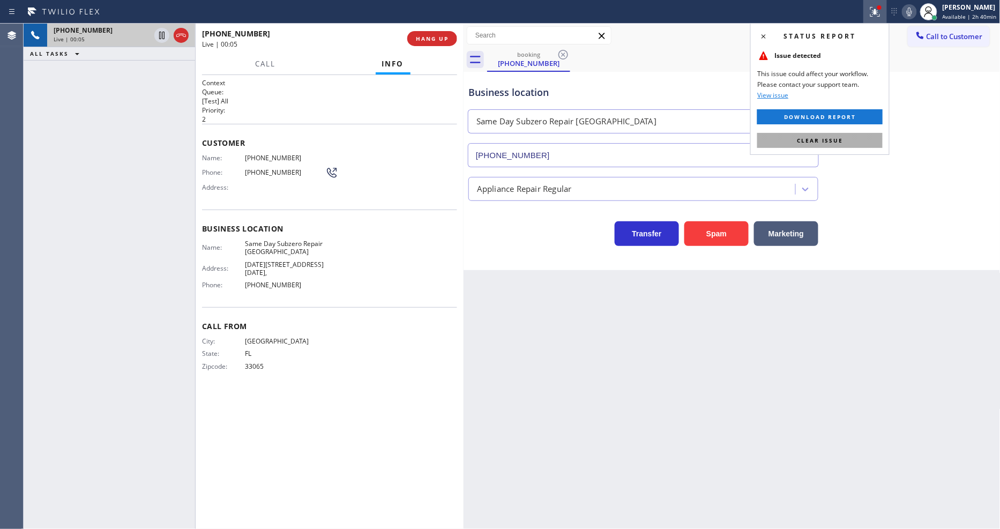
click at [848, 137] on button "Clear issue" at bounding box center [819, 140] width 125 height 15
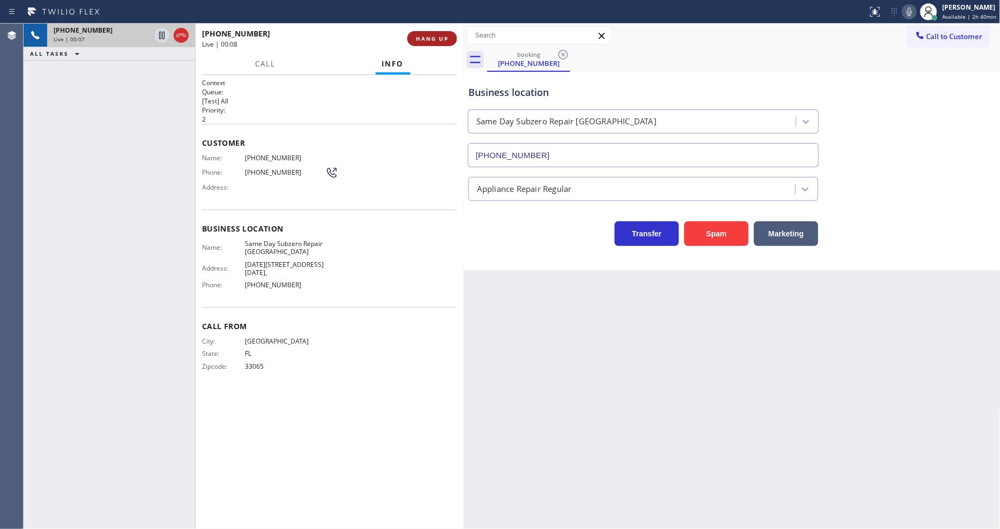
click at [443, 31] on button "HANG UP" at bounding box center [432, 38] width 50 height 15
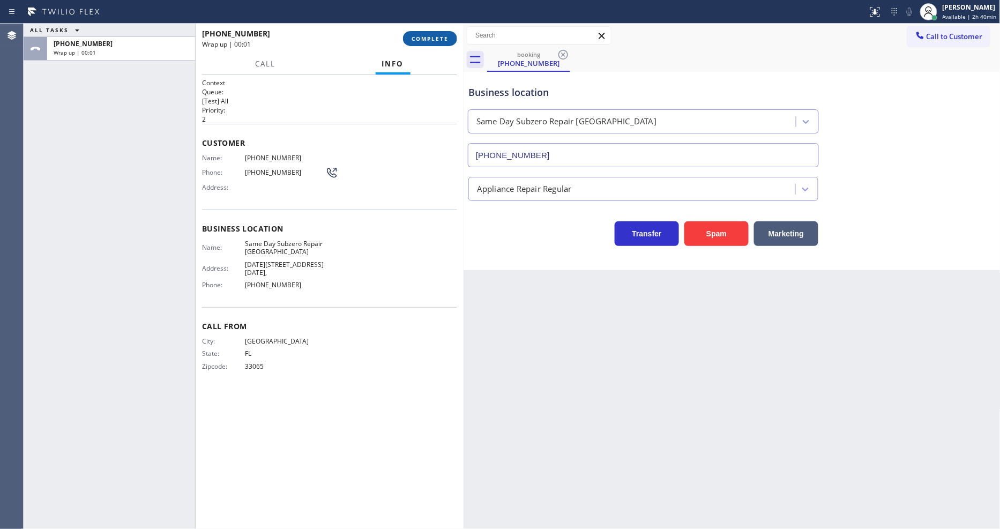
click at [443, 34] on button "COMPLETE" at bounding box center [430, 38] width 54 height 15
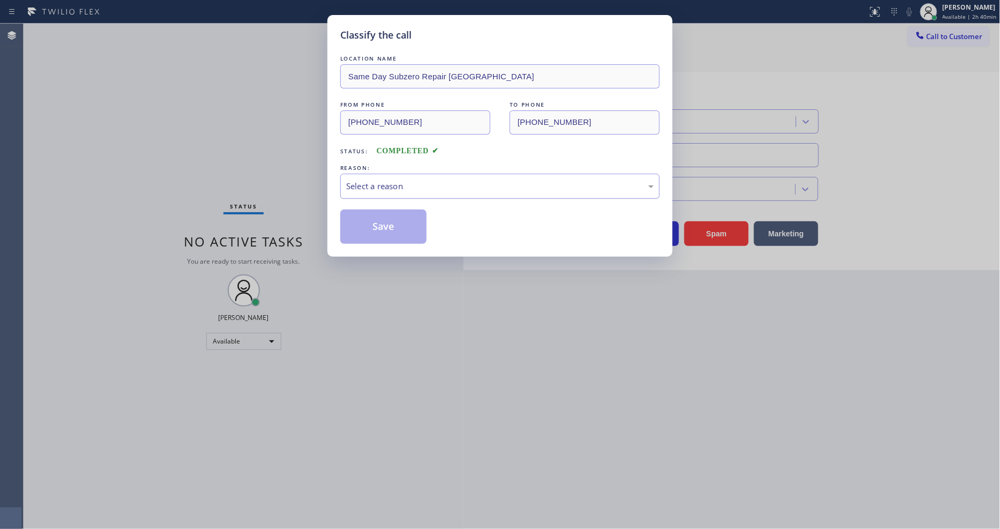
click at [382, 180] on div "Select a reason" at bounding box center [500, 186] width 308 height 12
click at [370, 220] on button "Save" at bounding box center [383, 227] width 86 height 34
click at [370, 226] on button "Save" at bounding box center [383, 227] width 86 height 34
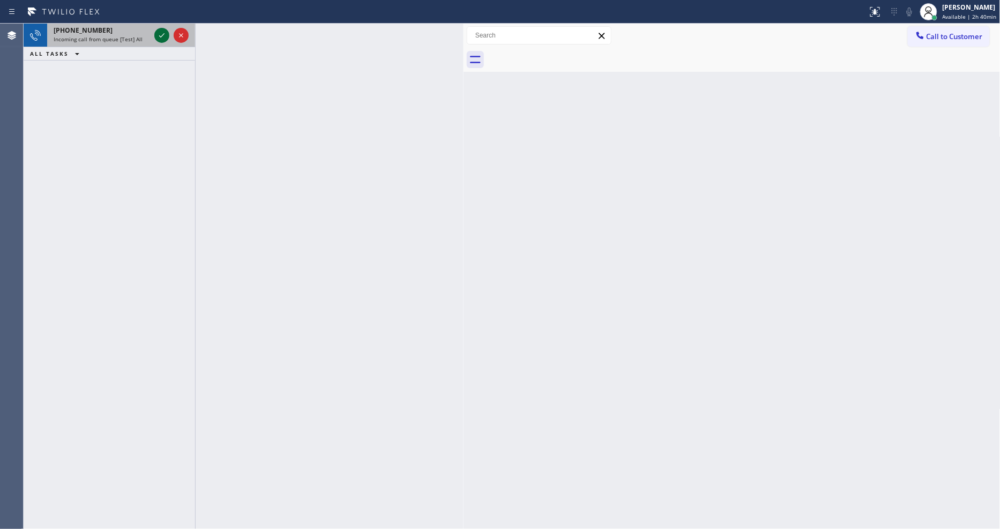
click at [158, 33] on icon at bounding box center [161, 35] width 13 height 13
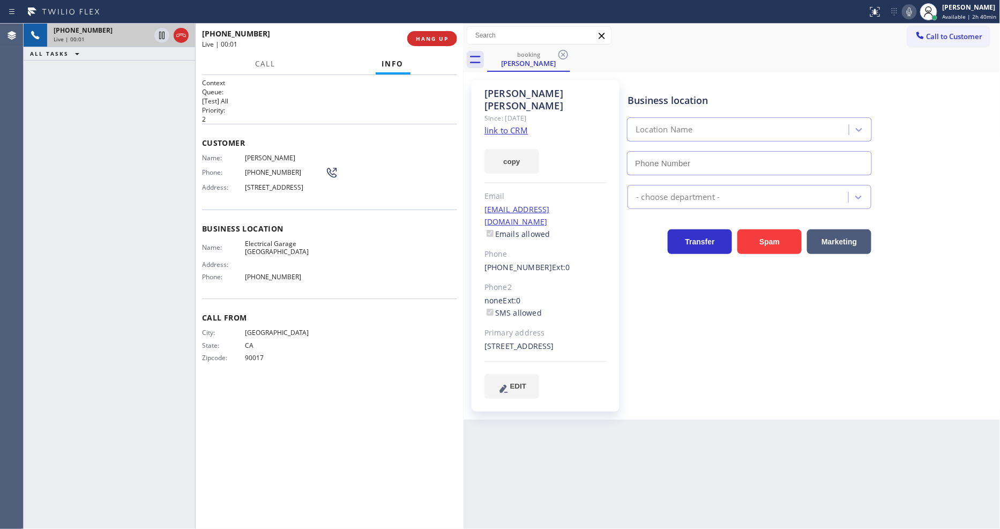
type input "[PHONE_NUMBER]"
click at [502, 125] on link "link to CRM" at bounding box center [505, 130] width 43 height 11
click at [161, 34] on icon at bounding box center [161, 35] width 13 height 13
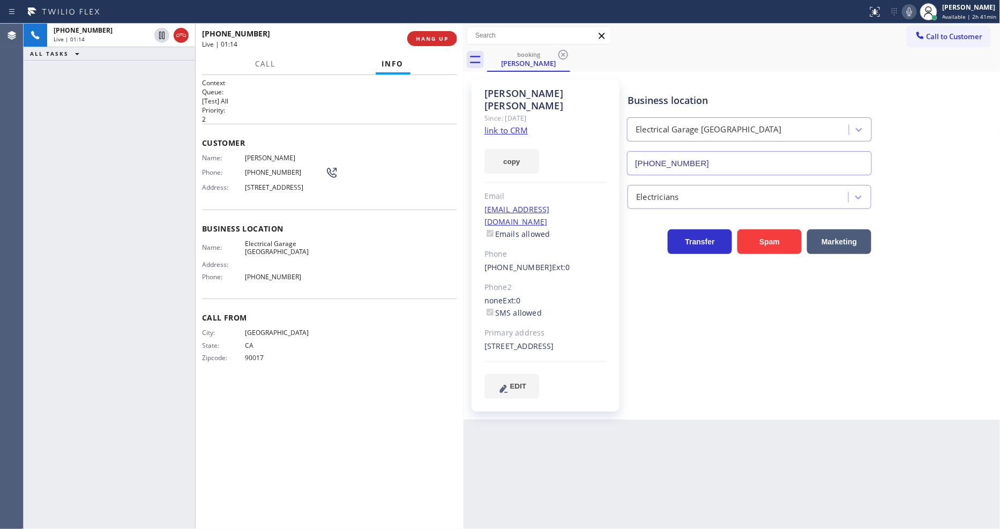
click at [910, 13] on icon at bounding box center [909, 12] width 5 height 9
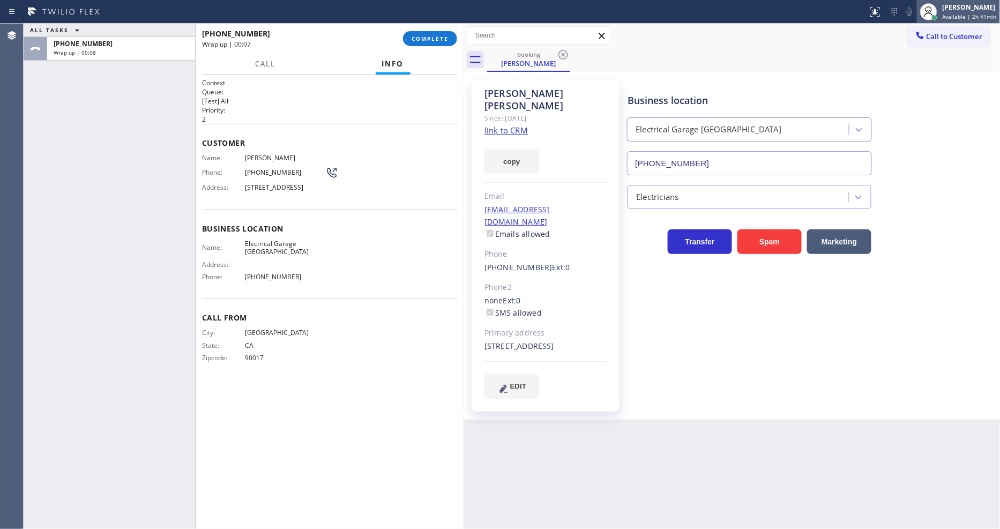
click at [946, 14] on span "Available | 2h 41min" at bounding box center [969, 17] width 54 height 8
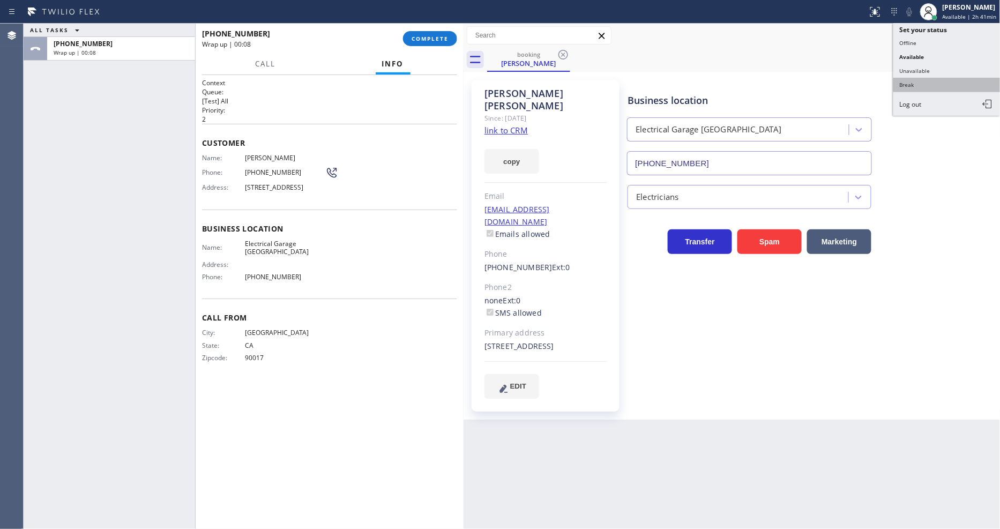
click at [922, 83] on button "Break" at bounding box center [946, 85] width 107 height 14
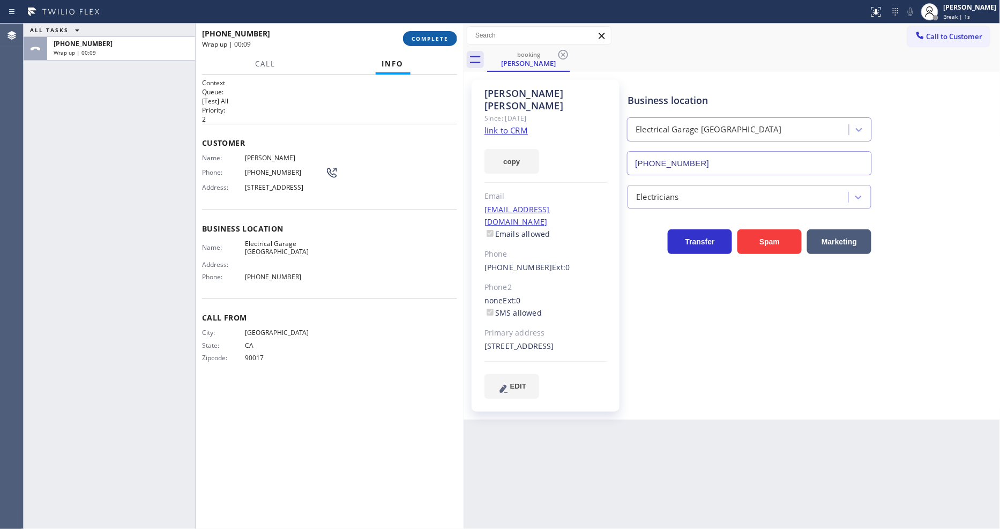
click at [430, 38] on span "COMPLETE" at bounding box center [430, 39] width 37 height 8
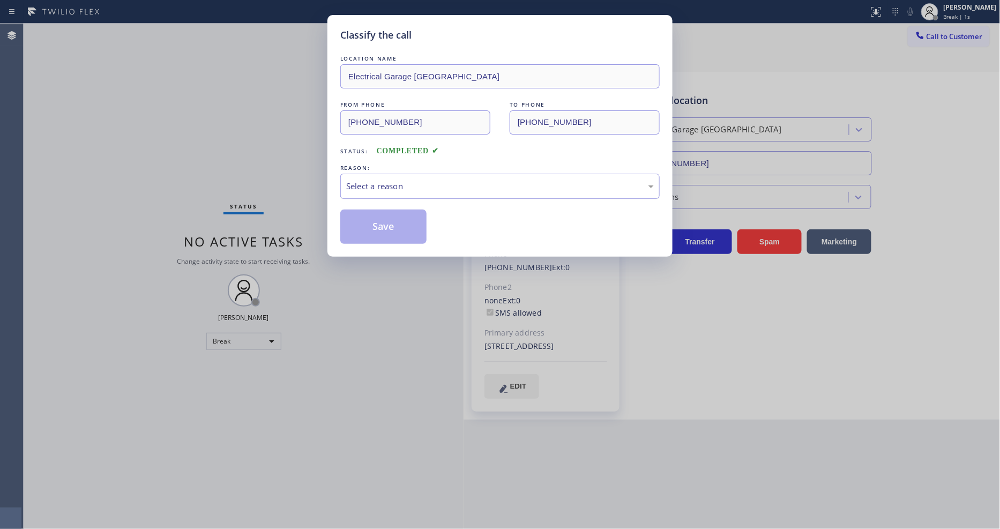
click at [360, 174] on div "Select a reason" at bounding box center [499, 186] width 319 height 25
click at [363, 226] on button "Save" at bounding box center [383, 227] width 86 height 34
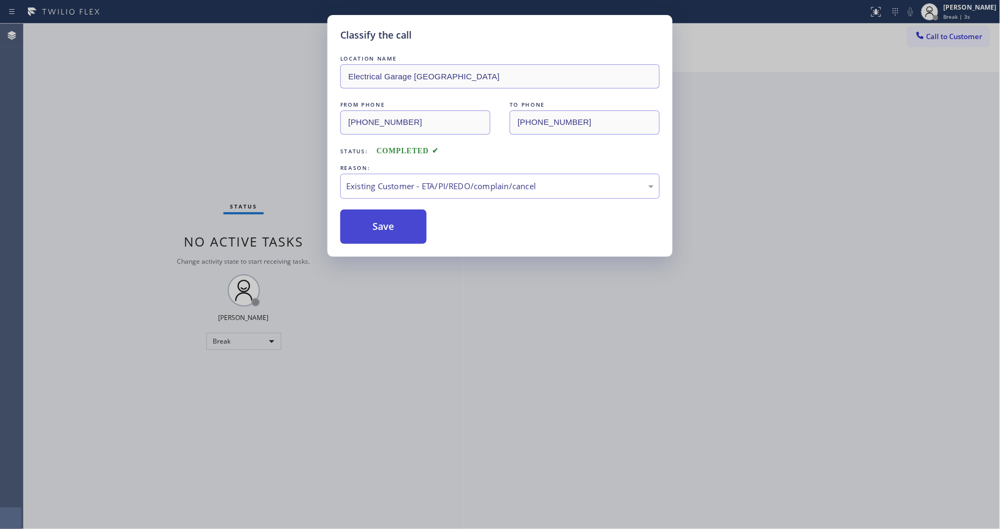
click at [363, 226] on button "Save" at bounding box center [383, 227] width 86 height 34
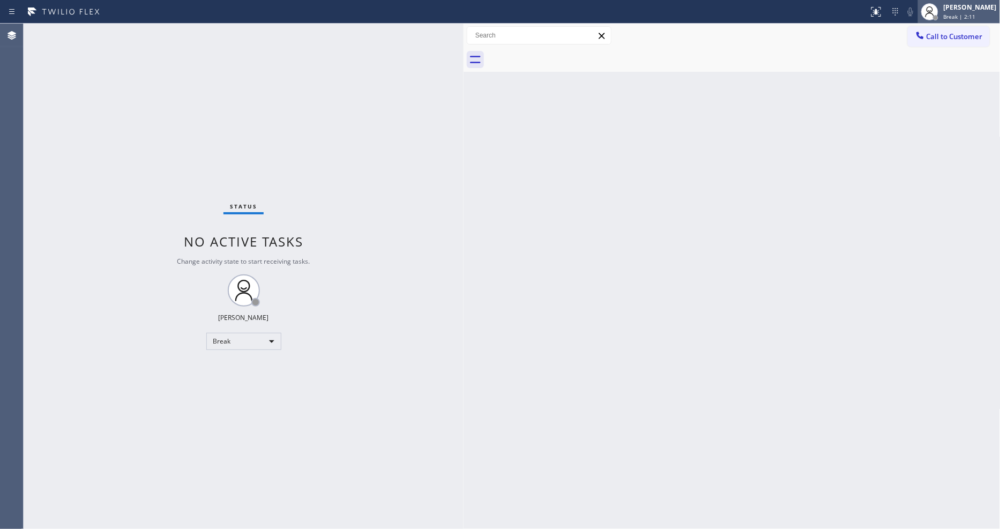
click at [941, 14] on div at bounding box center [930, 12] width 24 height 24
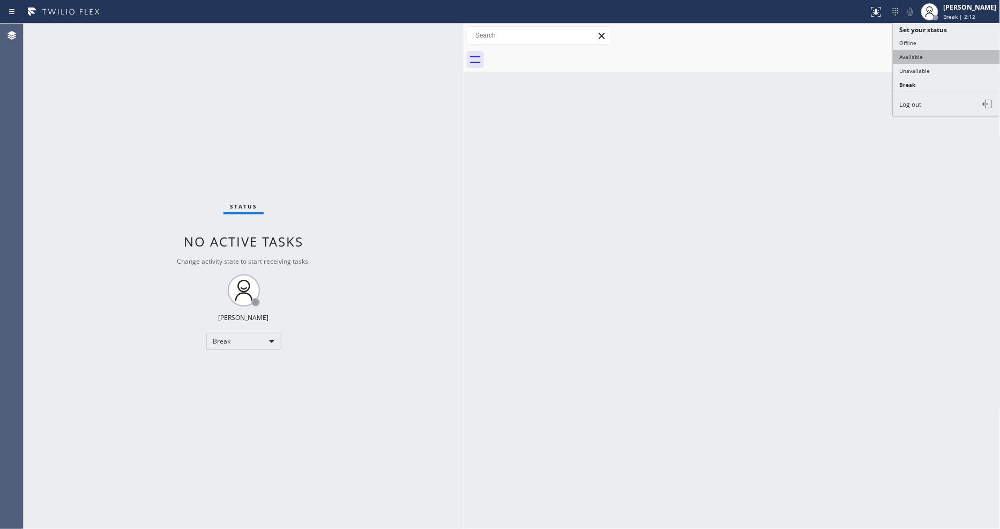
click at [929, 53] on button "Available" at bounding box center [946, 57] width 107 height 14
drag, startPoint x: 850, startPoint y: 330, endPoint x: 623, endPoint y: 245, distance: 242.9
click at [850, 330] on div "Back to Dashboard Change Sender ID Customers Technicians Select a contact Outbo…" at bounding box center [731, 276] width 537 height 505
click at [134, 33] on div "Status No active tasks You are ready to start receiving tasks. [PERSON_NAME] Av…" at bounding box center [244, 276] width 440 height 505
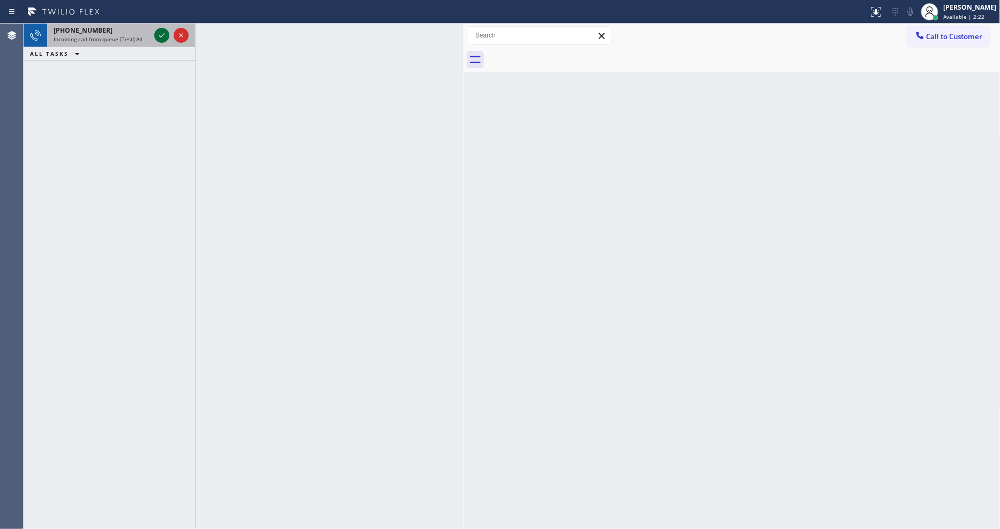
click at [159, 35] on icon at bounding box center [161, 35] width 5 height 4
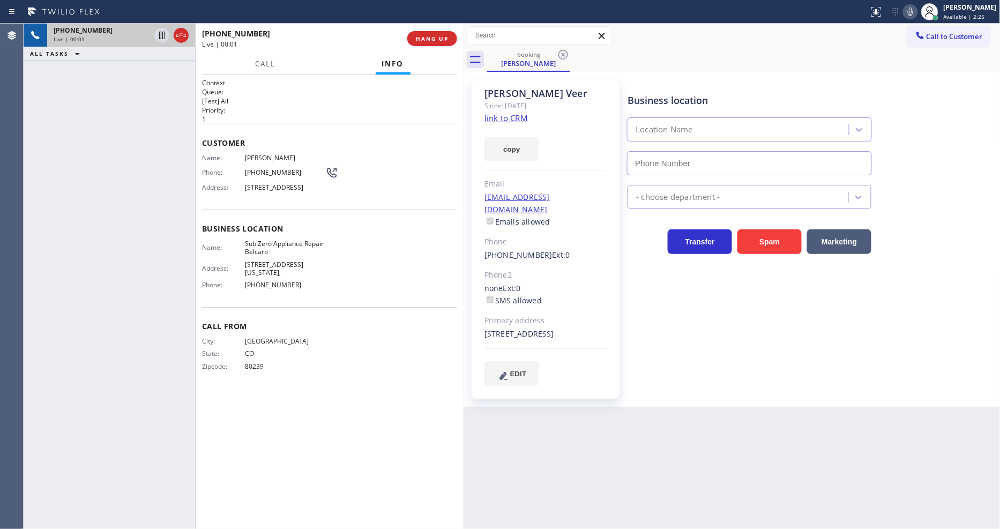
type input "[PHONE_NUMBER]"
click at [491, 122] on link "link to CRM" at bounding box center [505, 118] width 43 height 11
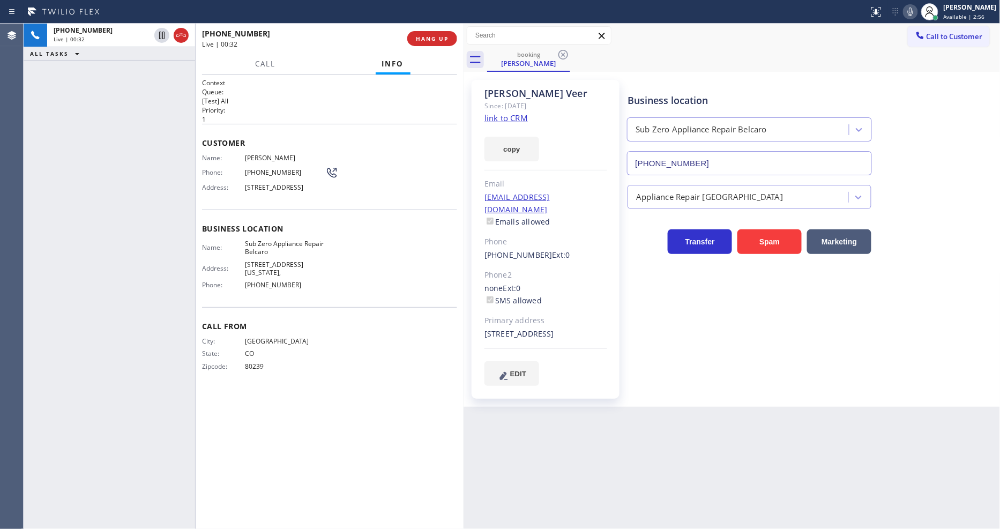
drag, startPoint x: 163, startPoint y: 35, endPoint x: 670, endPoint y: 26, distance: 507.0
click at [163, 35] on icon at bounding box center [161, 35] width 13 height 13
click at [912, 10] on div at bounding box center [910, 11] width 15 height 13
drag, startPoint x: 164, startPoint y: 34, endPoint x: 631, endPoint y: 9, distance: 467.4
click at [163, 34] on icon at bounding box center [161, 35] width 13 height 13
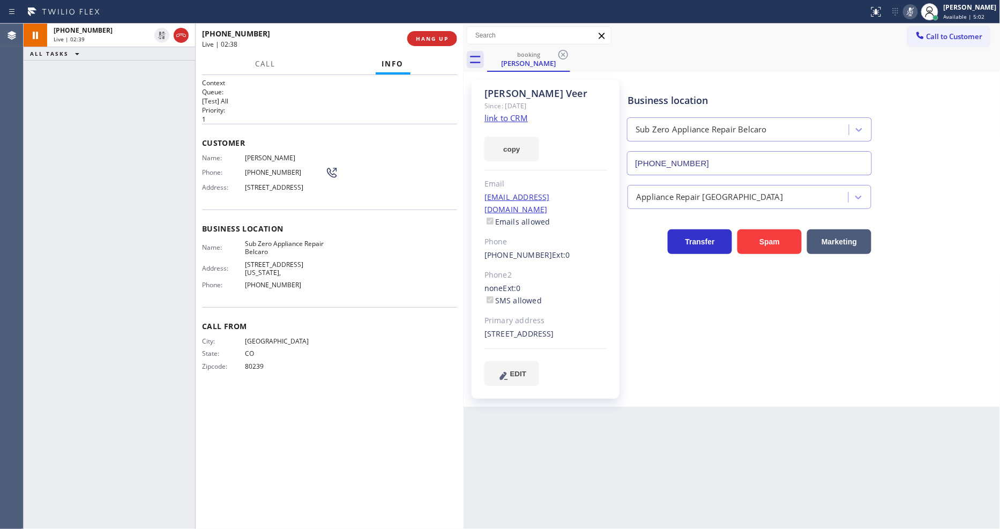
click at [917, 9] on icon at bounding box center [910, 11] width 13 height 13
click at [414, 32] on button "HANG UP" at bounding box center [432, 38] width 50 height 15
click at [423, 39] on span "HANG UP" at bounding box center [432, 39] width 33 height 8
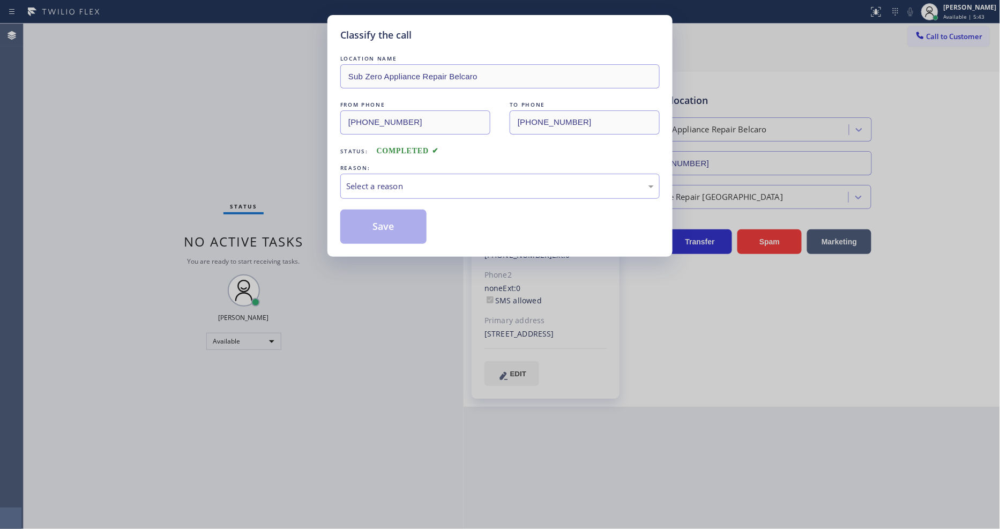
click at [406, 184] on div "Select a reason" at bounding box center [500, 186] width 308 height 12
click at [393, 237] on button "Save" at bounding box center [383, 227] width 86 height 34
click at [393, 236] on button "Save" at bounding box center [383, 227] width 86 height 34
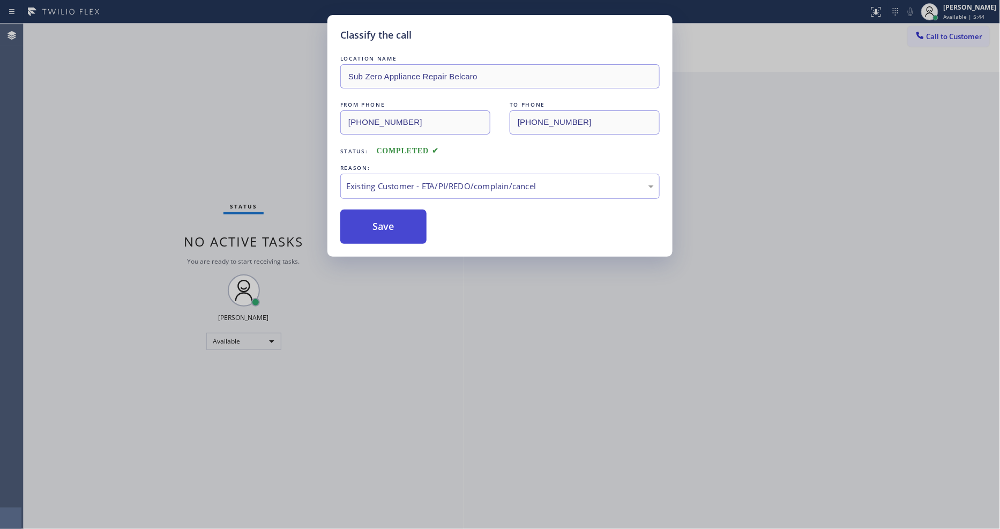
click at [393, 236] on button "Save" at bounding box center [383, 227] width 86 height 34
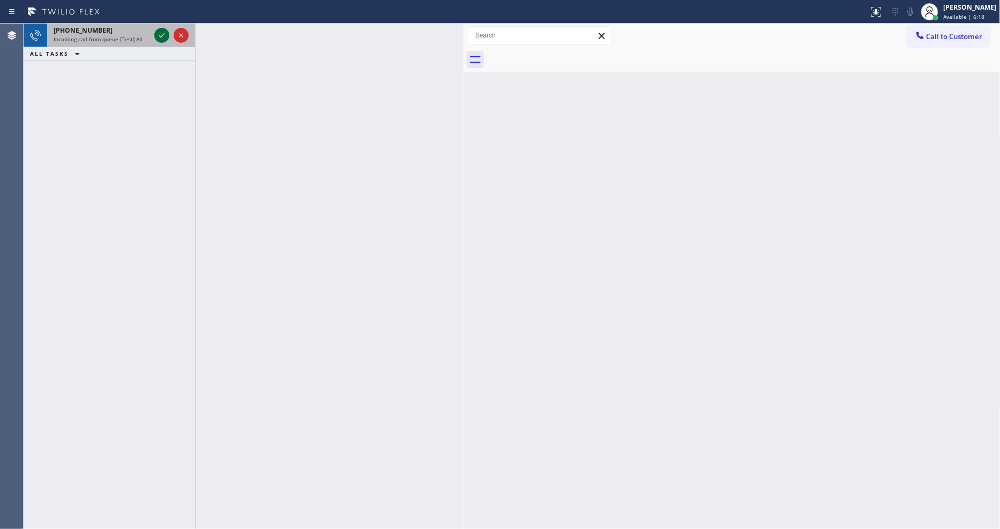
click at [163, 31] on icon at bounding box center [161, 35] width 13 height 13
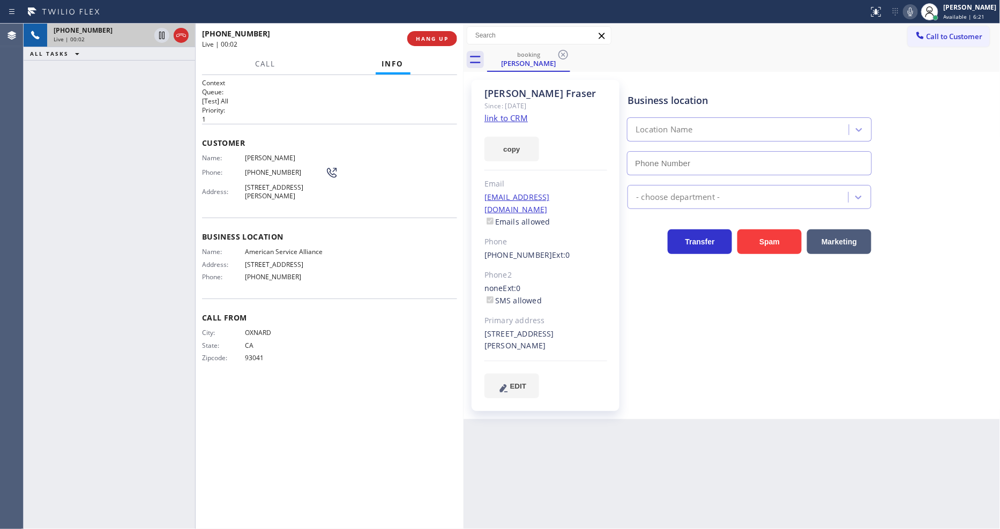
type input "[PHONE_NUMBER]"
click at [505, 119] on link "link to CRM" at bounding box center [505, 118] width 43 height 11
click at [162, 34] on icon at bounding box center [161, 35] width 13 height 13
click at [912, 10] on div at bounding box center [910, 11] width 15 height 13
drag, startPoint x: 163, startPoint y: 33, endPoint x: 355, endPoint y: 3, distance: 194.2
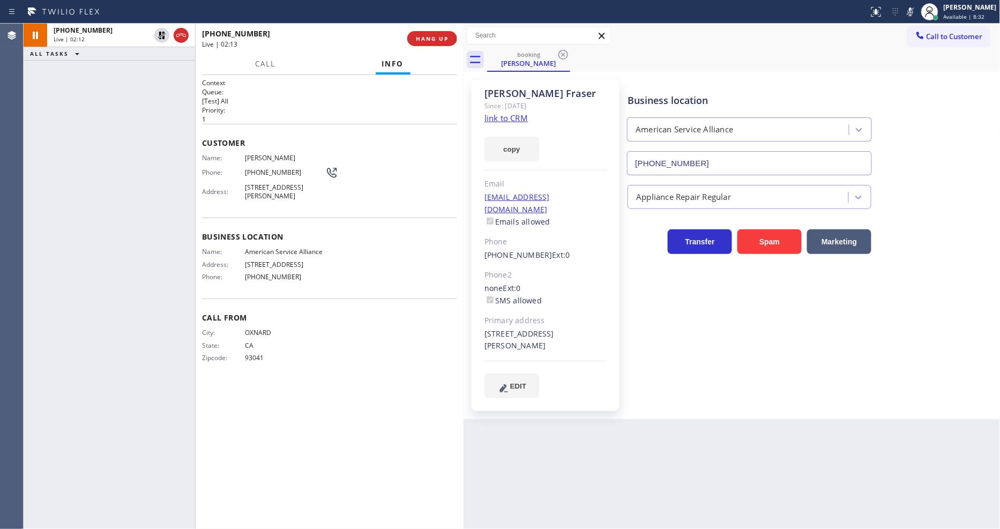
click at [163, 33] on icon at bounding box center [162, 36] width 8 height 8
click at [917, 8] on icon at bounding box center [910, 11] width 13 height 13
click at [427, 41] on span "HANG UP" at bounding box center [432, 39] width 33 height 8
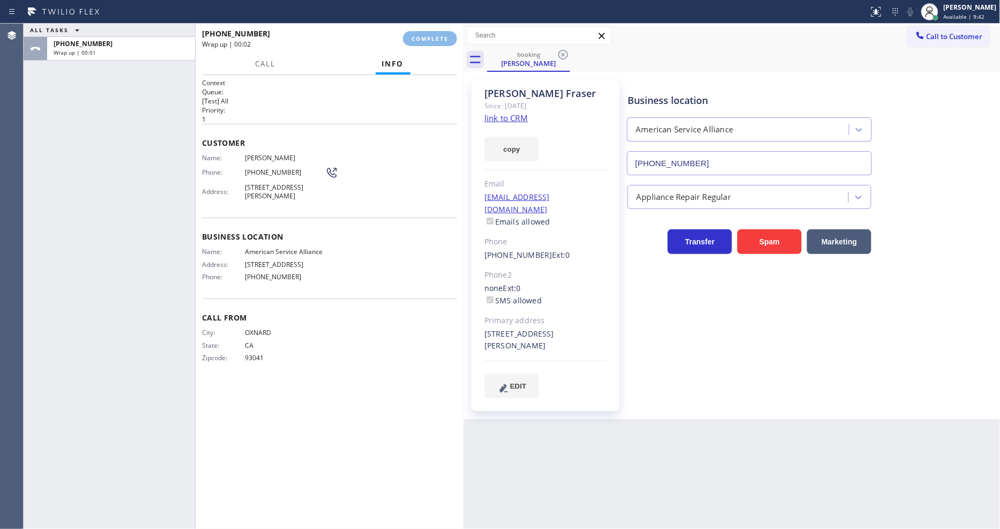
click at [386, 185] on div "Name: [PERSON_NAME] Phone: [PHONE_NUMBER] Address: [STREET_ADDRESS][PERSON_NAME]" at bounding box center [329, 179] width 255 height 50
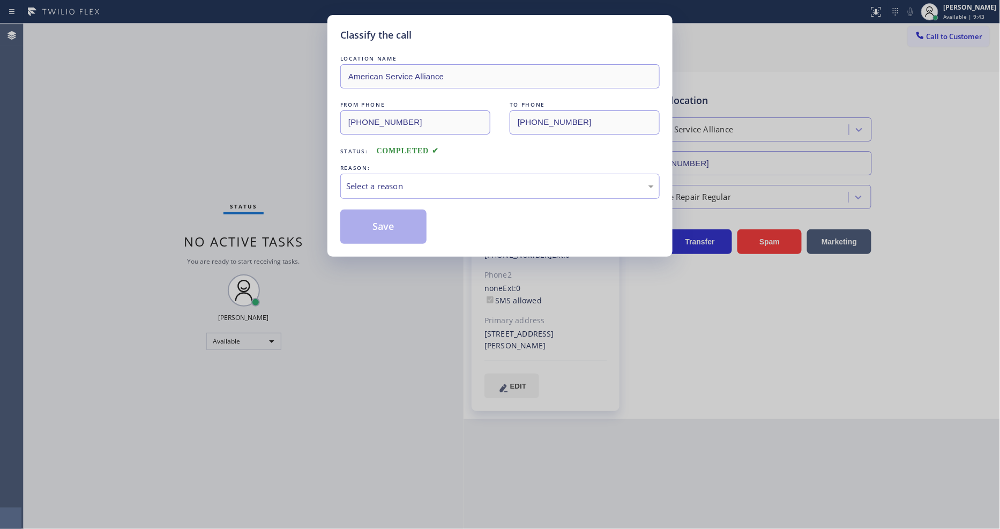
click at [385, 185] on div "Select a reason" at bounding box center [500, 186] width 308 height 12
click at [389, 228] on button "Save" at bounding box center [383, 227] width 86 height 34
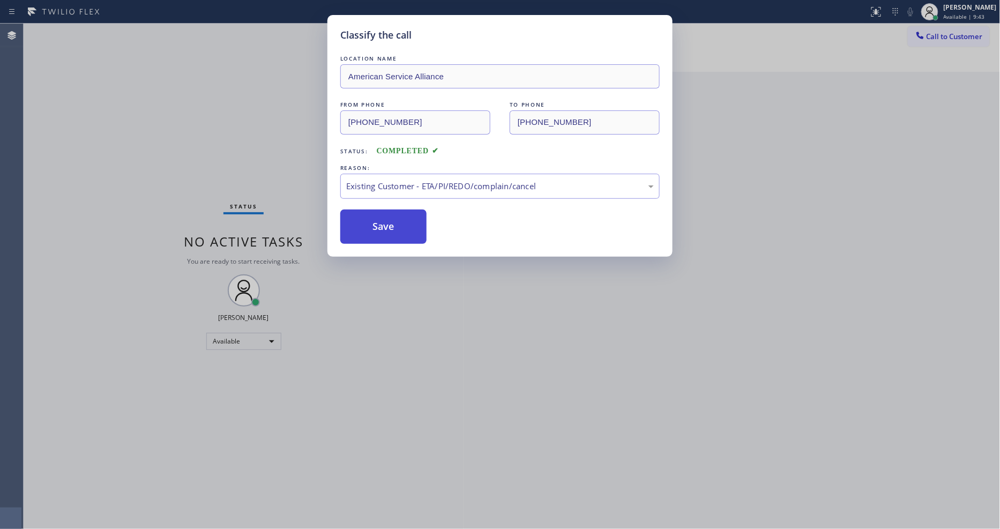
click at [389, 228] on button "Save" at bounding box center [383, 227] width 86 height 34
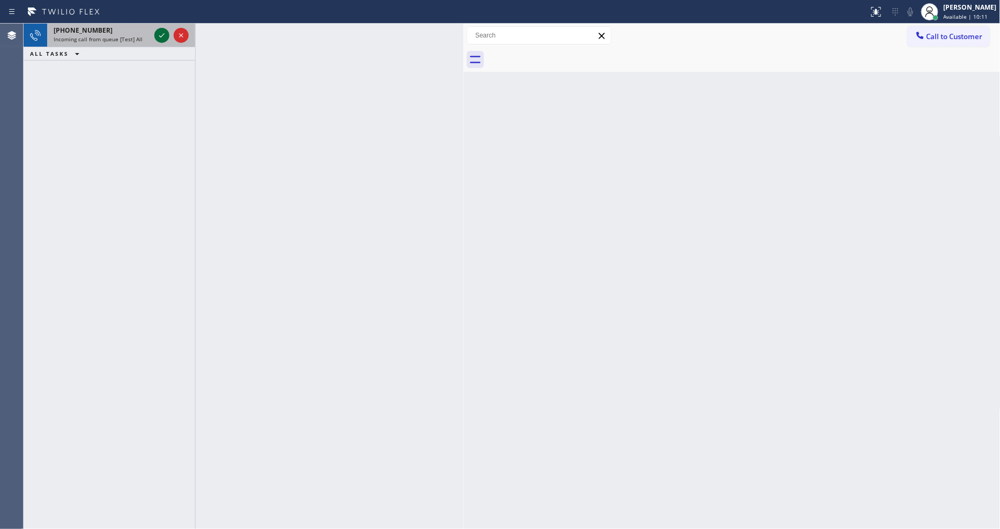
click at [160, 34] on icon at bounding box center [161, 35] width 13 height 13
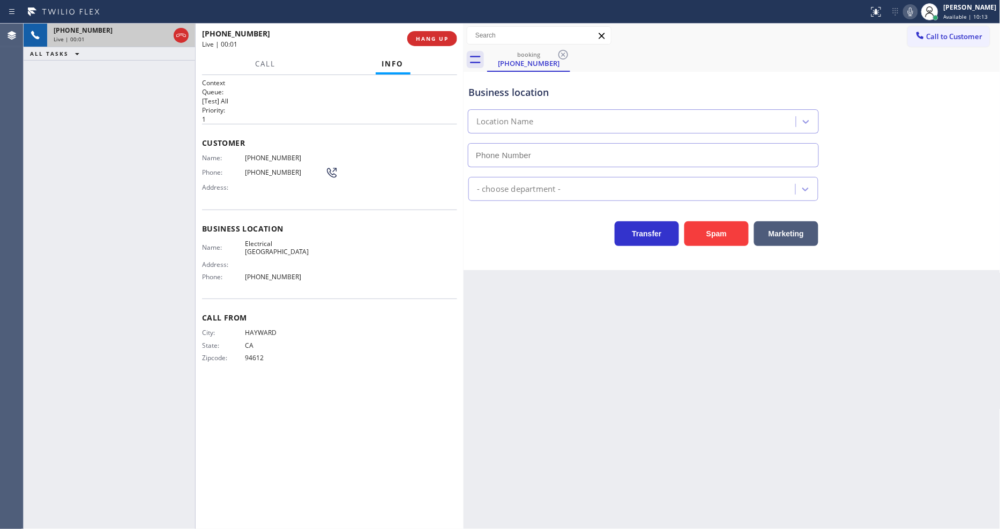
type input "[PHONE_NUMBER]"
click at [265, 240] on span "Electrical [GEOGRAPHIC_DATA]" at bounding box center [285, 248] width 80 height 17
click at [268, 154] on span "[PHONE_NUMBER]" at bounding box center [285, 158] width 80 height 8
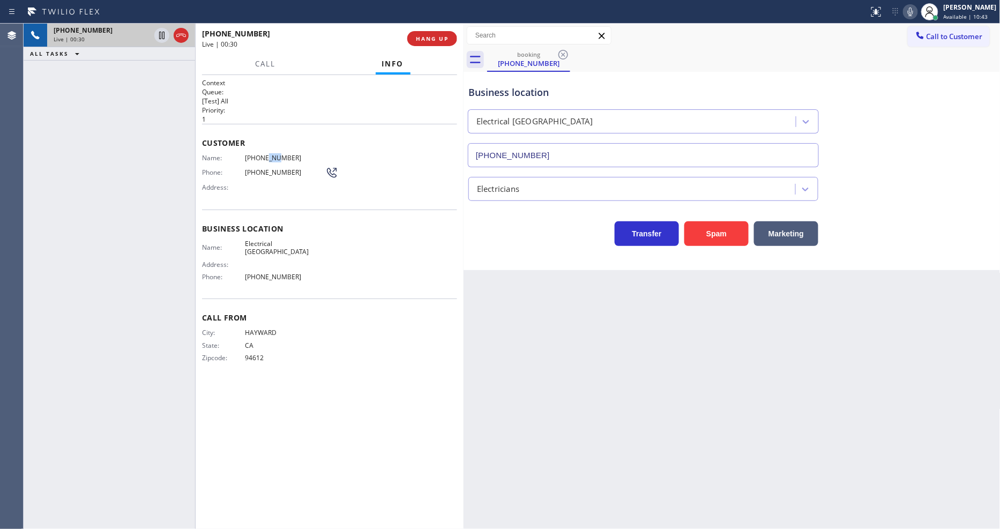
click at [268, 154] on span "[PHONE_NUMBER]" at bounding box center [285, 158] width 80 height 8
drag, startPoint x: 157, startPoint y: 34, endPoint x: 299, endPoint y: 36, distance: 142.0
click at [157, 34] on icon at bounding box center [161, 35] width 13 height 13
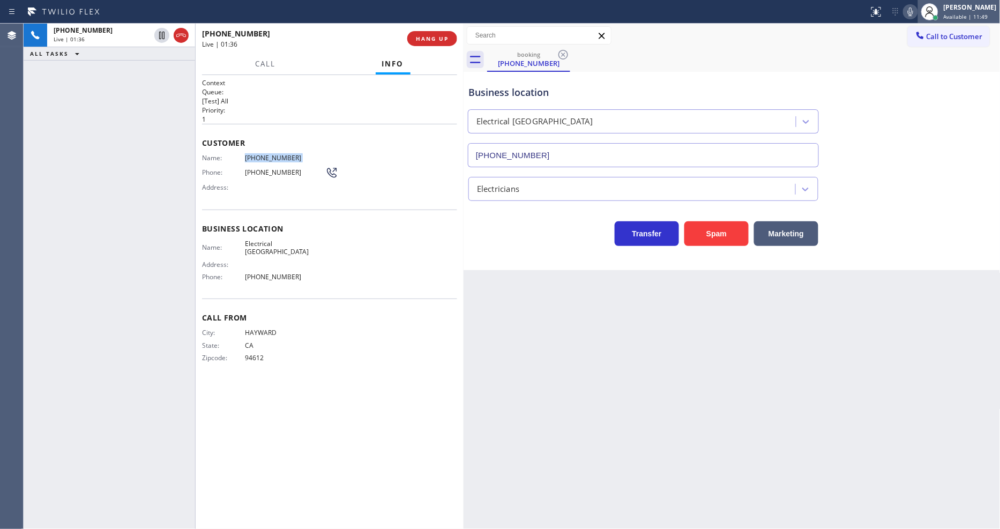
click at [931, 8] on div at bounding box center [929, 11] width 17 height 17
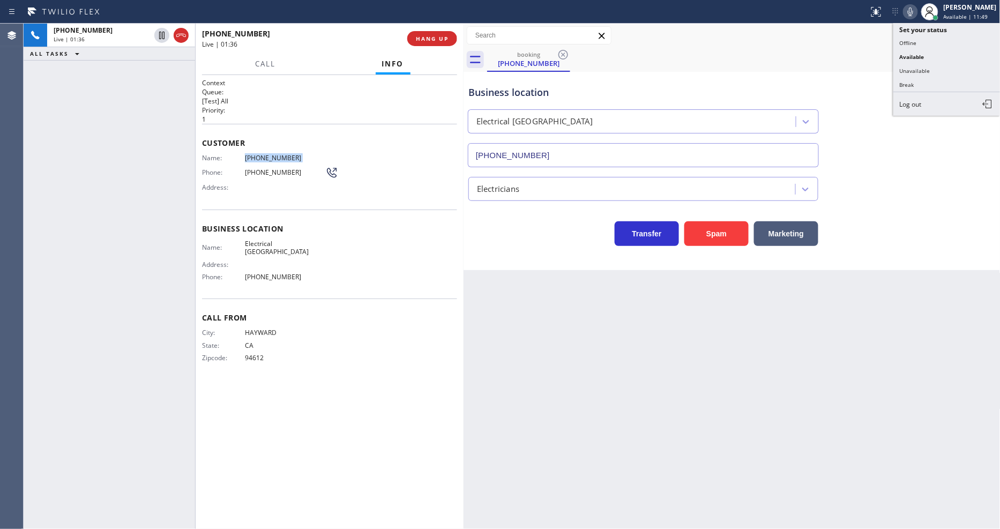
click at [913, 11] on icon at bounding box center [910, 12] width 5 height 9
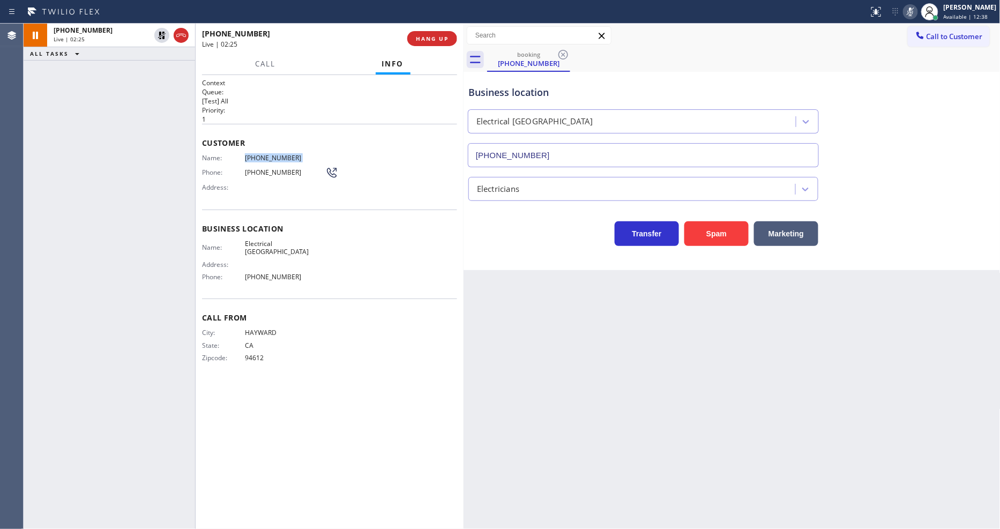
click at [260, 154] on span "[PHONE_NUMBER]" at bounding box center [285, 158] width 80 height 8
click at [259, 154] on span "[PHONE_NUMBER]" at bounding box center [285, 158] width 80 height 8
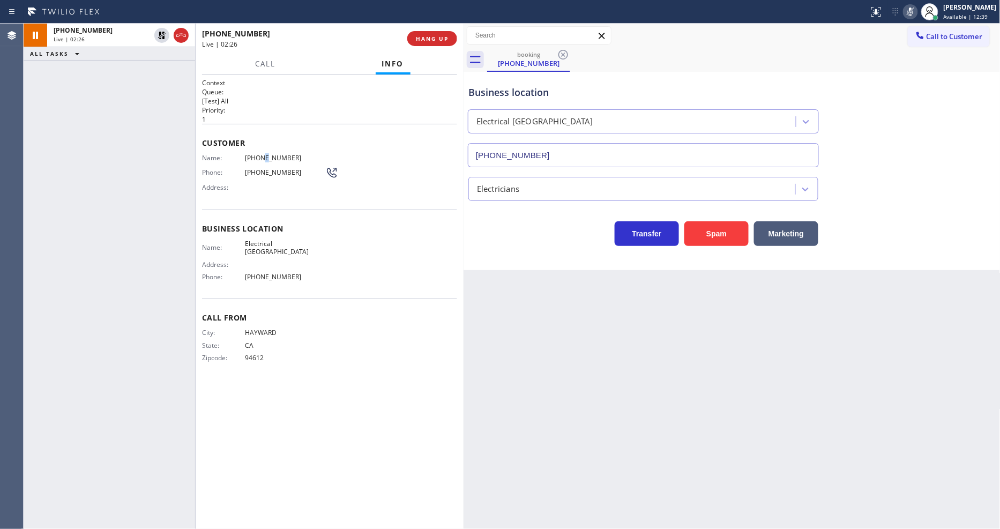
click at [259, 154] on span "[PHONE_NUMBER]" at bounding box center [285, 158] width 80 height 8
drag, startPoint x: 162, startPoint y: 35, endPoint x: 506, endPoint y: 13, distance: 344.1
click at [162, 35] on icon at bounding box center [161, 35] width 13 height 13
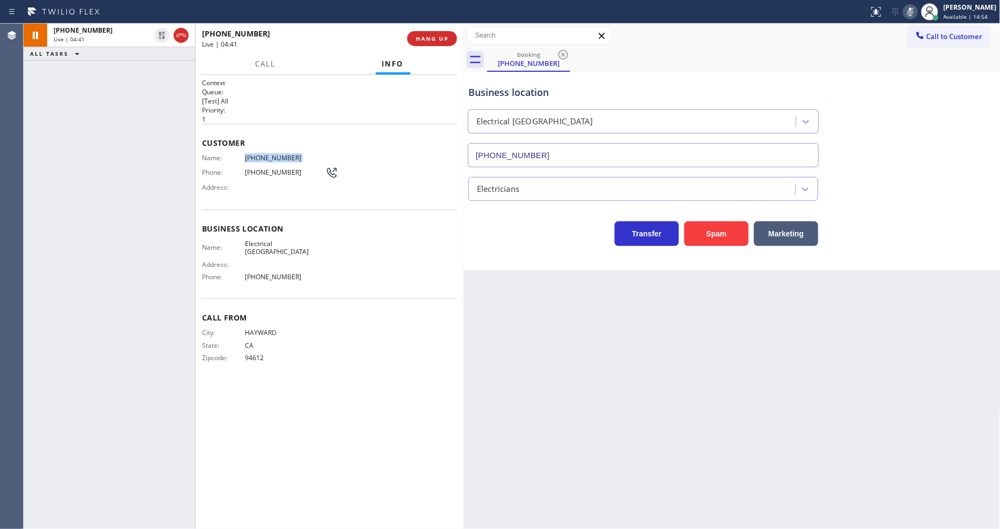
click at [915, 12] on icon at bounding box center [910, 11] width 13 height 13
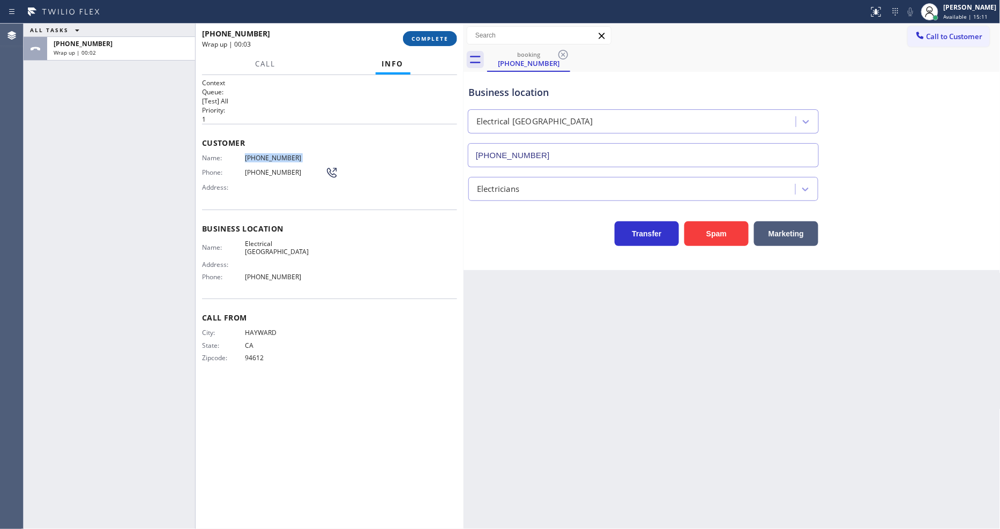
click at [440, 39] on span "COMPLETE" at bounding box center [430, 39] width 37 height 8
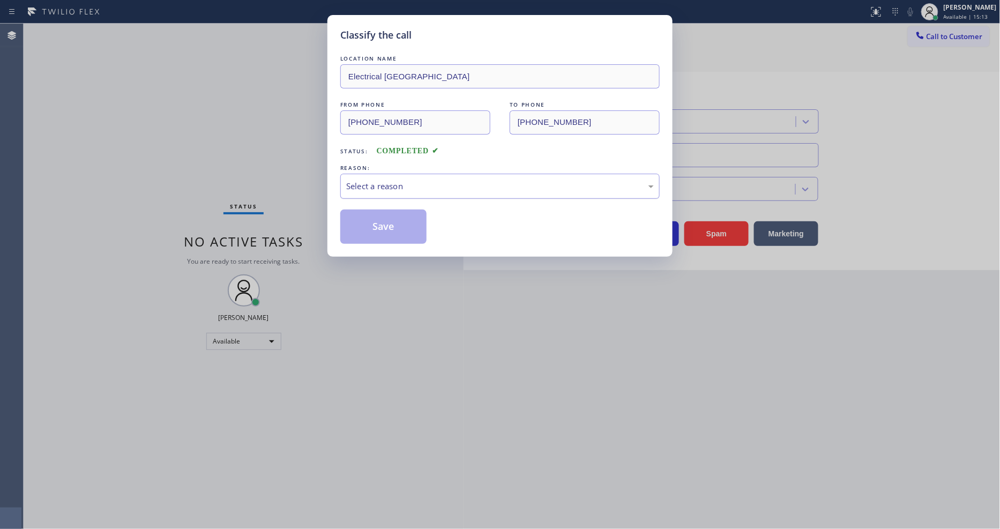
click at [390, 180] on div "Select a reason" at bounding box center [500, 186] width 308 height 12
click at [371, 224] on button "Save" at bounding box center [383, 227] width 86 height 34
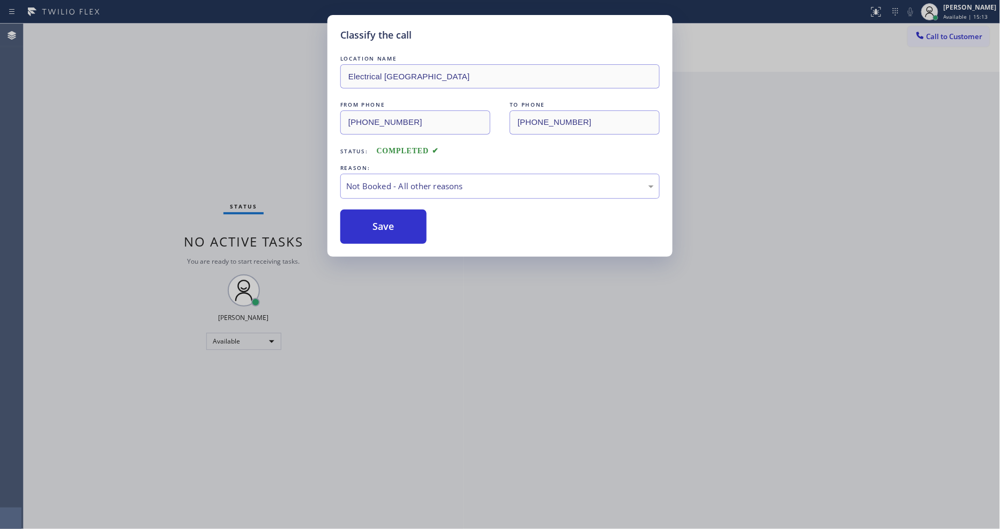
click at [371, 224] on button "Save" at bounding box center [383, 227] width 86 height 34
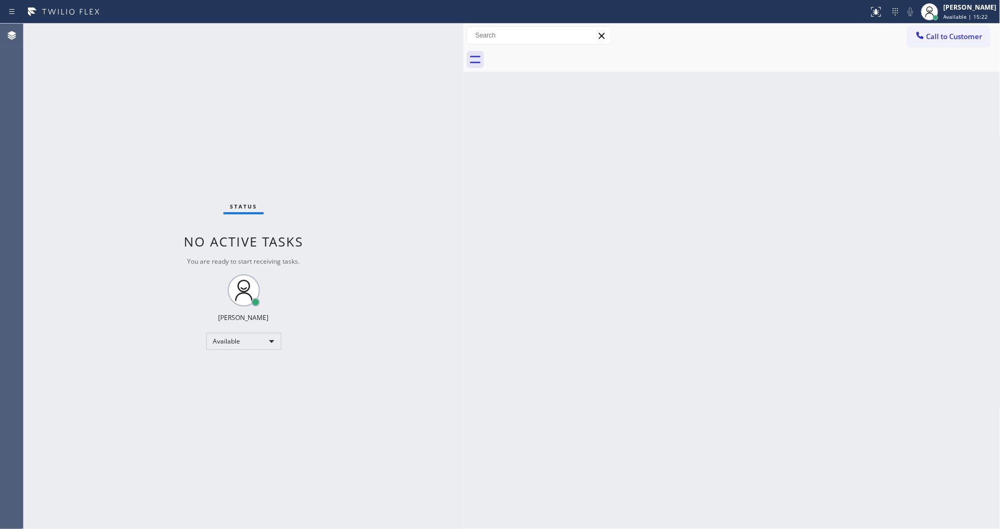
click at [122, 29] on div "Status No active tasks You are ready to start receiving tasks. [PERSON_NAME] Av…" at bounding box center [244, 276] width 440 height 505
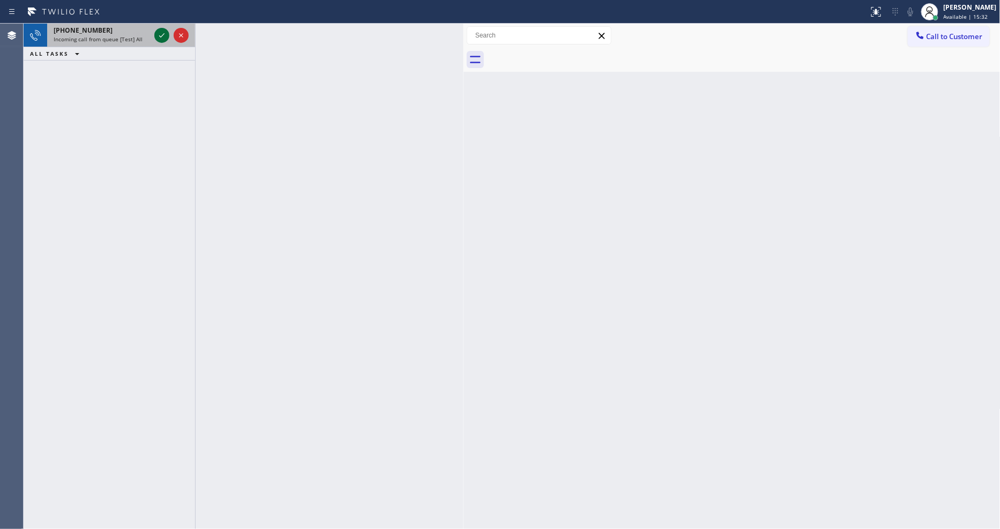
click at [160, 36] on icon at bounding box center [161, 35] width 5 height 4
click at [162, 35] on icon at bounding box center [161, 35] width 5 height 4
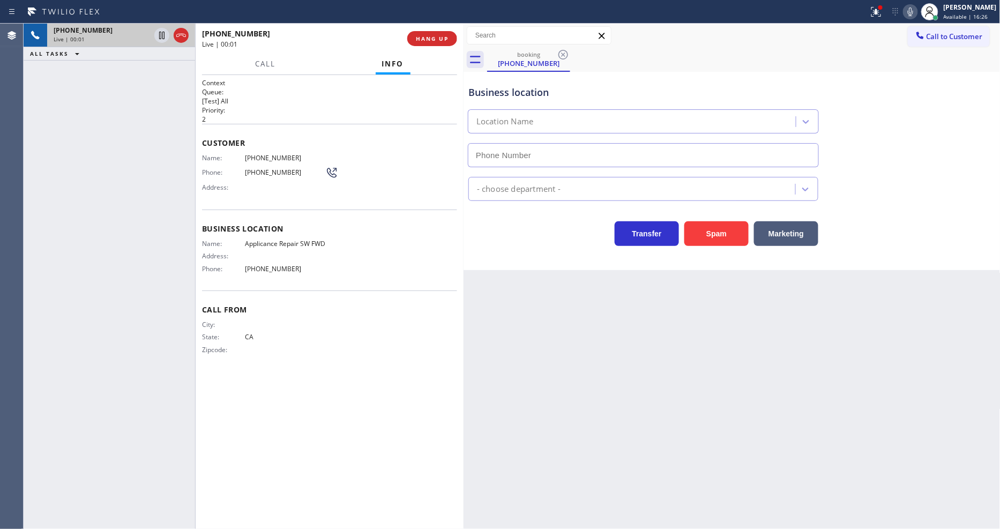
type input "[PHONE_NUMBER]"
drag, startPoint x: 94, startPoint y: 186, endPoint x: 166, endPoint y: 184, distance: 71.8
click at [94, 185] on div "[PHONE_NUMBER] Live | 00:31 ALL TASKS ALL TASKS ACTIVE TASKS TASKS IN WRAP UP" at bounding box center [109, 276] width 171 height 505
click at [276, 240] on span "Applicance Repair SW FWD" at bounding box center [285, 244] width 80 height 8
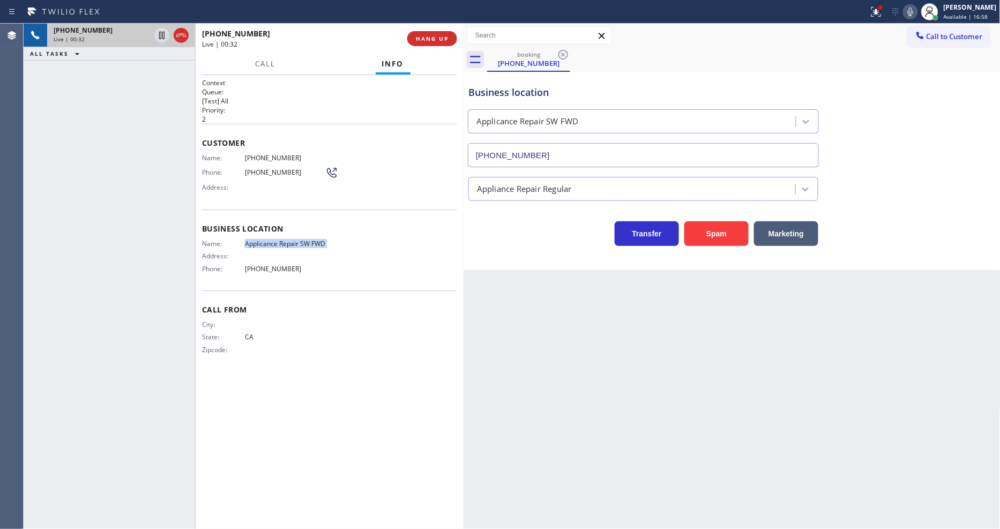
click at [276, 240] on span "Applicance Repair SW FWD" at bounding box center [285, 244] width 80 height 8
click at [255, 154] on span "[PHONE_NUMBER]" at bounding box center [285, 158] width 80 height 8
drag, startPoint x: 891, startPoint y: 15, endPoint x: 889, endPoint y: 63, distance: 47.7
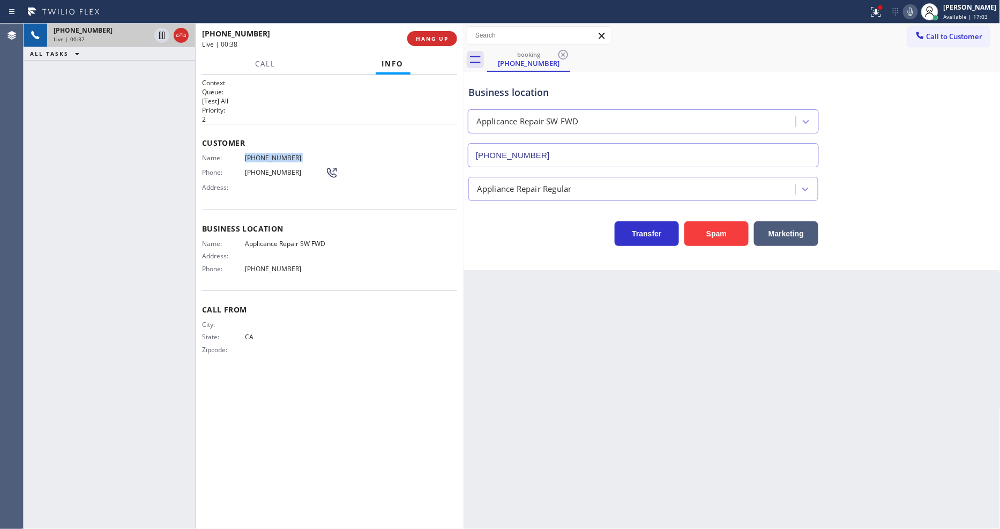
click at [882, 15] on icon at bounding box center [876, 11] width 13 height 13
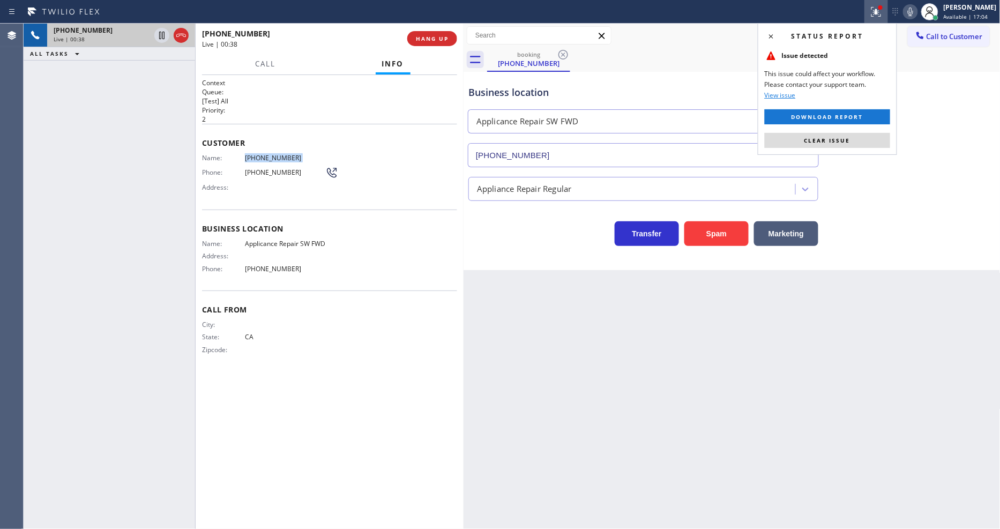
click at [870, 138] on button "Clear issue" at bounding box center [827, 140] width 125 height 15
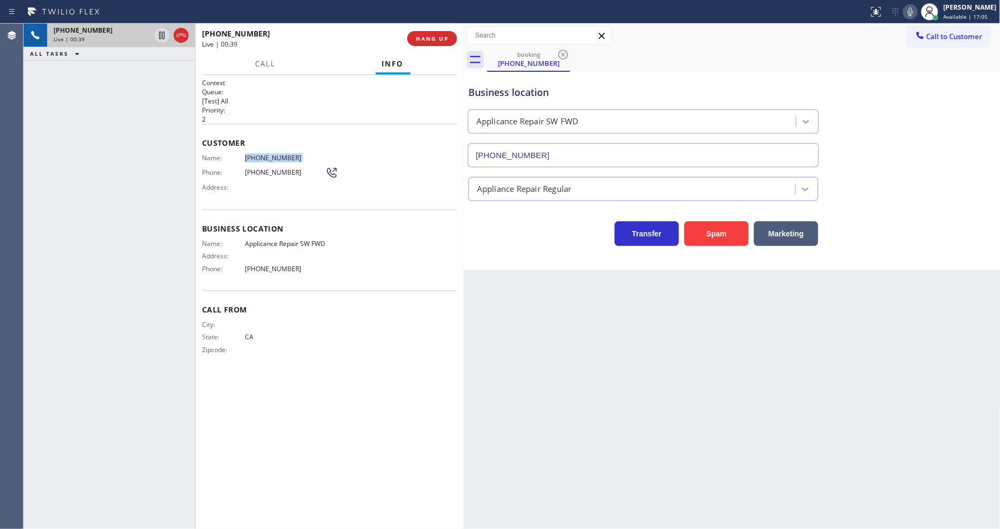
click at [917, 7] on icon at bounding box center [910, 11] width 13 height 13
drag, startPoint x: 914, startPoint y: 9, endPoint x: 725, endPoint y: 152, distance: 237.5
click at [914, 9] on icon at bounding box center [910, 11] width 13 height 13
click at [914, 13] on icon at bounding box center [910, 11] width 13 height 13
click at [914, 12] on rect at bounding box center [911, 11] width 8 height 8
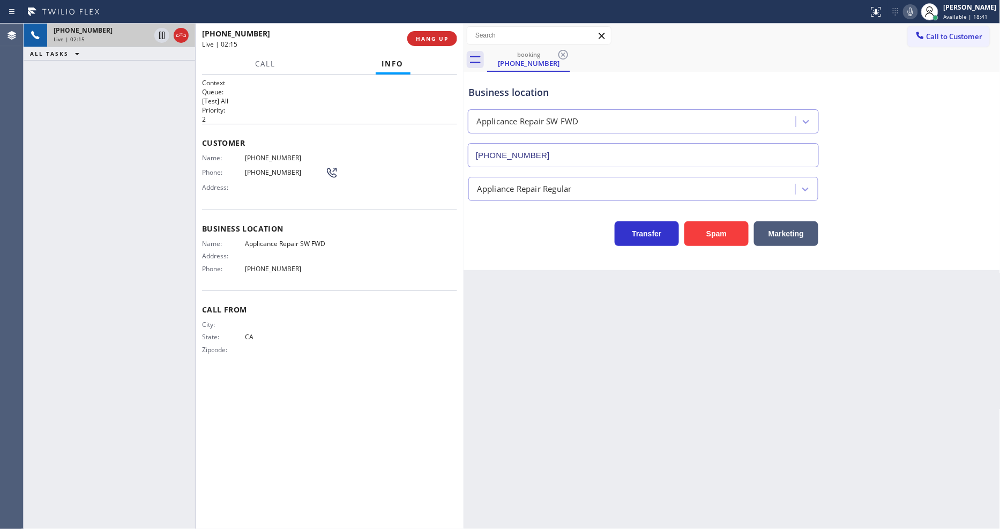
click at [183, 168] on div "[PHONE_NUMBER] Live | 02:15 ALL TASKS ALL TASKS ACTIVE TASKS TASKS IN WRAP UP" at bounding box center [109, 276] width 171 height 505
click at [157, 33] on icon at bounding box center [161, 35] width 13 height 13
drag, startPoint x: 920, startPoint y: 12, endPoint x: 862, endPoint y: 67, distance: 80.0
click at [917, 12] on icon at bounding box center [910, 11] width 13 height 13
drag, startPoint x: 163, startPoint y: 32, endPoint x: 676, endPoint y: 9, distance: 513.8
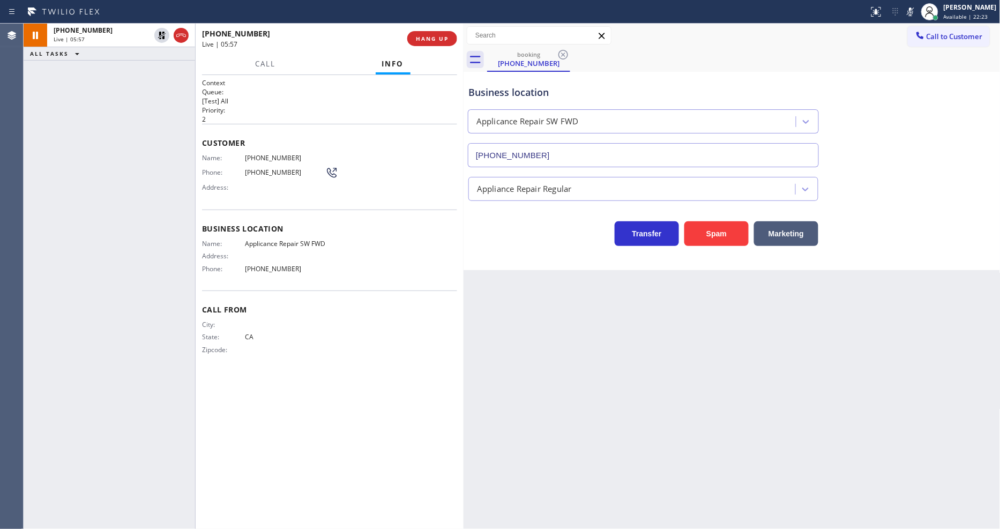
click at [163, 32] on icon at bounding box center [162, 36] width 8 height 8
click at [914, 10] on rect at bounding box center [911, 11] width 8 height 8
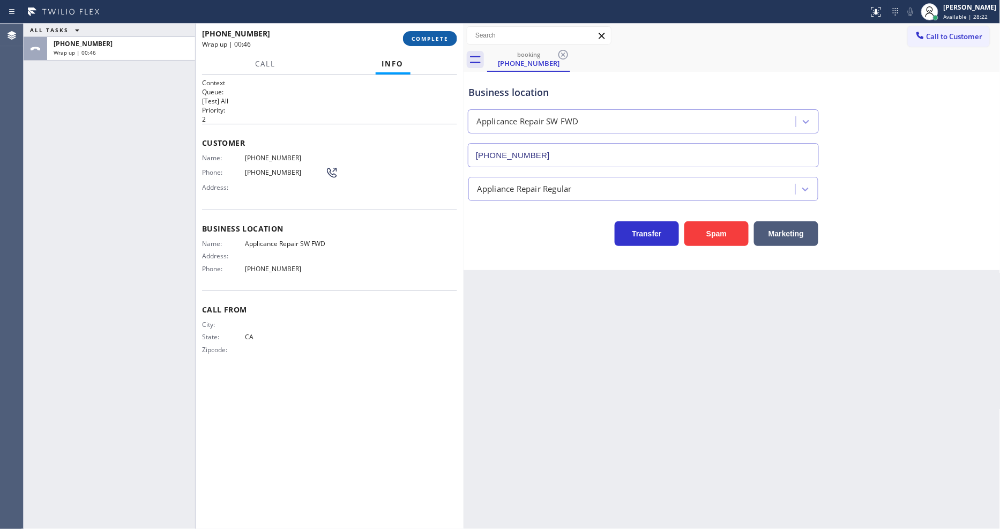
click at [433, 40] on span "COMPLETE" at bounding box center [430, 39] width 37 height 8
click at [270, 240] on span "Applicance Repair SW FWD" at bounding box center [285, 244] width 80 height 8
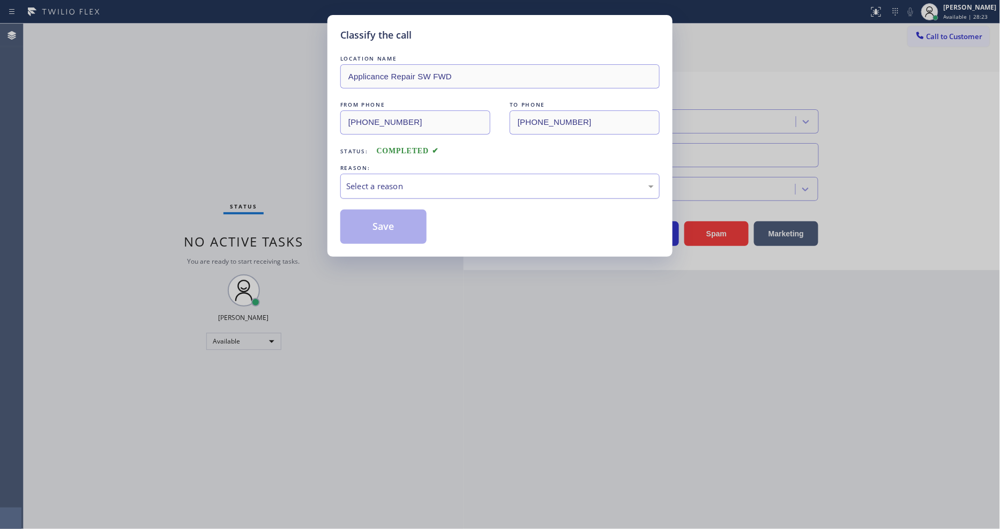
click at [389, 186] on div "Select a reason" at bounding box center [500, 186] width 308 height 12
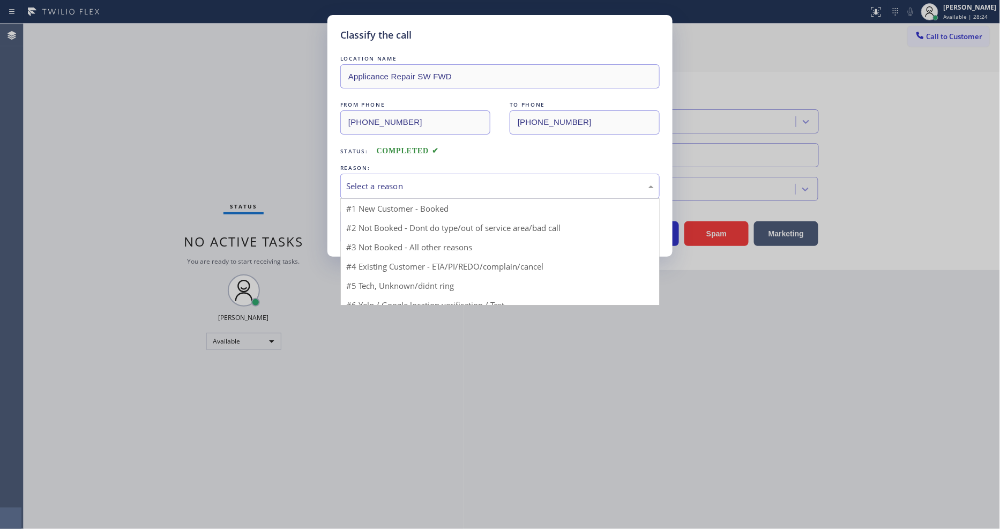
drag, startPoint x: 379, startPoint y: 205, endPoint x: 379, endPoint y: 217, distance: 12.3
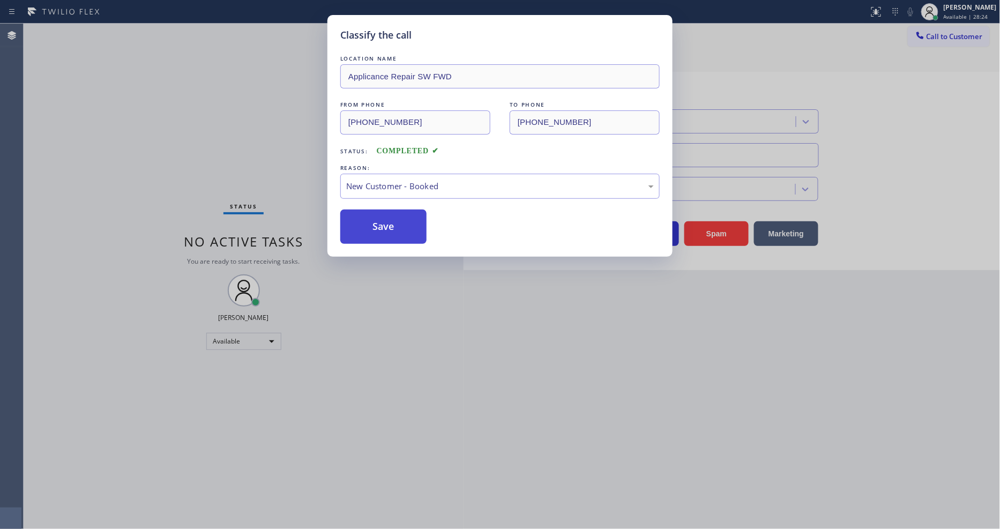
click at [379, 227] on button "Save" at bounding box center [383, 227] width 86 height 34
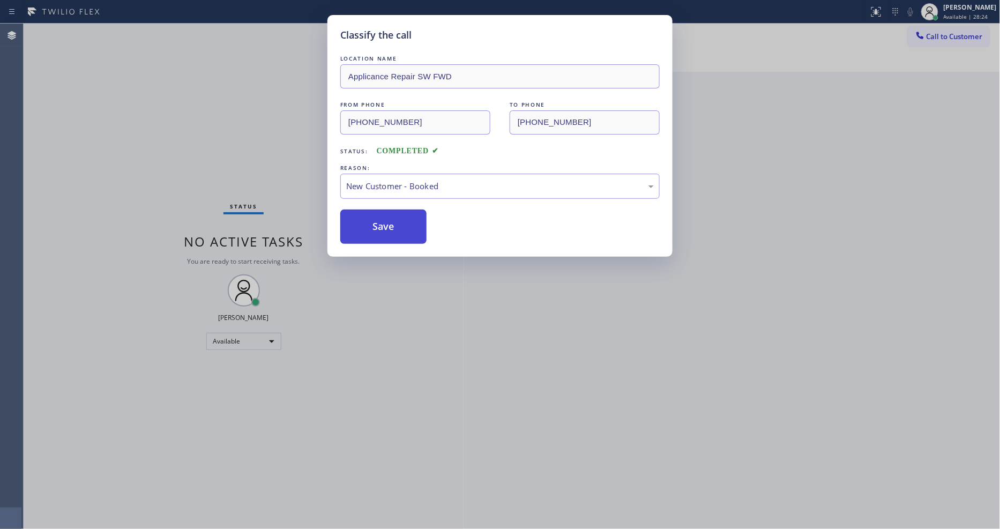
click at [379, 227] on button "Save" at bounding box center [383, 227] width 86 height 34
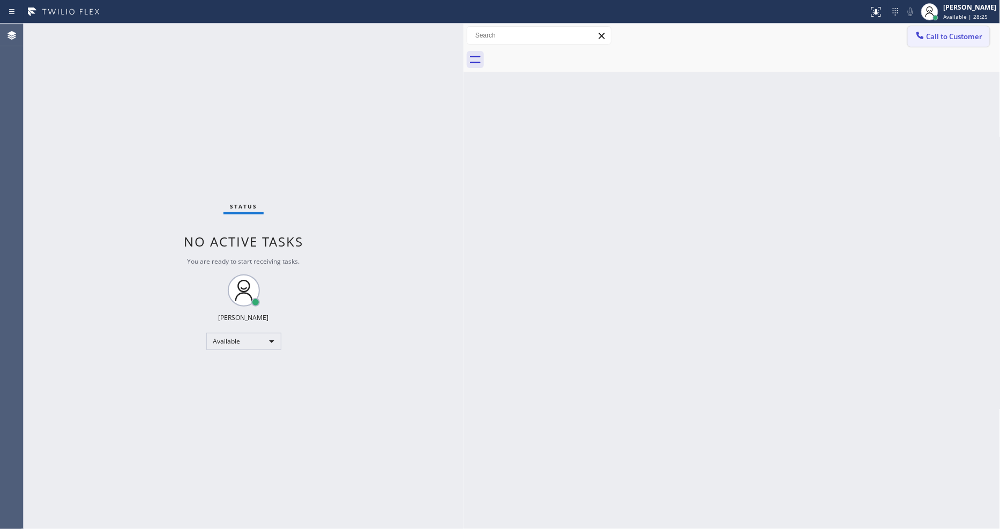
click at [930, 36] on span "Call to Customer" at bounding box center [954, 37] width 56 height 10
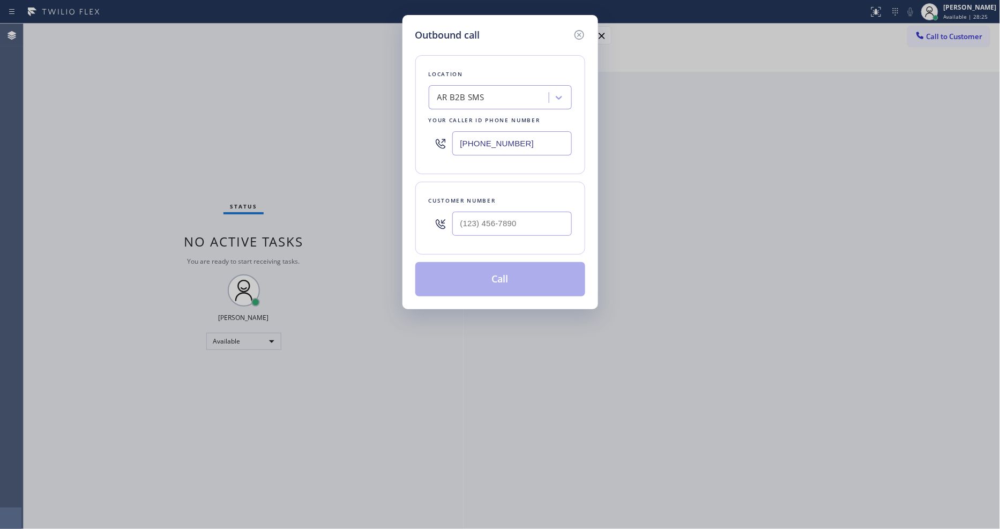
click at [505, 95] on div "AR B2B SMS" at bounding box center [490, 97] width 117 height 19
paste input "Applicance Repair SW FWD"
type input "Applicance Repair SW FWD"
click at [467, 115] on div "Applicance Repair SW FWD" at bounding box center [500, 119] width 143 height 19
type input "[PHONE_NUMBER]"
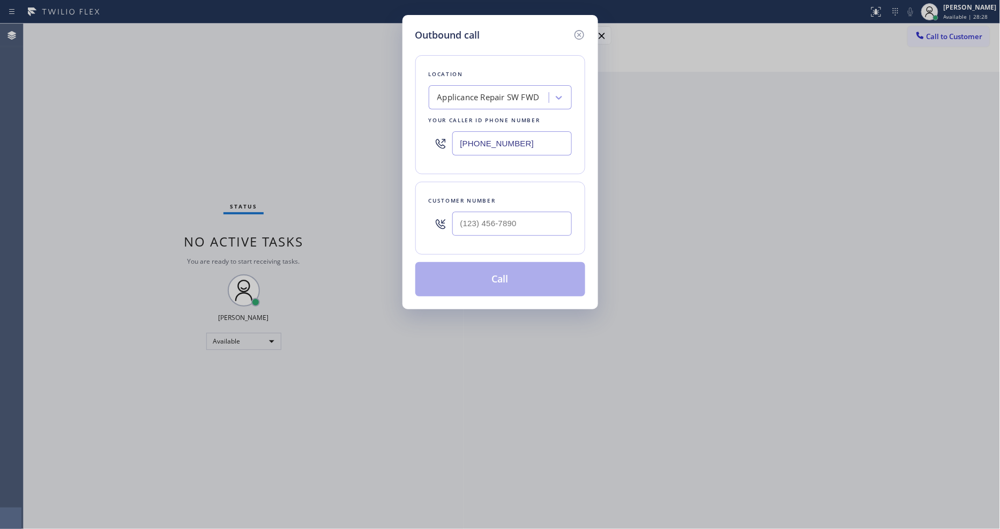
click at [247, 176] on div "Outbound call Location Applicance Repair SW FWD Your caller id phone number [PH…" at bounding box center [500, 264] width 1000 height 529
click at [487, 213] on input "(___) ___-____" at bounding box center [511, 224] width 119 height 24
paste input "657) 506-4371"
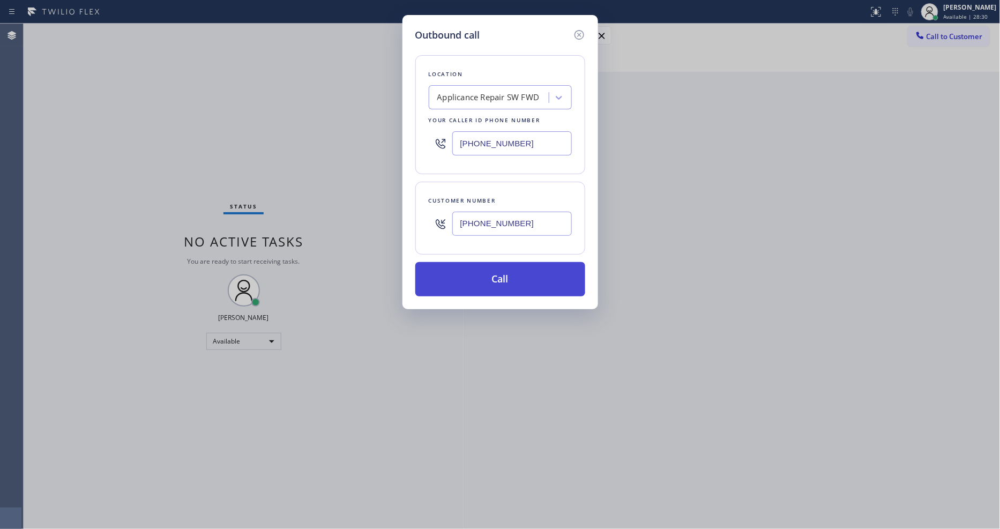
type input "[PHONE_NUMBER]"
click at [470, 271] on button "Call" at bounding box center [500, 279] width 170 height 34
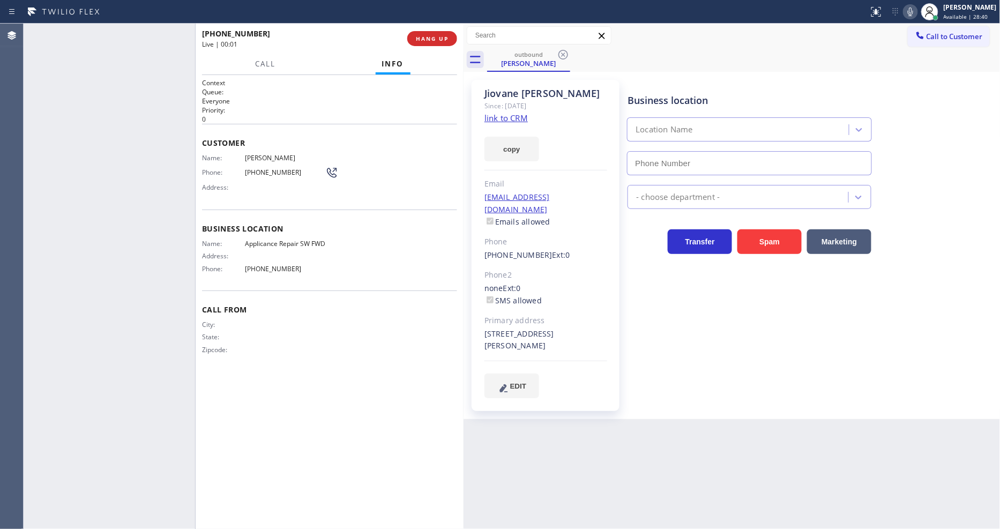
type input "[PHONE_NUMBER]"
click at [418, 33] on button "HANG UP" at bounding box center [432, 38] width 50 height 15
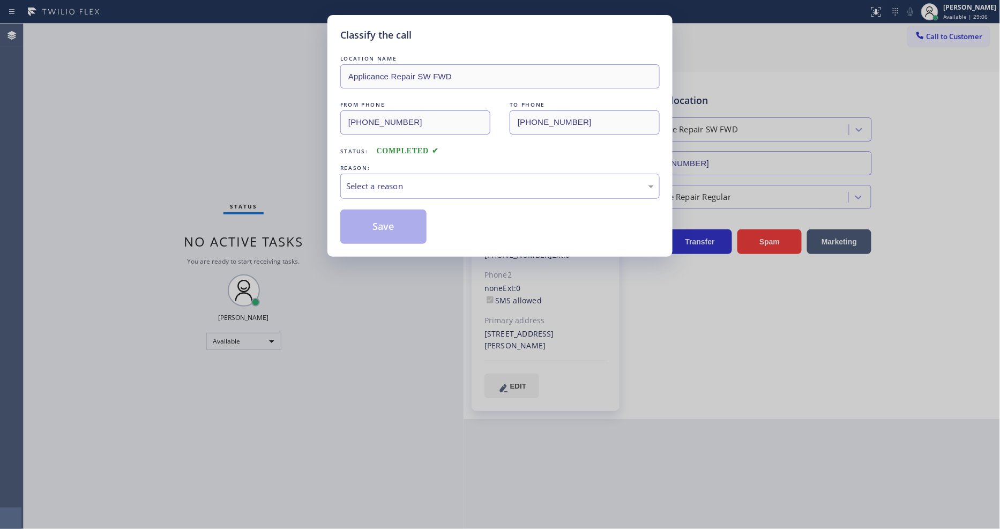
click at [427, 42] on div "LOCATION NAME Applicance Repair SW FWD FROM PHONE [PHONE_NUMBER] TO PHONE [PHON…" at bounding box center [499, 142] width 319 height 201
click at [408, 174] on div "Select a reason" at bounding box center [499, 186] width 319 height 25
click at [393, 227] on button "Save" at bounding box center [383, 227] width 86 height 34
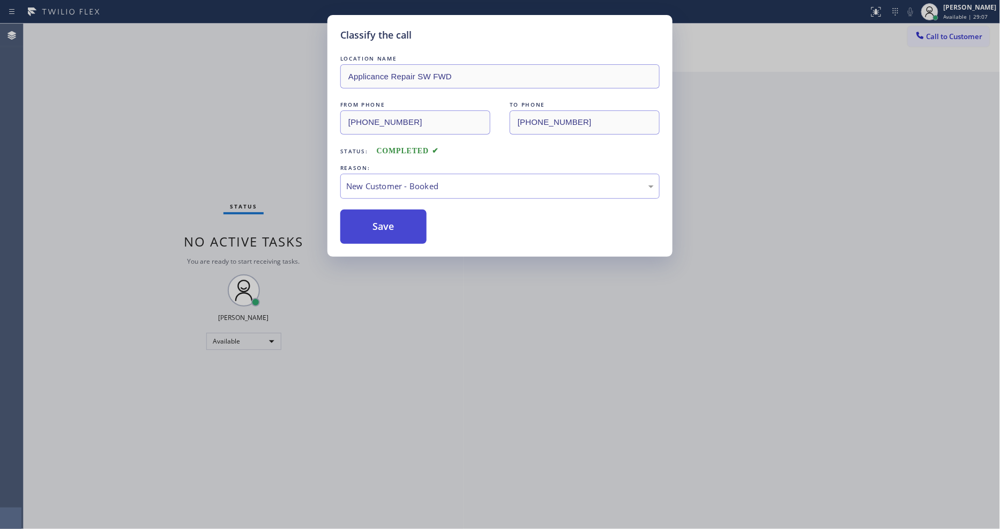
click at [393, 227] on button "Save" at bounding box center [383, 227] width 86 height 34
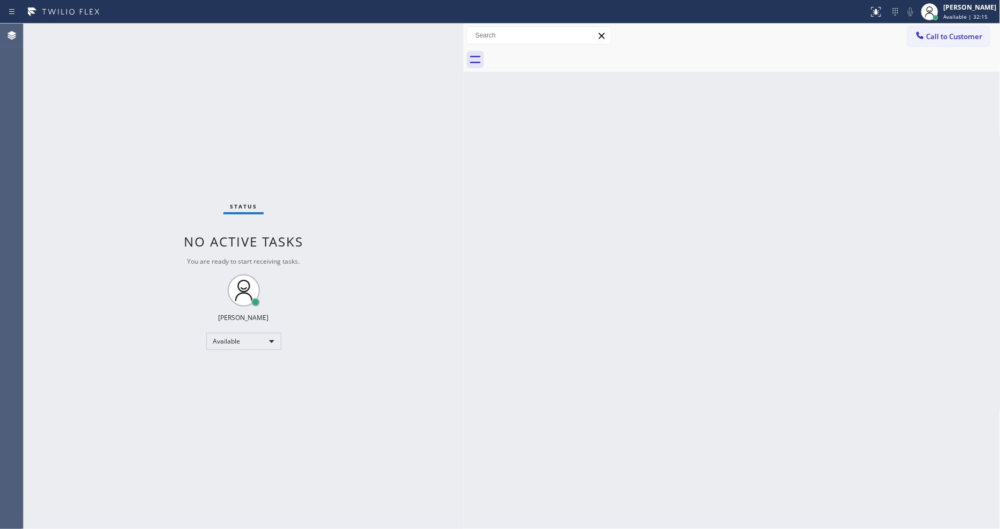
click at [189, 93] on div "Status No active tasks You are ready to start receiving tasks. [PERSON_NAME] Av…" at bounding box center [244, 276] width 440 height 505
click at [977, 15] on span "Available | 32:28" at bounding box center [966, 17] width 44 height 8
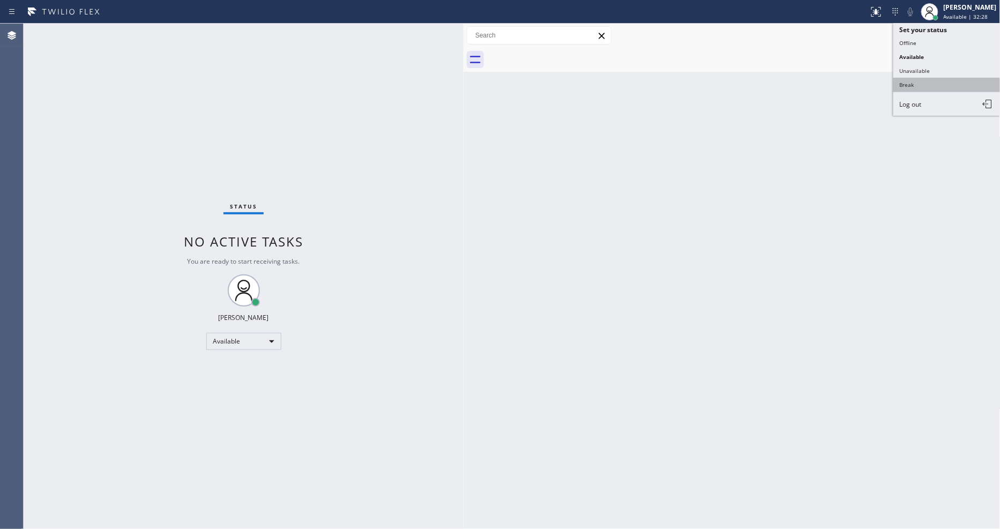
click at [915, 82] on button "Break" at bounding box center [946, 85] width 107 height 14
